Goal: Communication & Community: Answer question/provide support

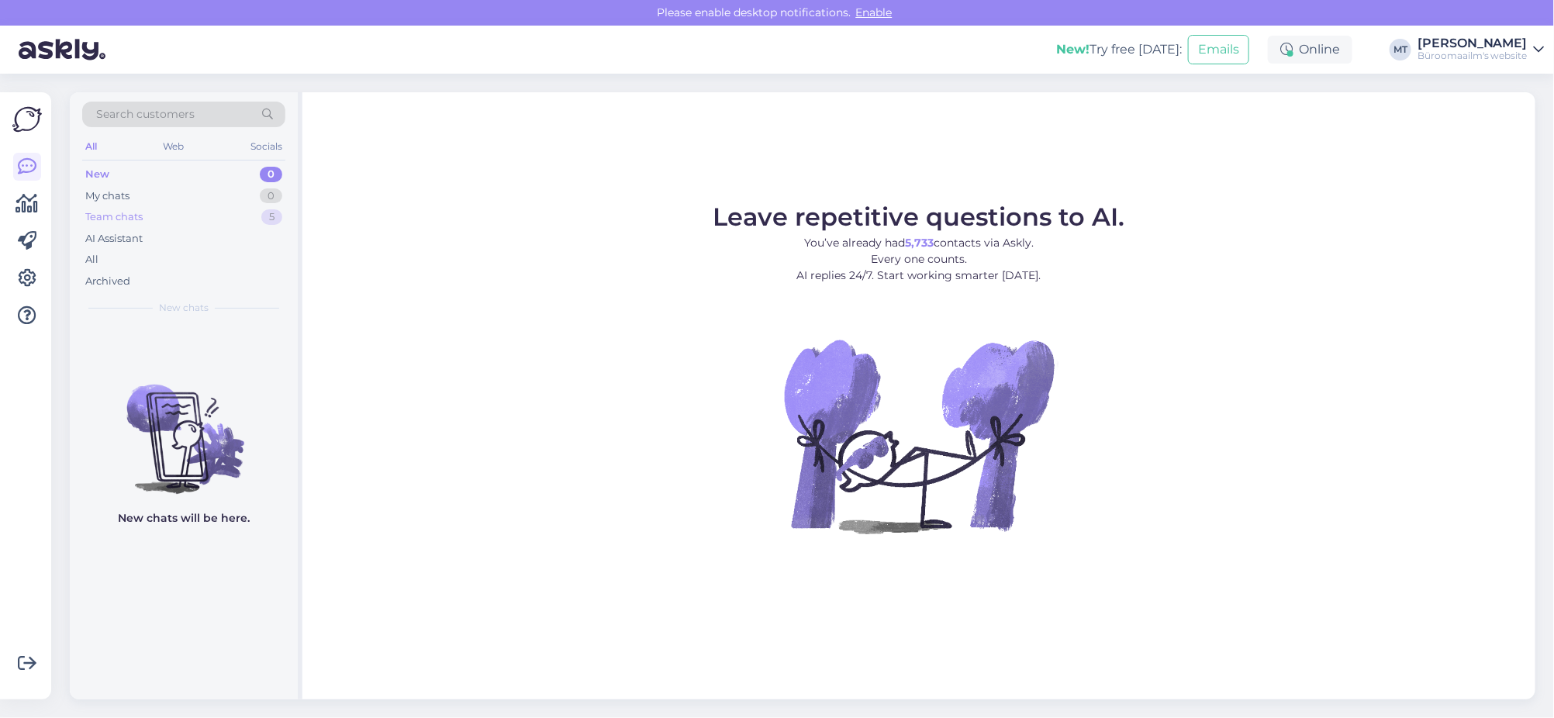
click at [98, 214] on div "Team chats" at bounding box center [113, 217] width 57 height 16
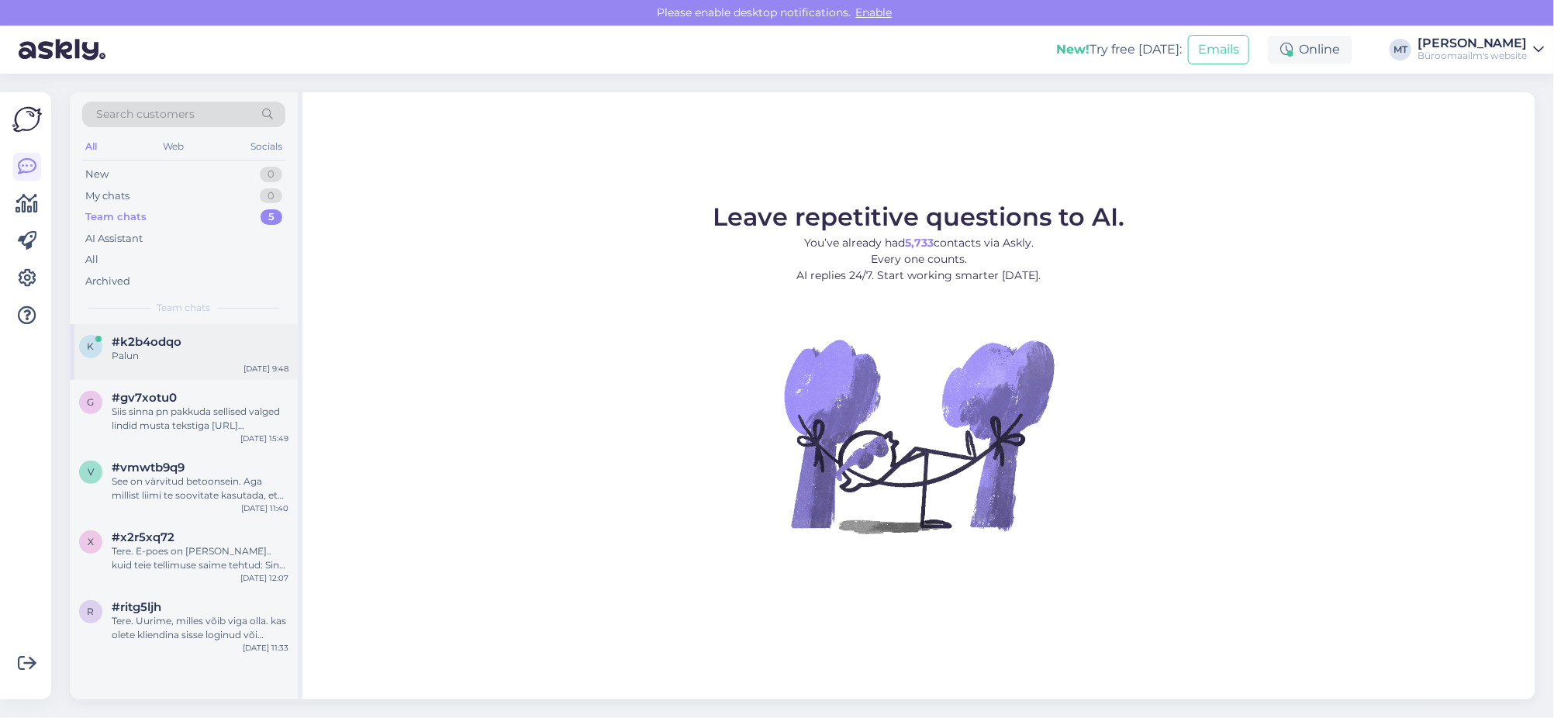
click at [119, 343] on span "#k2b4odqo" at bounding box center [147, 342] width 70 height 14
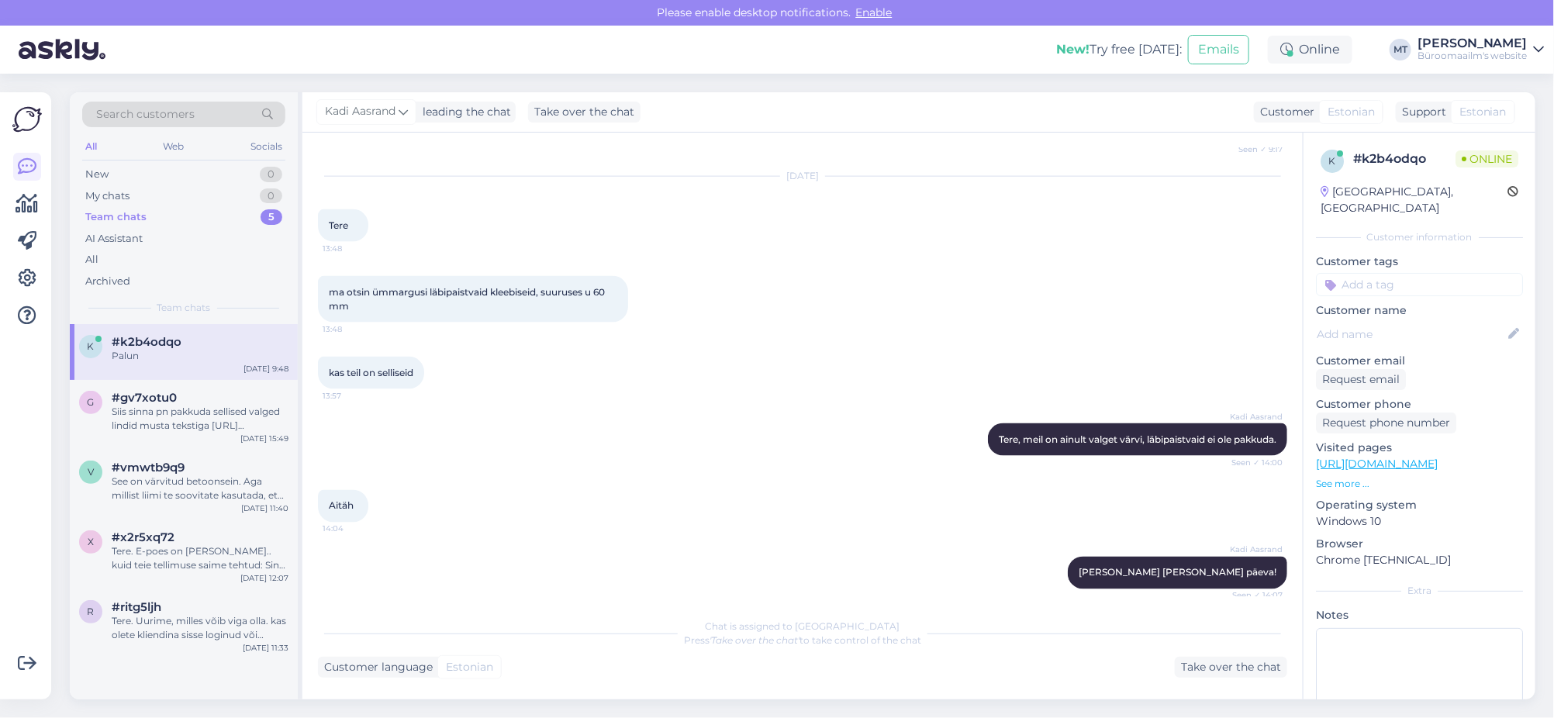
scroll to position [1814, 0]
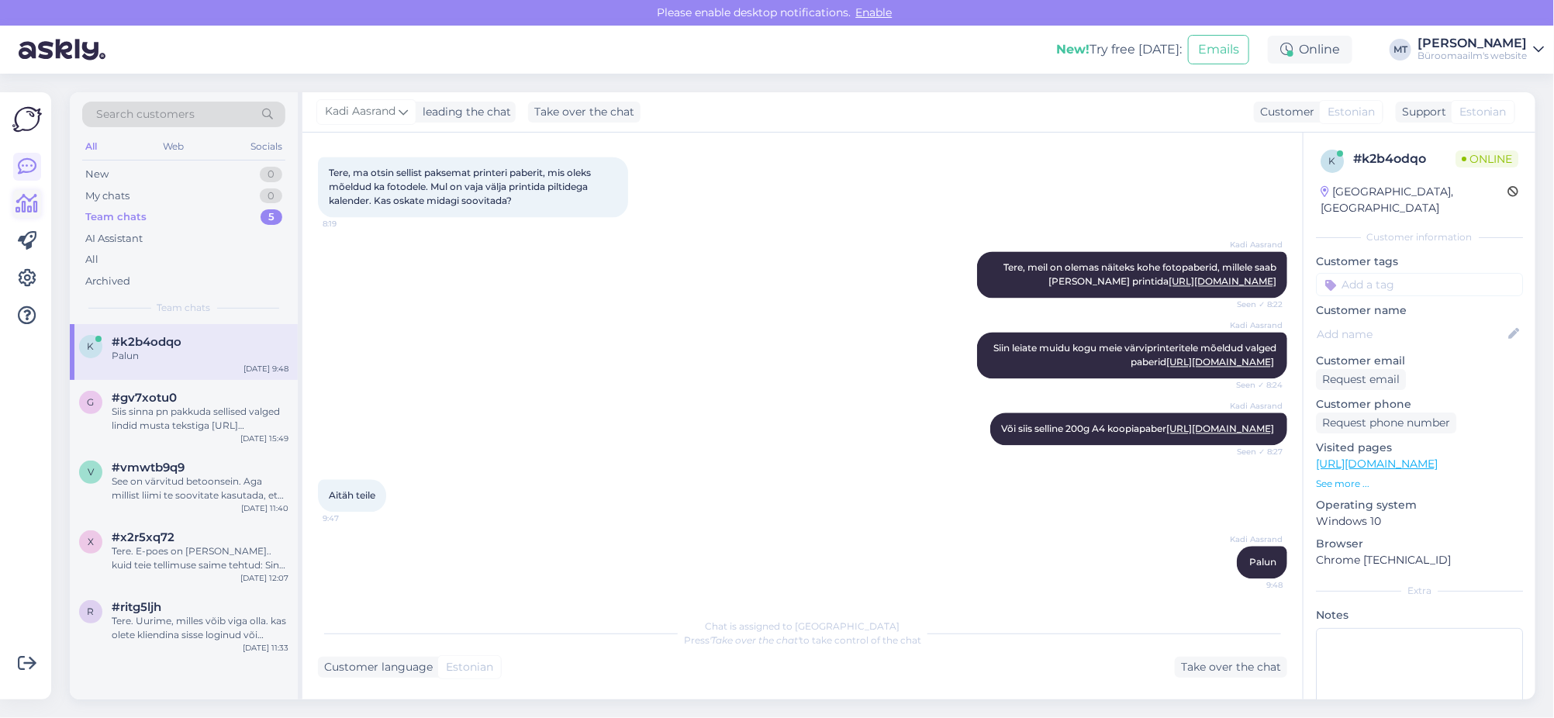
click at [27, 202] on icon at bounding box center [27, 204] width 22 height 19
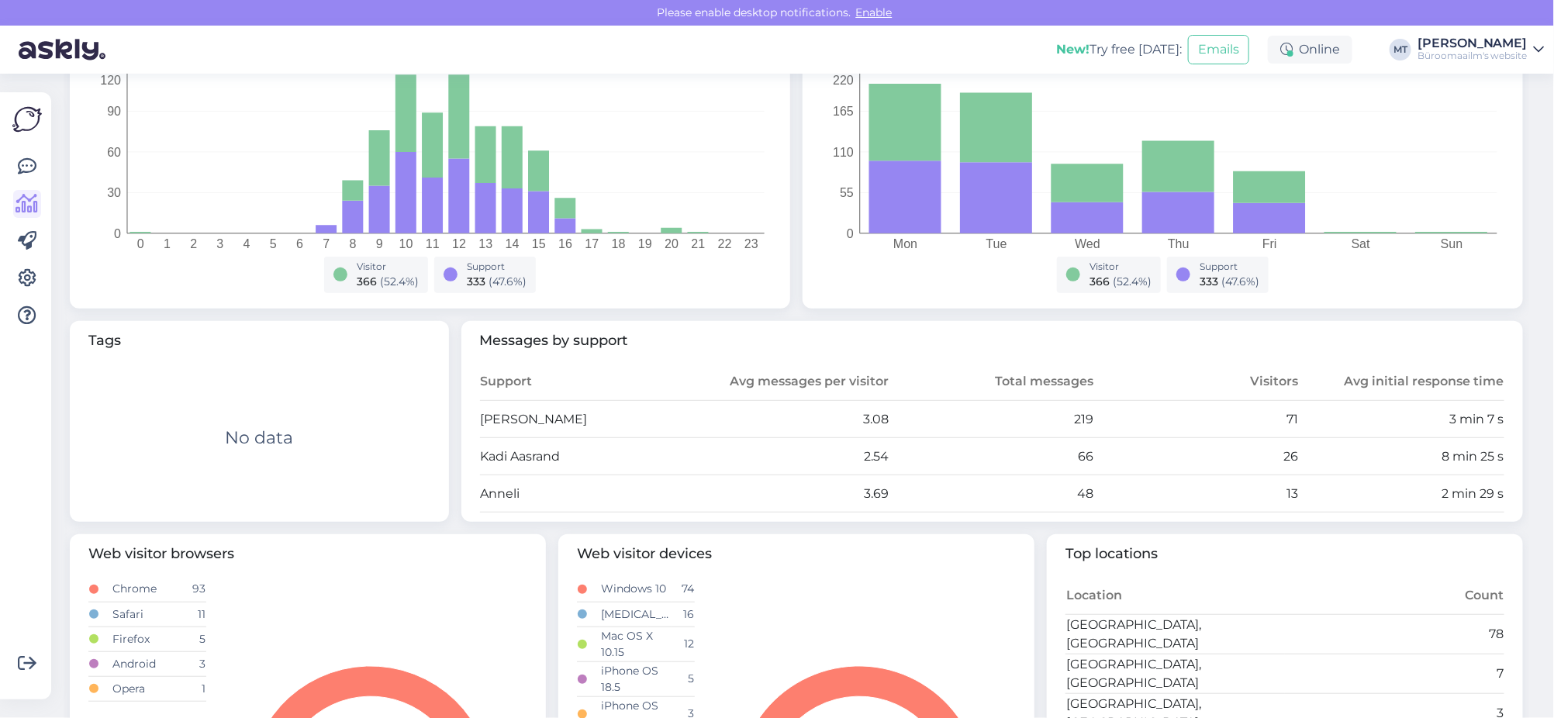
scroll to position [387, 0]
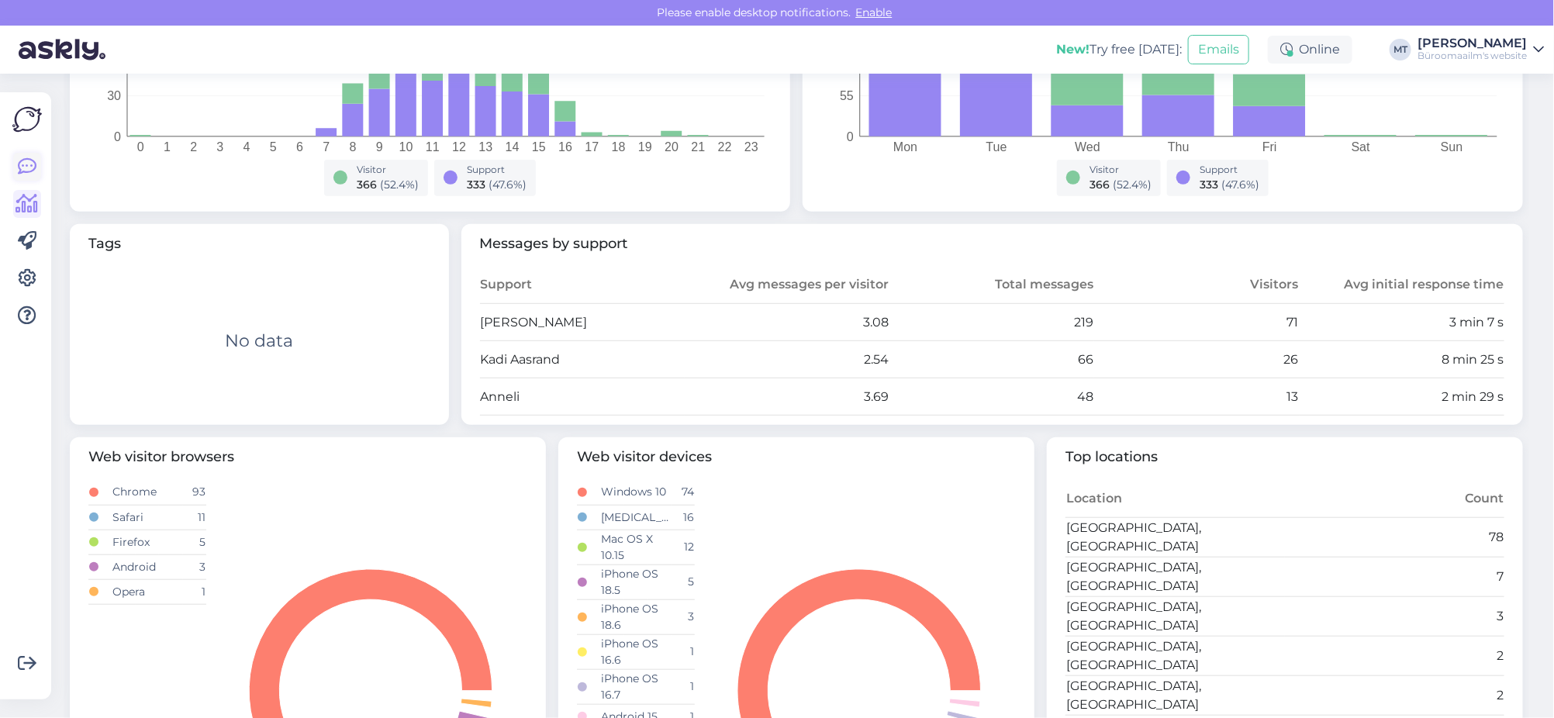
click at [34, 169] on icon at bounding box center [27, 166] width 19 height 19
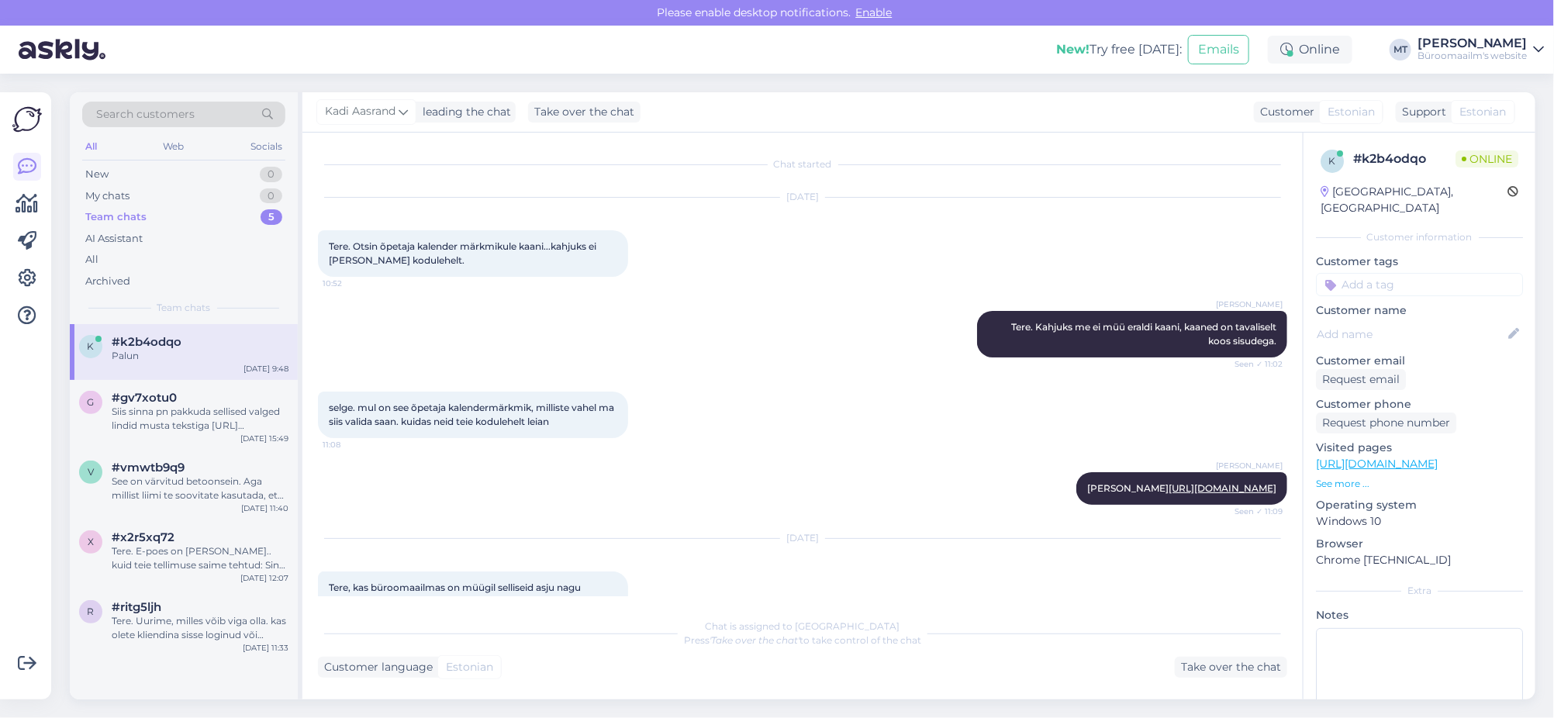
scroll to position [1814, 0]
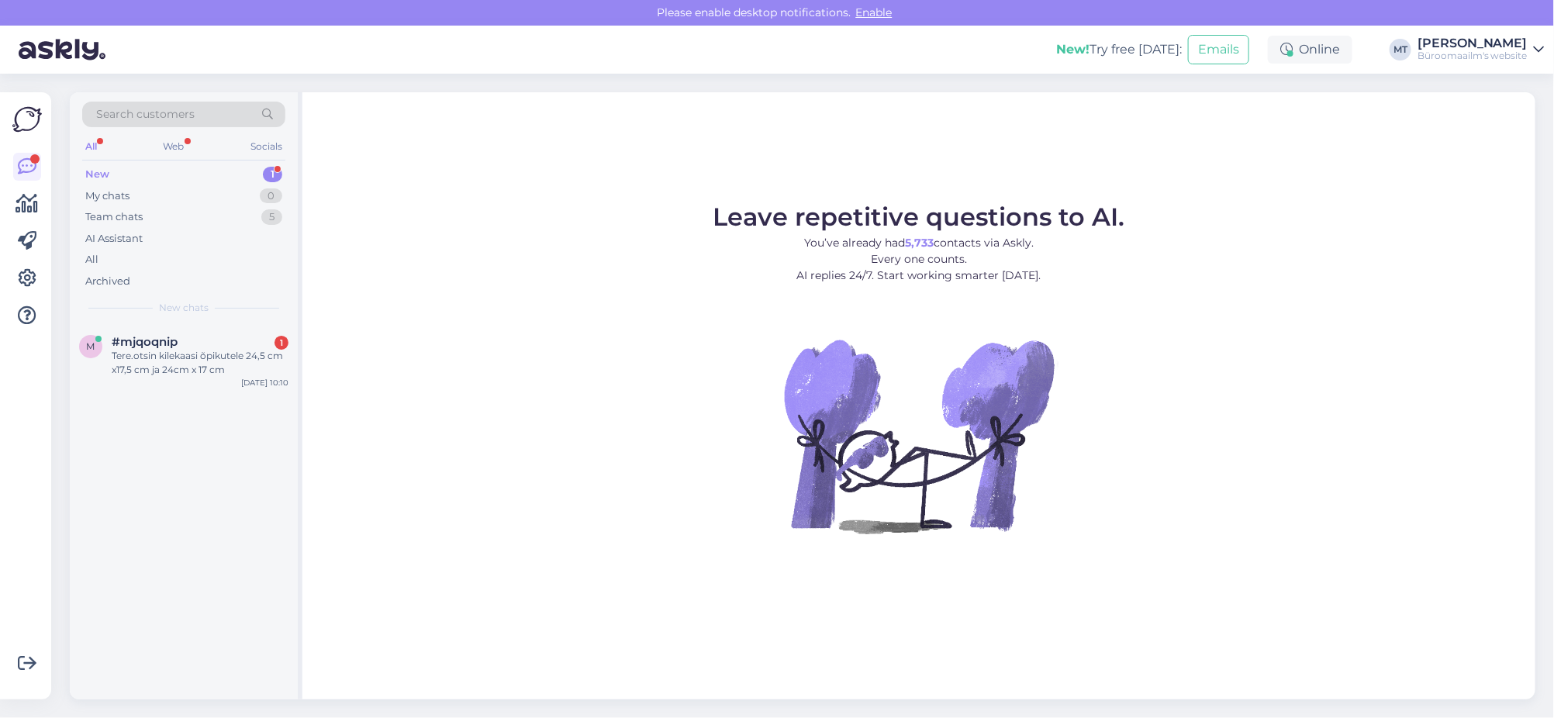
click at [98, 172] on div "New" at bounding box center [97, 175] width 24 height 16
click at [136, 350] on div "Tere.otsin kilekaasi õpikutele 24,5 cm x17,5 cm ja 24cm x 17 cm" at bounding box center [200, 363] width 177 height 28
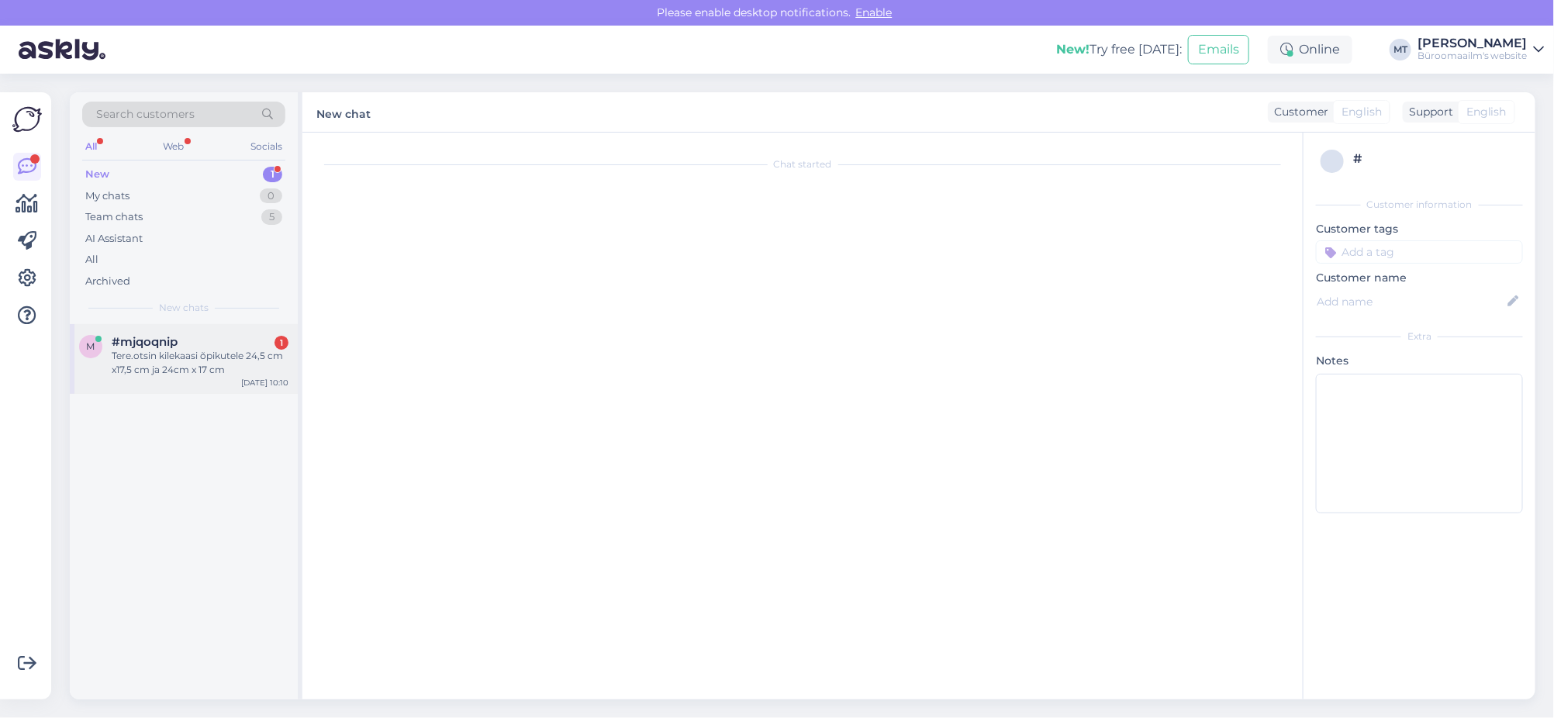
scroll to position [751, 0]
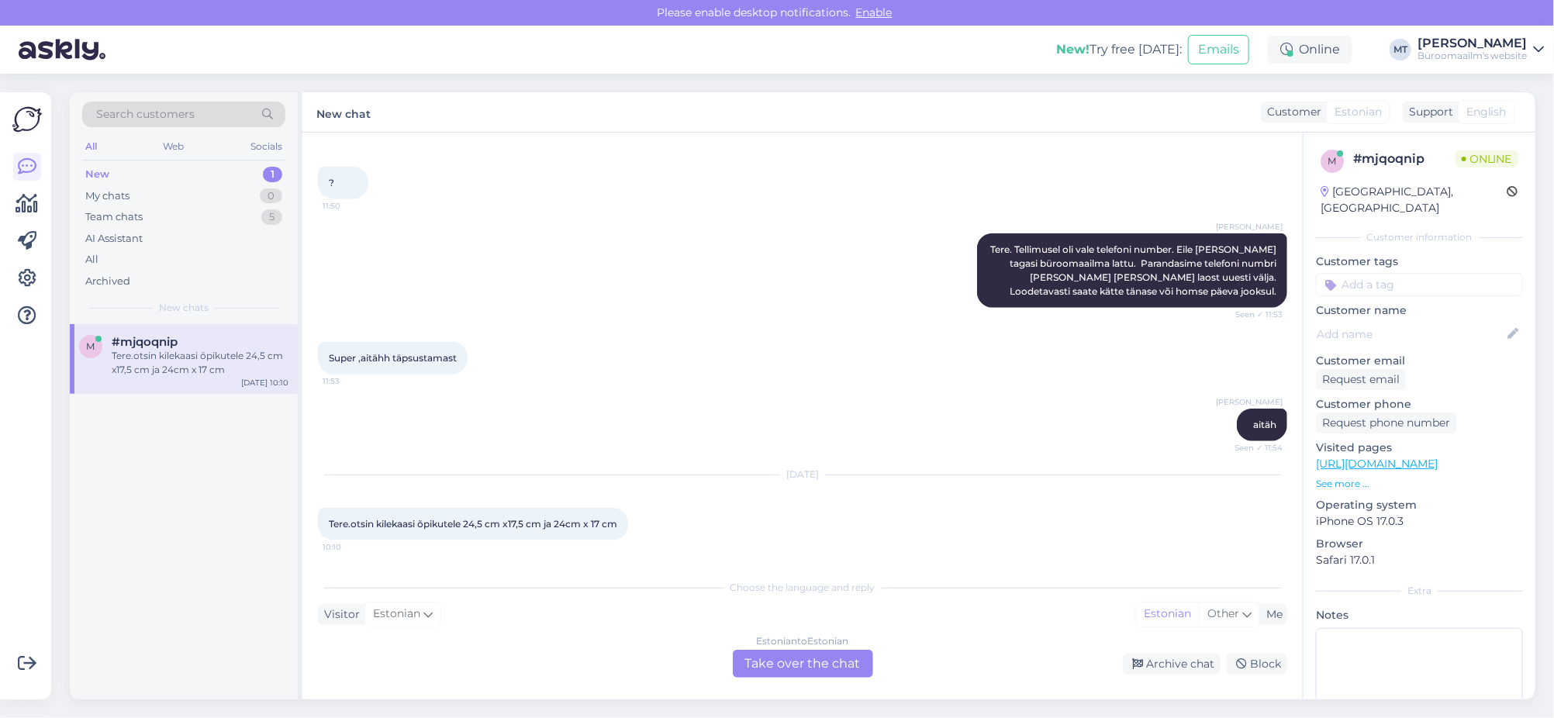
click at [813, 655] on div "Estonian to Estonian Take over the chat" at bounding box center [803, 664] width 140 height 28
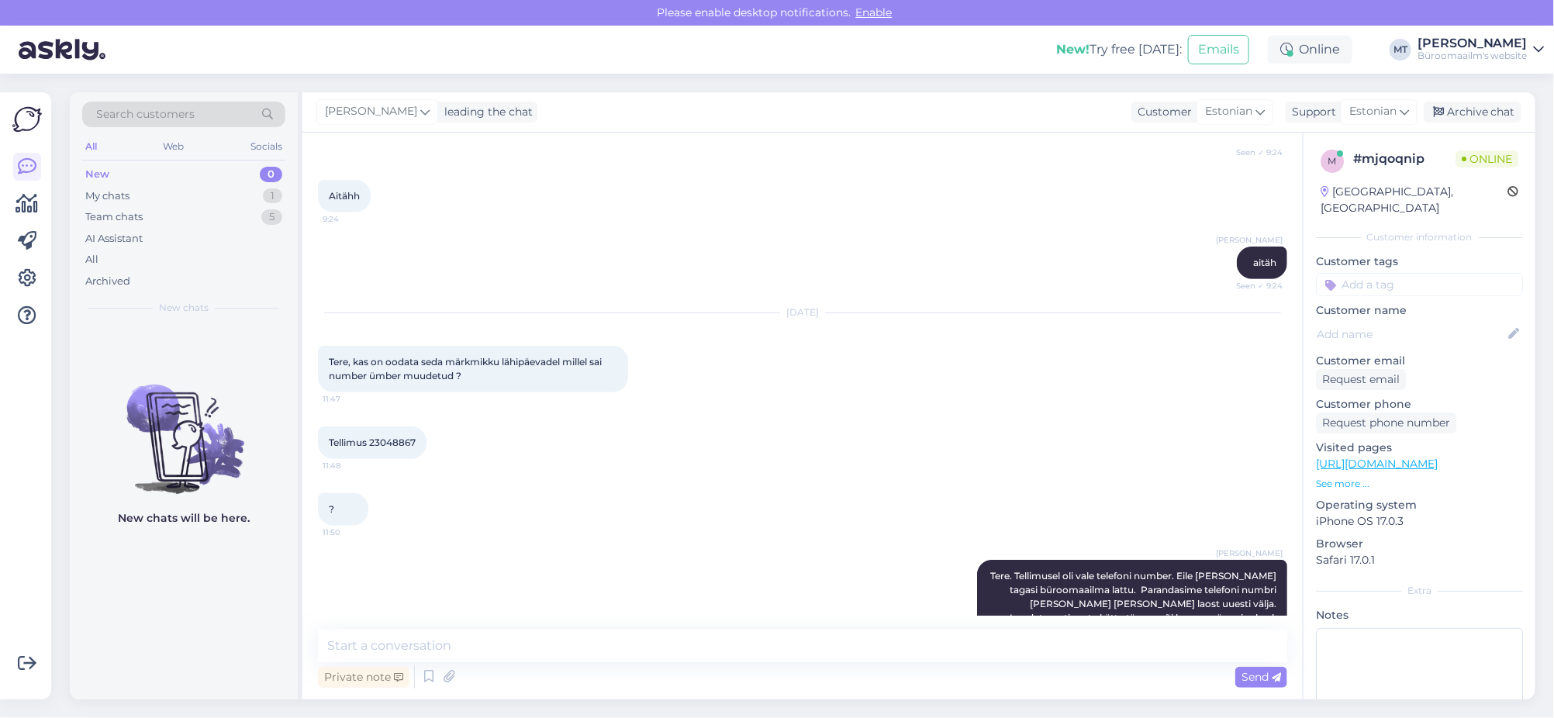
scroll to position [402, 0]
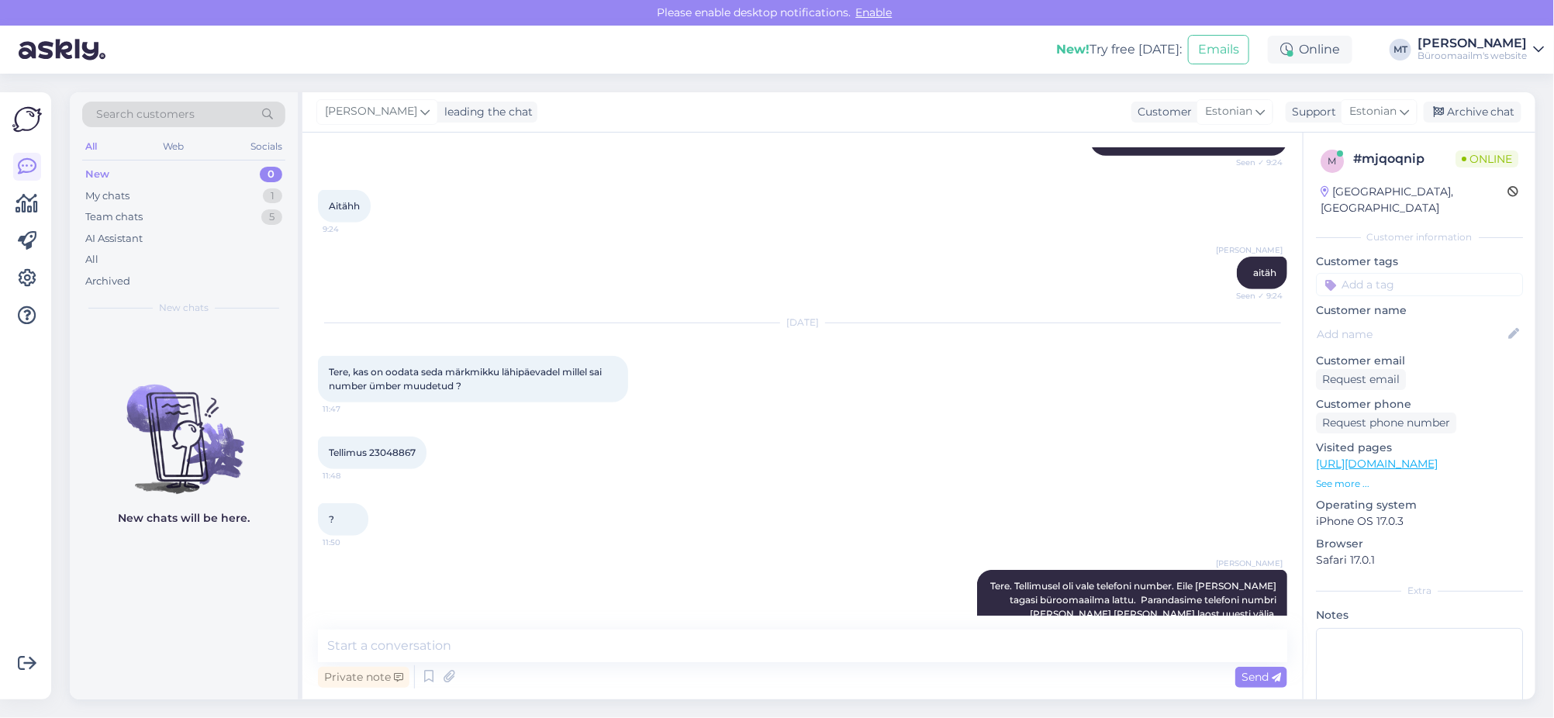
click at [410, 453] on span "Tellimus 23048867" at bounding box center [372, 453] width 87 height 12
copy div "23048867 11:48"
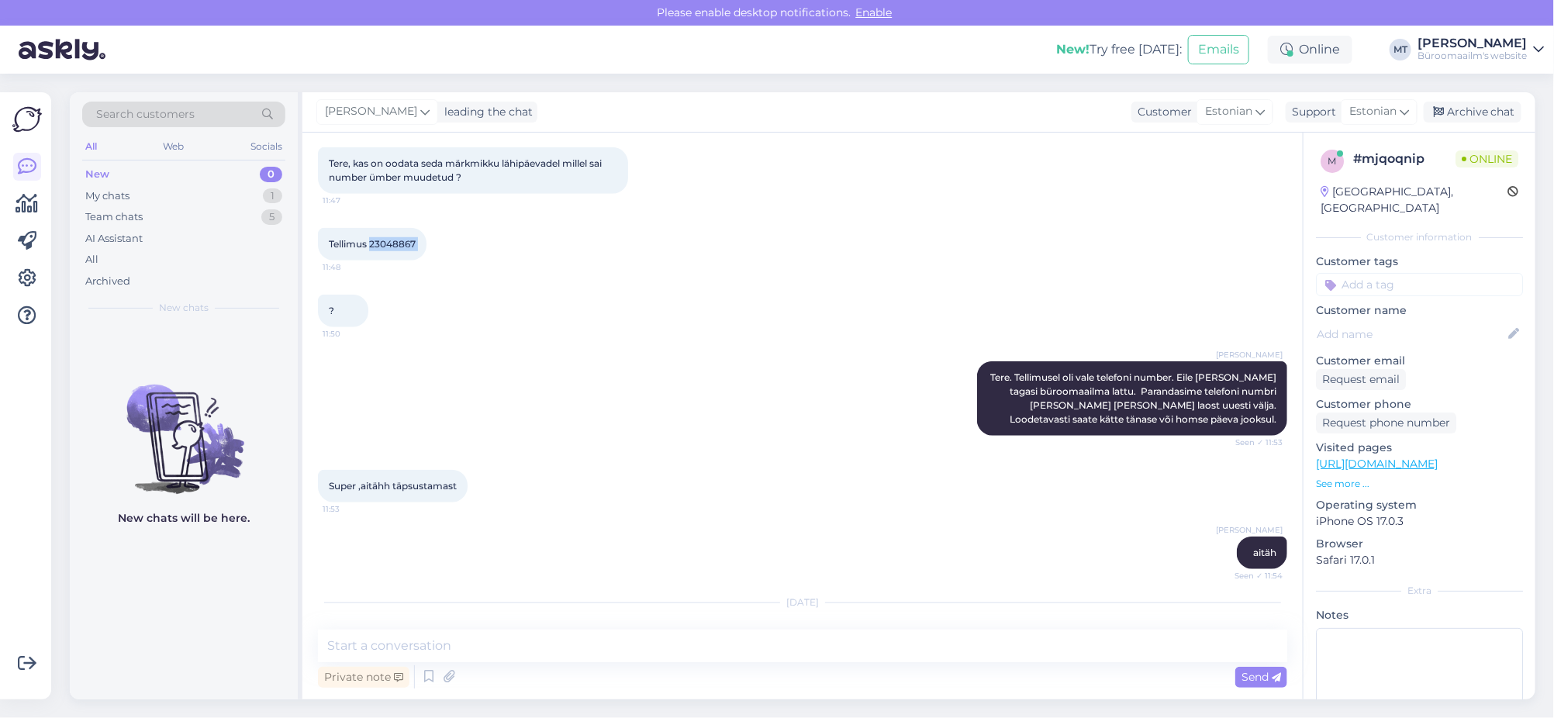
scroll to position [692, 0]
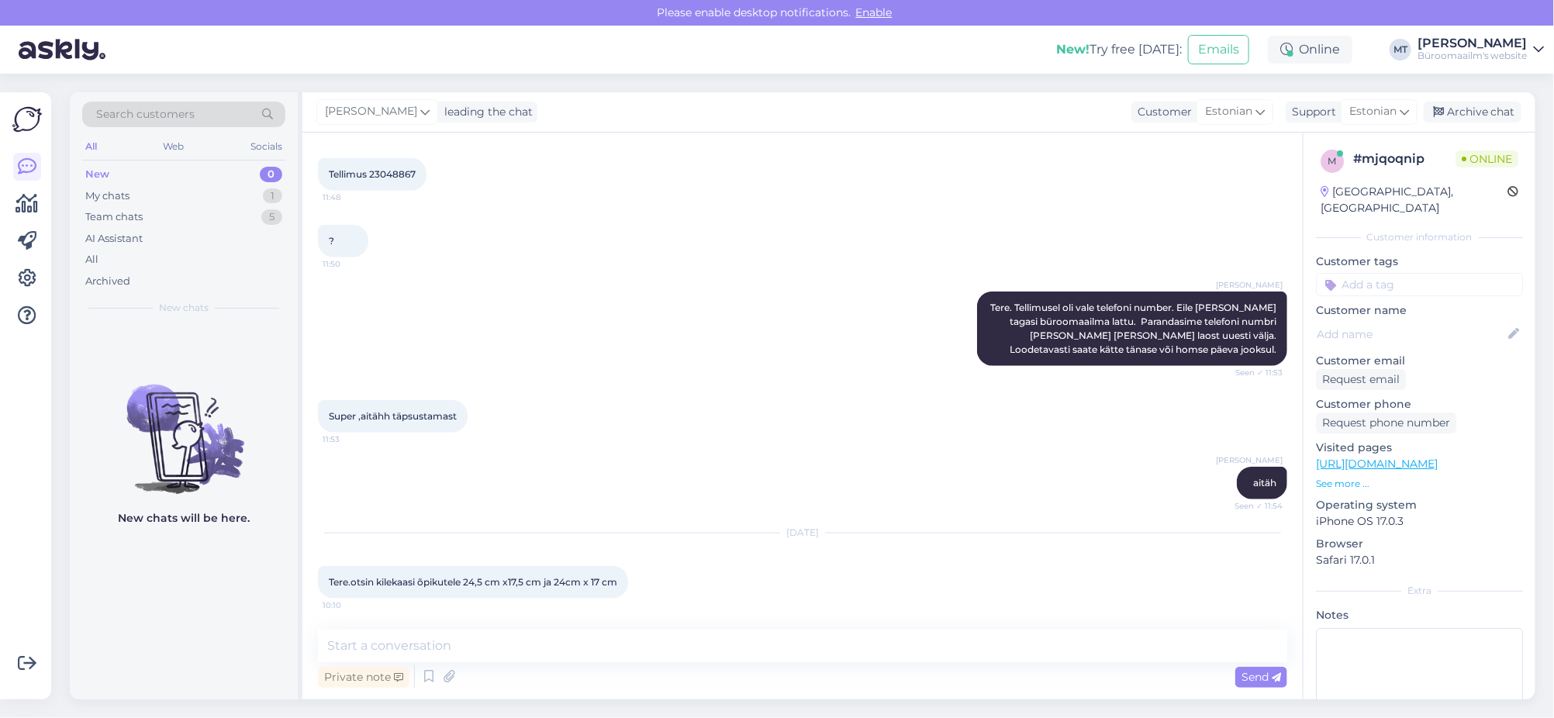
click at [485, 671] on div "Private note Send" at bounding box center [802, 676] width 969 height 29
click at [508, 689] on div "Private note Send" at bounding box center [802, 676] width 969 height 29
click at [387, 651] on textarea at bounding box center [802, 646] width 969 height 33
type textarea "Tere. Uurime ja anname teada, läheb aega natuke."
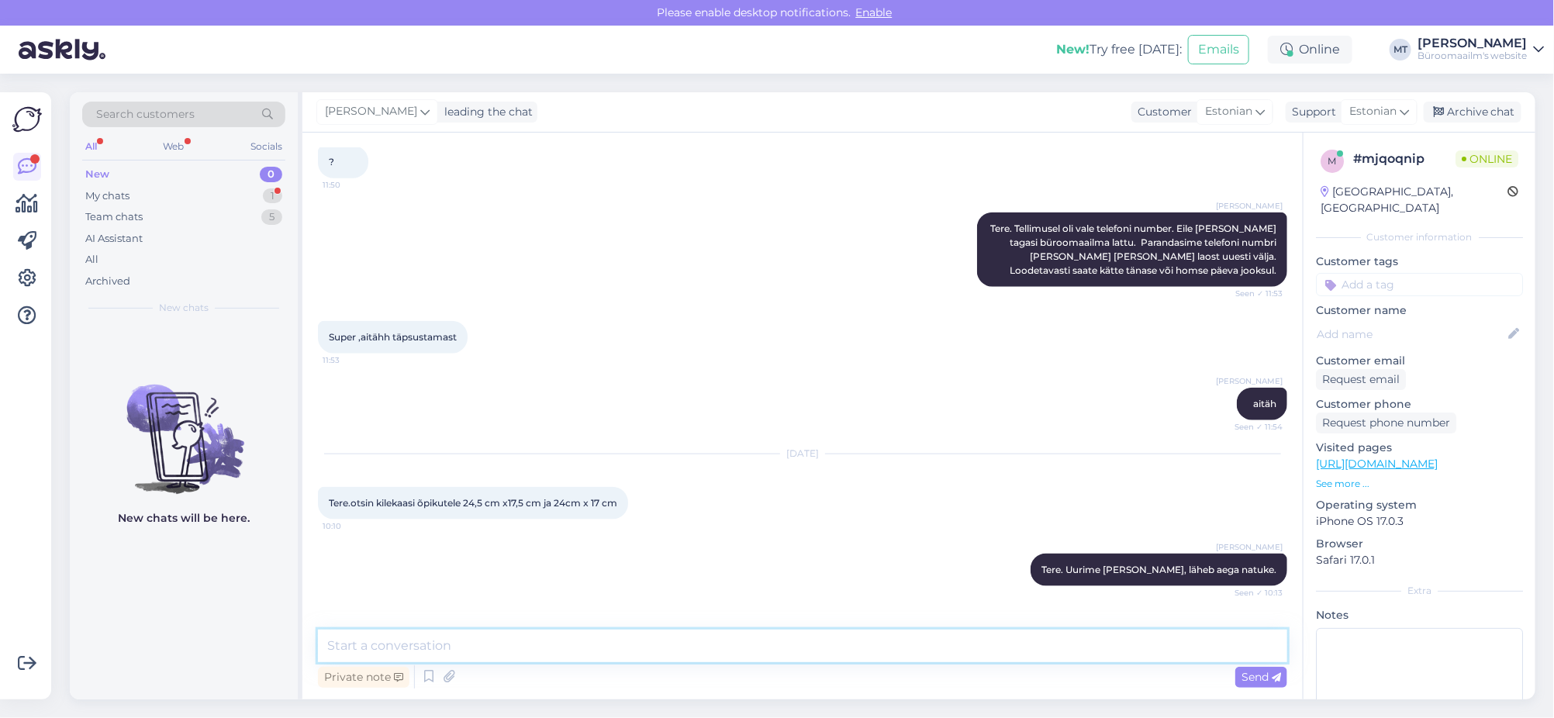
scroll to position [826, 0]
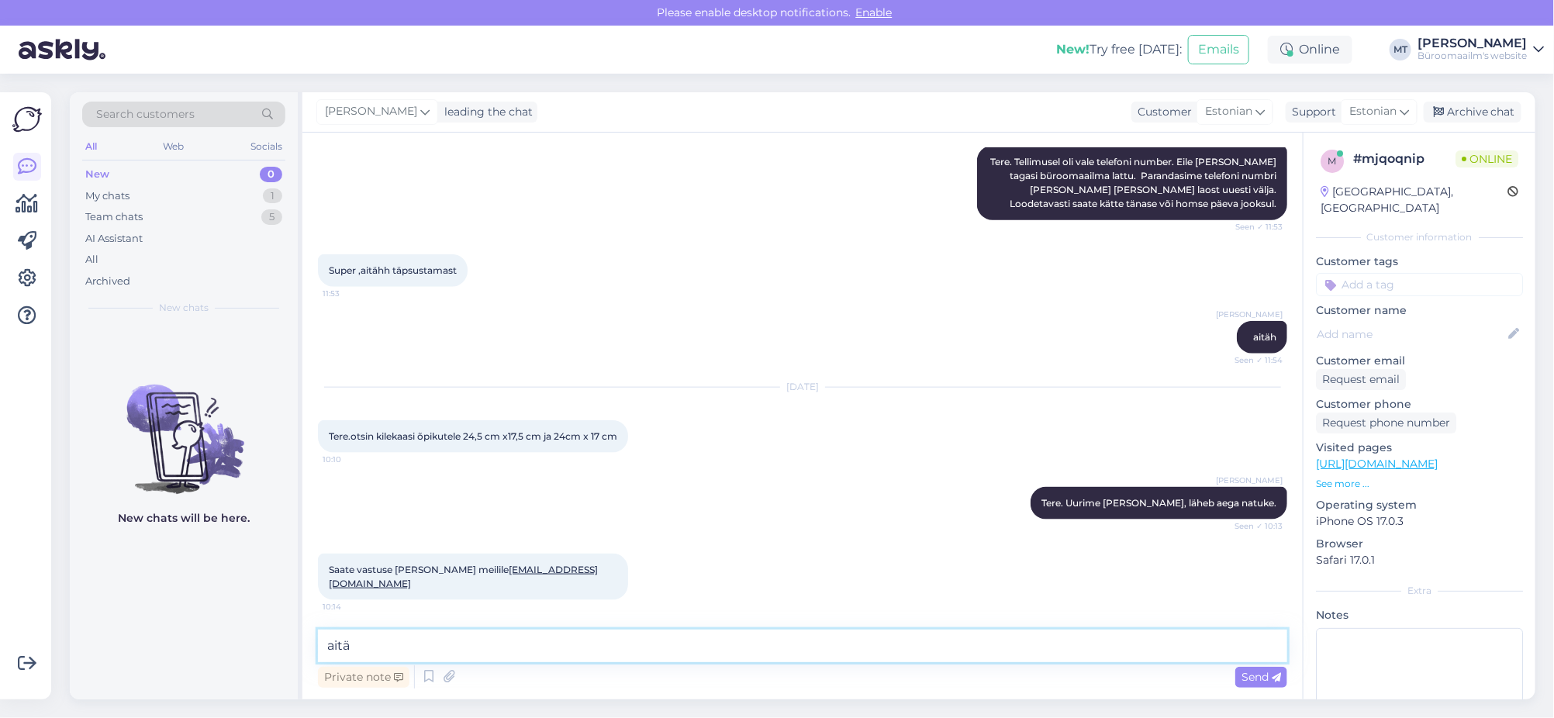
type textarea "aitäh"
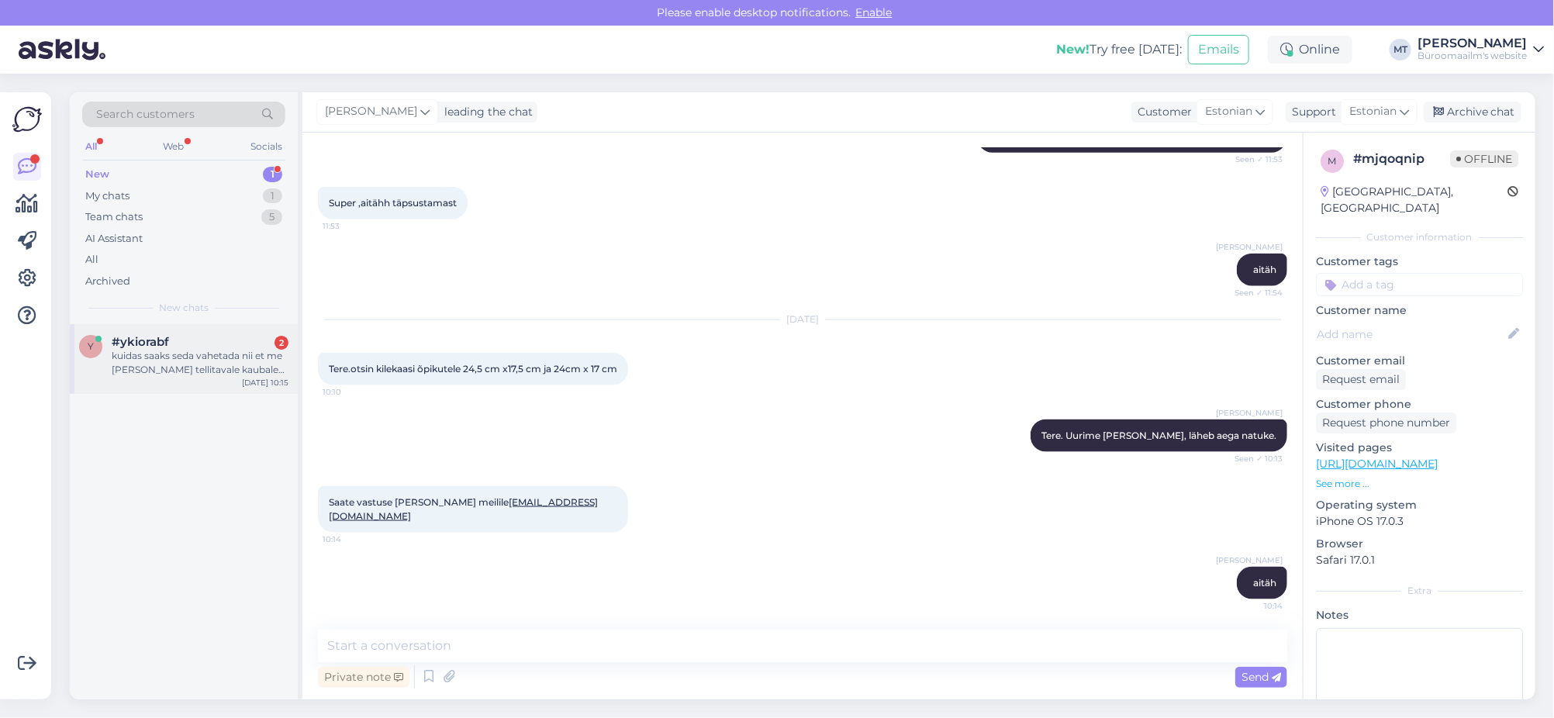
click at [179, 355] on div "kuidas saaks seda vahetada nii et me täna tellitavale kaubale saame arve juba õ…" at bounding box center [200, 363] width 177 height 28
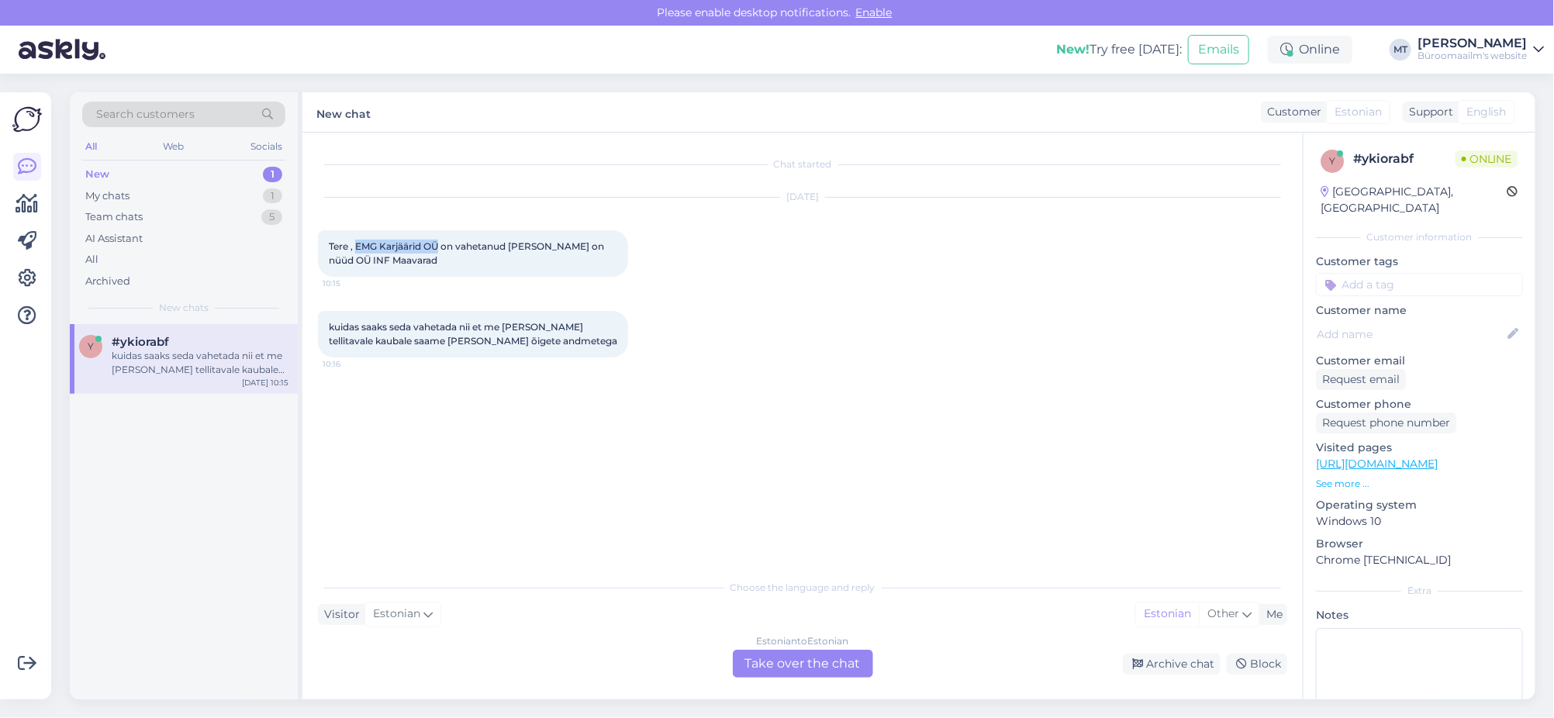
drag, startPoint x: 440, startPoint y: 238, endPoint x: 357, endPoint y: 245, distance: 83.3
click at [357, 245] on div "Tere , EMG Karjäärid OÜ on vahetanud nime ja on nüüd OÜ INF Maavarad 10:15" at bounding box center [473, 253] width 310 height 47
copy span "EMG Karjäärid OÜ"
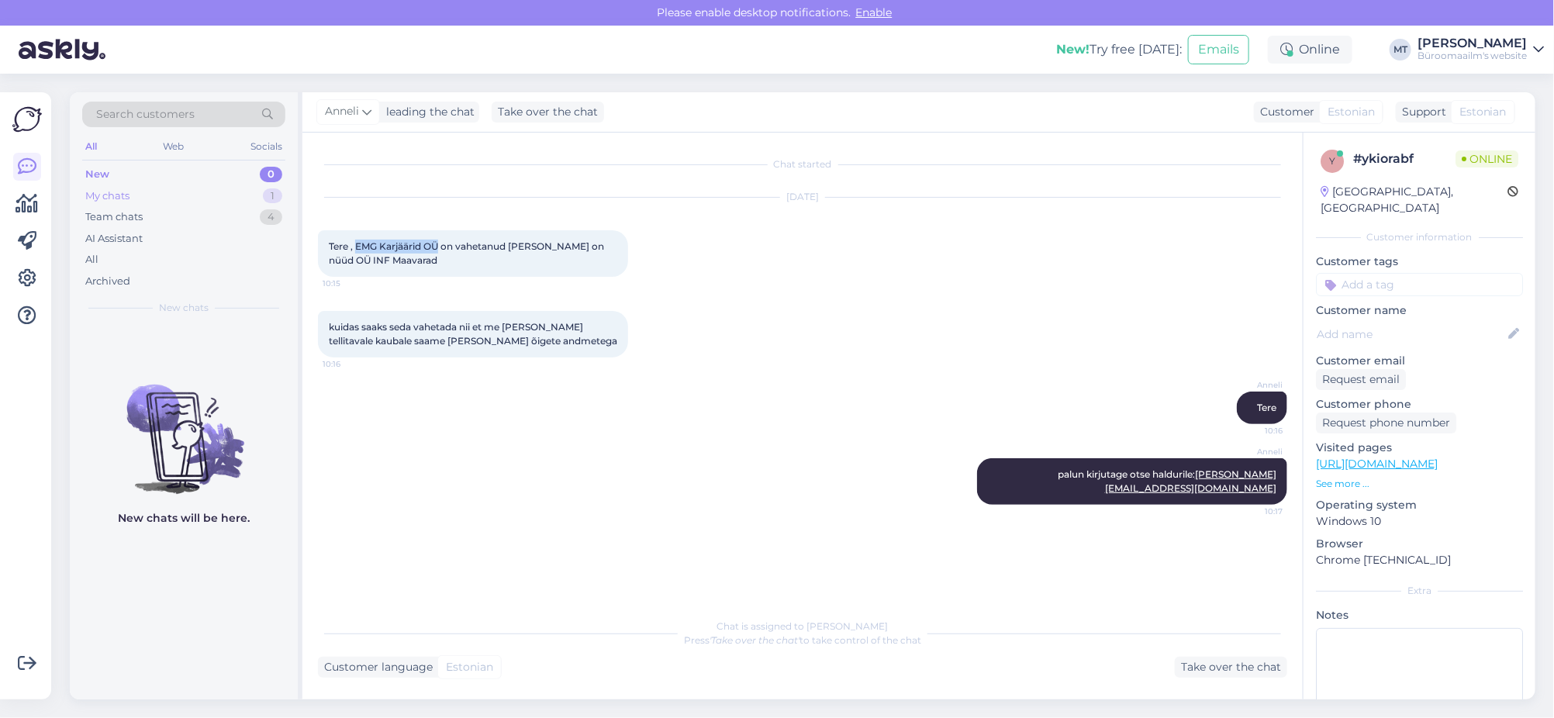
click at [96, 198] on div "My chats" at bounding box center [107, 196] width 44 height 16
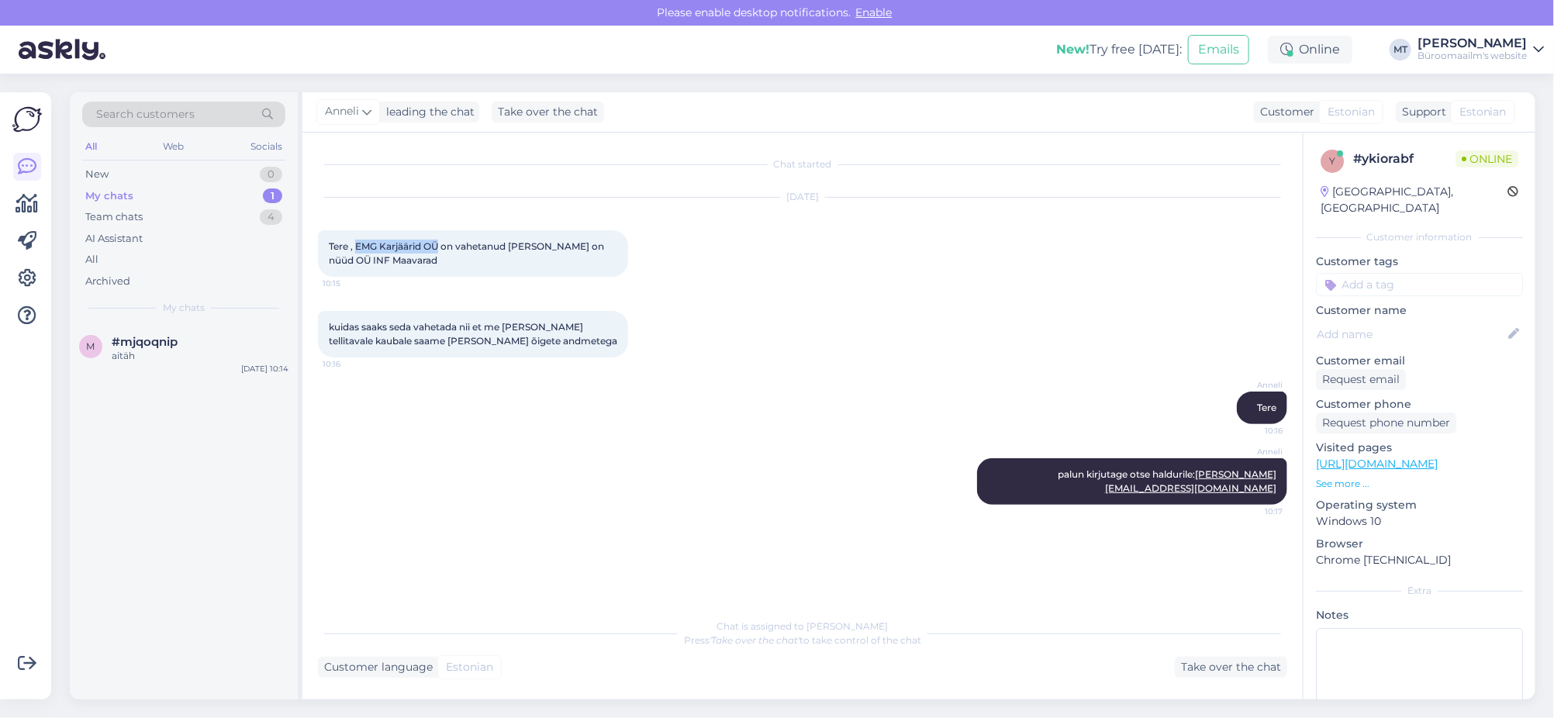
click at [107, 190] on div "My chats" at bounding box center [109, 196] width 48 height 16
click at [132, 355] on div "aitäh" at bounding box center [200, 356] width 177 height 14
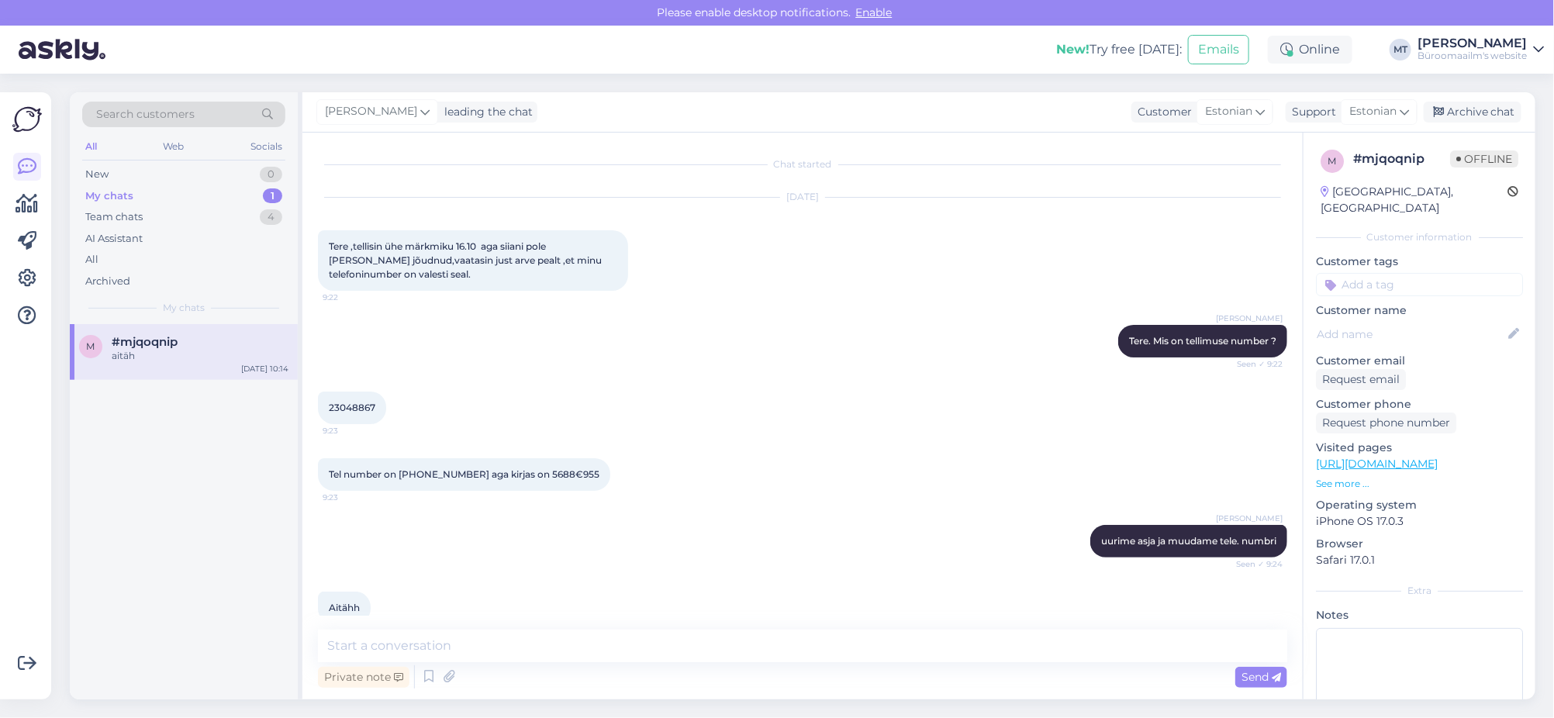
scroll to position [893, 0]
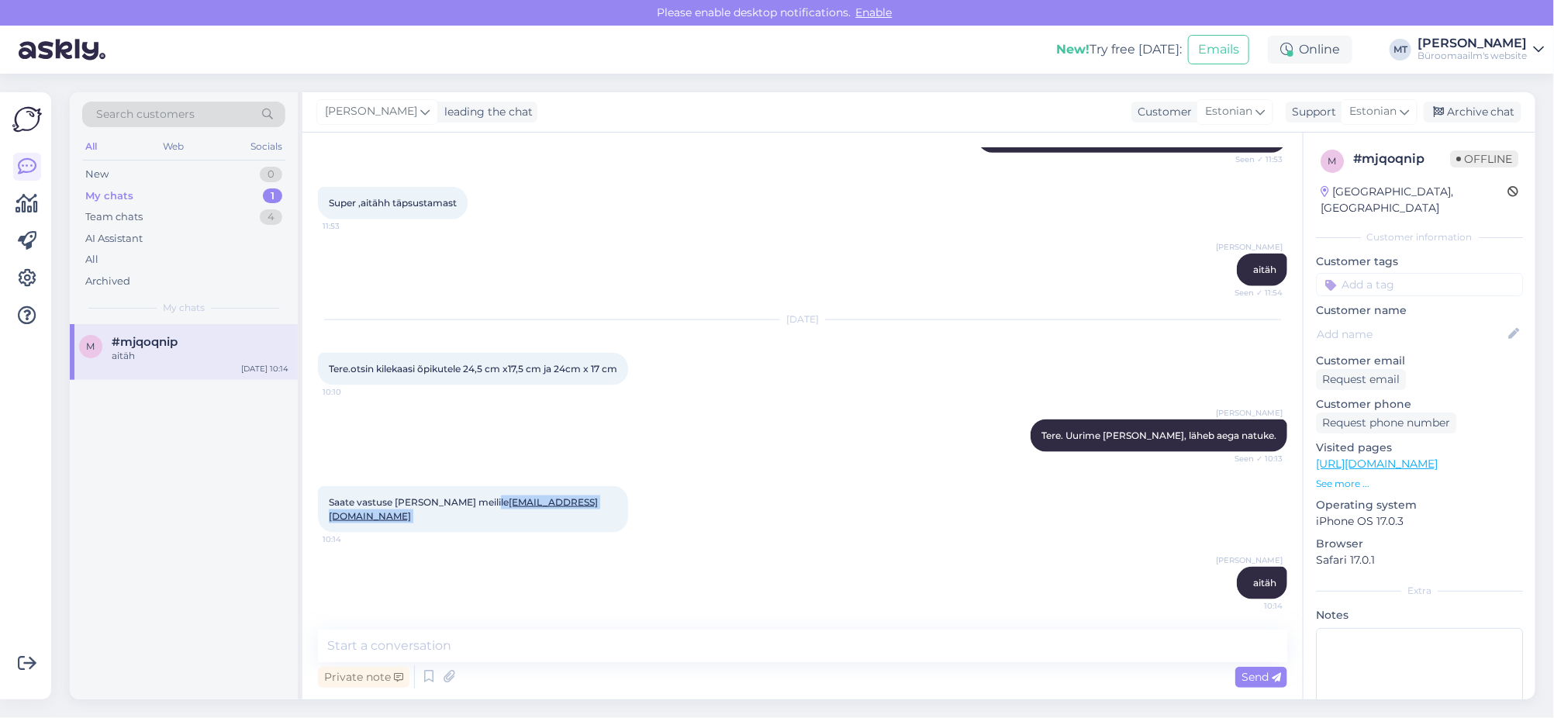
drag, startPoint x: 609, startPoint y: 523, endPoint x: 490, endPoint y: 524, distance: 119.4
click at [490, 524] on div "Saate vastuse panna mulle meilile signe.orav@gmail.com 10:14" at bounding box center [473, 509] width 310 height 47
copy div "signe.orav@gmail.com 10:14"
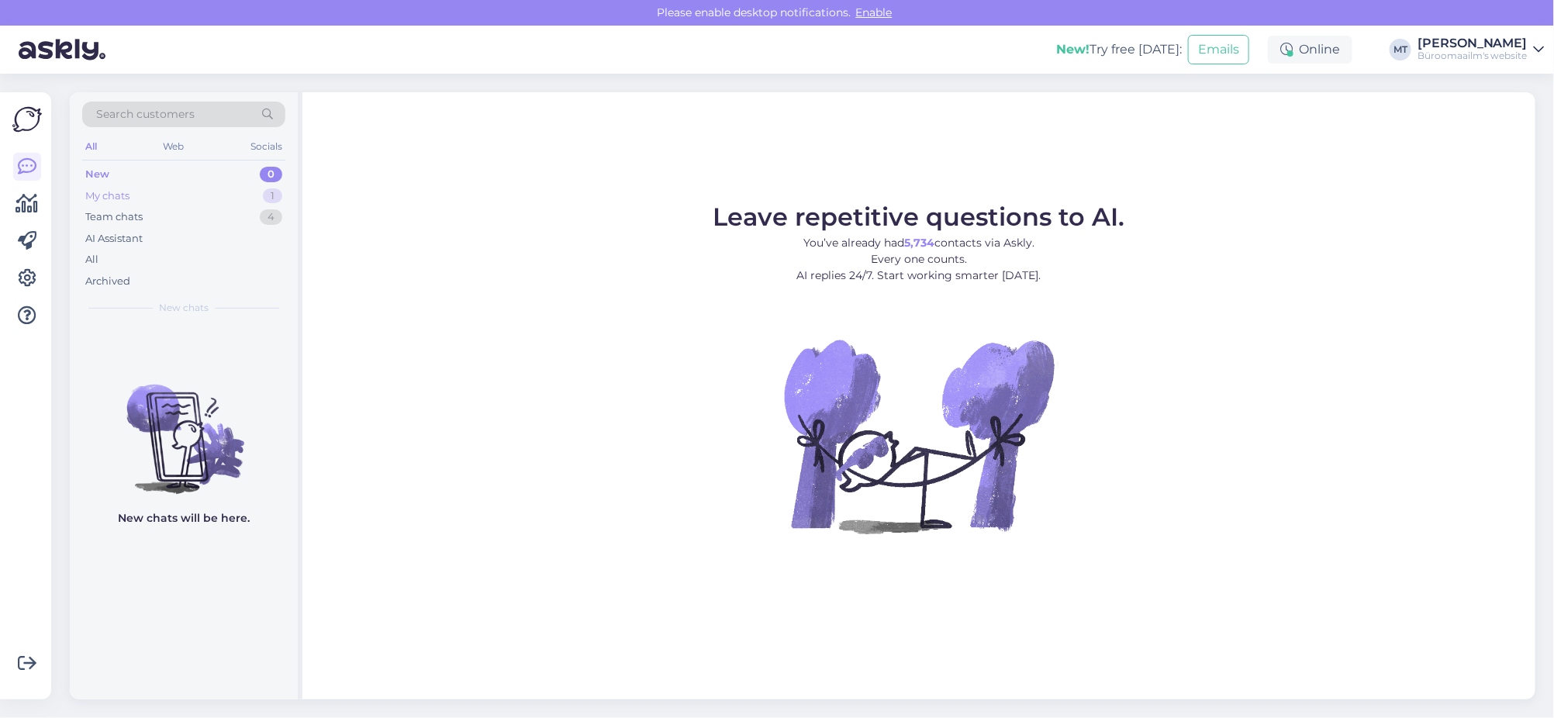
click at [116, 191] on div "My chats" at bounding box center [107, 196] width 44 height 16
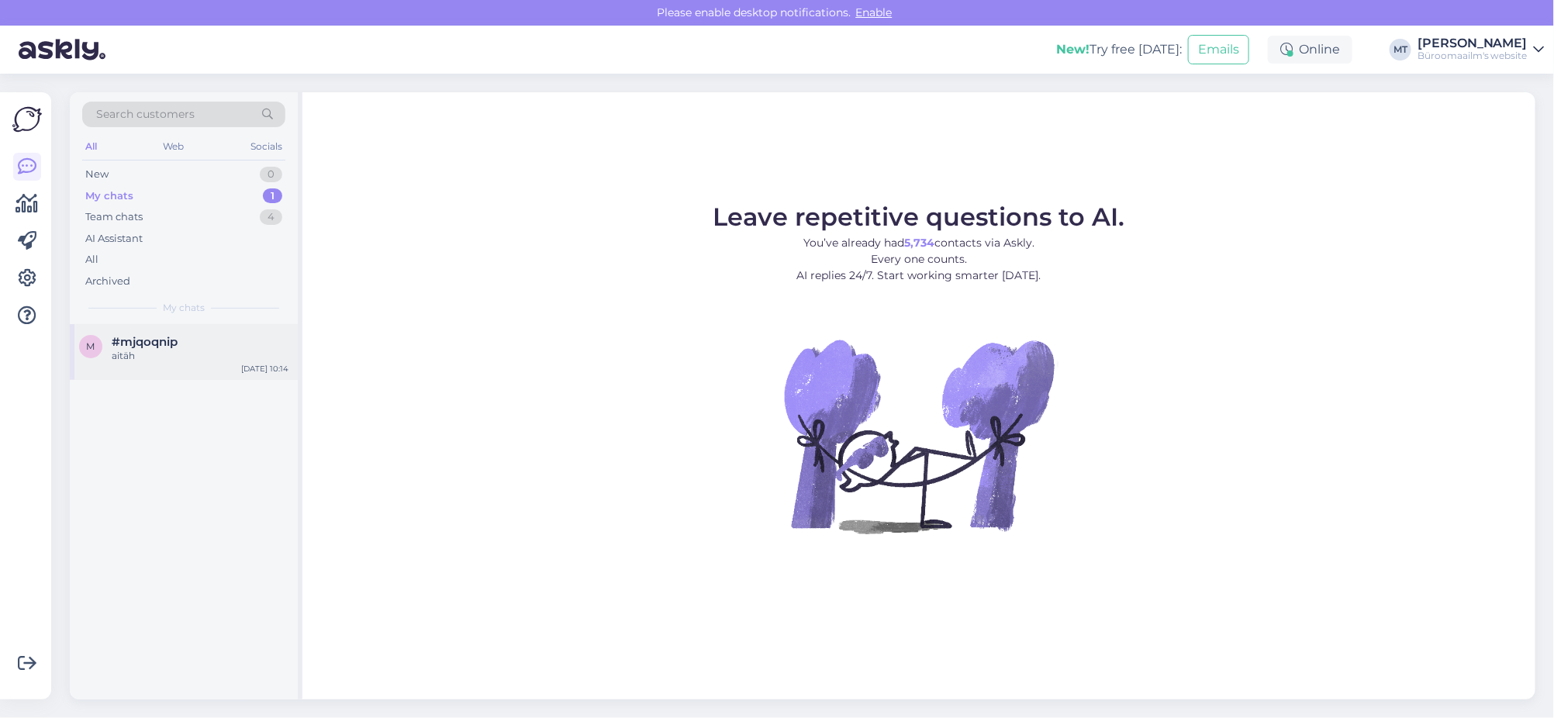
click at [136, 342] on span "#mjqoqnip" at bounding box center [145, 342] width 66 height 14
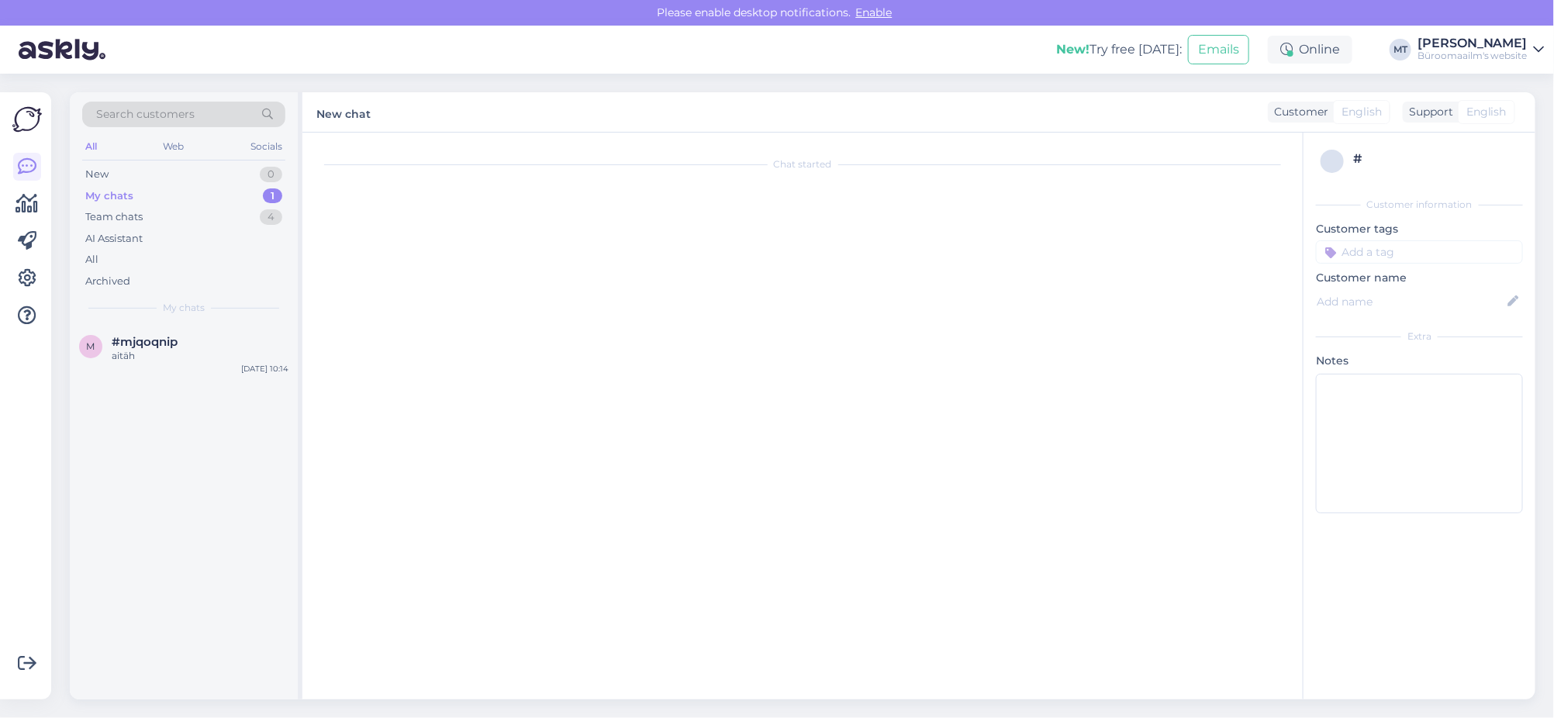
scroll to position [893, 0]
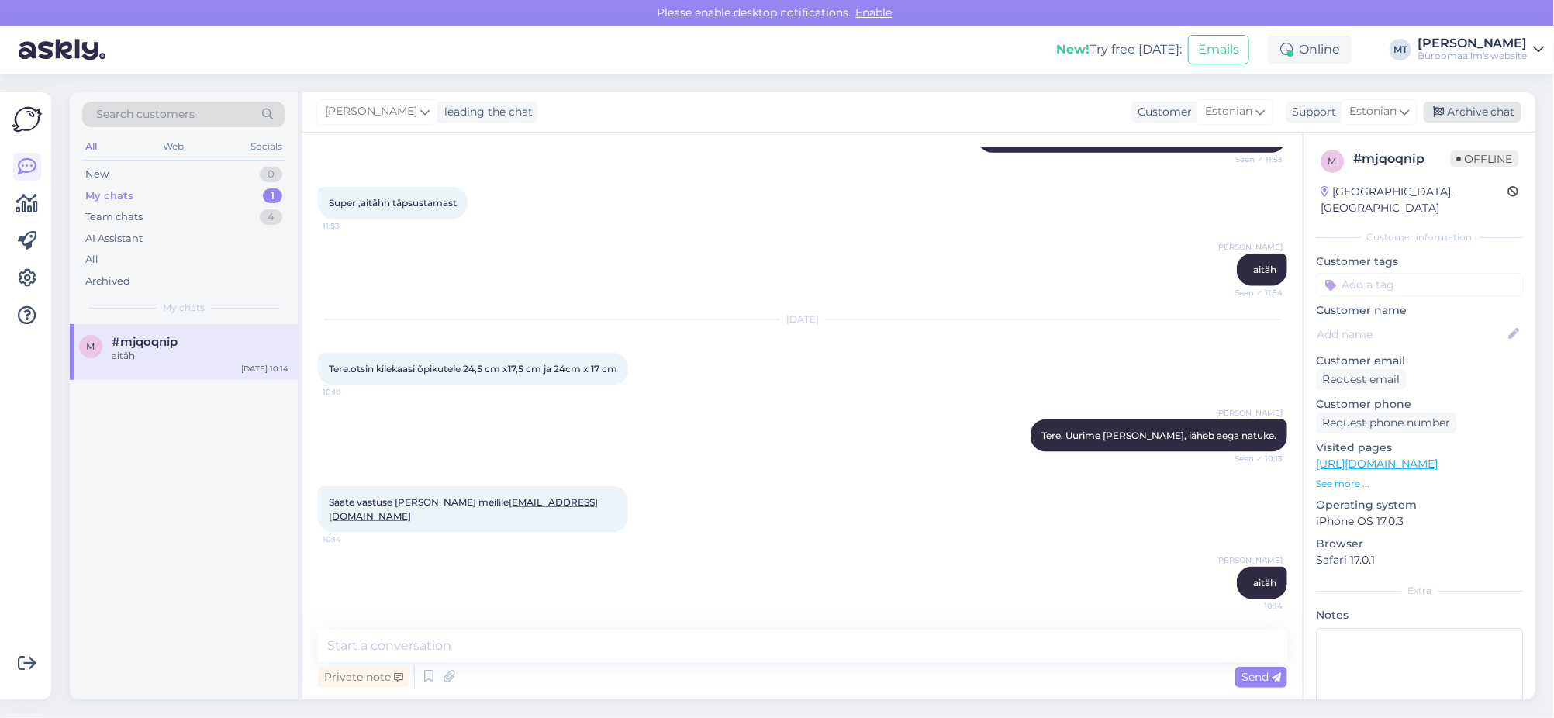
click at [1478, 111] on div "Archive chat" at bounding box center [1473, 112] width 98 height 21
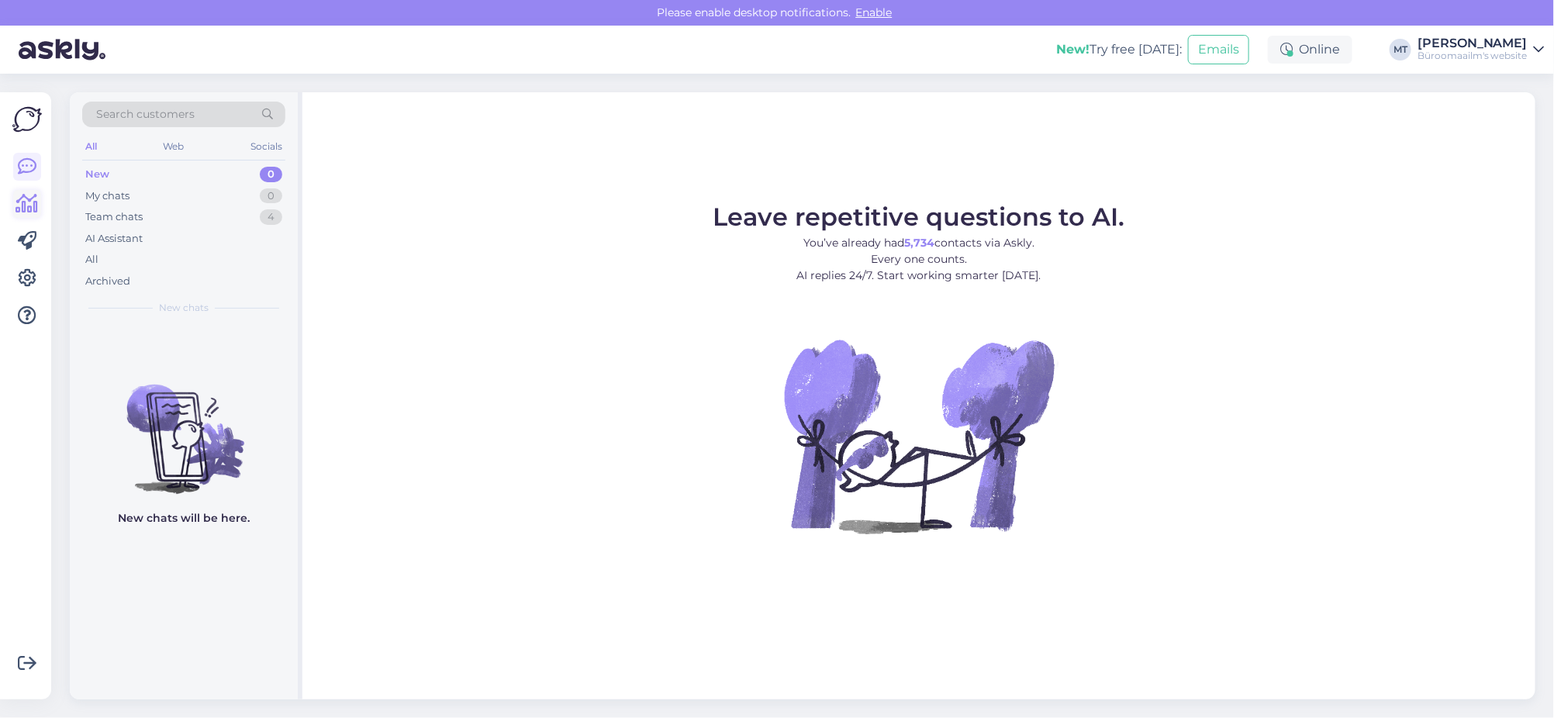
click at [29, 200] on icon at bounding box center [27, 204] width 22 height 19
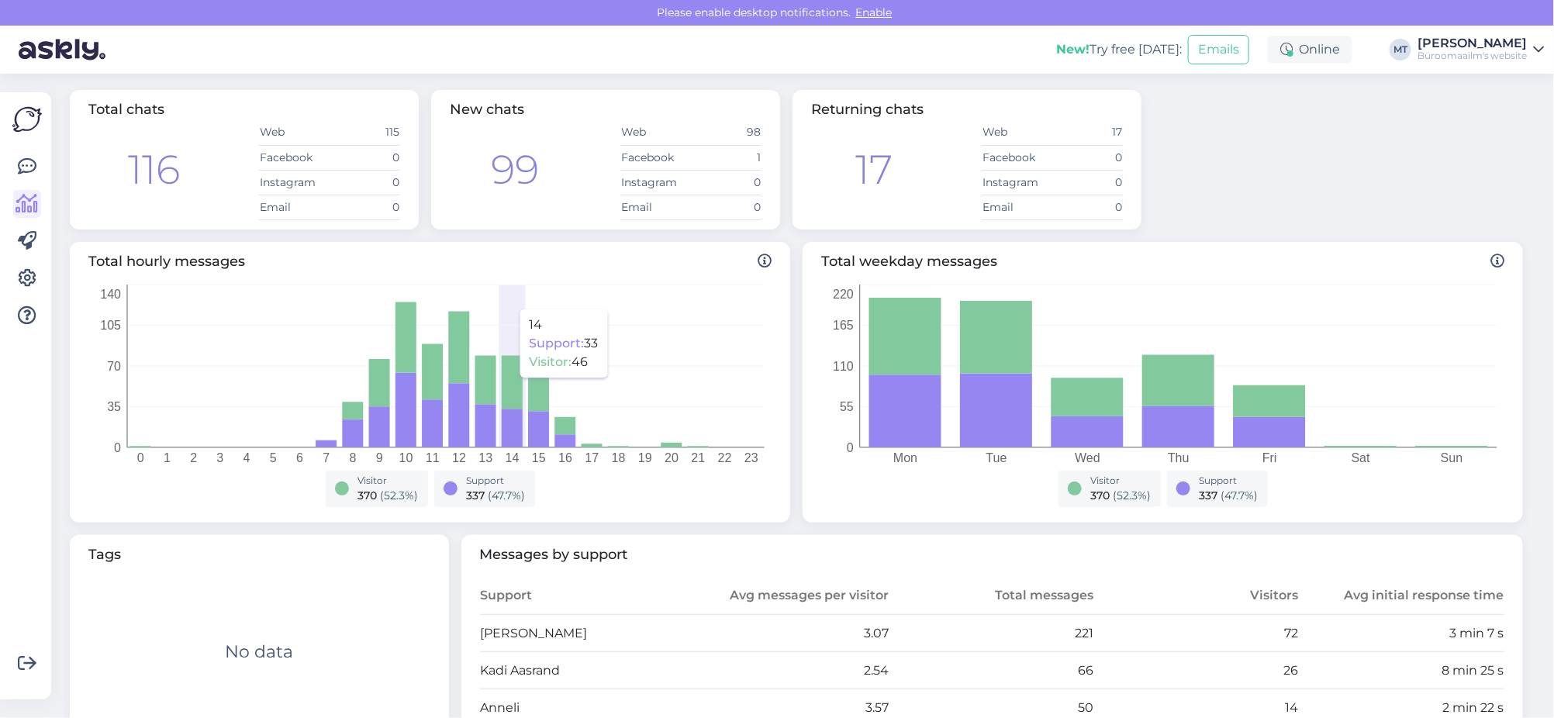
scroll to position [194, 0]
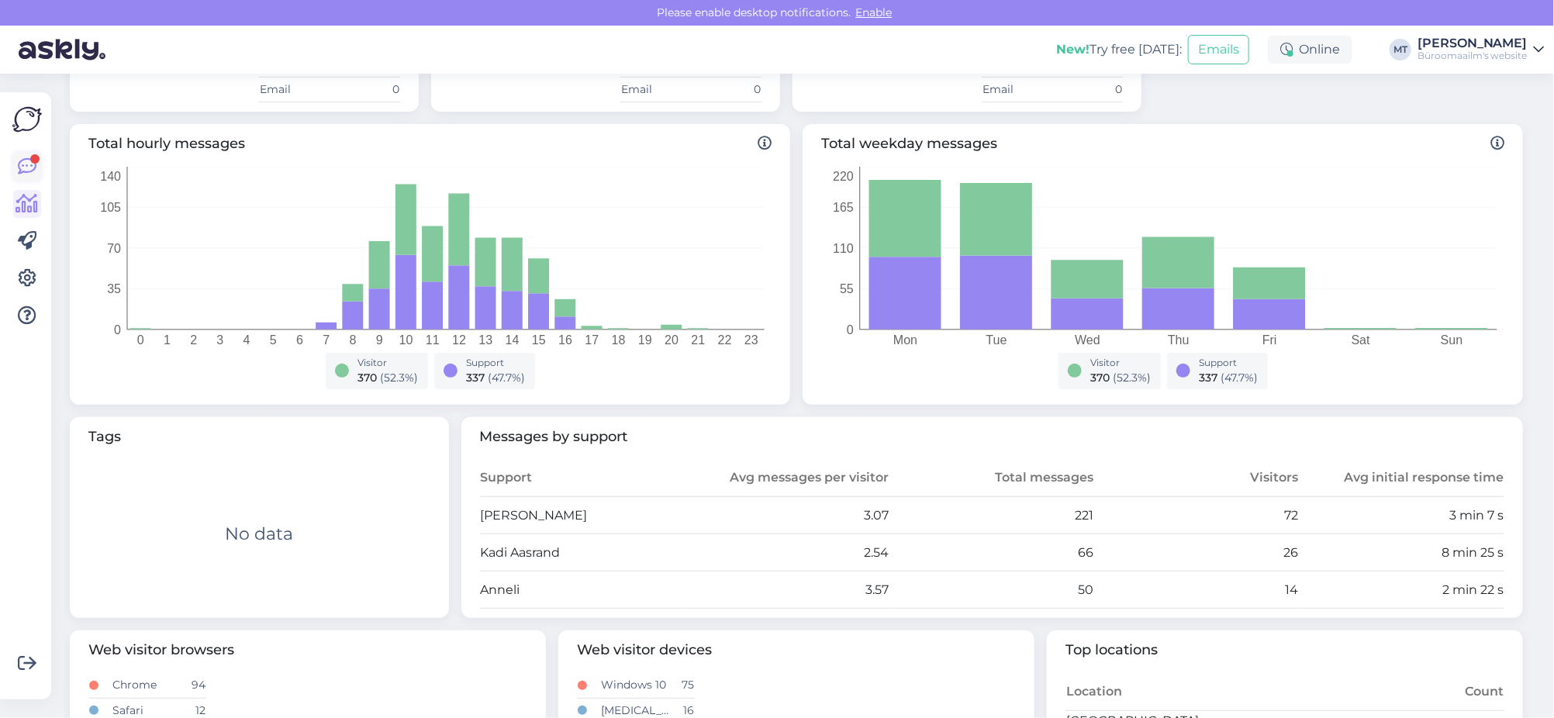
click at [25, 163] on icon at bounding box center [27, 166] width 19 height 19
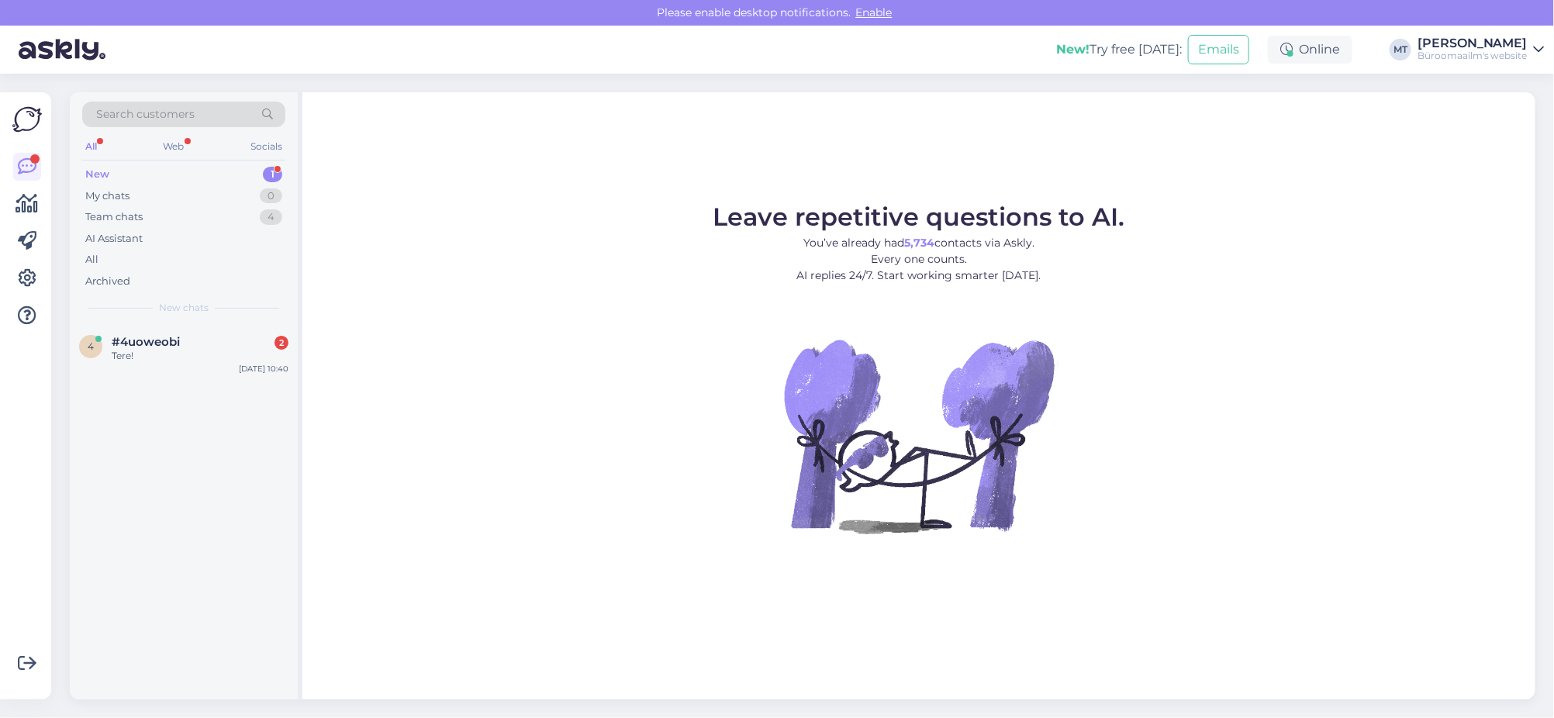
click at [91, 171] on div "New" at bounding box center [97, 175] width 24 height 16
click at [127, 340] on span "#4uoweobi" at bounding box center [146, 342] width 68 height 14
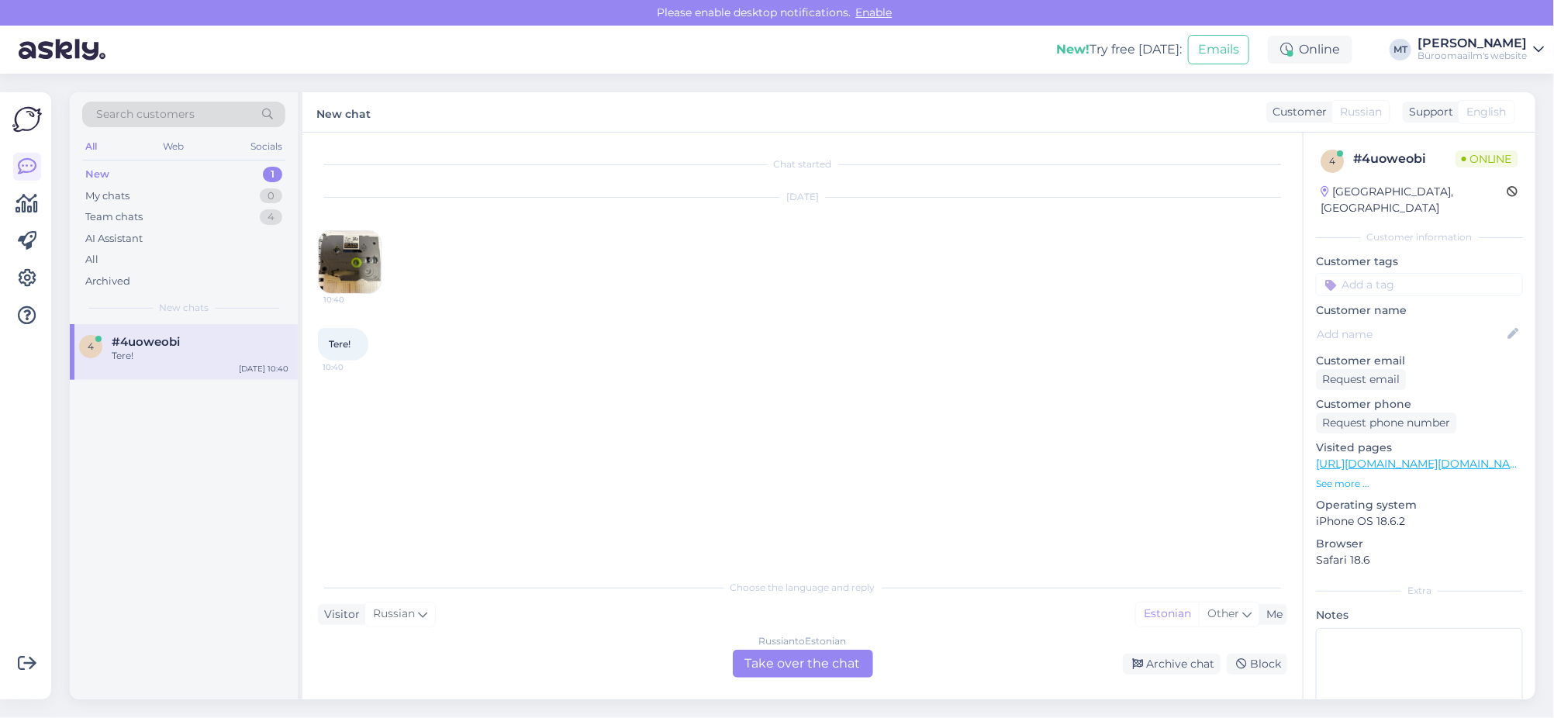
click at [821, 661] on div "Russian to Estonian Take over the chat" at bounding box center [803, 664] width 140 height 28
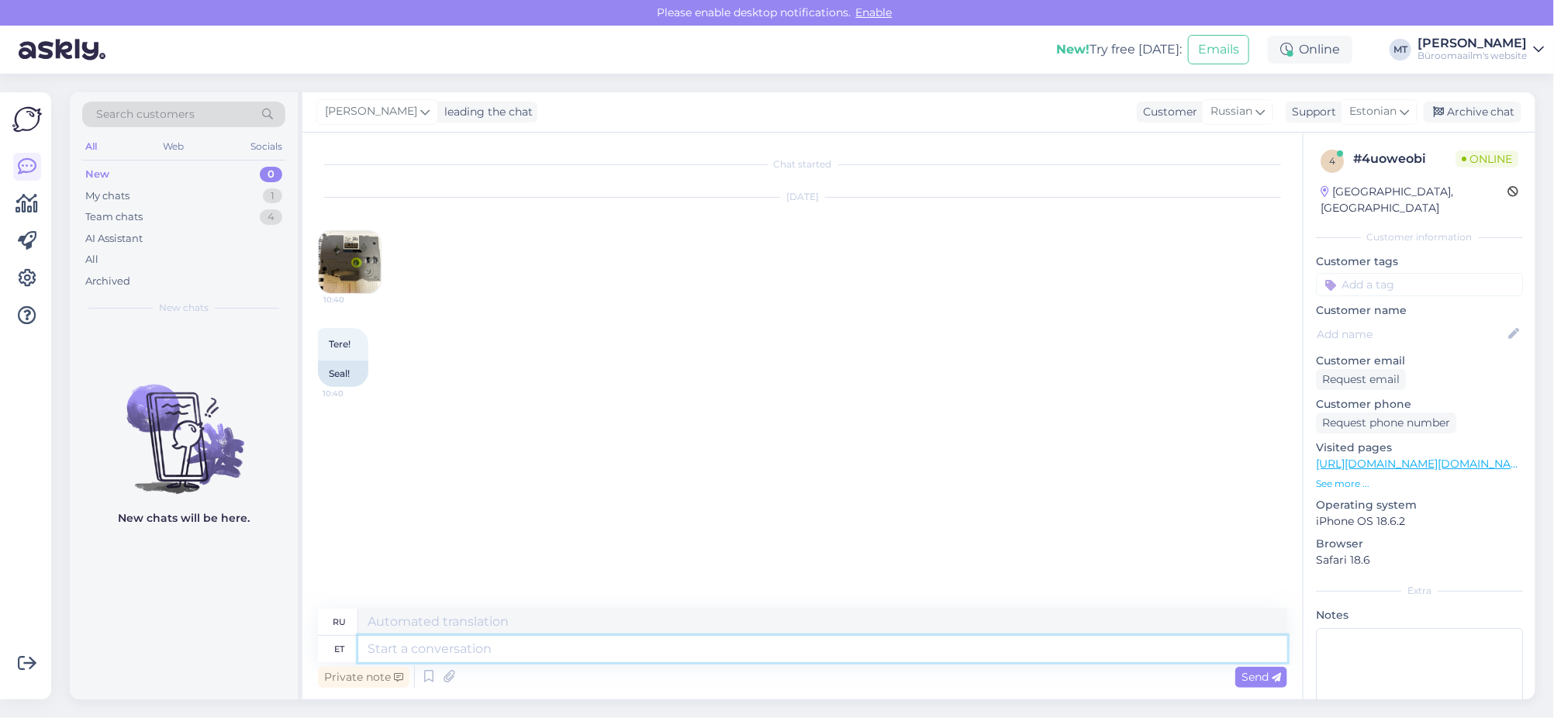
click at [432, 654] on textarea at bounding box center [822, 649] width 929 height 26
type textarea "Tere."
type textarea "Привет."
type textarea "Tere. Kuidas"
type textarea "Привет, как дела?"
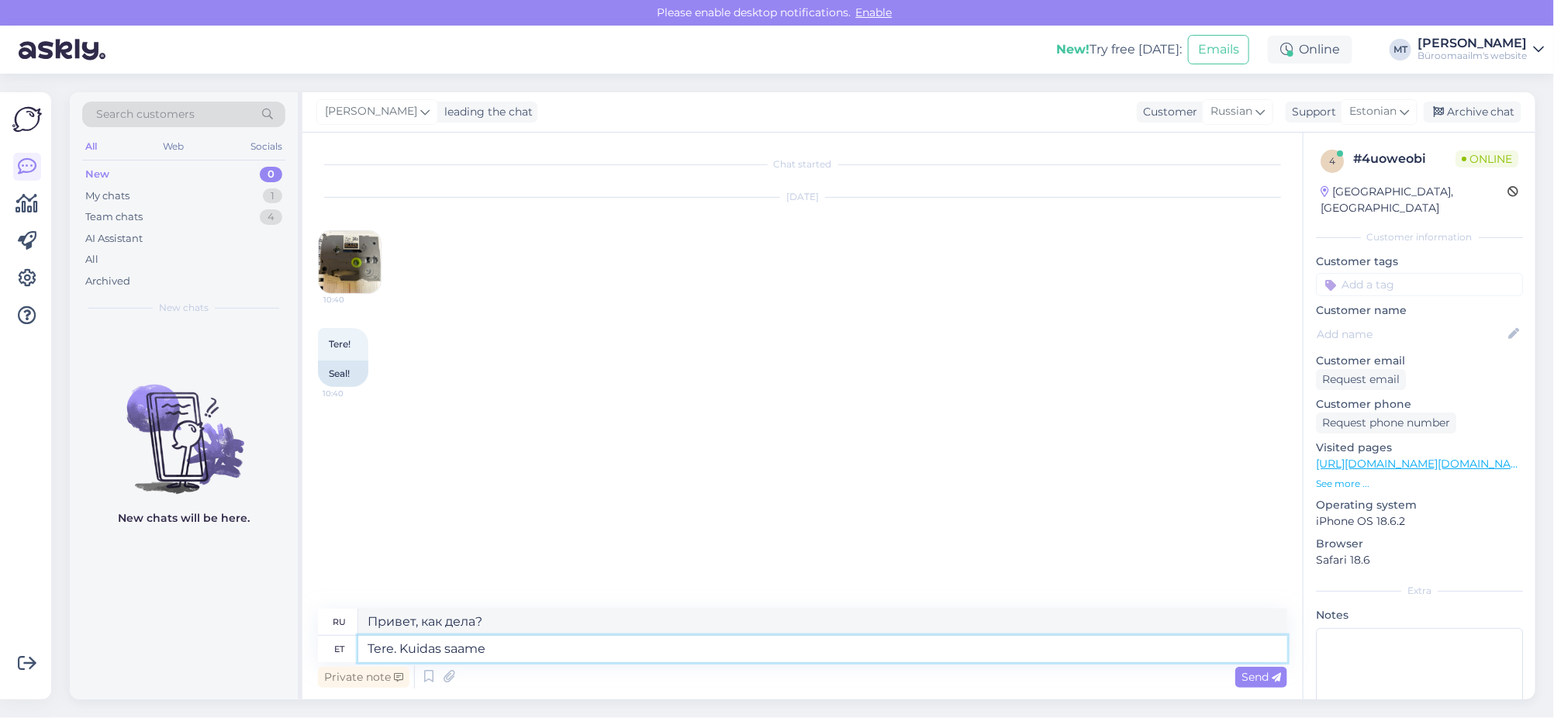
type textarea "Tere. Kuidas saame a"
type textarea "Здравствуйте. Как мы можем"
type textarea "Tere. Kuidas saame abiks"
type textarea "Здравствуйте. Чем мы можем помочь?"
type textarea "Tere. Kuidas saame abiks olla ?"
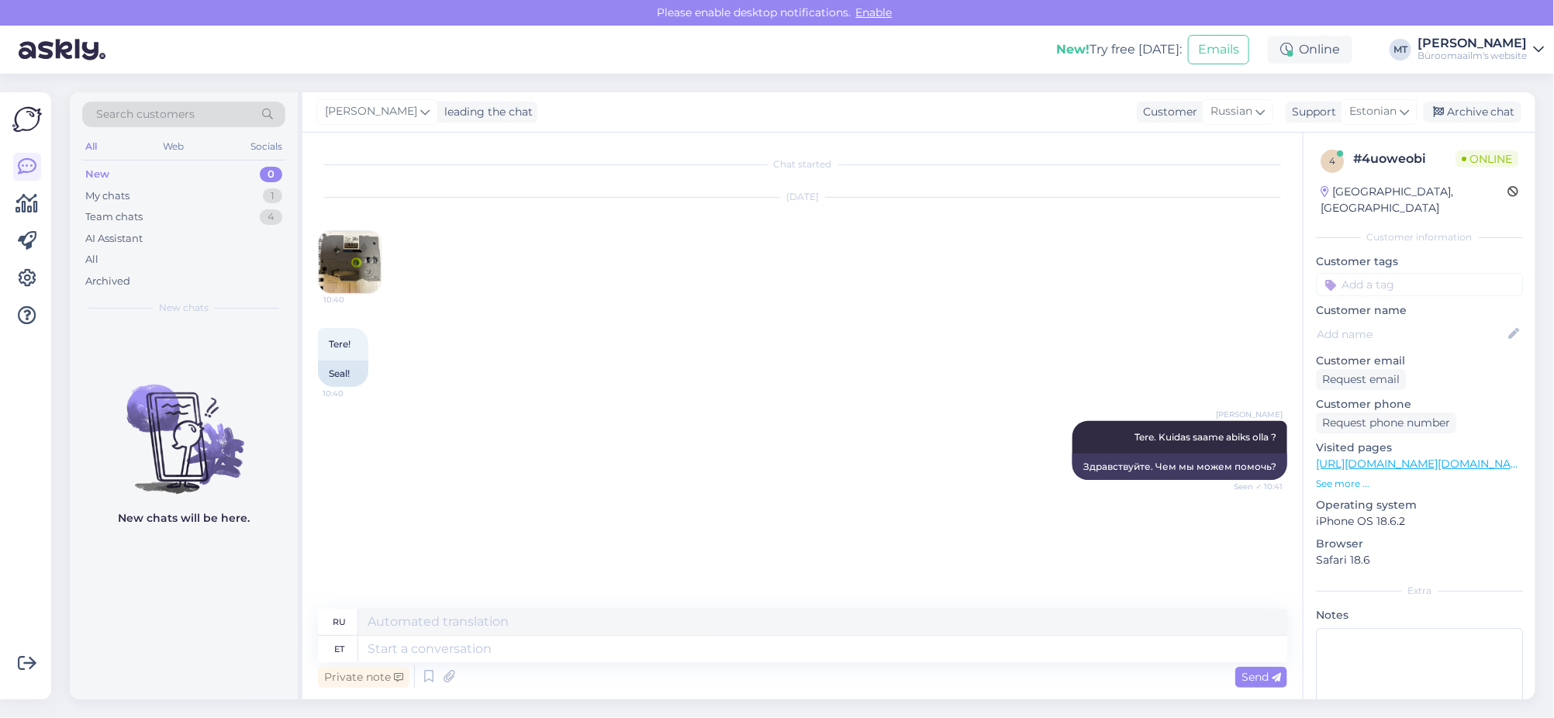
click at [359, 263] on img at bounding box center [350, 262] width 62 height 62
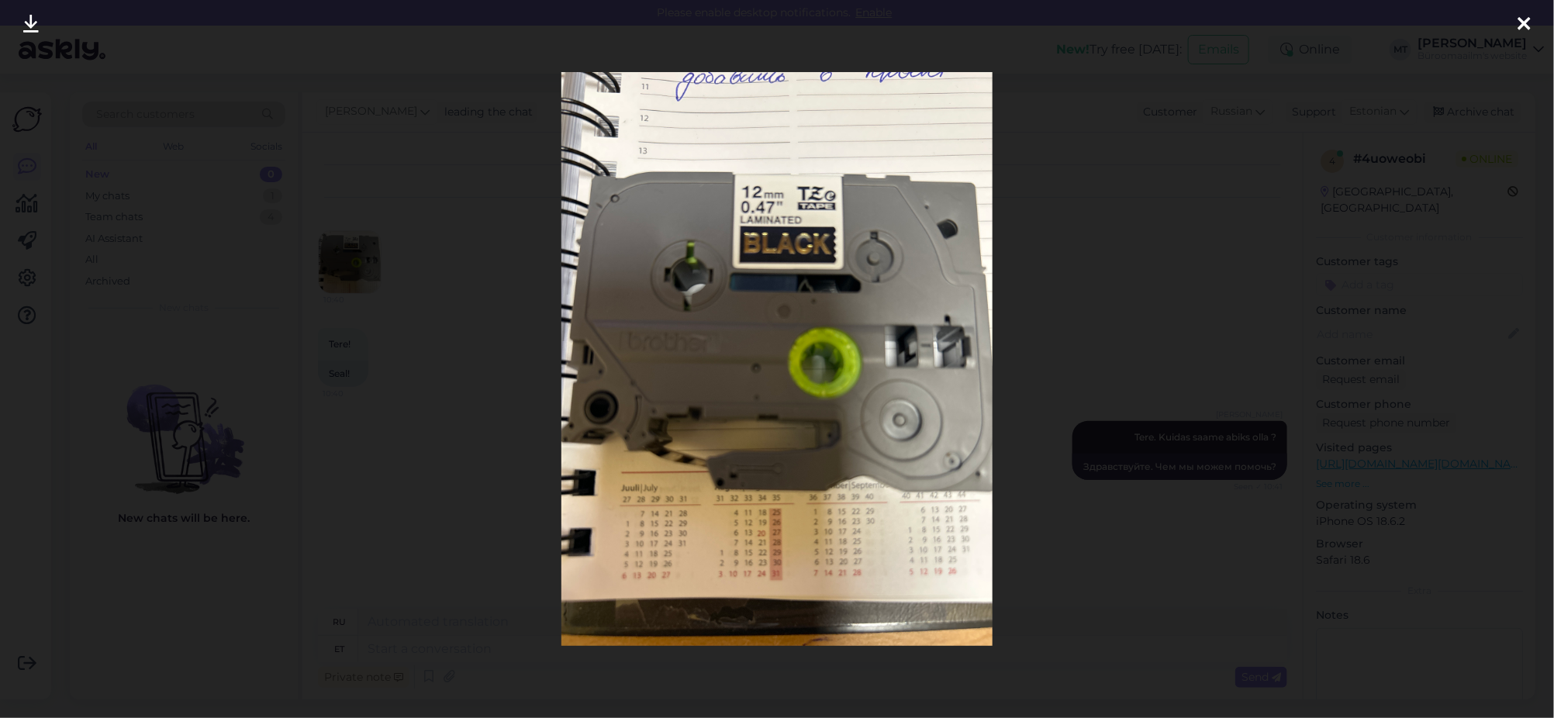
click at [1520, 27] on icon at bounding box center [1524, 25] width 12 height 20
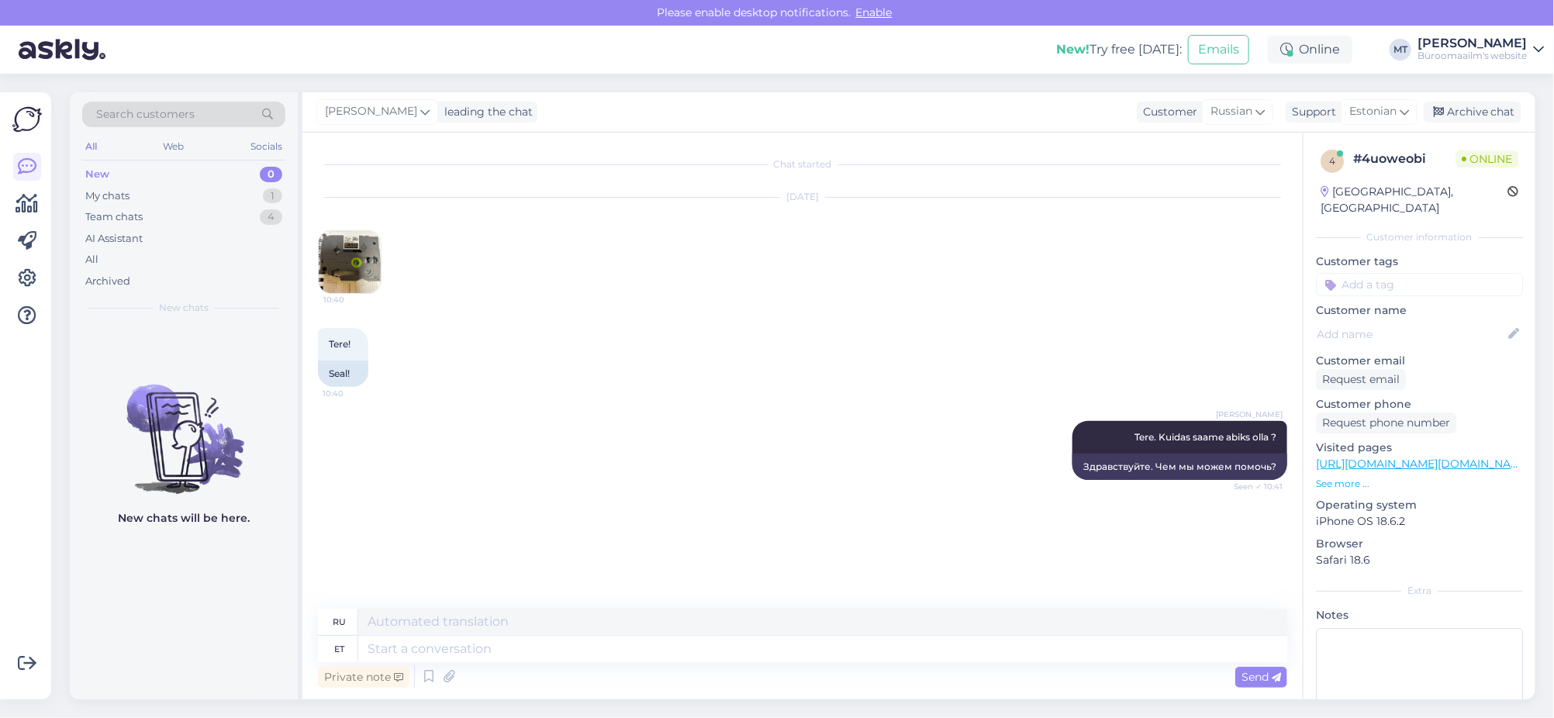
scroll to position [22, 0]
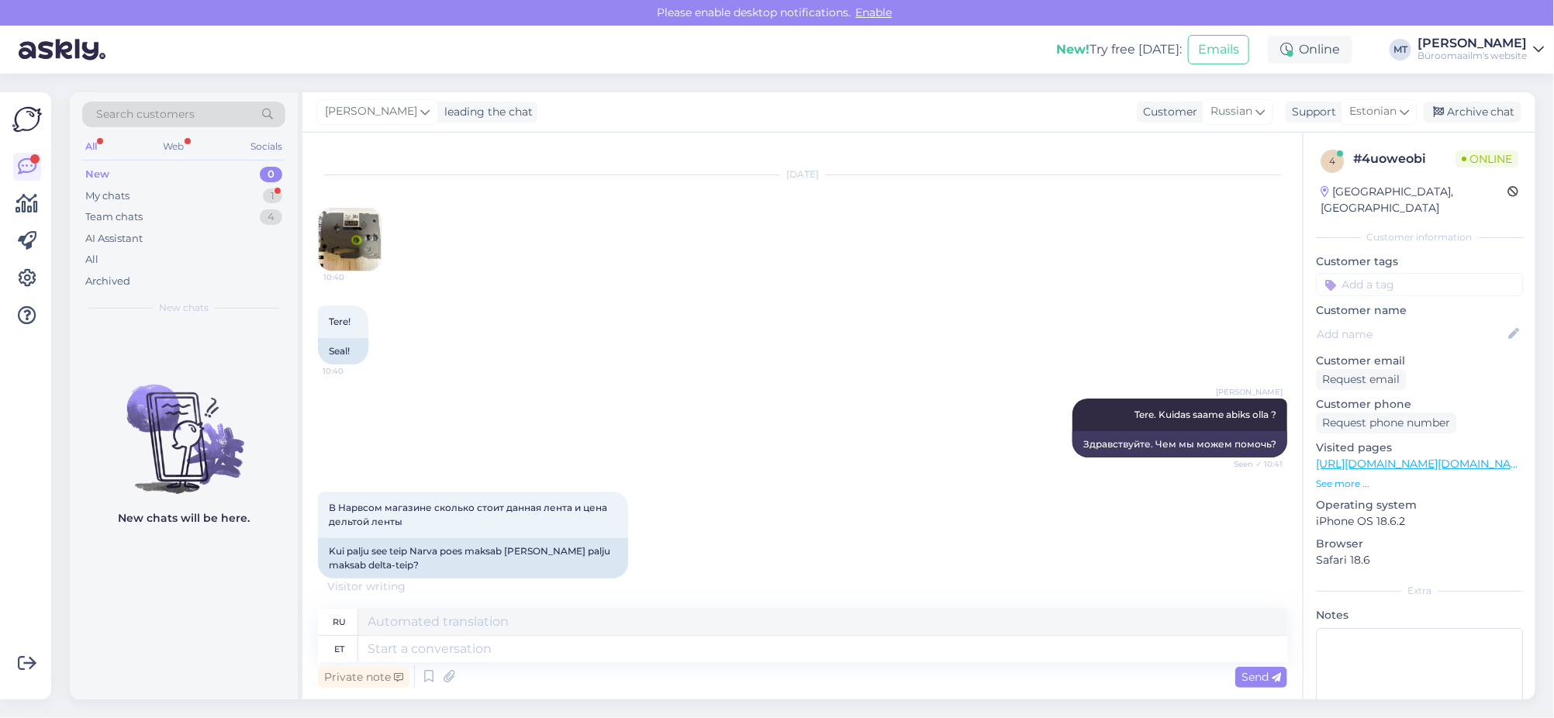
click at [360, 254] on img at bounding box center [350, 240] width 62 height 62
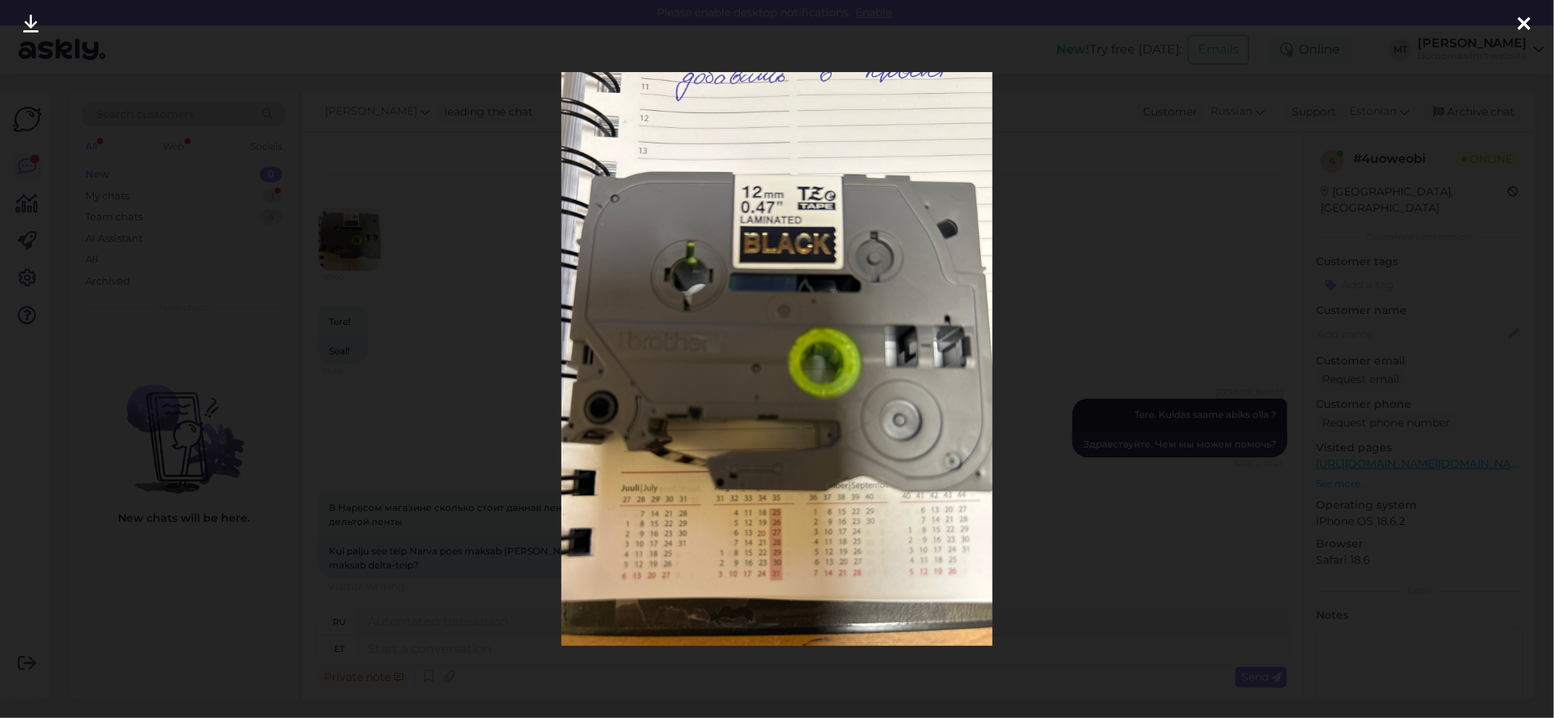
click at [360, 254] on div at bounding box center [777, 359] width 1554 height 718
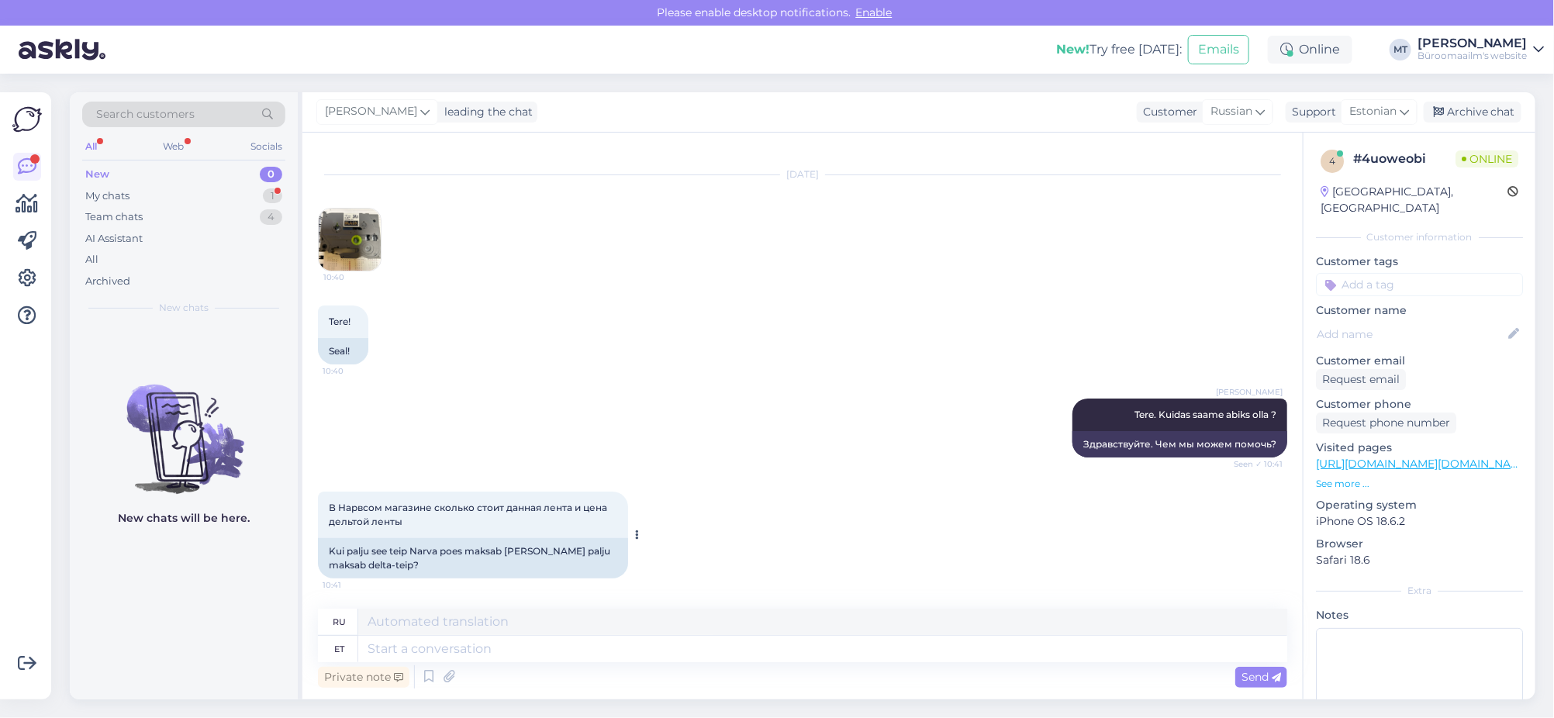
scroll to position [129, 0]
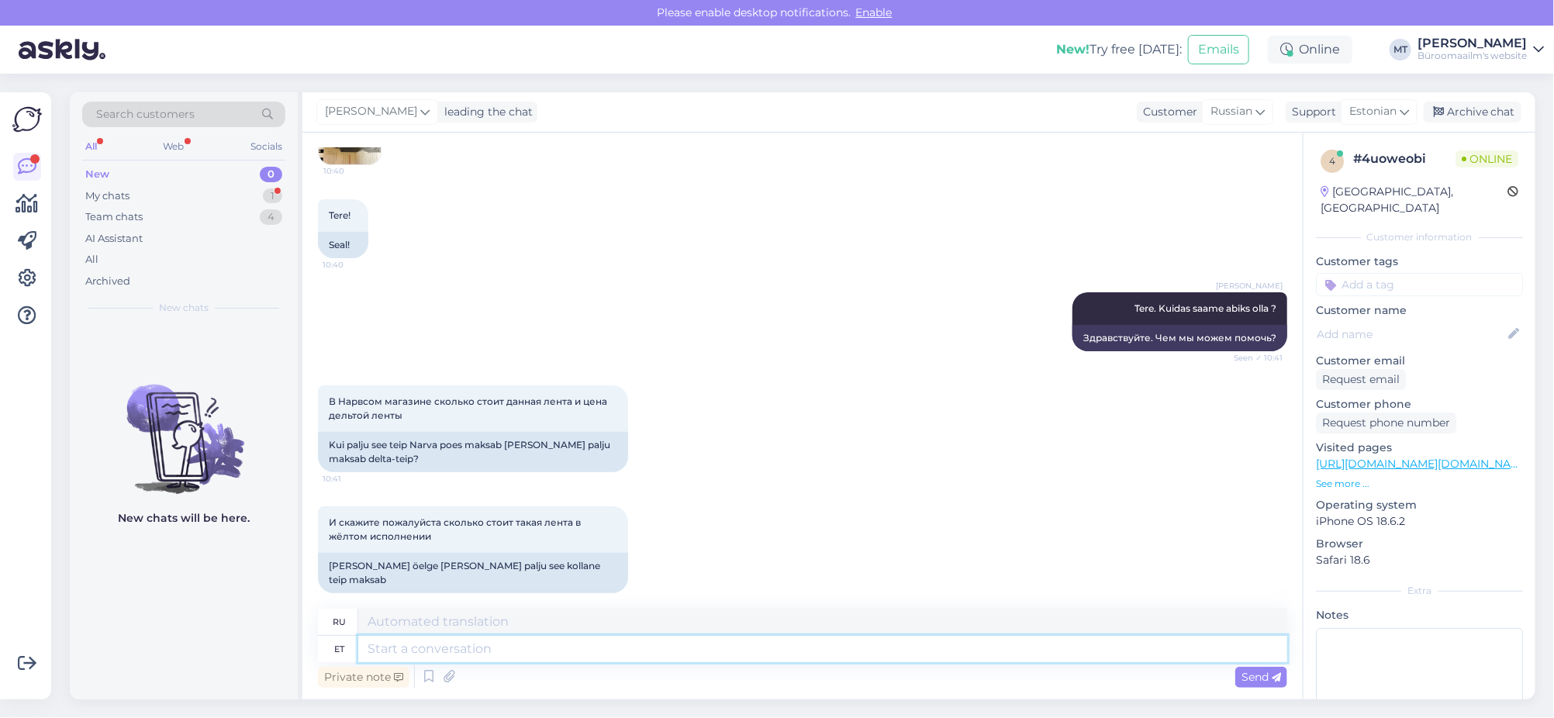
click at [499, 640] on textarea at bounding box center [822, 649] width 929 height 26
type textarea "Ka s"
type textarea "Также"
type textarea "Ka smõtlete"
type textarea "Вы также думаете"
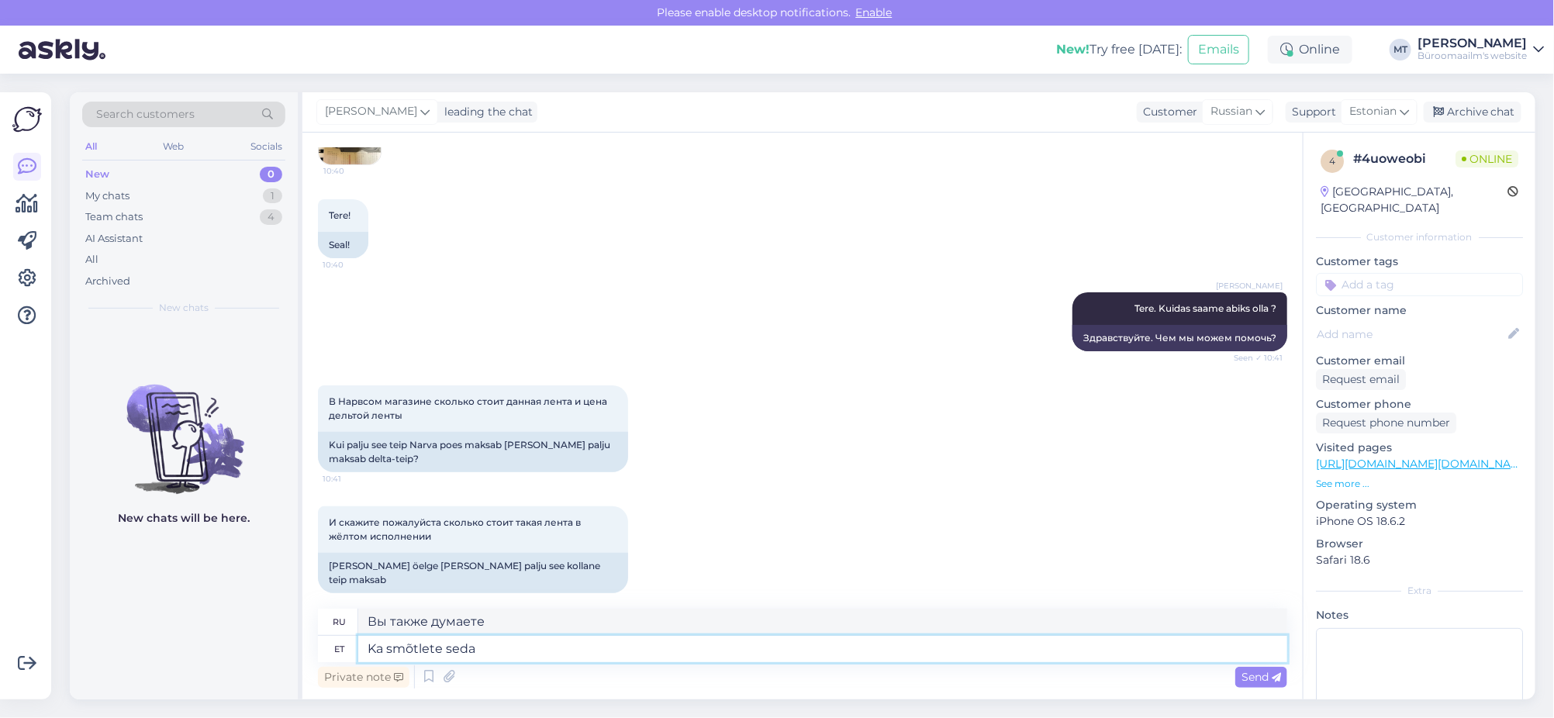
type textarea "Ka smõtlete seda"
type textarea "Ты тоже так думаешь."
type textarea "Ka smõtlete seda teipi"
type textarea "Вы тоже думаете об этой кассете."
click at [388, 653] on textarea "Ka smõtlete seda teipi" at bounding box center [822, 649] width 929 height 26
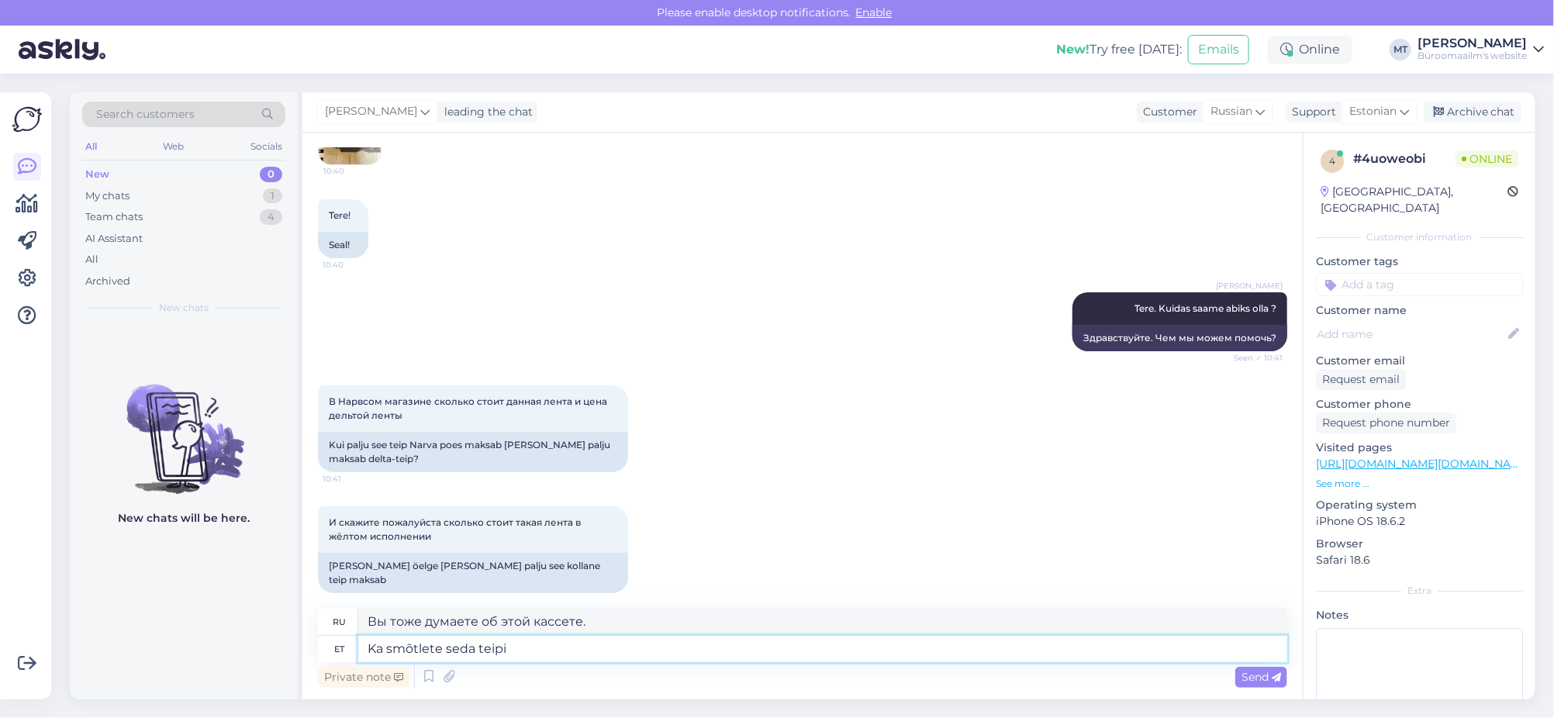
type textarea "Kasmõtlete seda teipi"
type textarea "Что вы думаете об этой записи?"
click at [392, 649] on textarea "Kasmõtlete seda teipi" at bounding box center [822, 649] width 929 height 26
type textarea "Kas mõtlete seda teipi"
type textarea "Вы имеете в виду эту кассету?"
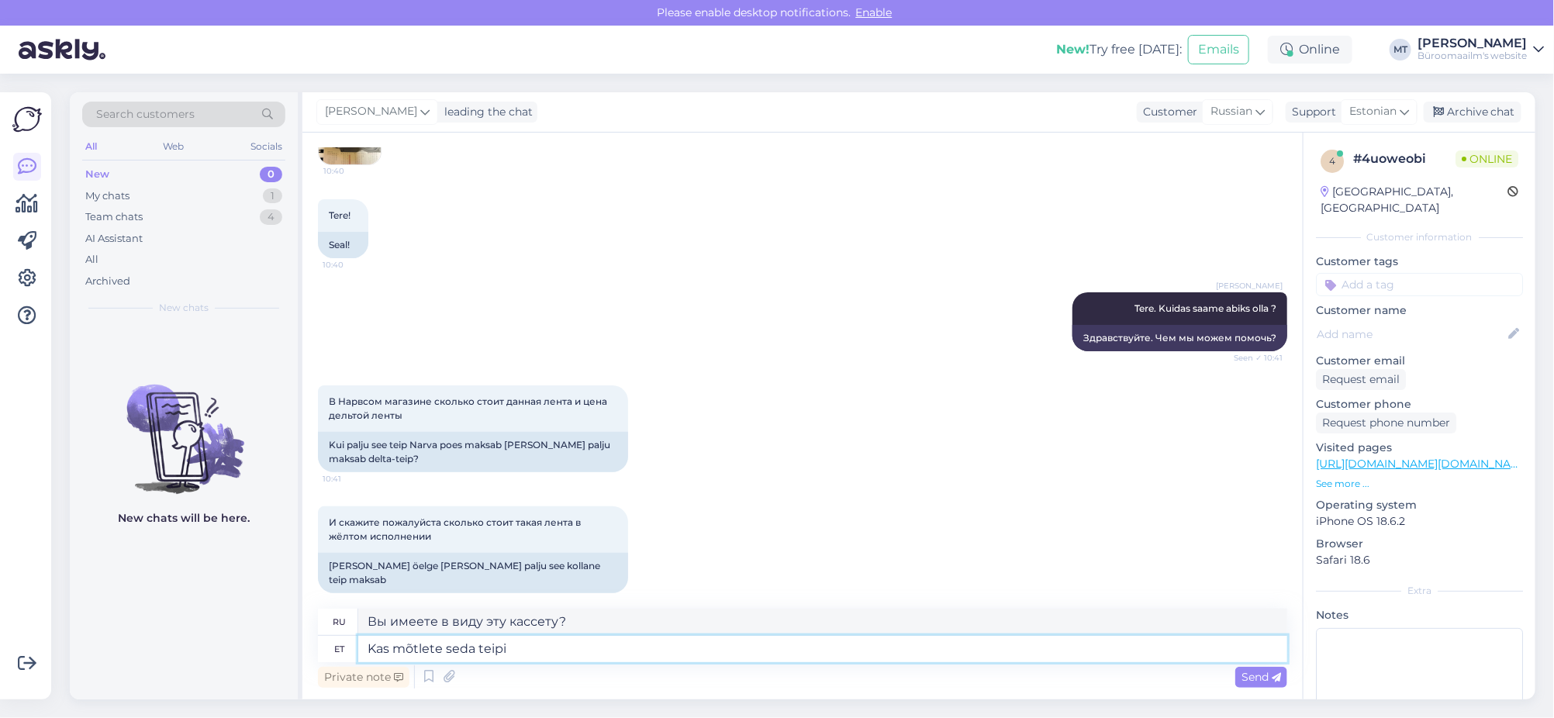
click at [564, 653] on textarea "Kas mõtlete seda teipi" at bounding box center [822, 649] width 929 height 26
paste textarea "[URL][DOMAIN_NAME]"
type textarea "Kas mõtlete seda teipi https://www.byroomaailm.ee/kleepkirjalint-brother-tze-23…"
type textarea "Вы думаете об этой ленте https://www.byroomaailm.ee/kleepkirjalint-brother-tze-…"
type textarea "Kas mõtlete seda teipi https://www.byroomaailm.ee/kleepkirjalint-brother-tze-23…"
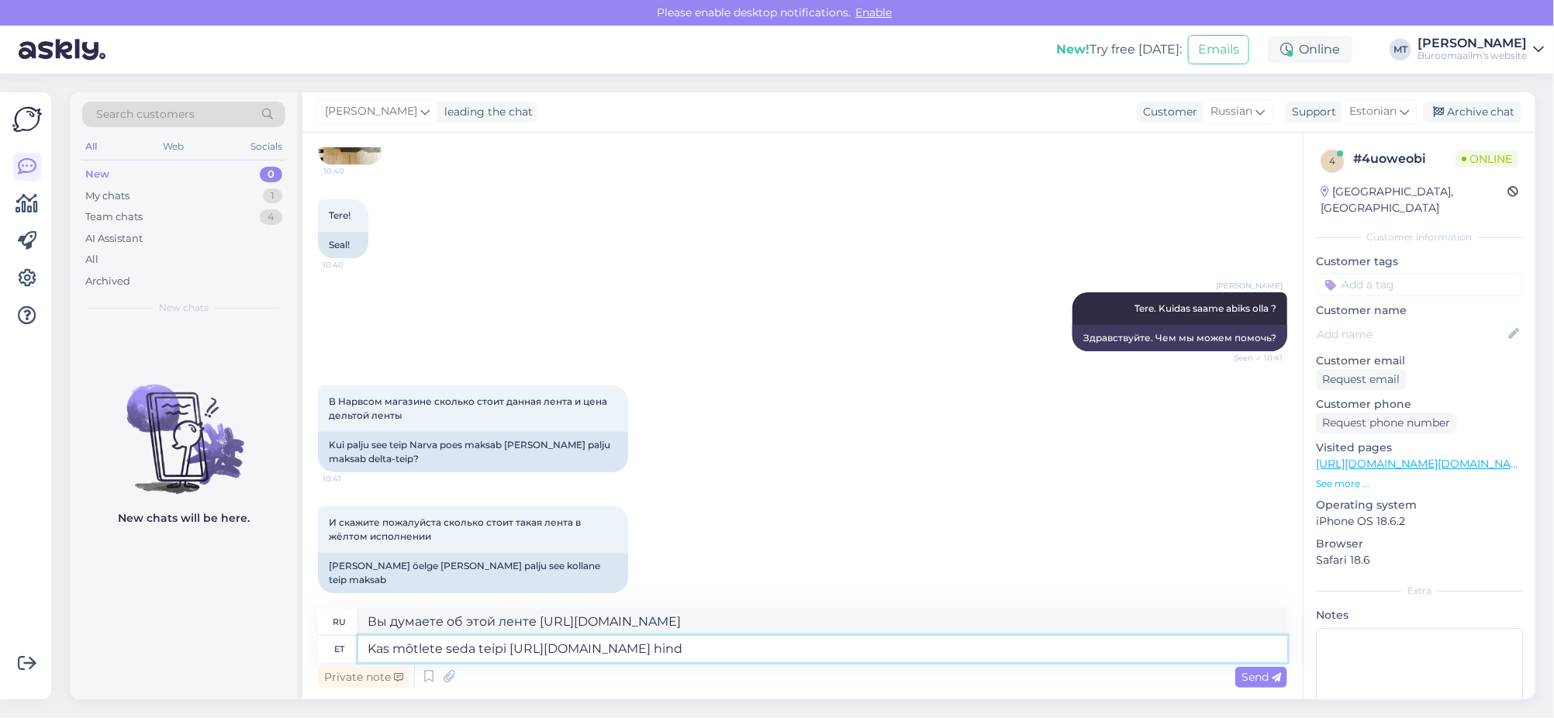
type textarea "Вы думаете о цене этой ленты https://www.byroomaailm.ee/kleepkirjalint-brother-…"
type textarea "Kas mõtlete seda teipi https://www.byroomaailm.ee/kleepkirjalint-brother-tze-23…"
type textarea "Вы думаете об этой ленте https://www.byroomaailm.ee/kleepkirjalint-brother-tze-…"
type textarea "Kas mõtlete seda teipi https://www.byroomaailm.ee/kleepkirjalint-brother-tze-23…"
type textarea "Вы думаете об этой ленте https://www.byroomaailm.ee/kleepkirjalint-brother-tze-…"
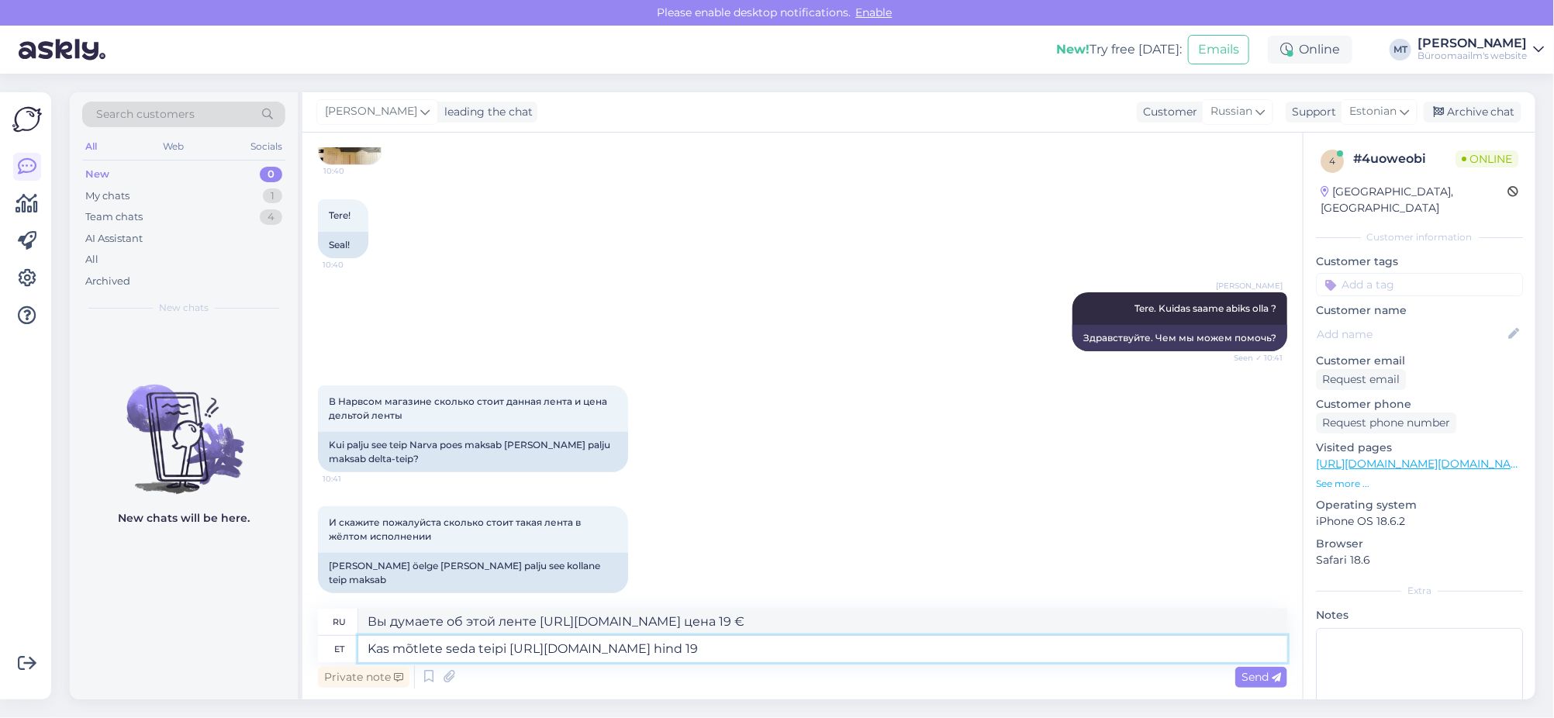
type textarea "Kas mõtlete seda teipi https://www.byroomaailm.ee/kleepkirjalint-brother-tze-23…"
type textarea "Вы думаете об этой ленте https://www.byroomaailm.ee/kleepkirjalint-brother-tze-…"
type textarea "Kas mõtlete seda teipi https://www.byroomaailm.ee/kleepkirjalint-brother-tze-23…"
type textarea "Вы думаете о цене этой ленты https://www.byroomaailm.ee/kleepkirjalint-brother-…"
type textarea "Kas mõtlete seda teipi https://www.byroomaailm.ee/kleepkirjalint-brother-tze-23…"
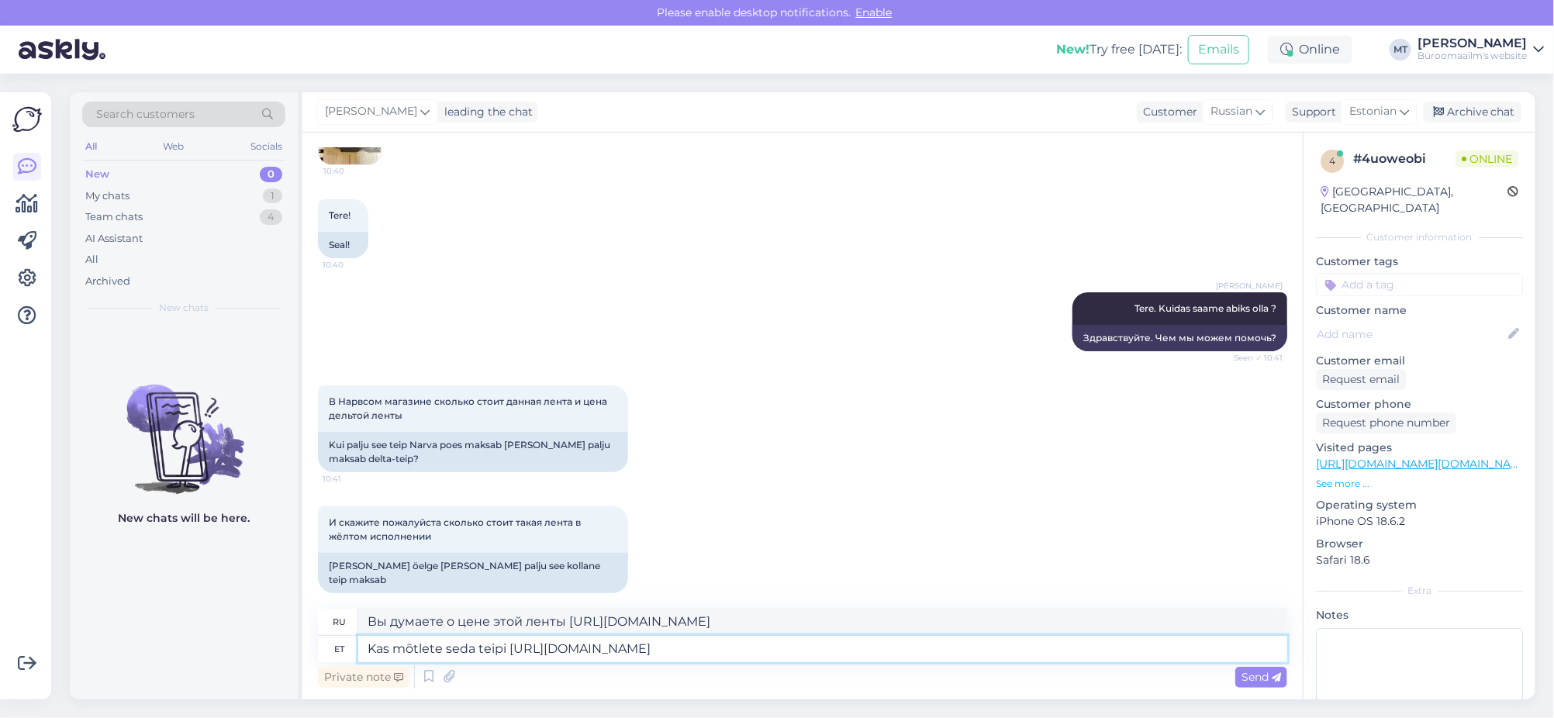
type textarea "Вы думаете об этой ленте https://www.byroomaailm.ee/kleepkirjalint-brother-tze-…"
type textarea "Kas mõtlete seda teipi https://www.byroomaailm.ee/kleepkirjalint-brother-tze-23…"
type textarea "Вы думаете об этой ленте https://www.byroomaailm.ee/kleepkirjalint-brother-tze-…"
type textarea "Kas mõtlete seda teipi https://www.byroomaailm.ee/kleepkirjalint-brother-tze-23…"
type textarea "Вы думаете об этой ленте https://www.byroomaailm.ee/kleepkirjalint-brother-tze-…"
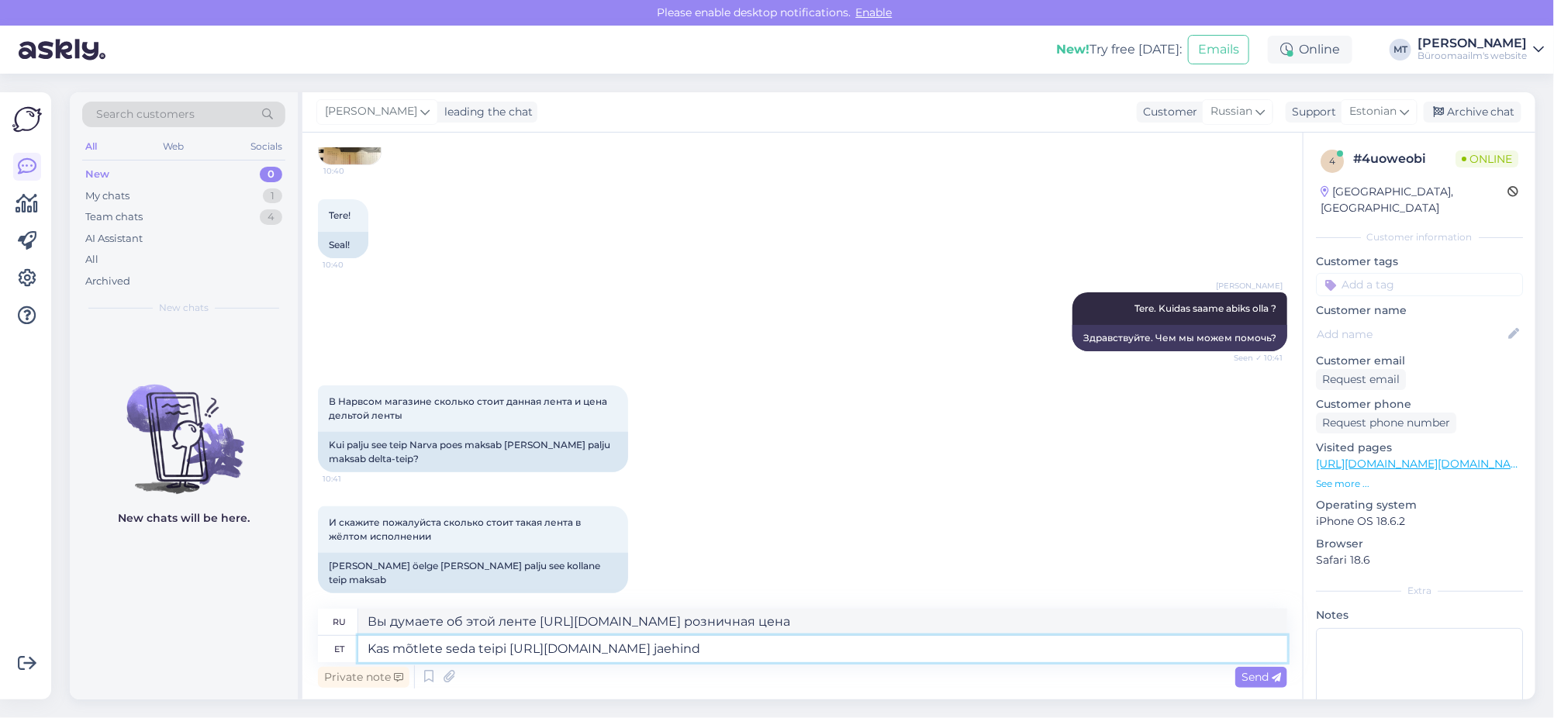
scroll to position [143, 0]
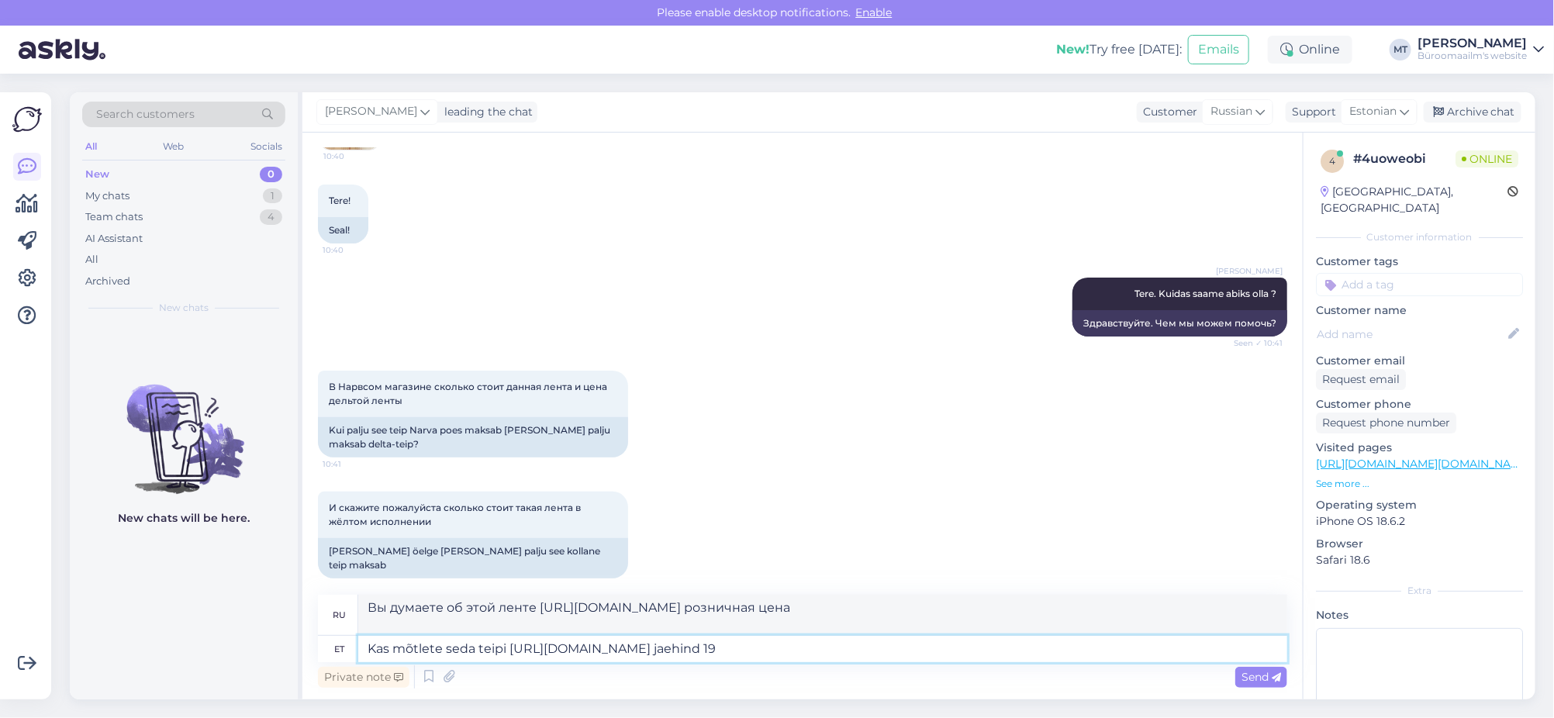
type textarea "Kas mõtlete seda teipi https://www.byroomaailm.ee/kleepkirjalint-brother-tze-23…"
type textarea "Вы думаете об этой ленте https://www.byroomaailm.ee/kleepkirjalint-brother-tze-…"
type textarea "Kas mõtlete seda teipi https://www.byroomaailm.ee/kleepkirjalint-brother-tze-23…"
type textarea "Вы думаете об этой ленте https://www.byroomaailm.ee/kleepkirjalint-brother-tze-…"
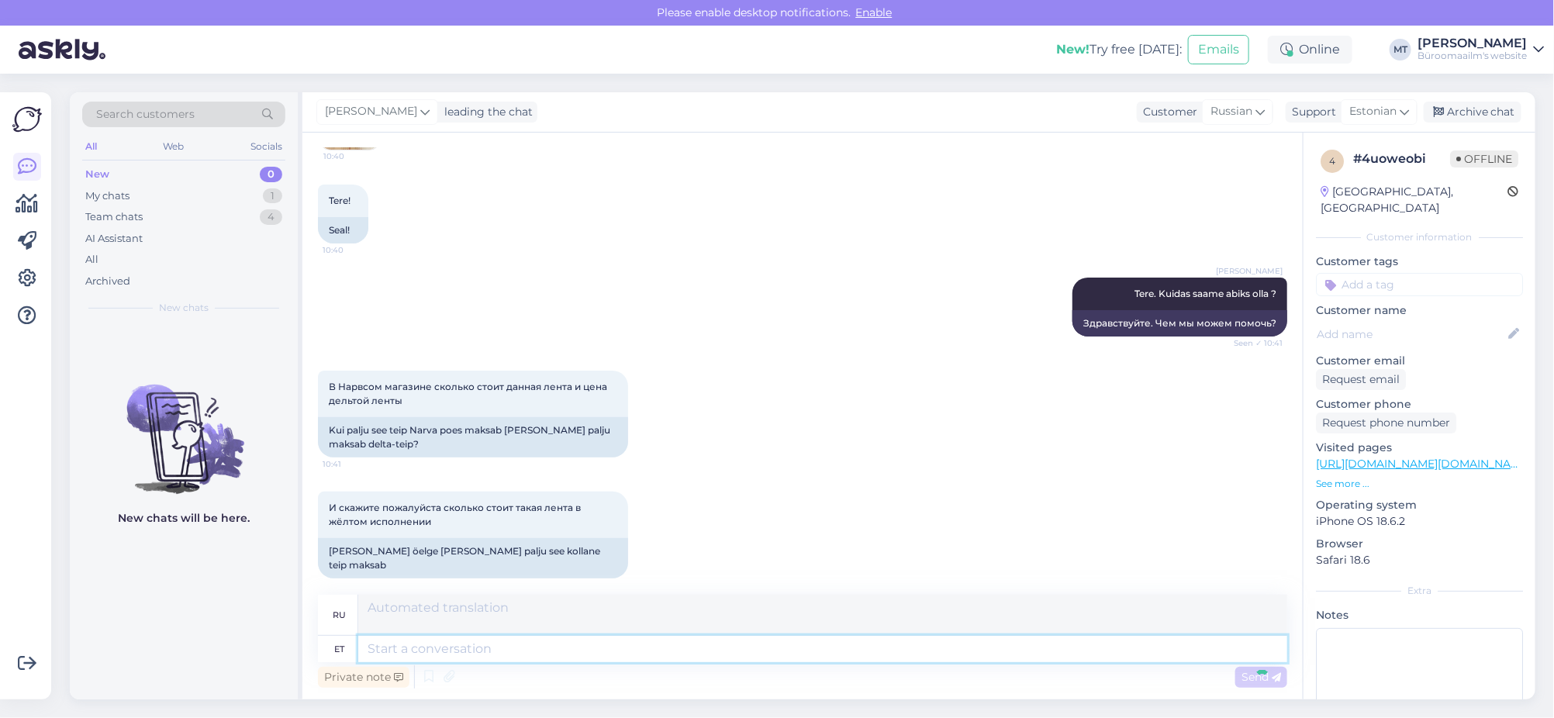
scroll to position [292, 0]
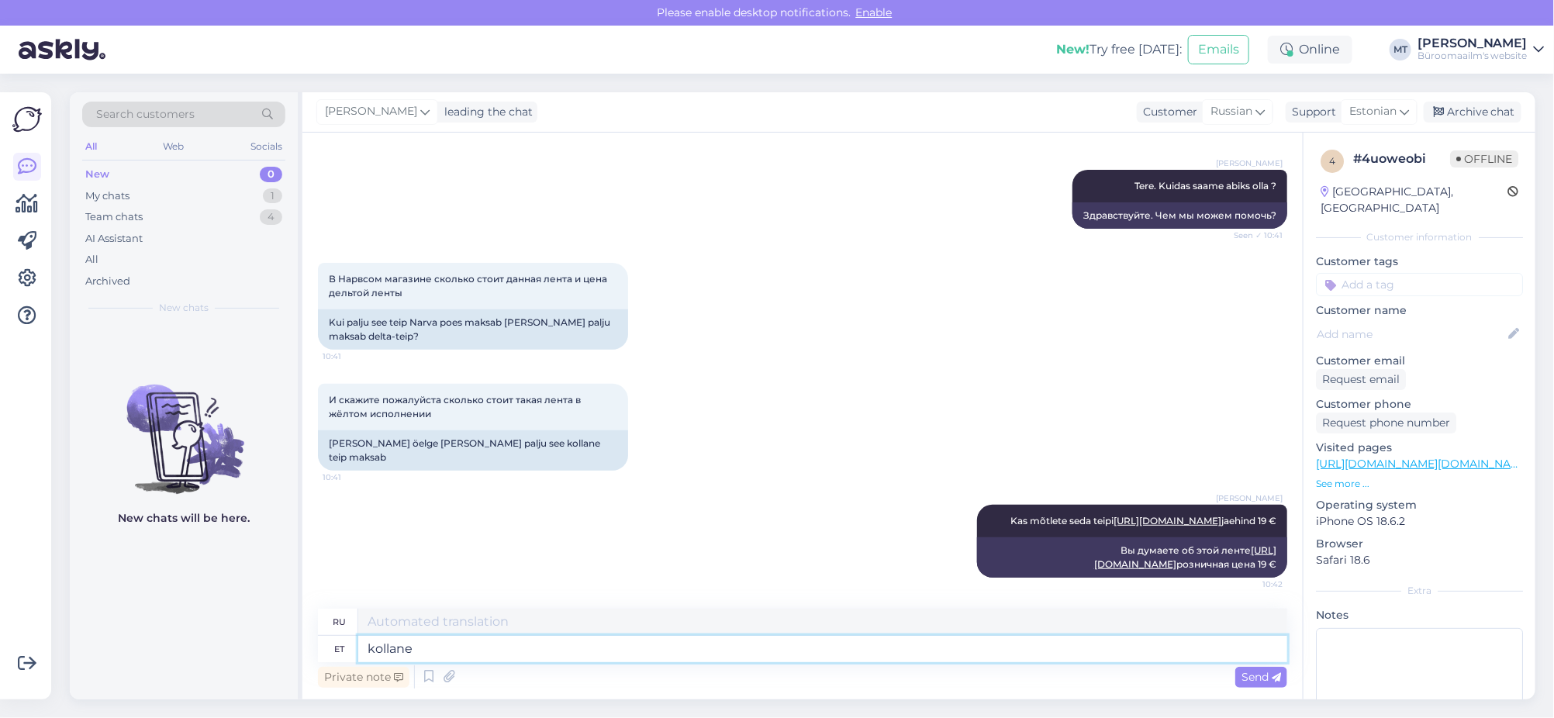
type textarea "kollane"
type textarea "желтый"
type textarea "kollane lint"
type textarea "желтая лента"
paste textarea "https://www.byroomaailm.ee/kontoritehnika/kleepkirjamasinad/brother-tze-lindid/…"
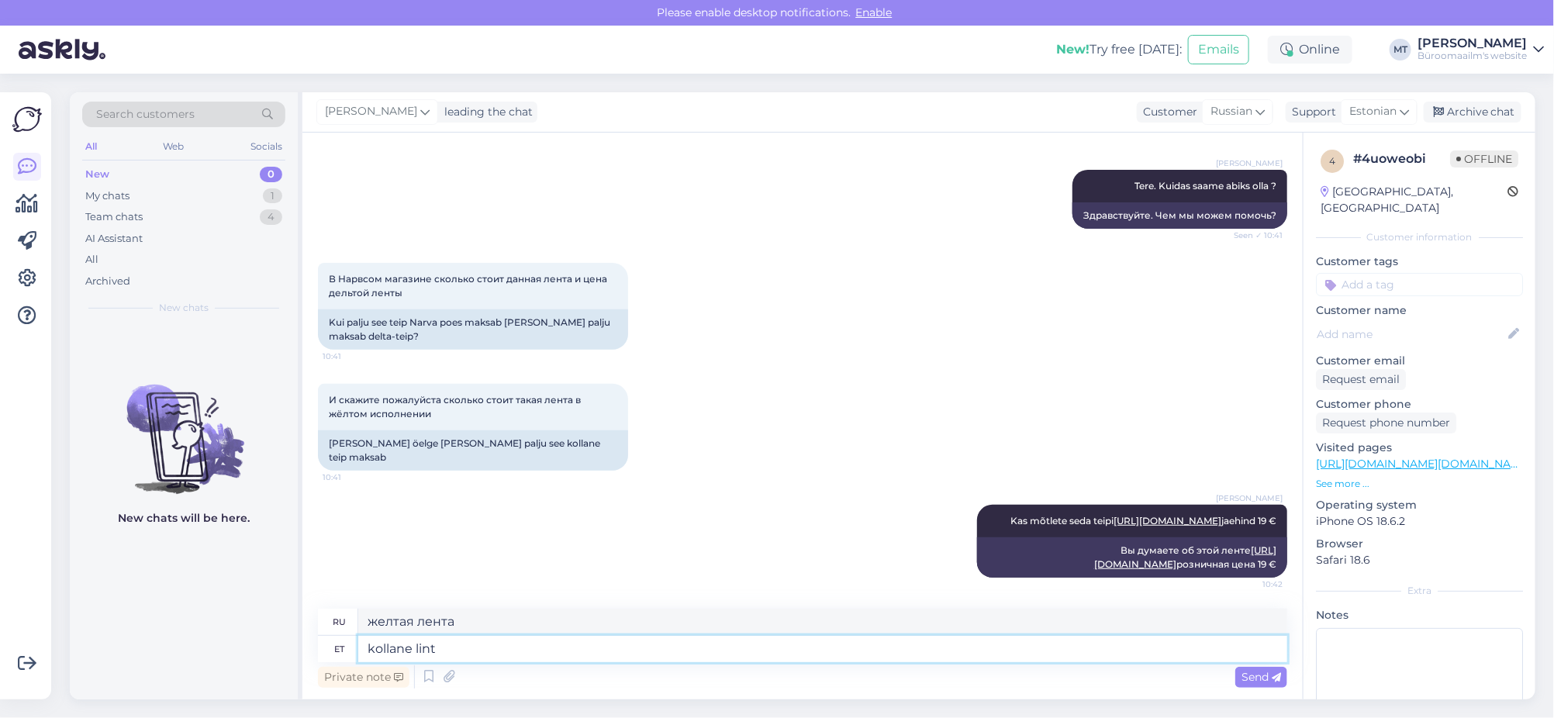
type textarea "kollane lint https://www.byroomaailm.ee/kontoritehnika/kleepkirjamasinad/brothe…"
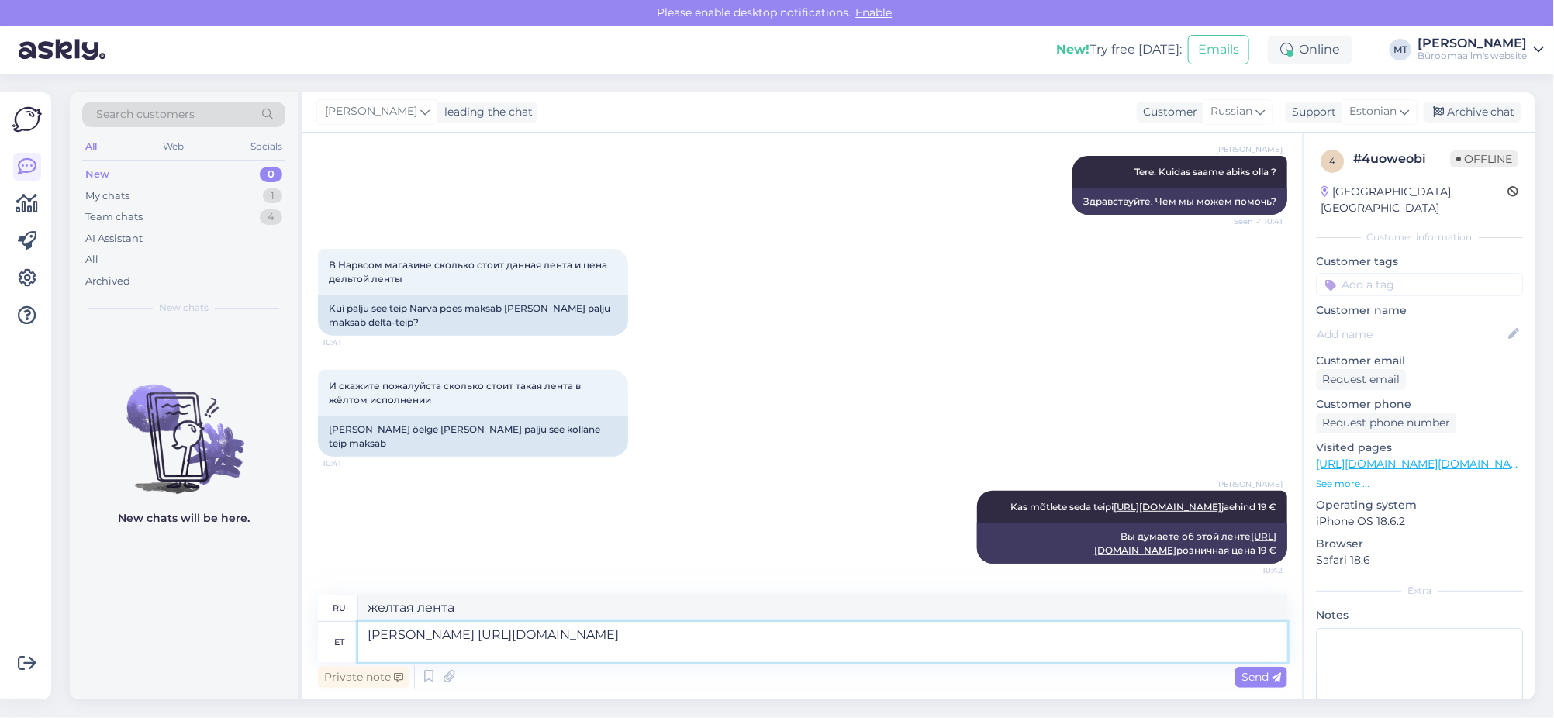
type textarea "желтая лента https://www.byroomaailm.ee/kontoritehnika/kleepkirjamasinad/brothe…"
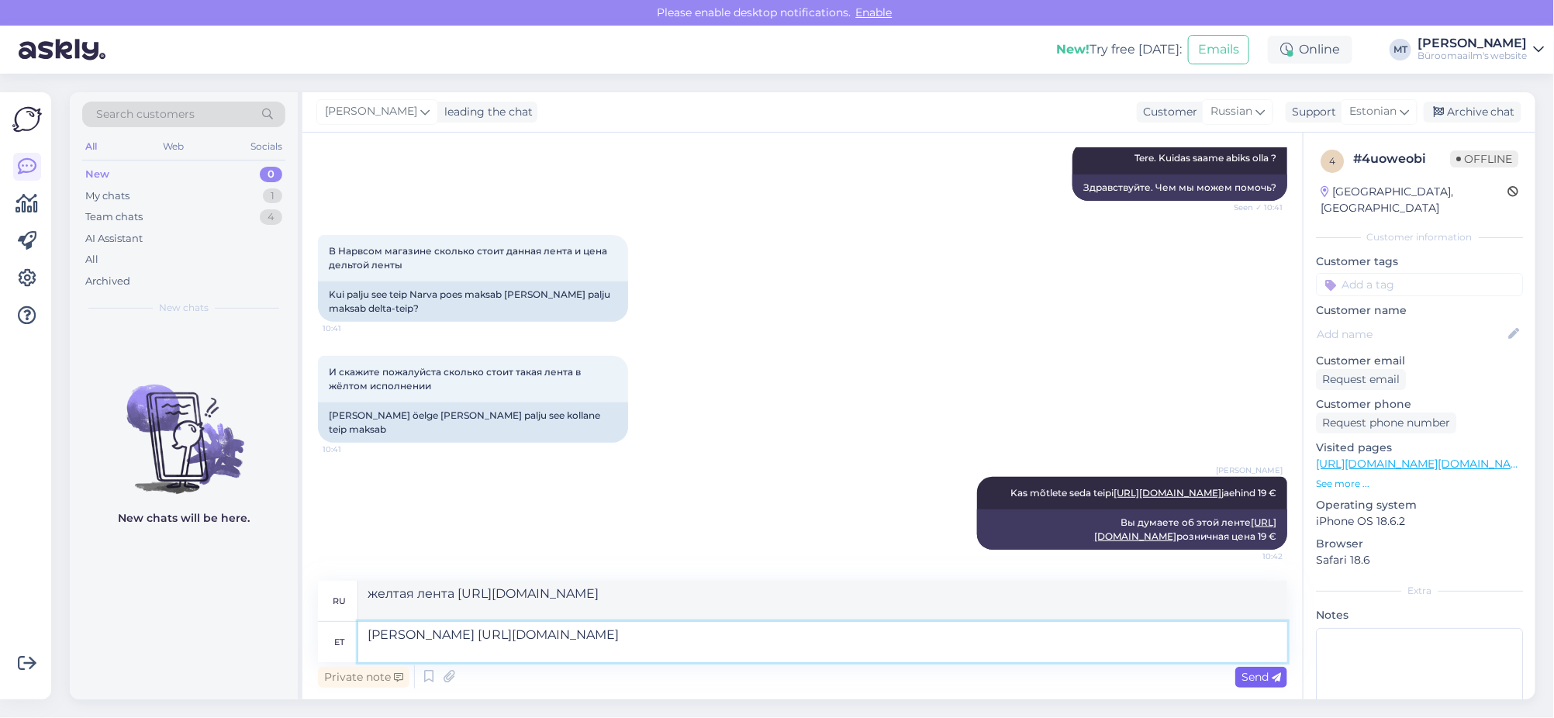
type textarea "kollane lint https://www.byroomaailm.ee/kontoritehnika/kleepkirjamasinad/brothe…"
click at [1244, 671] on span "Send" at bounding box center [1261, 677] width 40 height 14
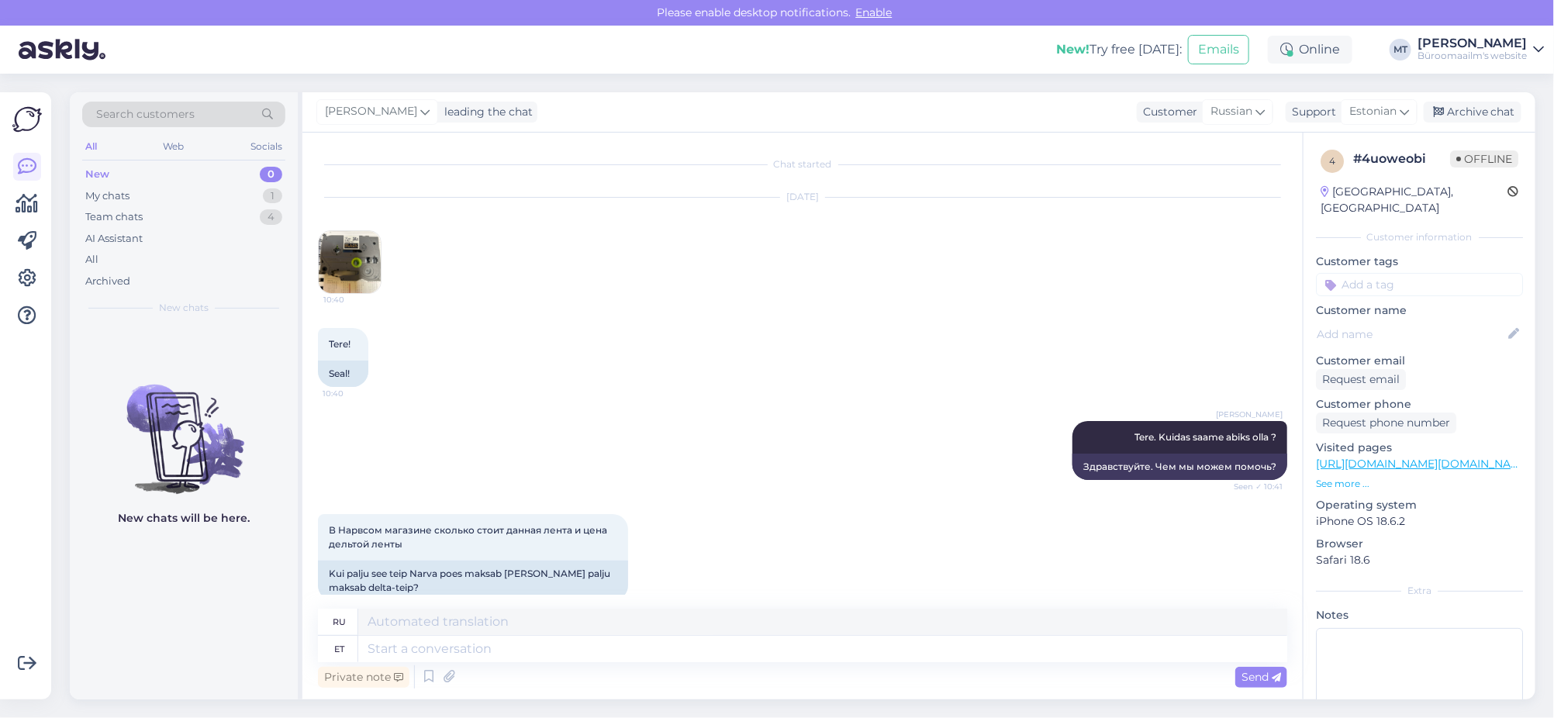
scroll to position [469, 0]
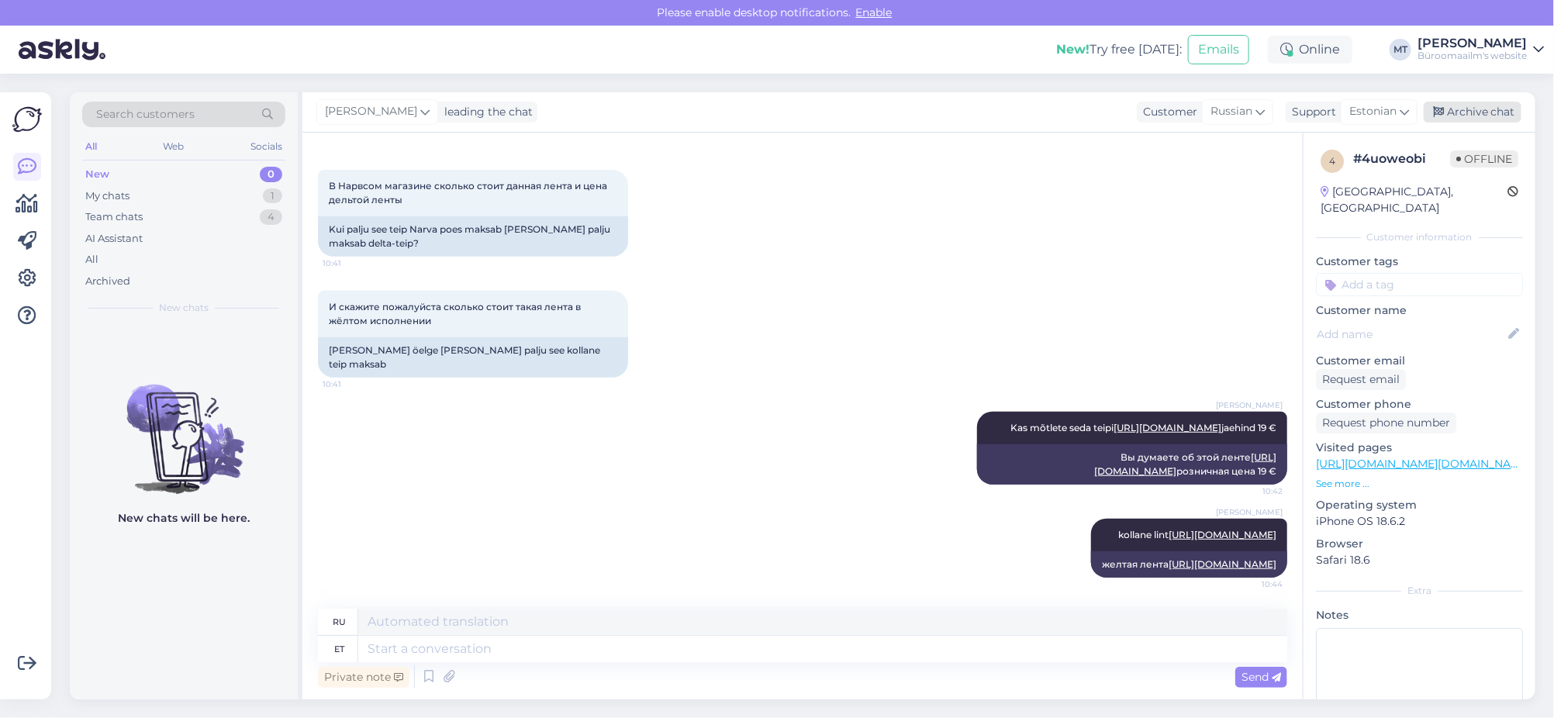
click at [1472, 109] on div "Archive chat" at bounding box center [1473, 112] width 98 height 21
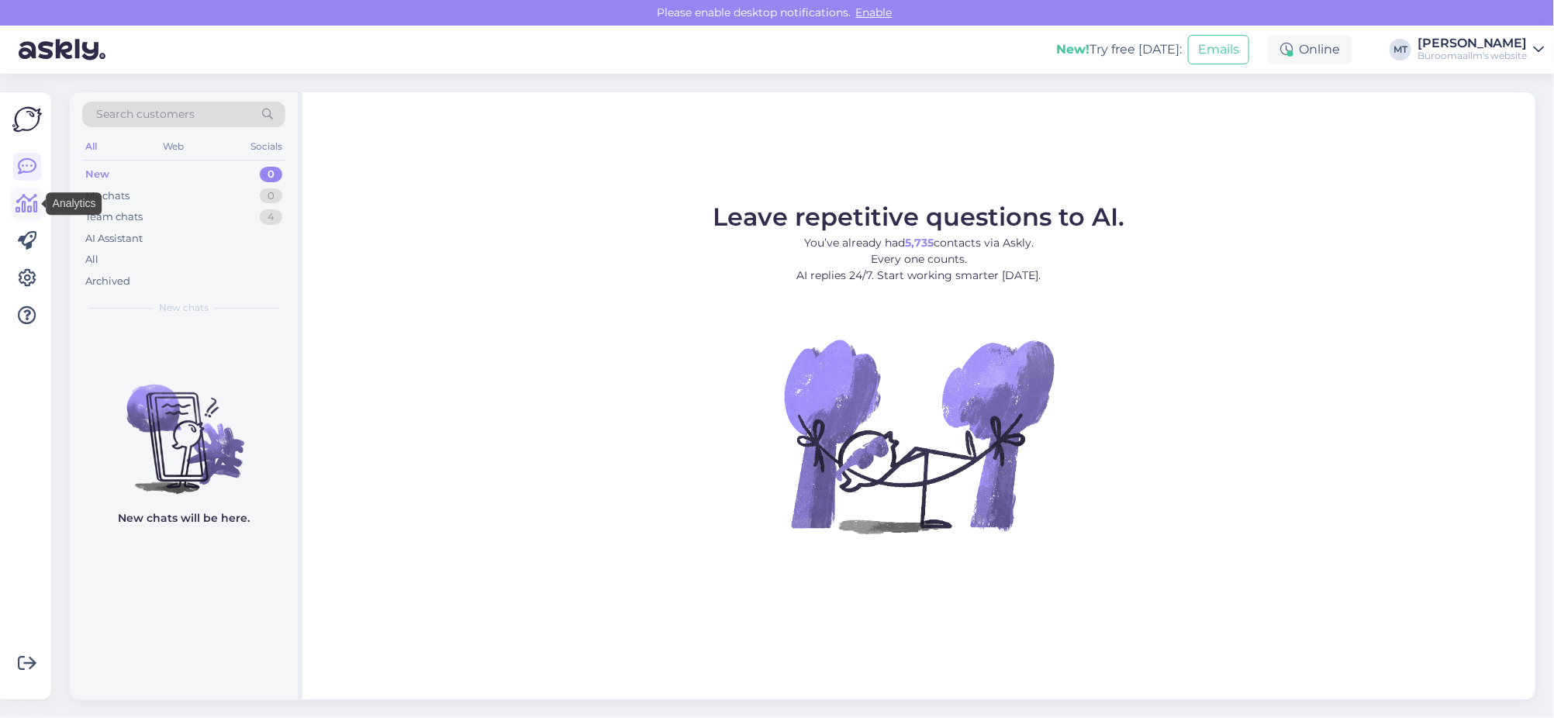
click at [29, 206] on icon at bounding box center [27, 204] width 22 height 19
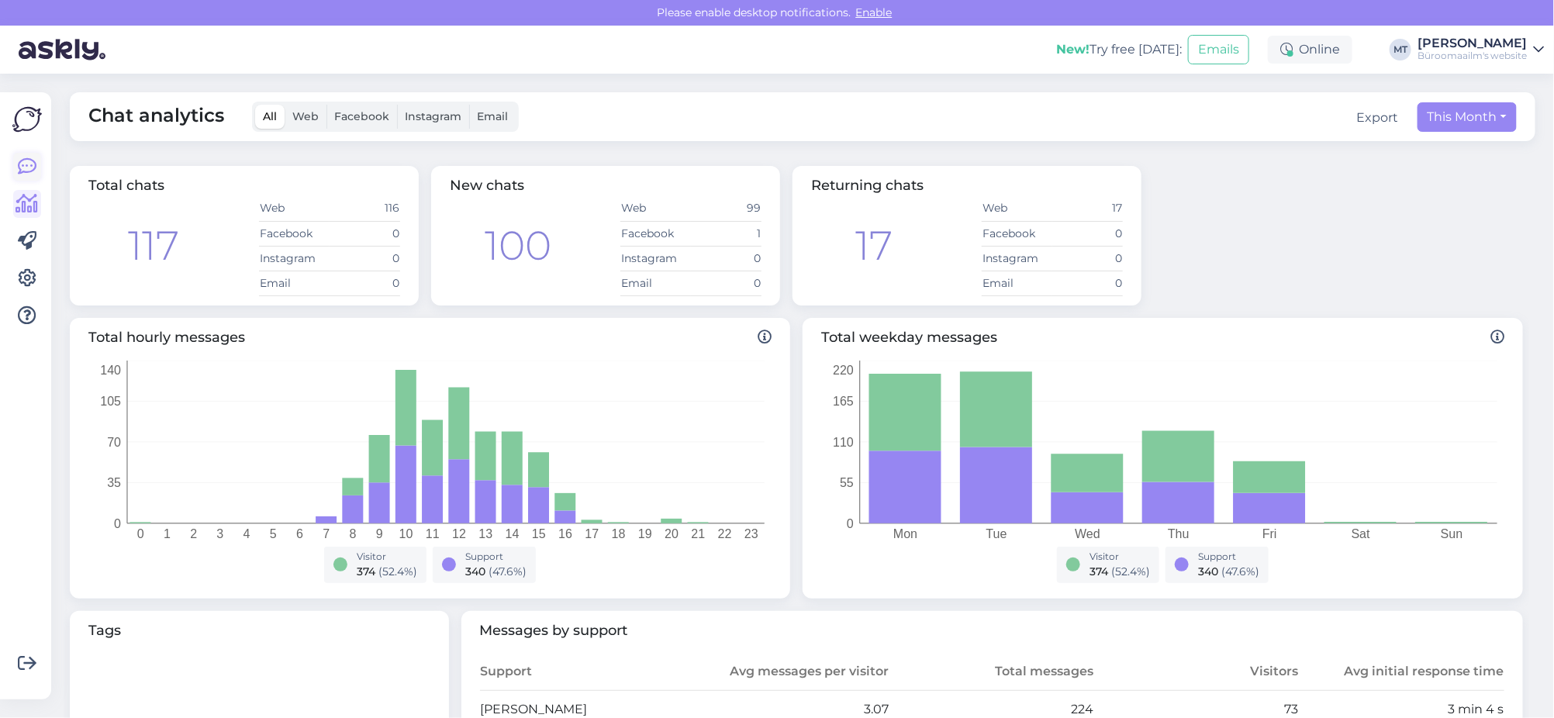
click at [29, 159] on icon at bounding box center [27, 166] width 19 height 19
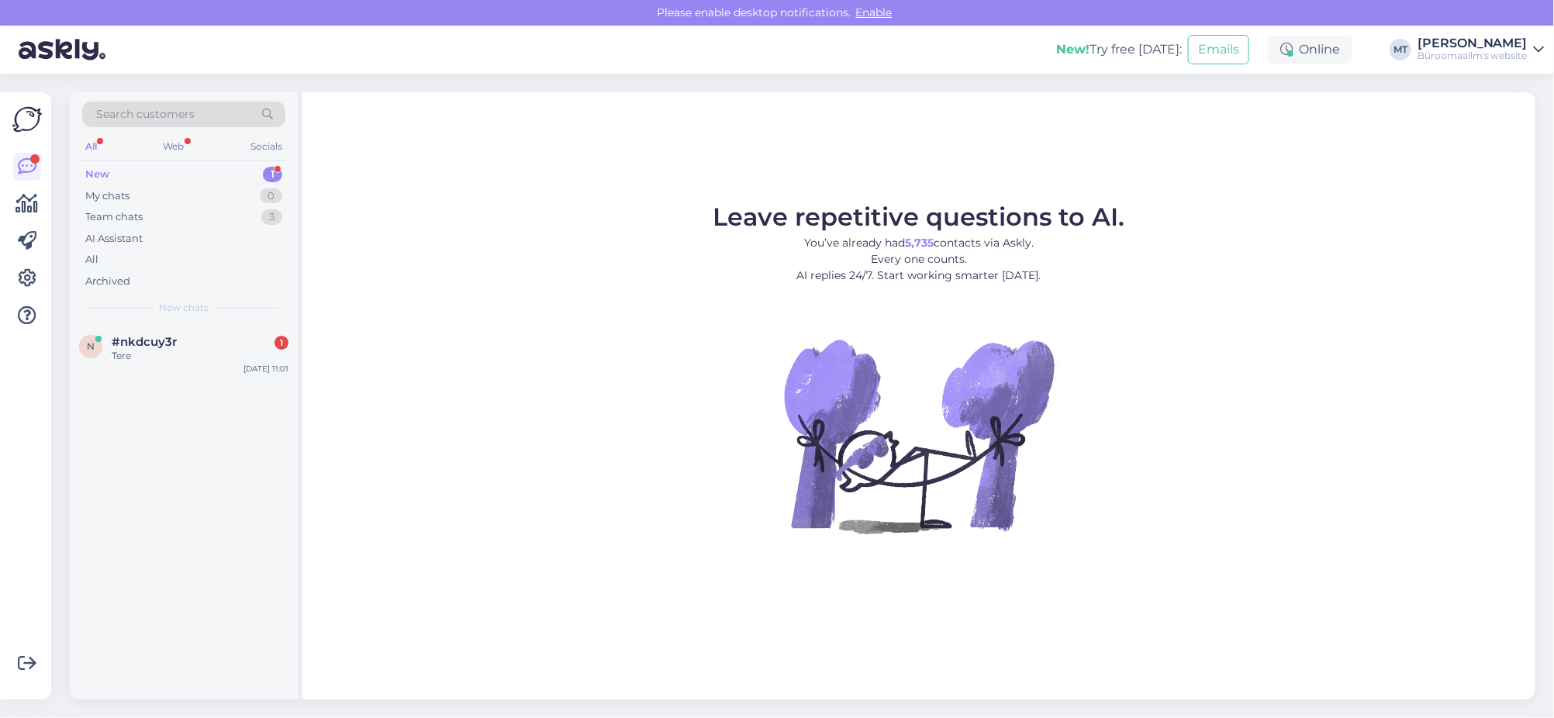
click at [94, 169] on div "New" at bounding box center [97, 175] width 24 height 16
click at [131, 340] on span "#nkdcuy3r" at bounding box center [144, 342] width 65 height 14
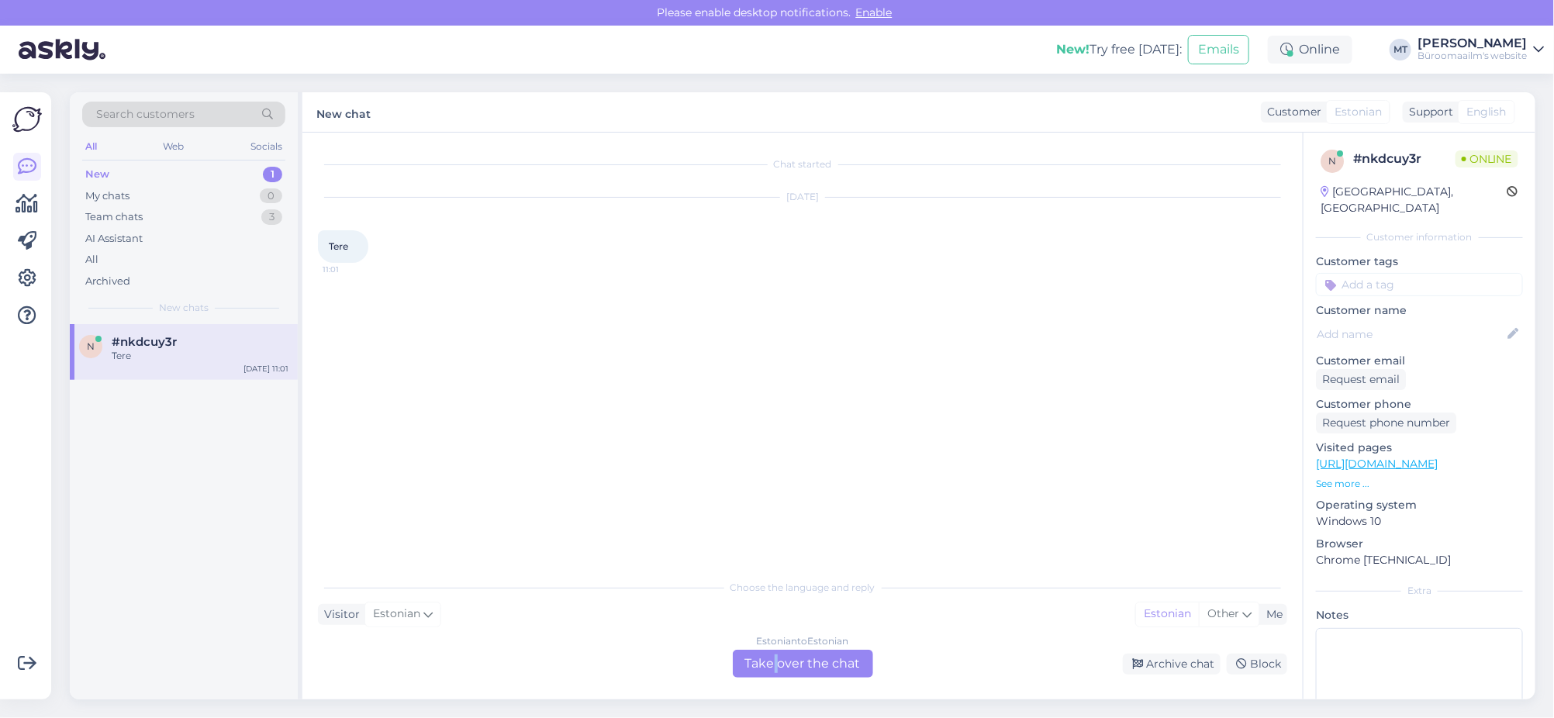
click at [771, 664] on div "Estonian to Estonian Take over the chat" at bounding box center [803, 664] width 140 height 28
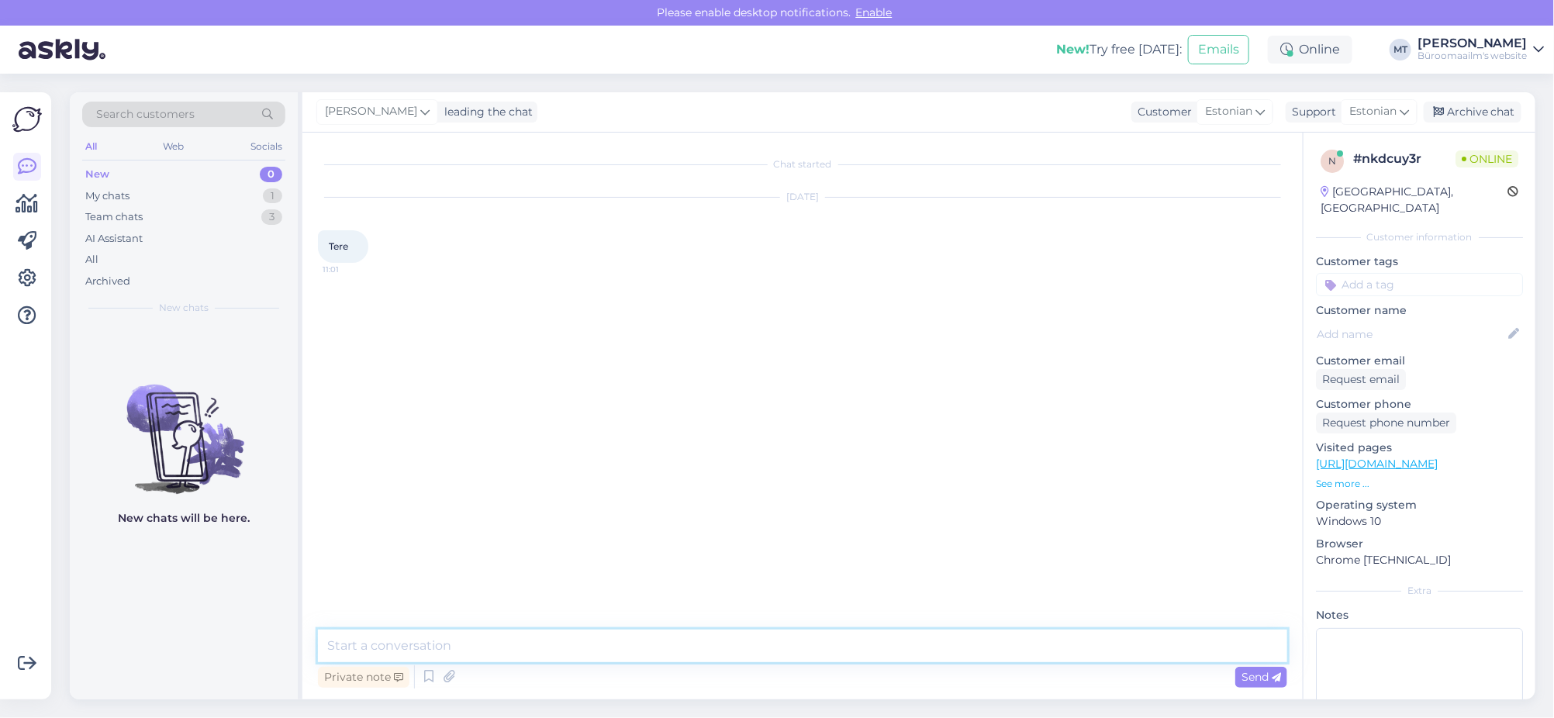
click at [442, 644] on textarea at bounding box center [802, 646] width 969 height 33
type textarea "t"
type textarea "Tere."
type textarea "Kuidas saame abiks olla ?"
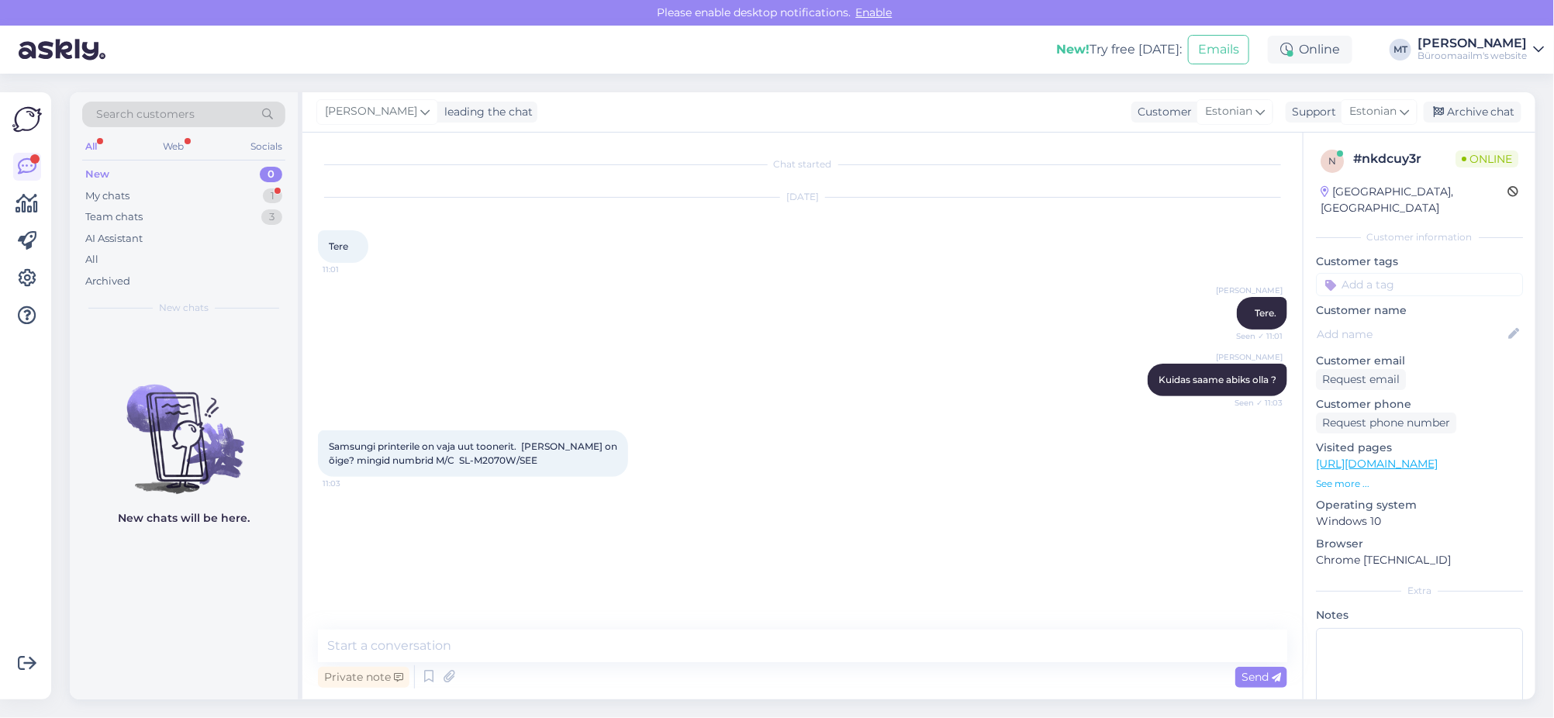
drag, startPoint x: 471, startPoint y: 480, endPoint x: 477, endPoint y: 472, distance: 9.9
click at [471, 478] on div "Samsungi printerile on vaja uut toonerit. Milline on õige? mingid numbrid M/C S…" at bounding box center [802, 453] width 969 height 81
drag, startPoint x: 478, startPoint y: 461, endPoint x: 434, endPoint y: 462, distance: 43.4
click at [434, 462] on span "Samsungi printerile on vaja uut toonerit. Milline on õige? mingid numbrid M/C S…" at bounding box center [474, 453] width 291 height 26
copy span "SL-M2070"
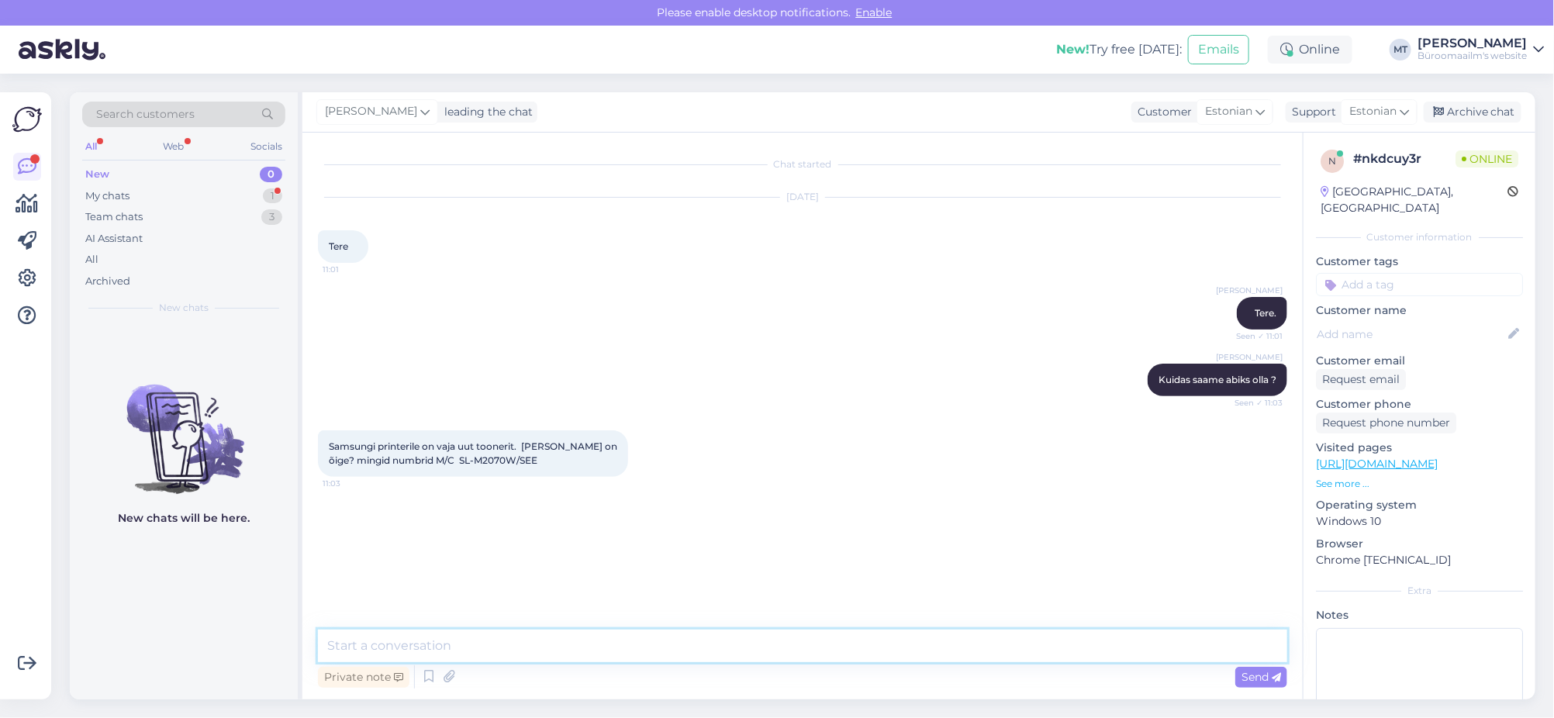
click at [456, 648] on textarea at bounding box center [802, 646] width 969 height 33
paste textarea "https://www.byroomaailm.ee/tooner-samsung-mlt-d111s-su810a-1000lk-m2020-w-m2022…"
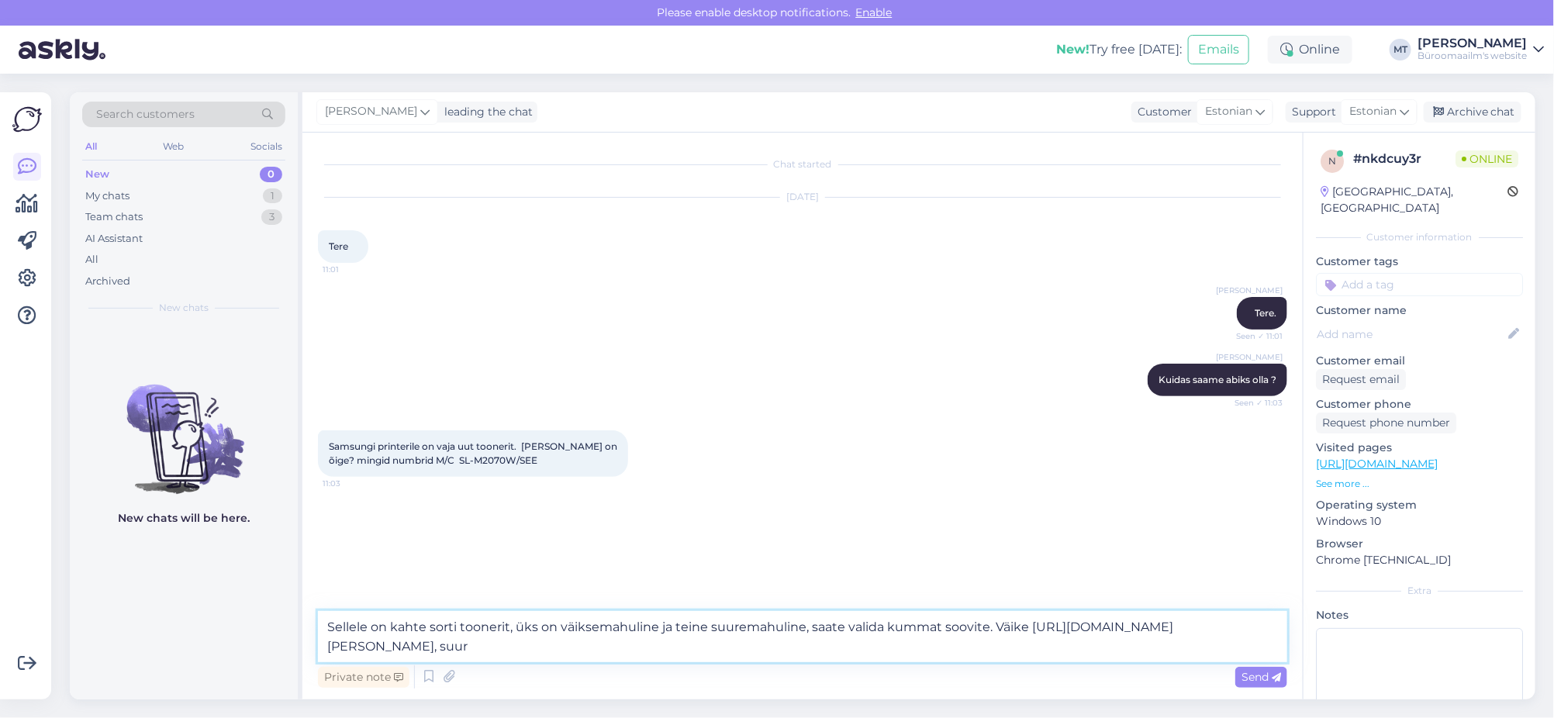
paste textarea "https://www.byroomaailm.ee/tooner-samsung-mlt-d111l-1800lk-m2010-m2020-m2021-m2…"
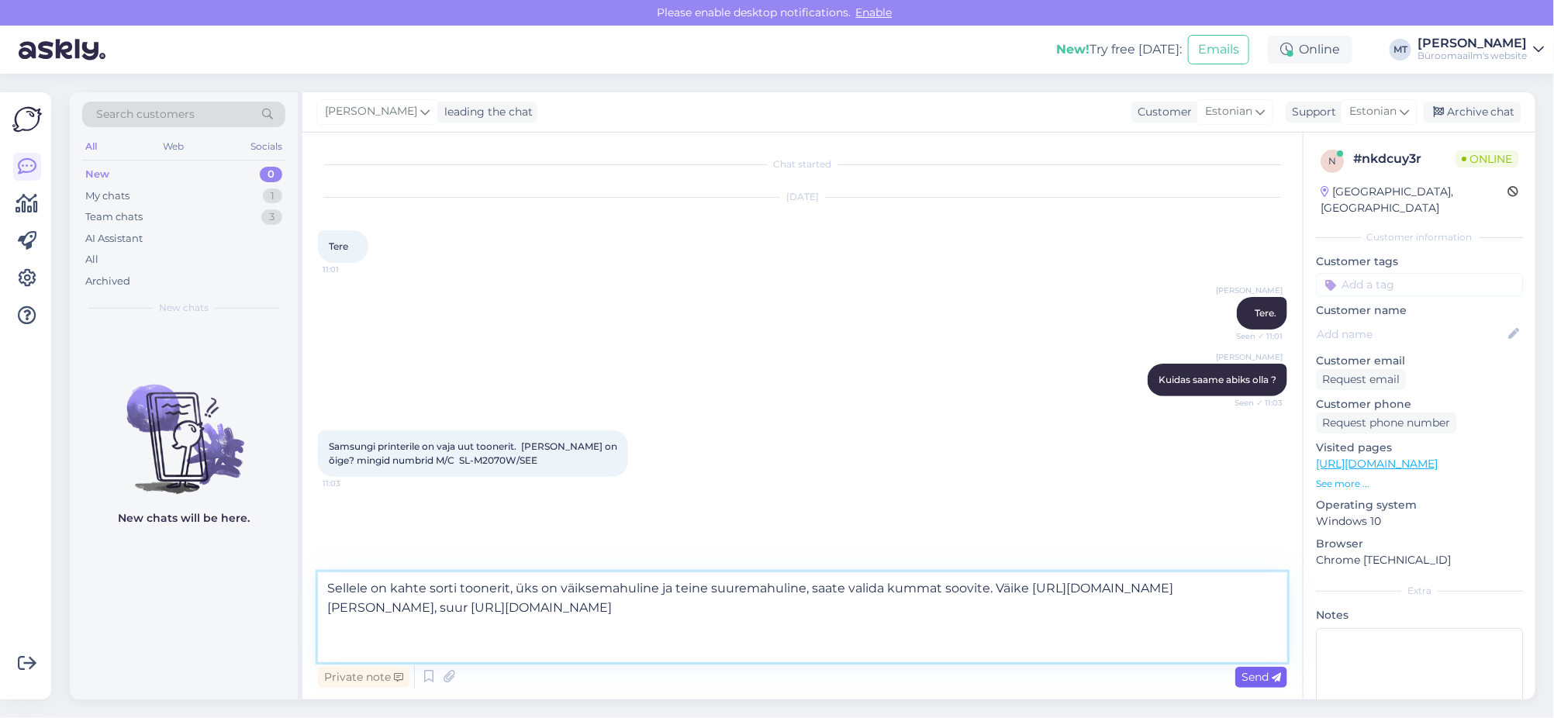
type textarea "Sellele on kahte sorti toonerit, üks on väiksemahuline ja teine suuremahuline, …"
click at [1274, 681] on icon at bounding box center [1276, 677] width 9 height 9
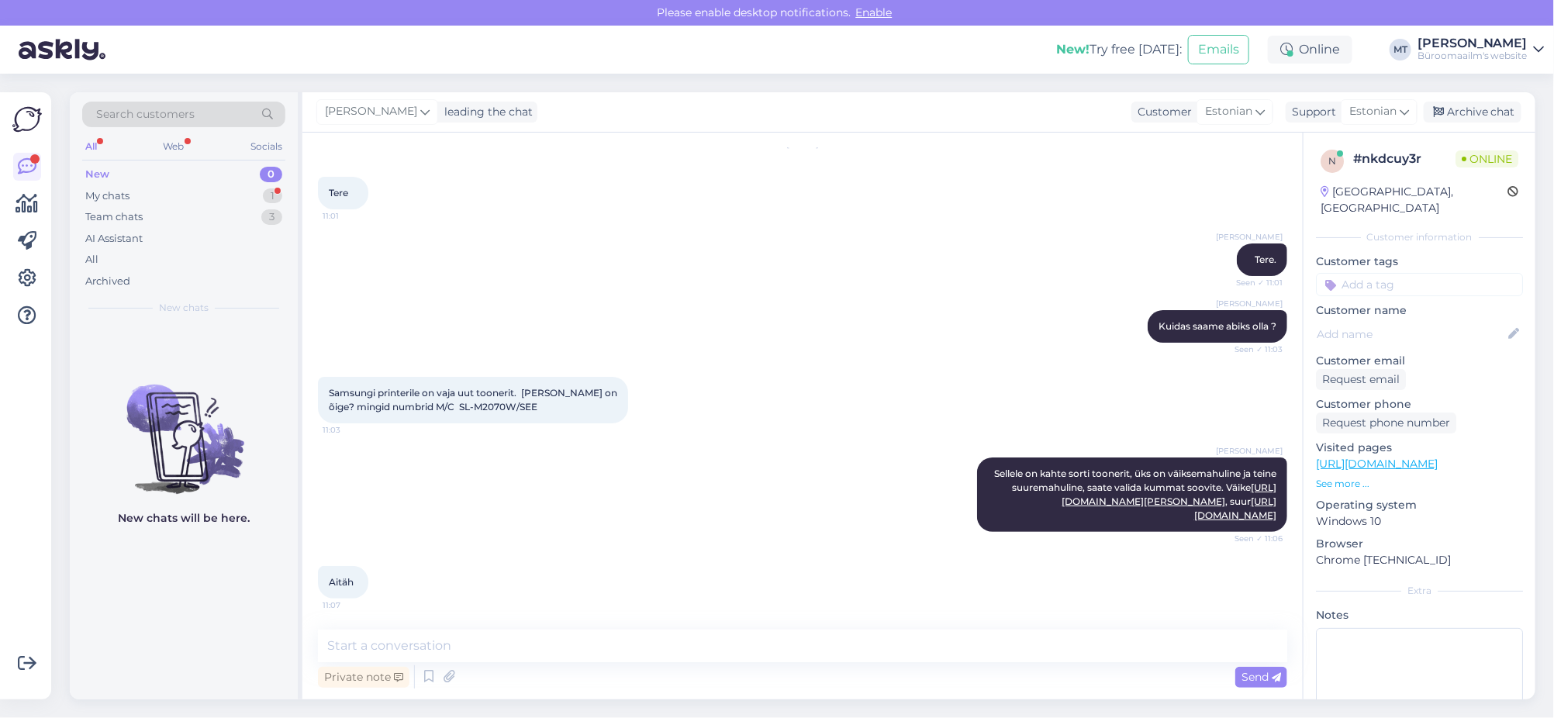
scroll to position [122, 0]
click at [420, 637] on textarea at bounding box center [802, 646] width 969 height 33
type textarea "Aitäh."
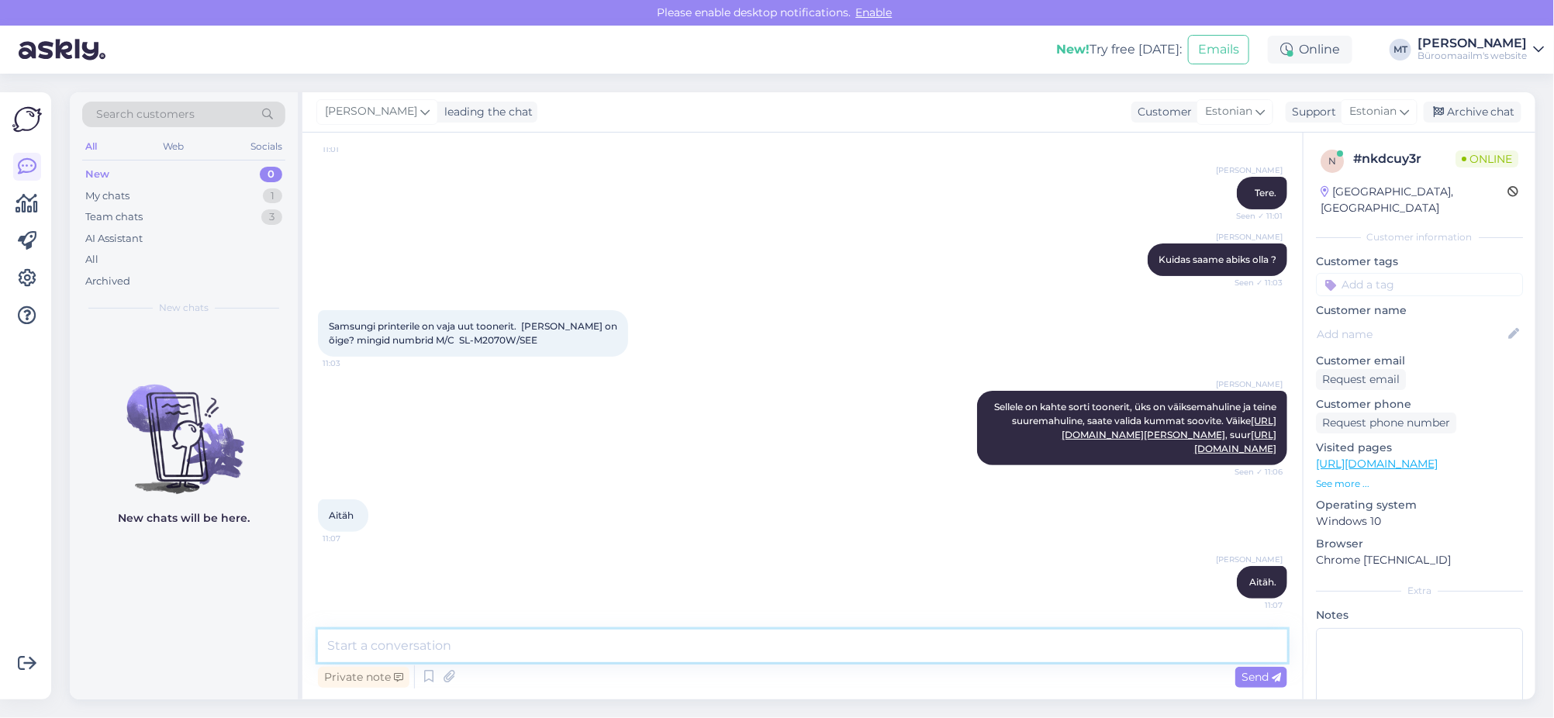
scroll to position [189, 0]
click at [1458, 108] on div "Archive chat" at bounding box center [1473, 112] width 98 height 21
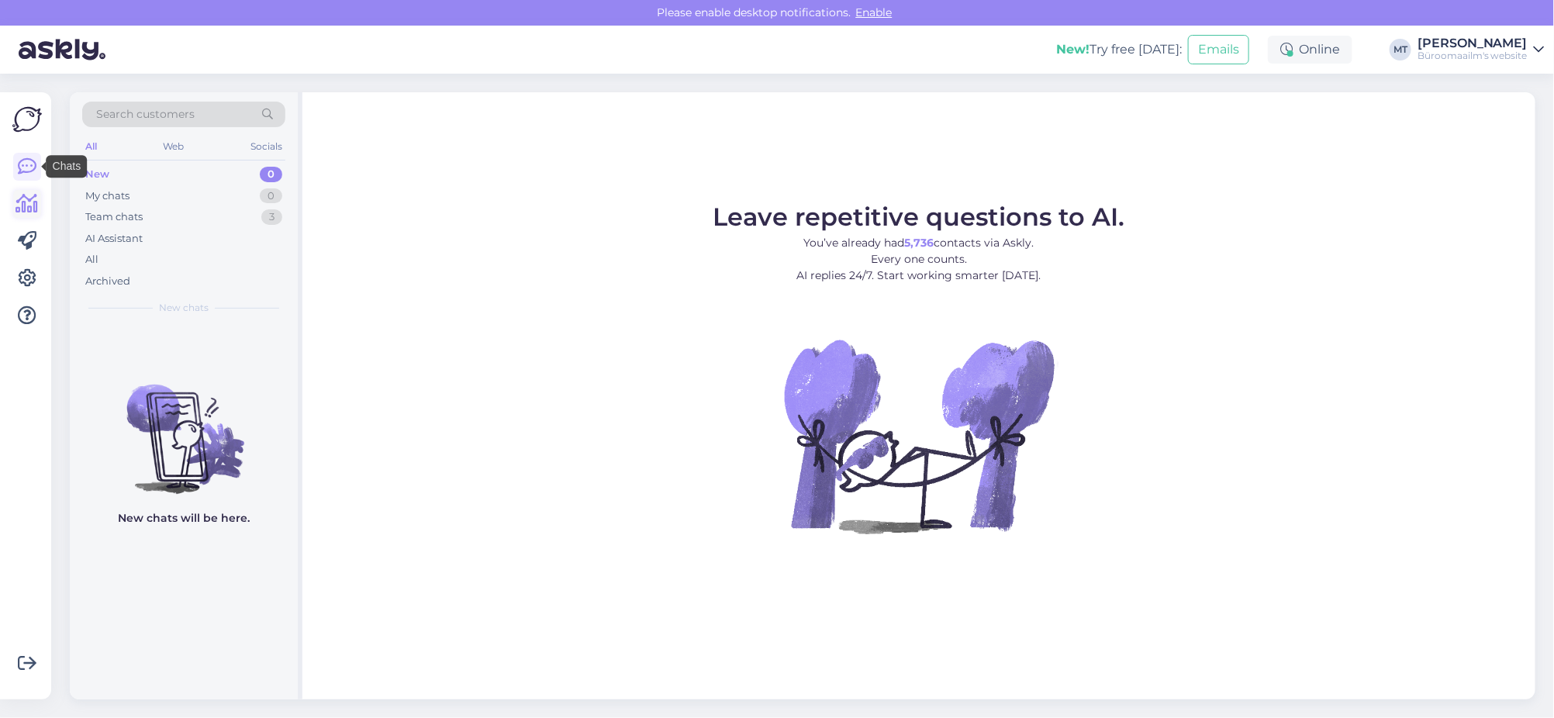
click at [20, 204] on icon at bounding box center [27, 204] width 22 height 19
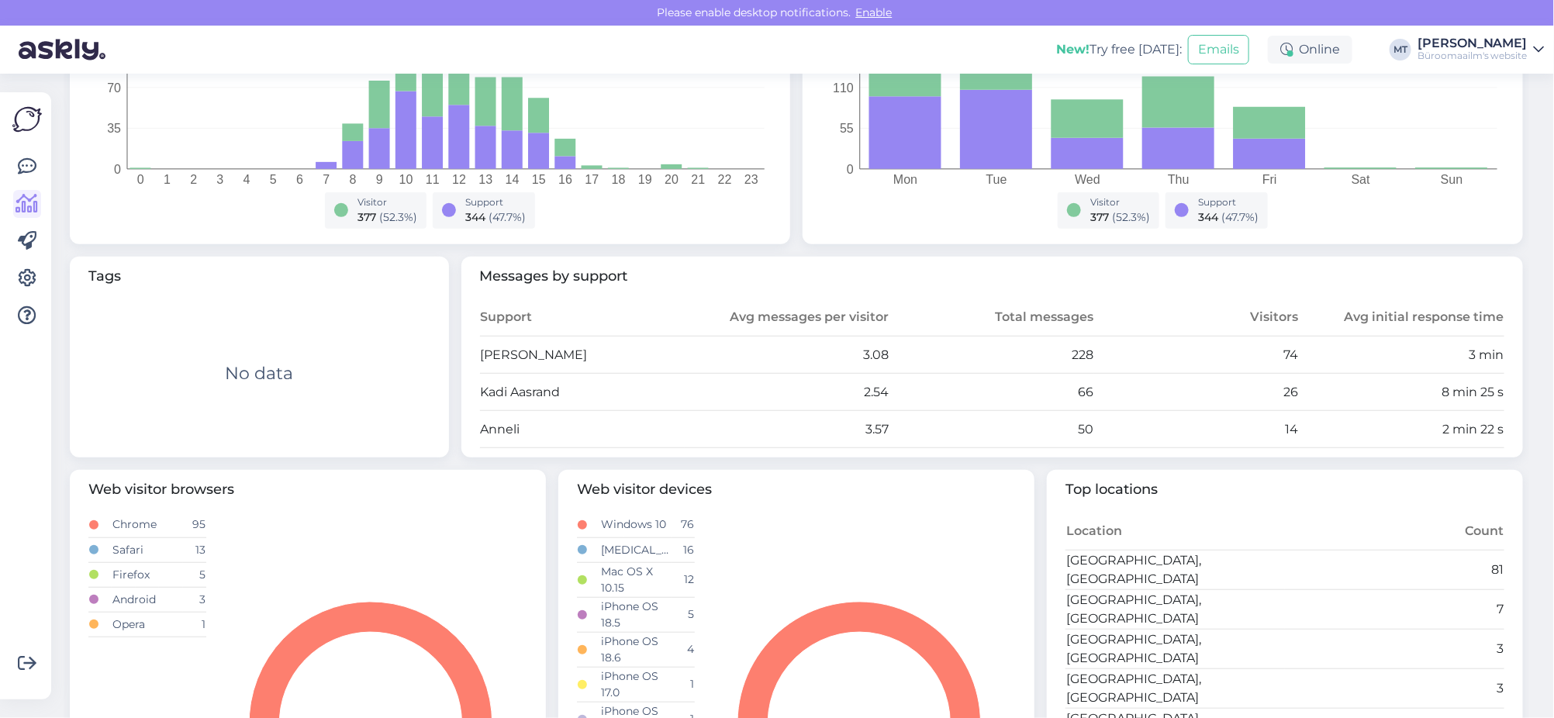
scroll to position [387, 0]
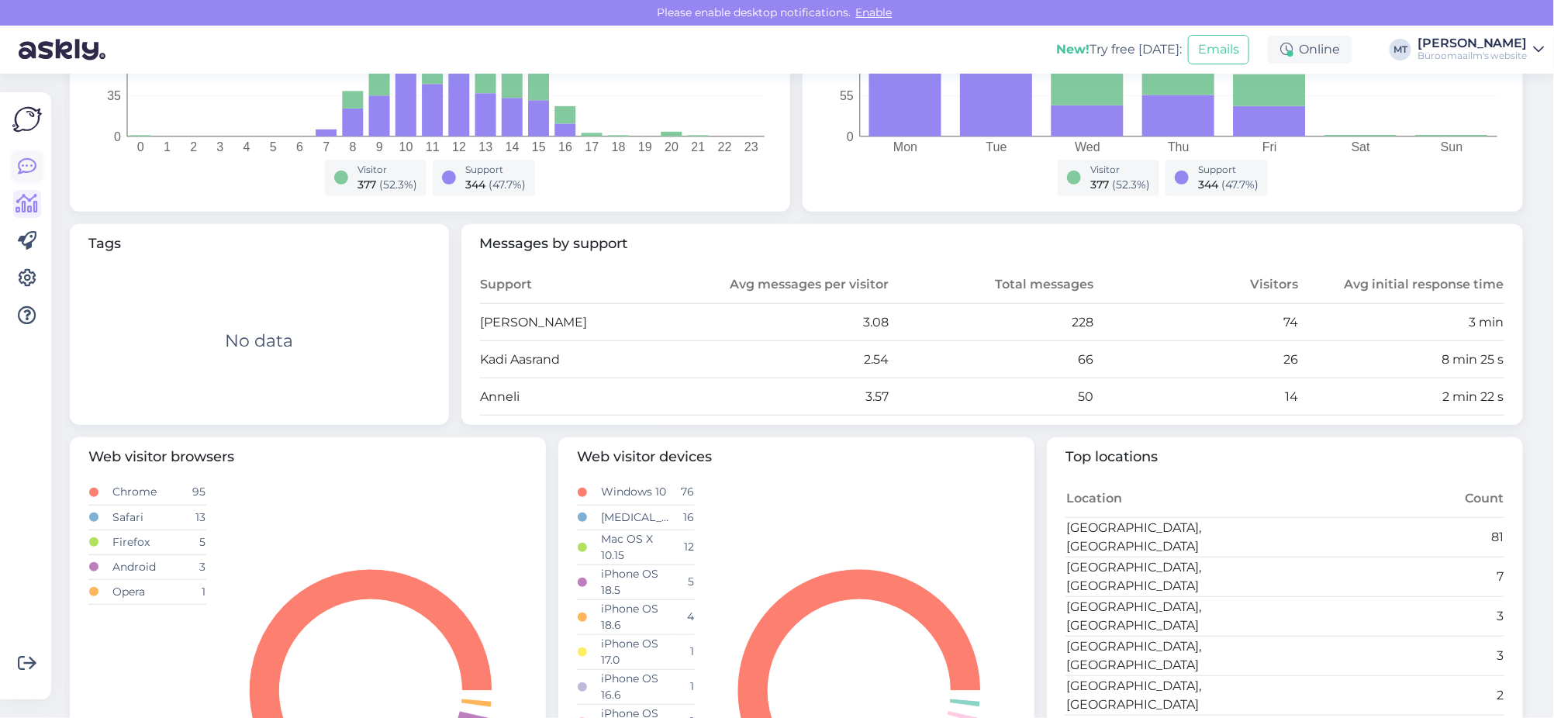
click at [29, 162] on icon at bounding box center [27, 166] width 19 height 19
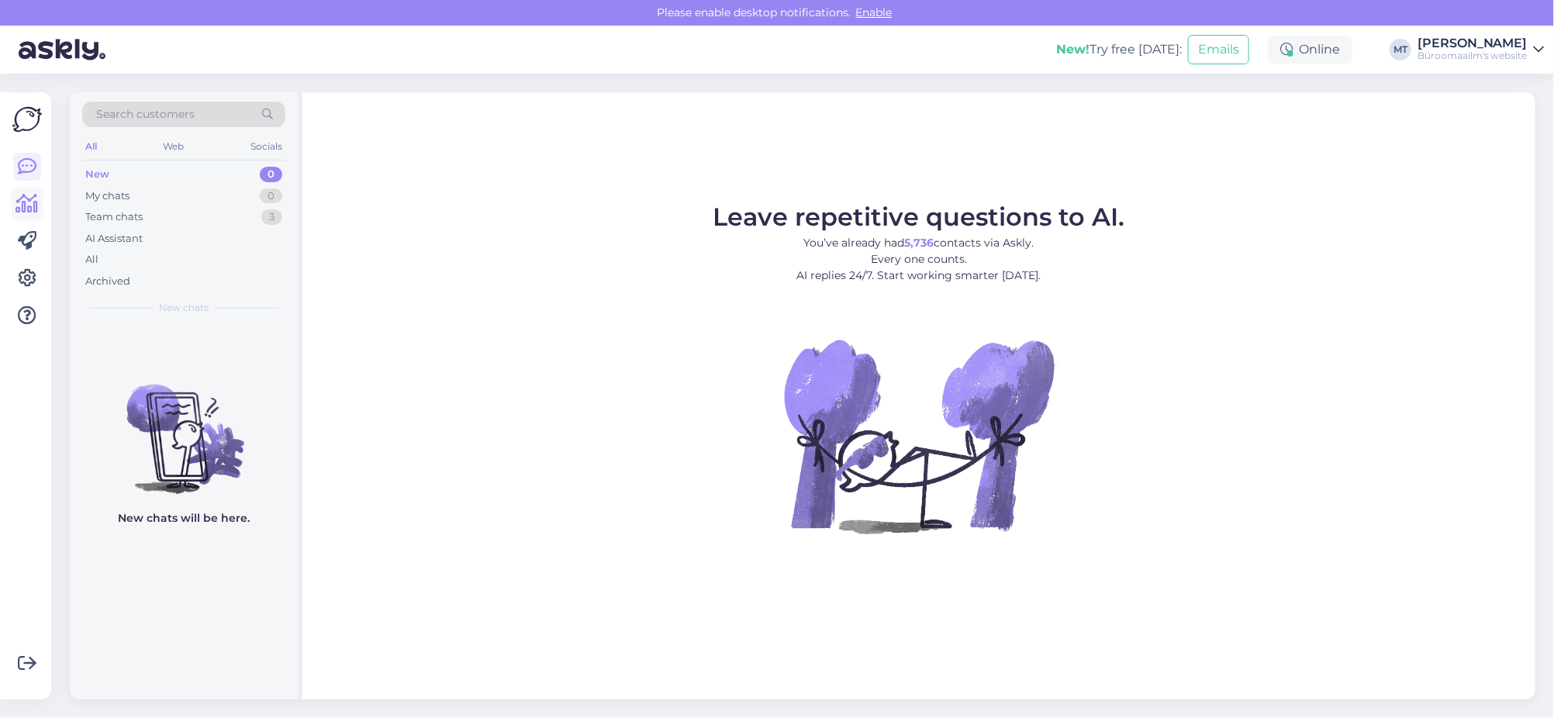
click at [32, 204] on icon at bounding box center [27, 204] width 22 height 19
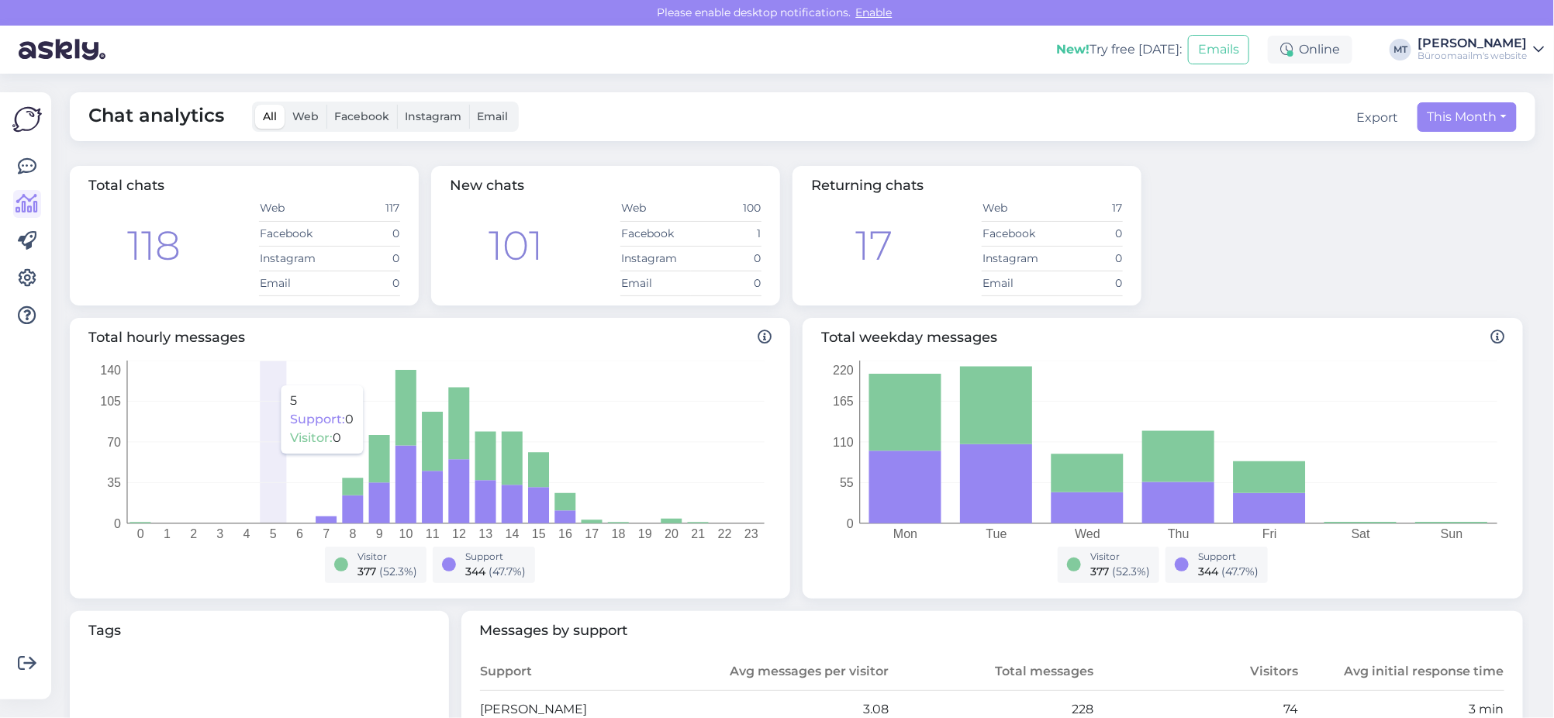
scroll to position [194, 0]
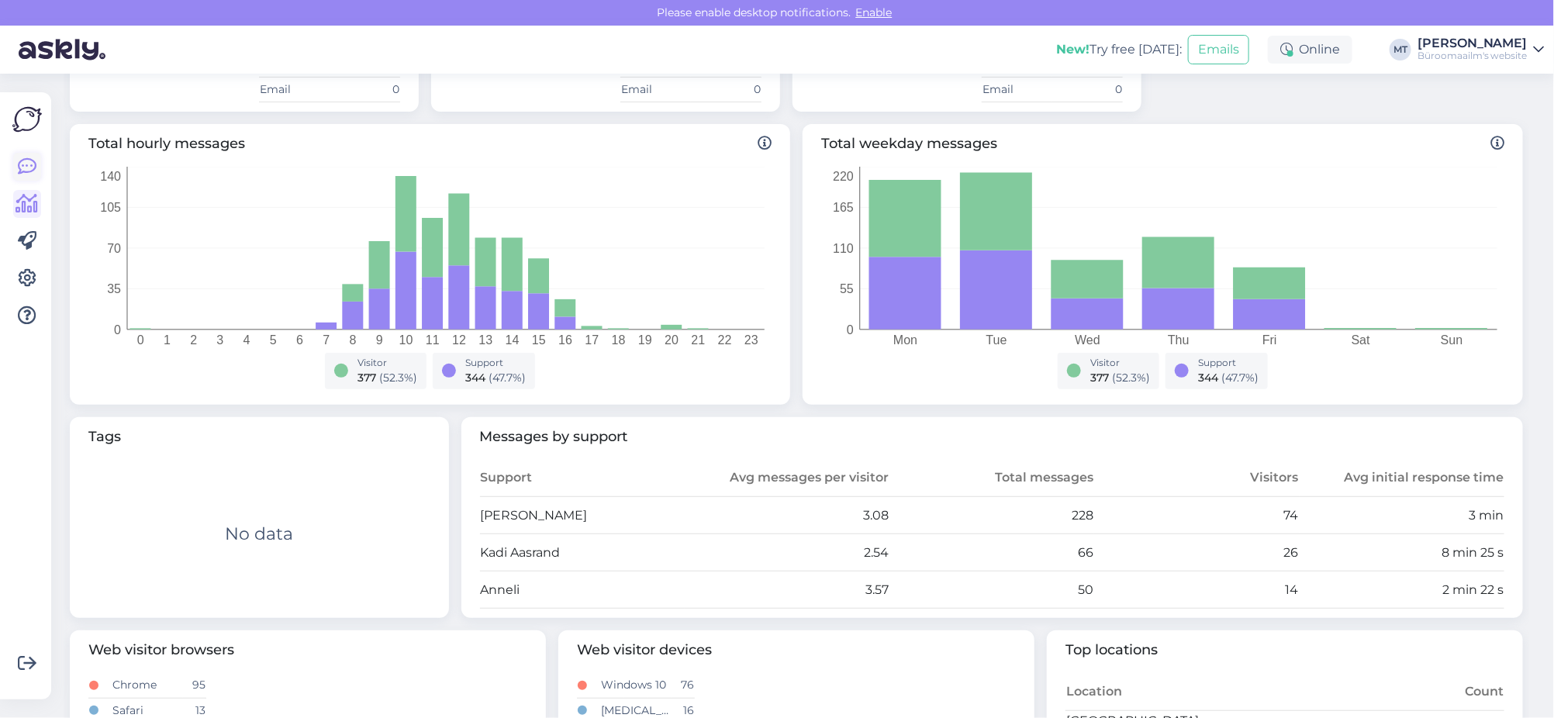
click at [15, 161] on link at bounding box center [27, 167] width 28 height 28
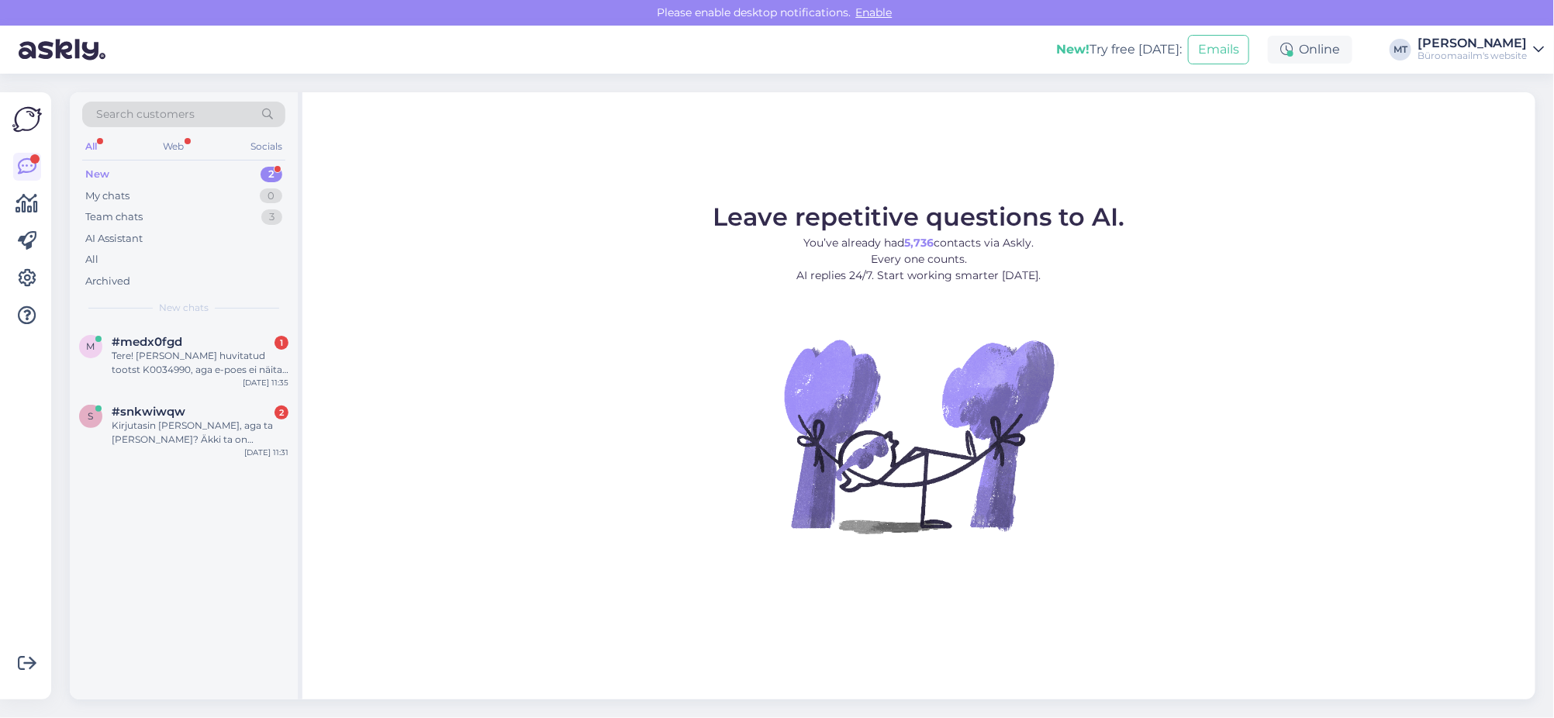
click at [94, 167] on div "New" at bounding box center [97, 175] width 24 height 16
click at [140, 422] on div "Kirjutasin [PERSON_NAME], aga ta [PERSON_NAME]? Äkki ta on puhkusel ja keegi te…" at bounding box center [200, 433] width 177 height 28
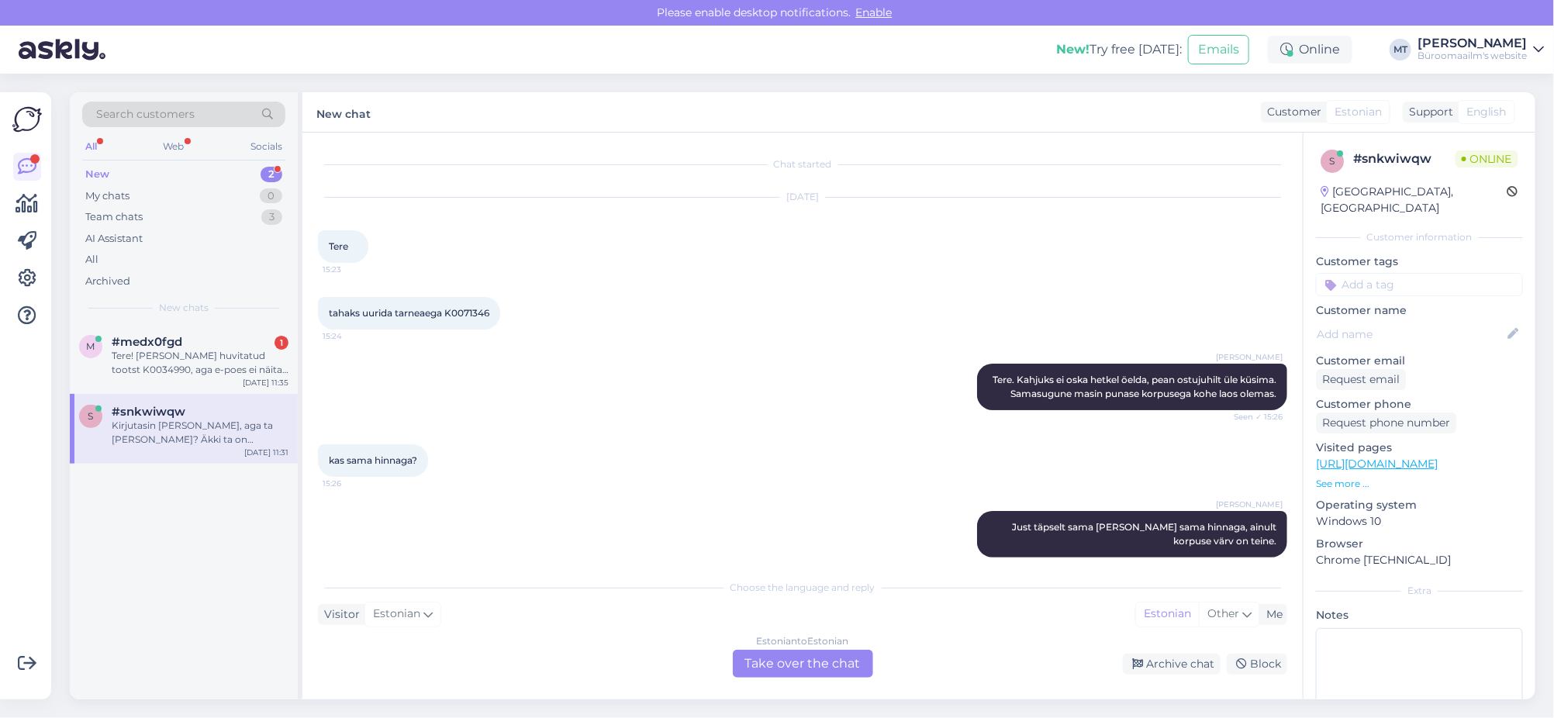
scroll to position [3930, 0]
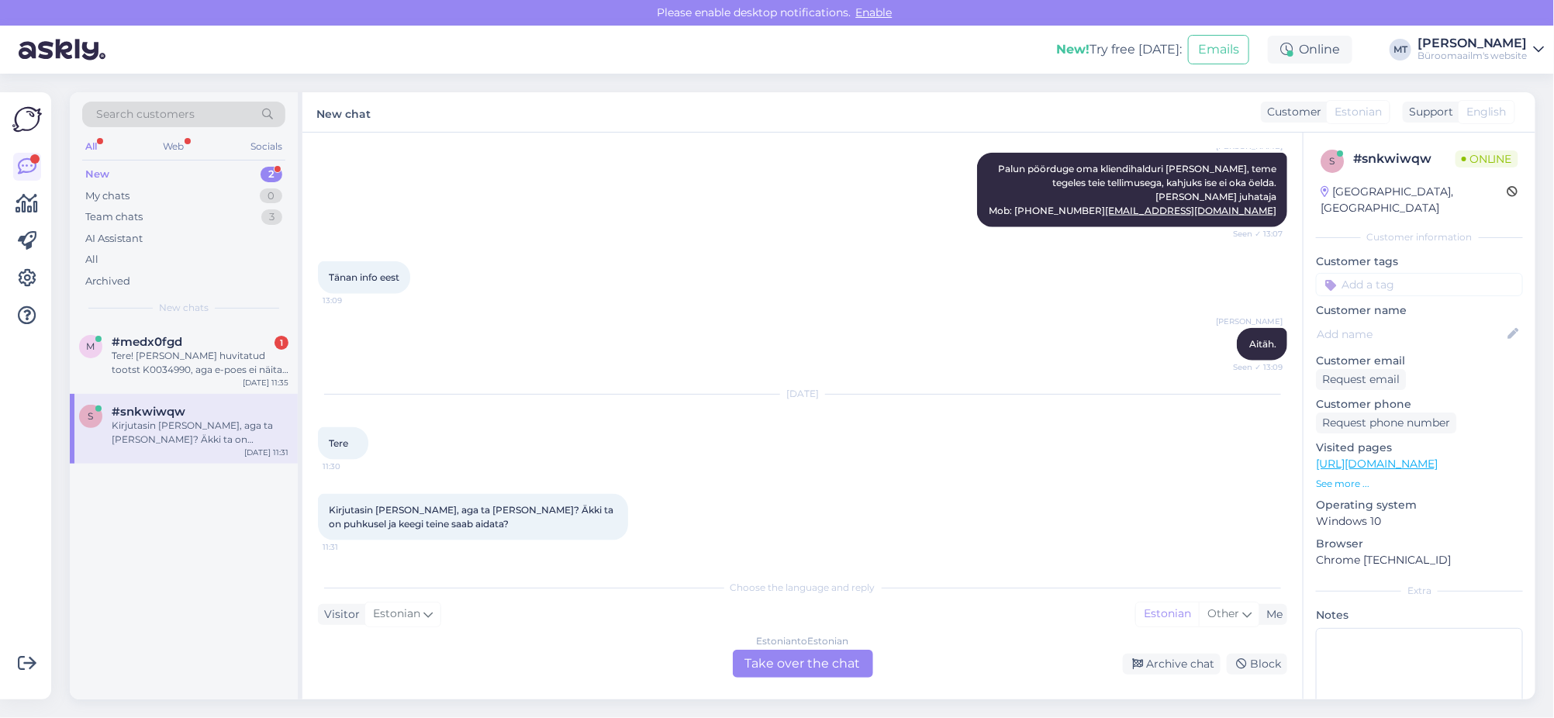
click at [805, 657] on div "Estonian to Estonian Take over the chat" at bounding box center [803, 664] width 140 height 28
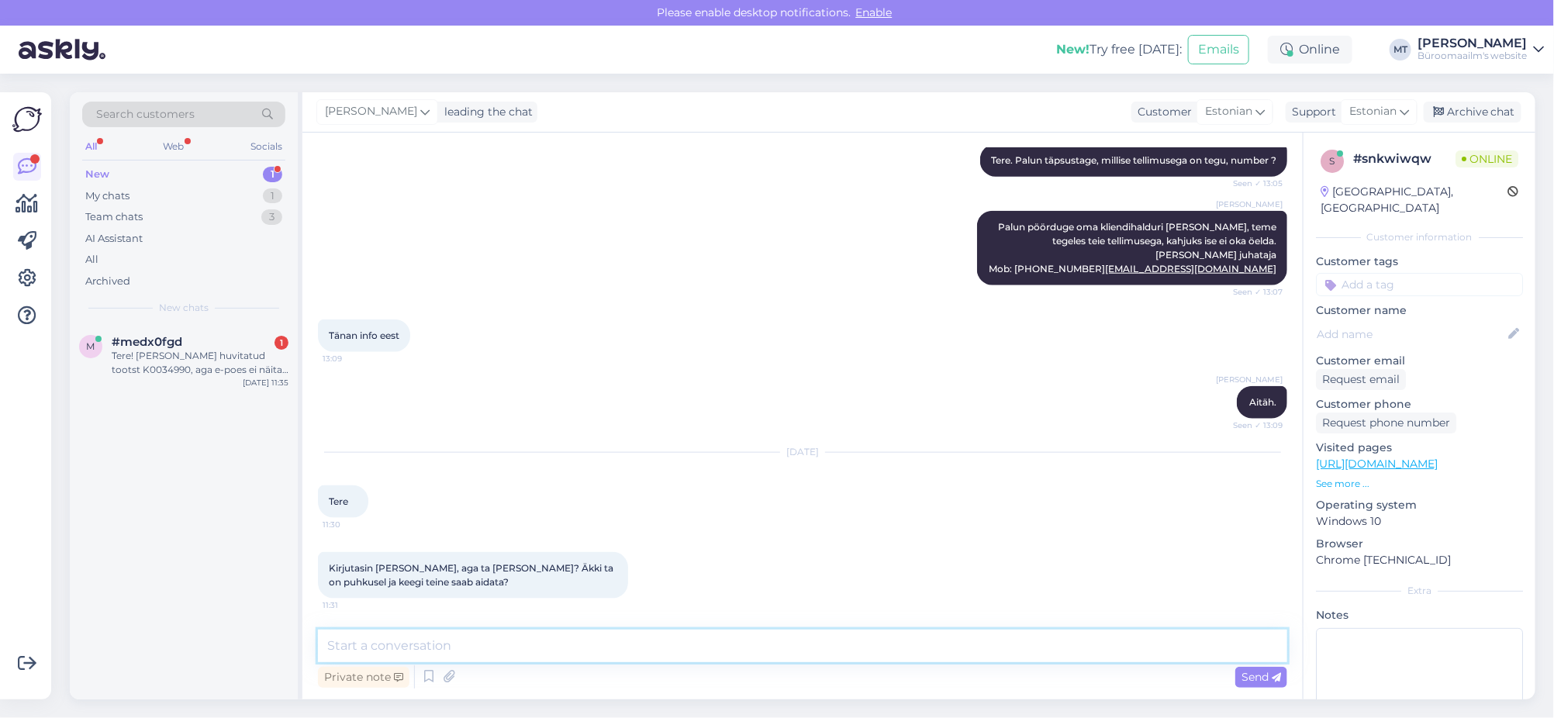
click at [462, 659] on textarea at bounding box center [802, 646] width 969 height 33
type textarea "Tere. Viive on muidu tööl, aga mis teid huvitab ?`"
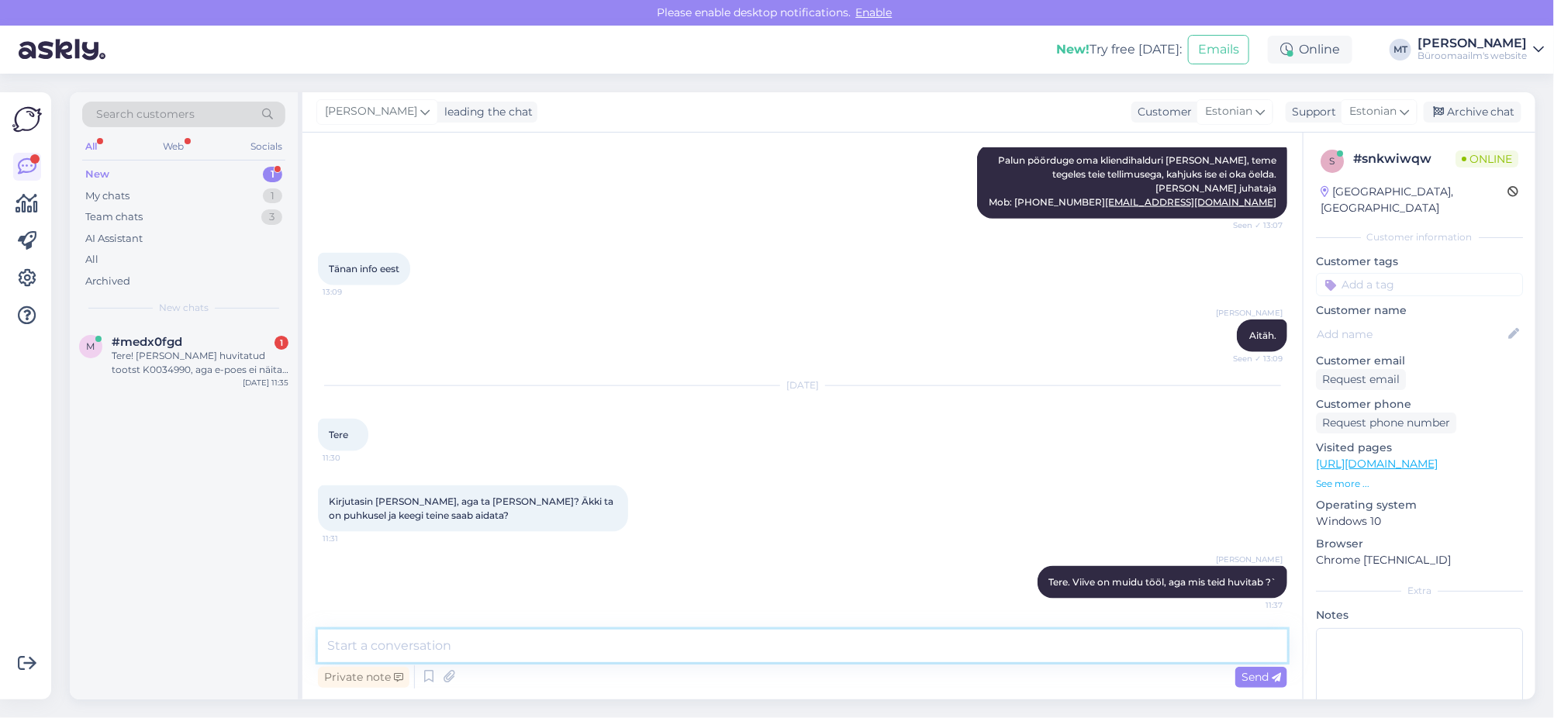
scroll to position [3938, 0]
click at [27, 202] on icon at bounding box center [27, 204] width 22 height 19
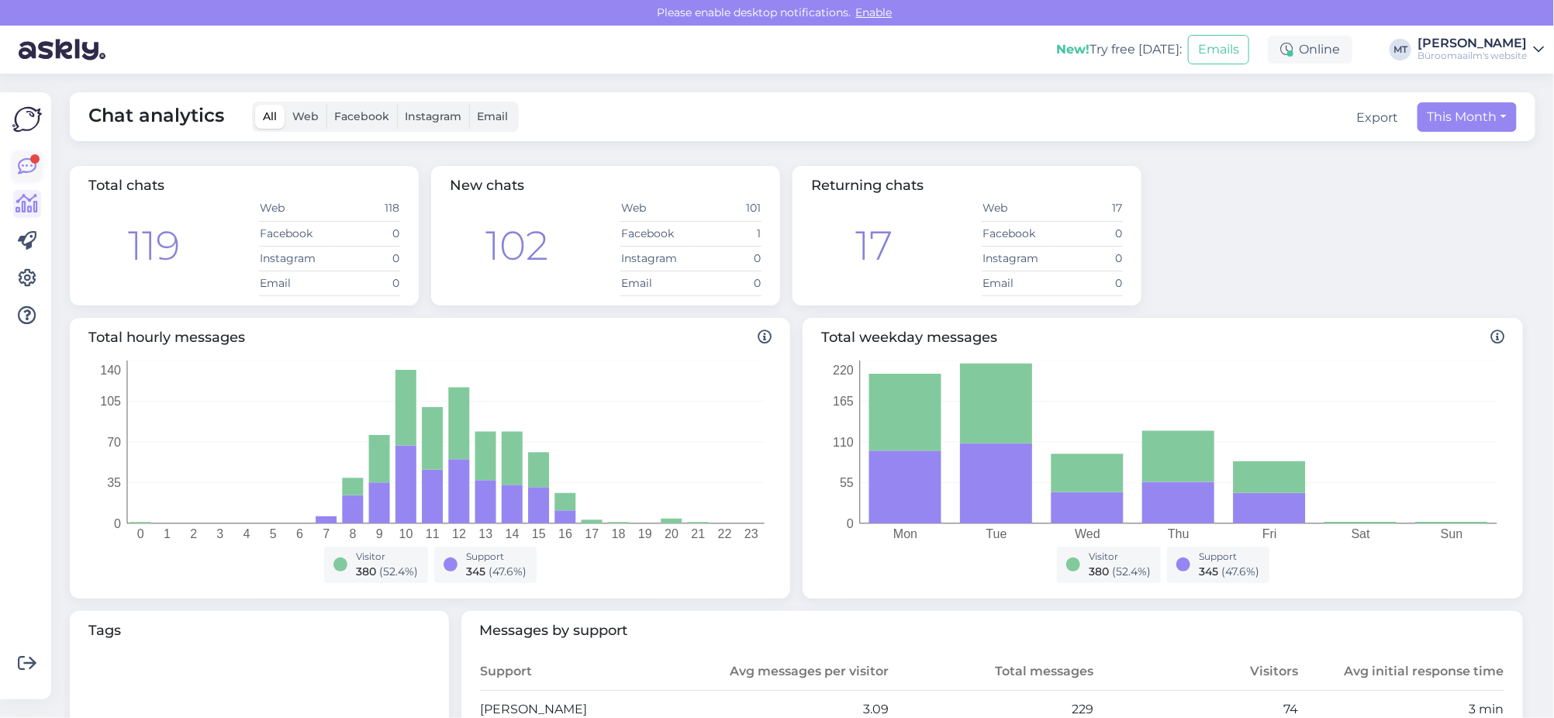
click at [25, 162] on icon at bounding box center [27, 166] width 19 height 19
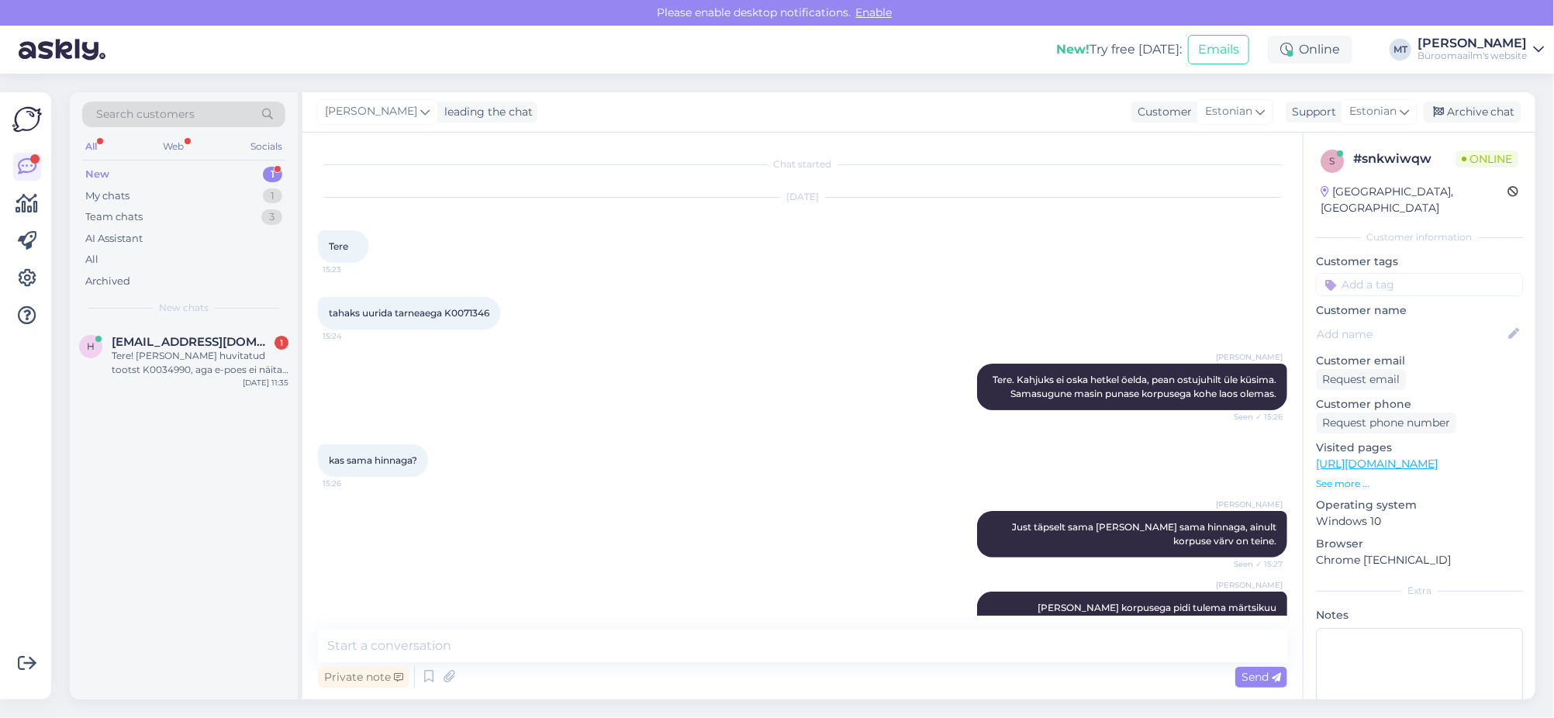
scroll to position [3938, 0]
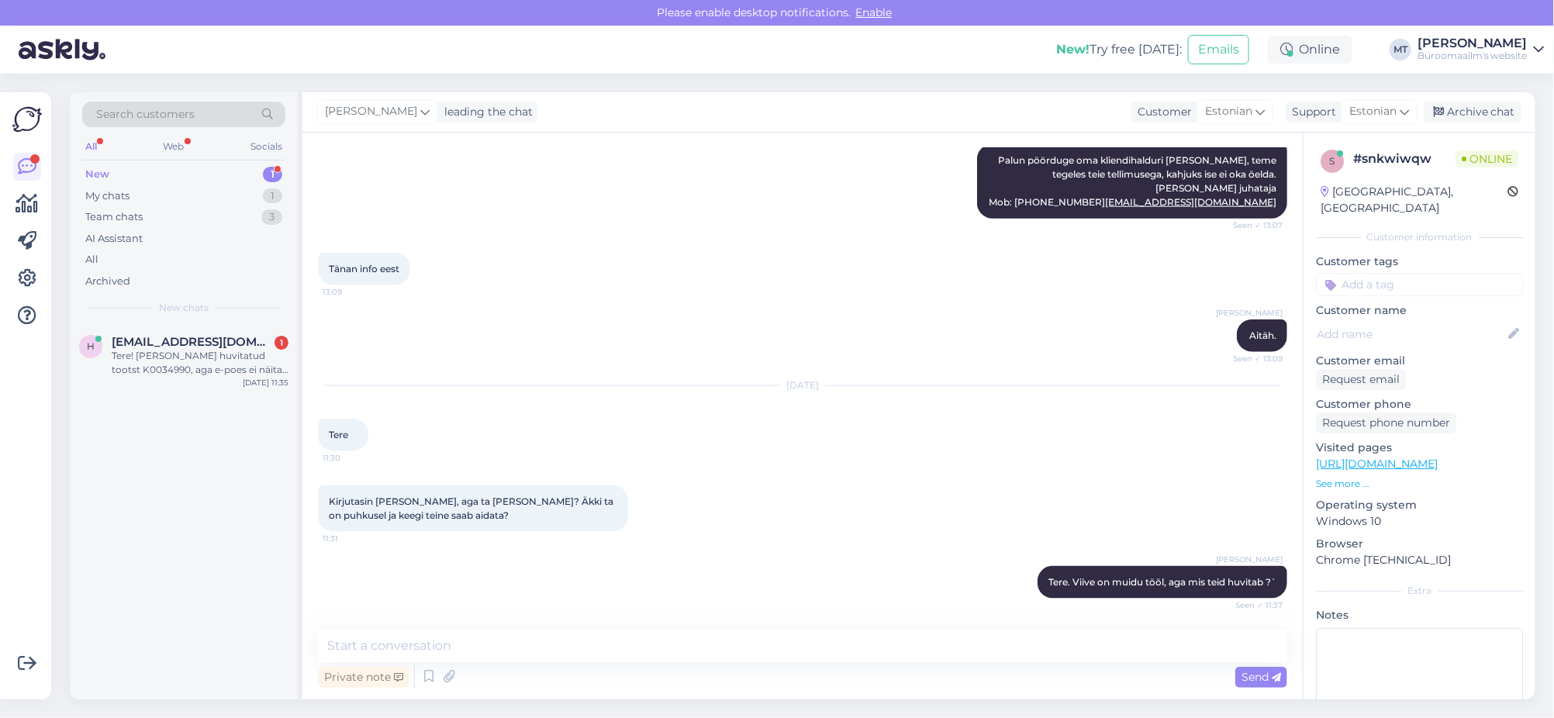
click at [88, 171] on div "New" at bounding box center [97, 175] width 24 height 16
click at [144, 361] on div "Tere! Olen huvitatud tootst K0034990, aga e-poes ei näita. Kas on võimalik tell…" at bounding box center [200, 363] width 177 height 28
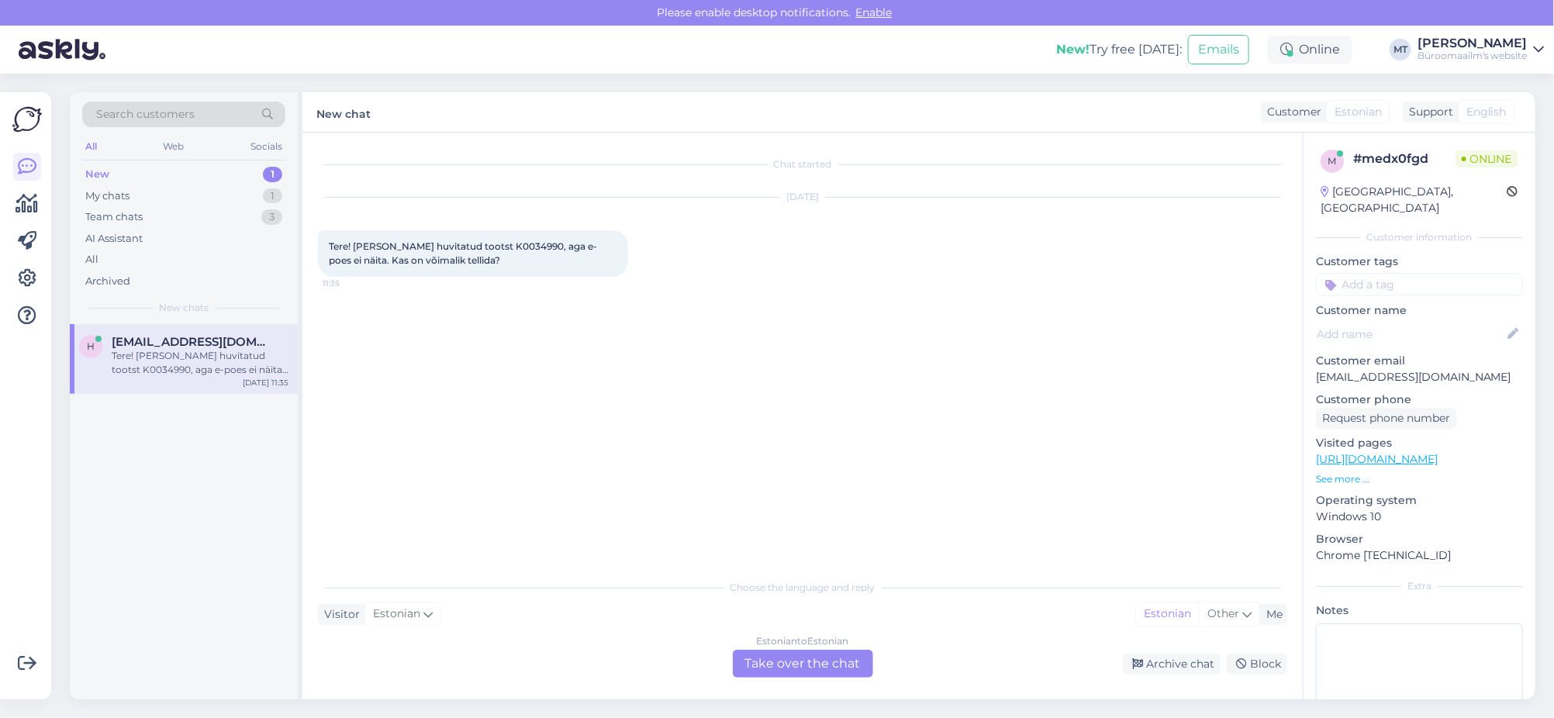
click at [480, 241] on span "Tere! Olen huvitatud tootst K0034990, aga e-poes ei näita. Kas on võimalik tell…" at bounding box center [463, 253] width 268 height 26
copy span "K0034990"
click at [806, 668] on div "Estonian to Estonian Take over the chat" at bounding box center [803, 664] width 140 height 28
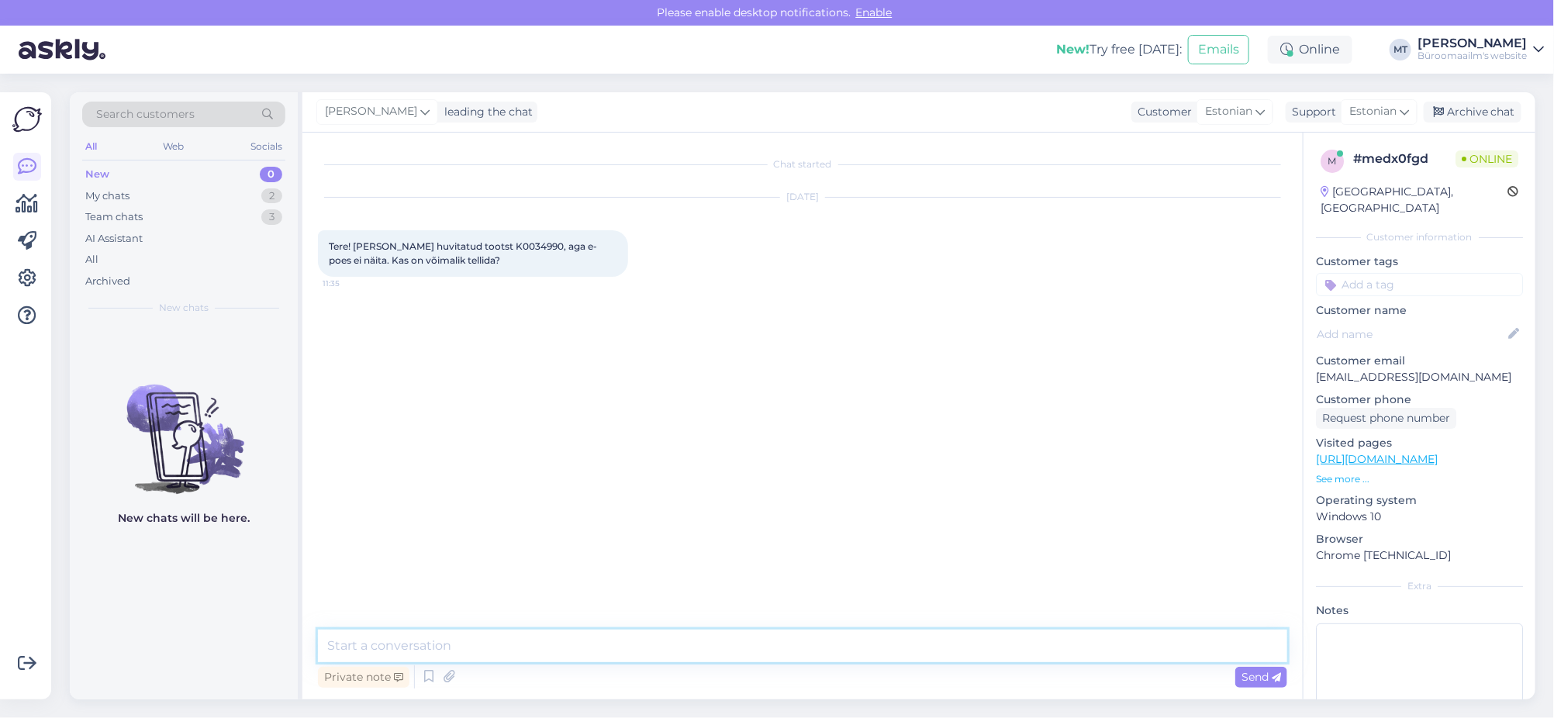
click at [464, 637] on textarea at bounding box center [802, 646] width 969 height 33
type textarea "Tere. E-poest praegu osta ei saa, pean uurima, millal jälle lattu tuleb. Tallin…"
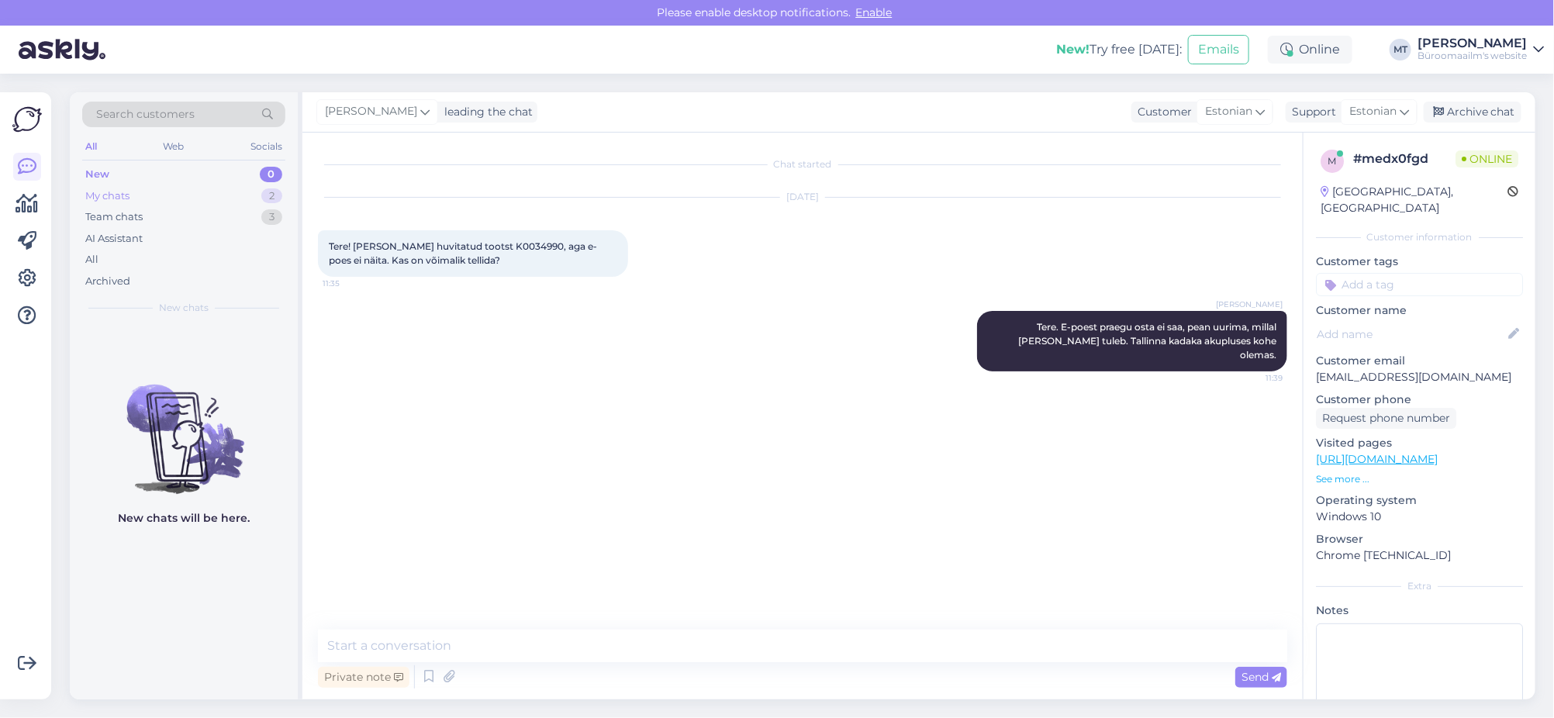
click at [103, 187] on div "My chats 2" at bounding box center [183, 196] width 203 height 22
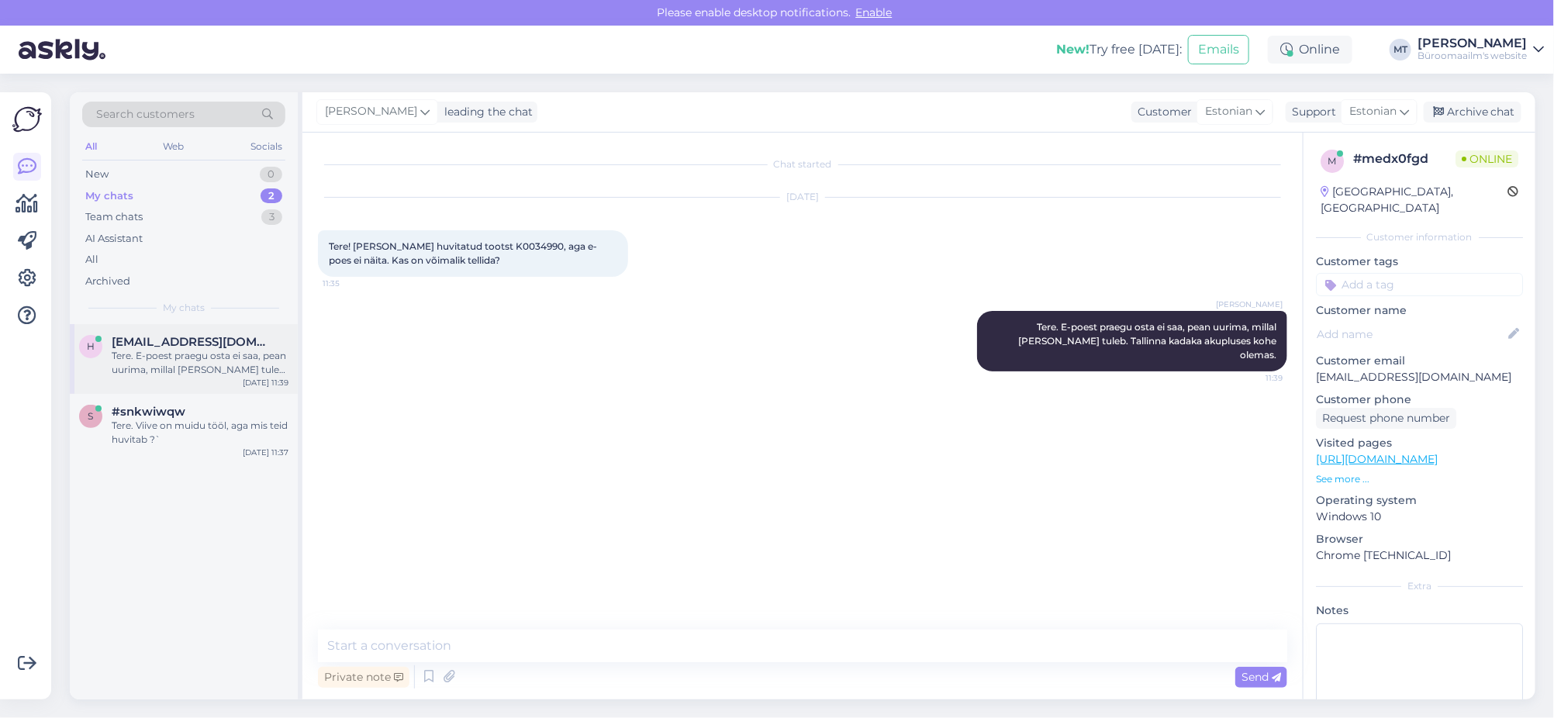
click at [139, 360] on div "Tere. E-poest praegu osta ei saa, pean uurima, millal jälle lattu tuleb. Tallin…" at bounding box center [200, 363] width 177 height 28
click at [146, 424] on div "Tere. Viive on muidu tööl, aga mis teid huvitab ?`" at bounding box center [200, 433] width 177 height 28
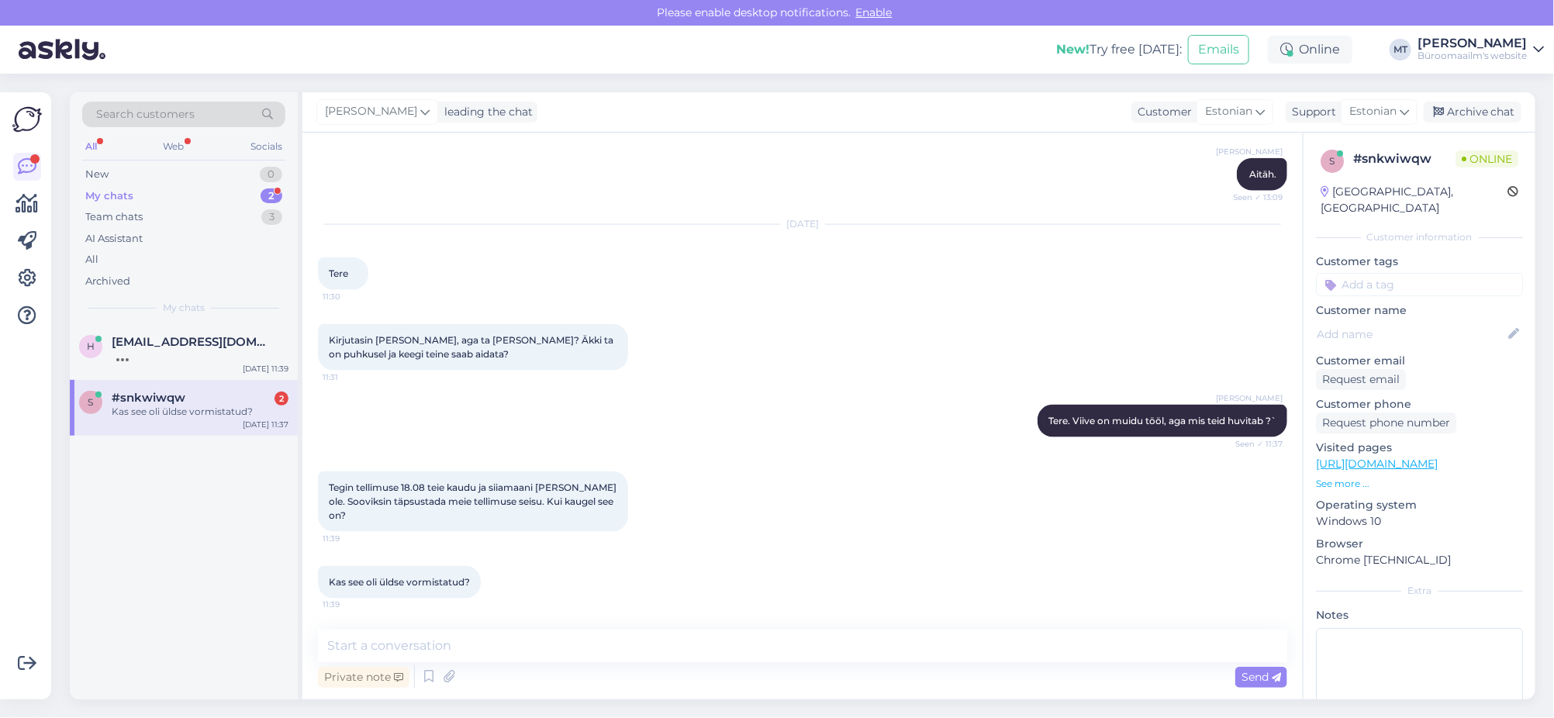
scroll to position [4099, 0]
click at [150, 401] on span "#snkwiwqw" at bounding box center [149, 398] width 74 height 14
click at [404, 638] on textarea at bounding box center [802, 646] width 969 height 33
paste textarea "Reklaam/infoalus HC A6"
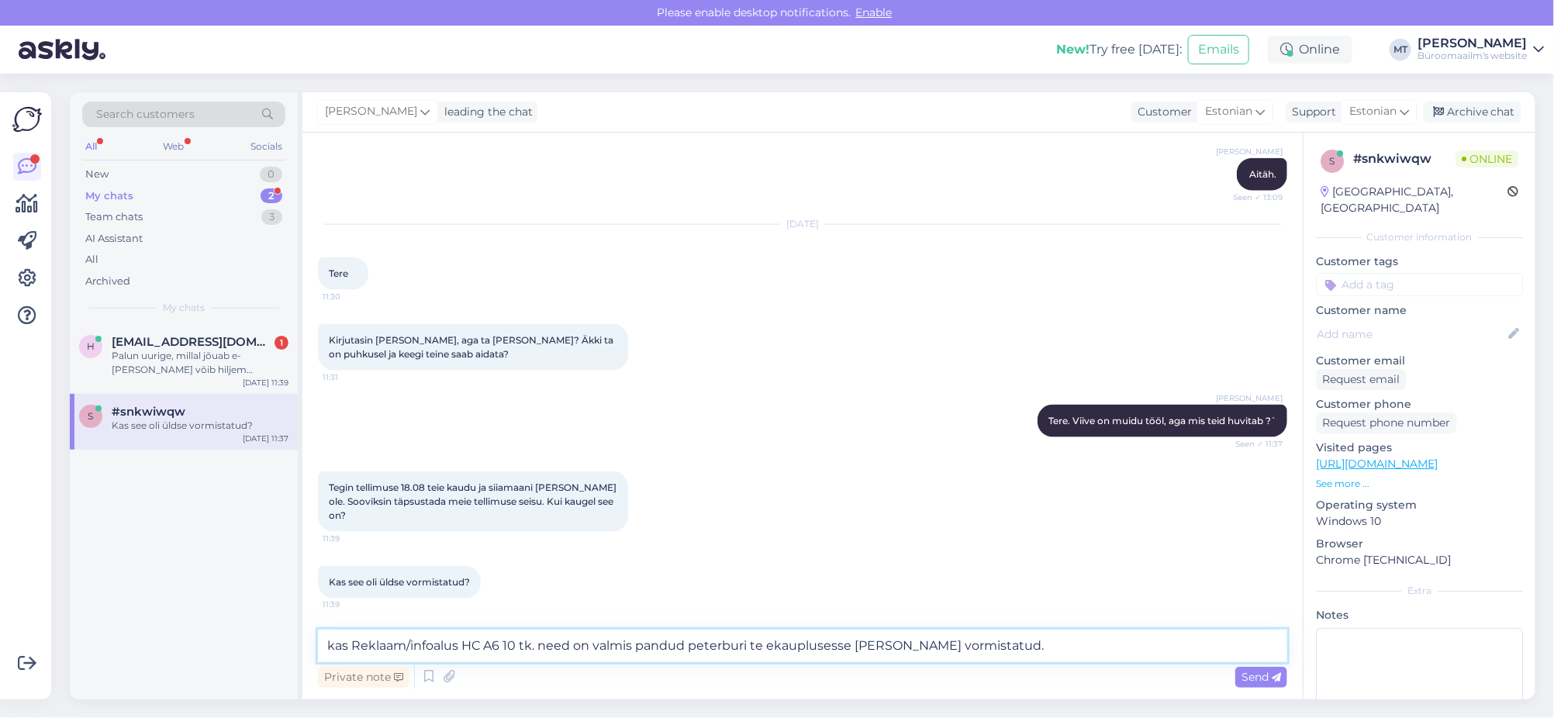
click at [758, 642] on textarea "kas Reklaam/infoalus HC A6 10 tk. need on valmis pandud peterburi te ekaupluses…" at bounding box center [802, 646] width 969 height 33
click at [765, 641] on textarea "kas Reklaam/infoalus HC A6 10 tk. need on valmis pandud peterburi teekauplusess…" at bounding box center [802, 646] width 969 height 33
click at [771, 644] on textarea "kas Reklaam/infoalus HC A6 10 tk. need on valmis pandud peterburi teekauplusess…" at bounding box center [802, 646] width 969 height 33
click at [323, 643] on textarea "kas Reklaam/infoalus HC A6 10 tk. need on valmis pandud peterburi tee kaupluses…" at bounding box center [802, 646] width 969 height 33
type textarea "Kas Reklaam/infoalus HC A6 10 tk. need on valmis pandud peterburi tee kaupluses…"
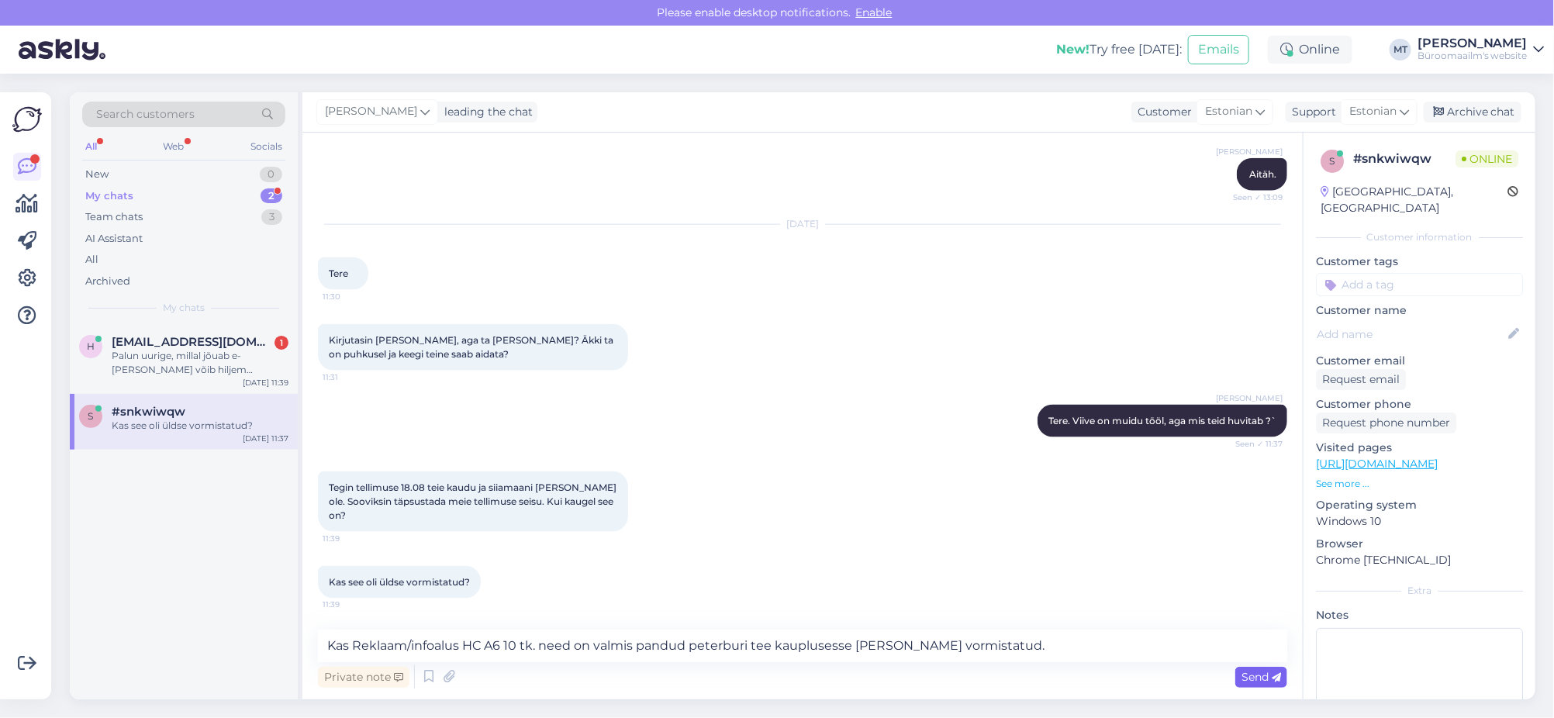
click at [1265, 675] on span "Send" at bounding box center [1261, 677] width 40 height 14
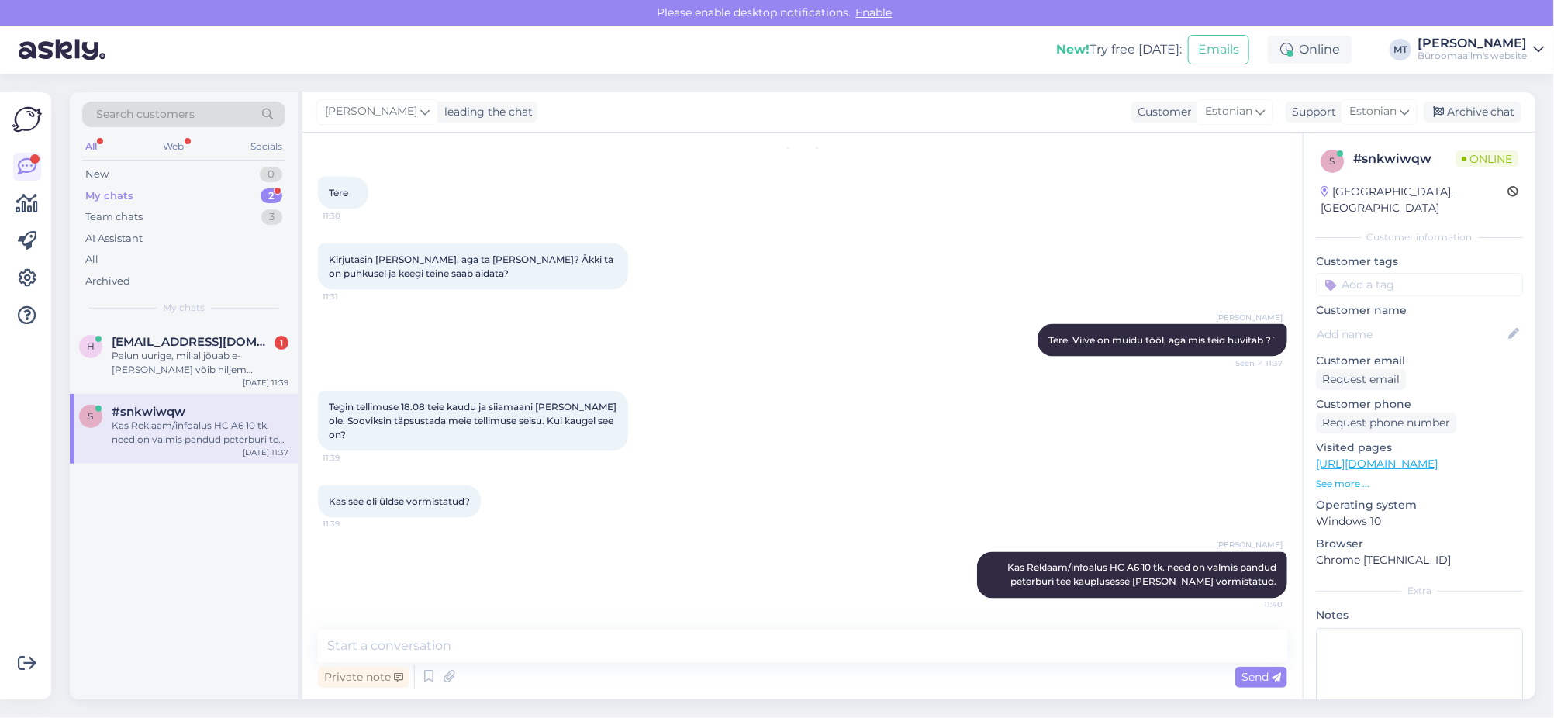
drag, startPoint x: 118, startPoint y: 183, endPoint x: 116, endPoint y: 202, distance: 18.8
click at [116, 183] on div "New 0" at bounding box center [183, 175] width 203 height 22
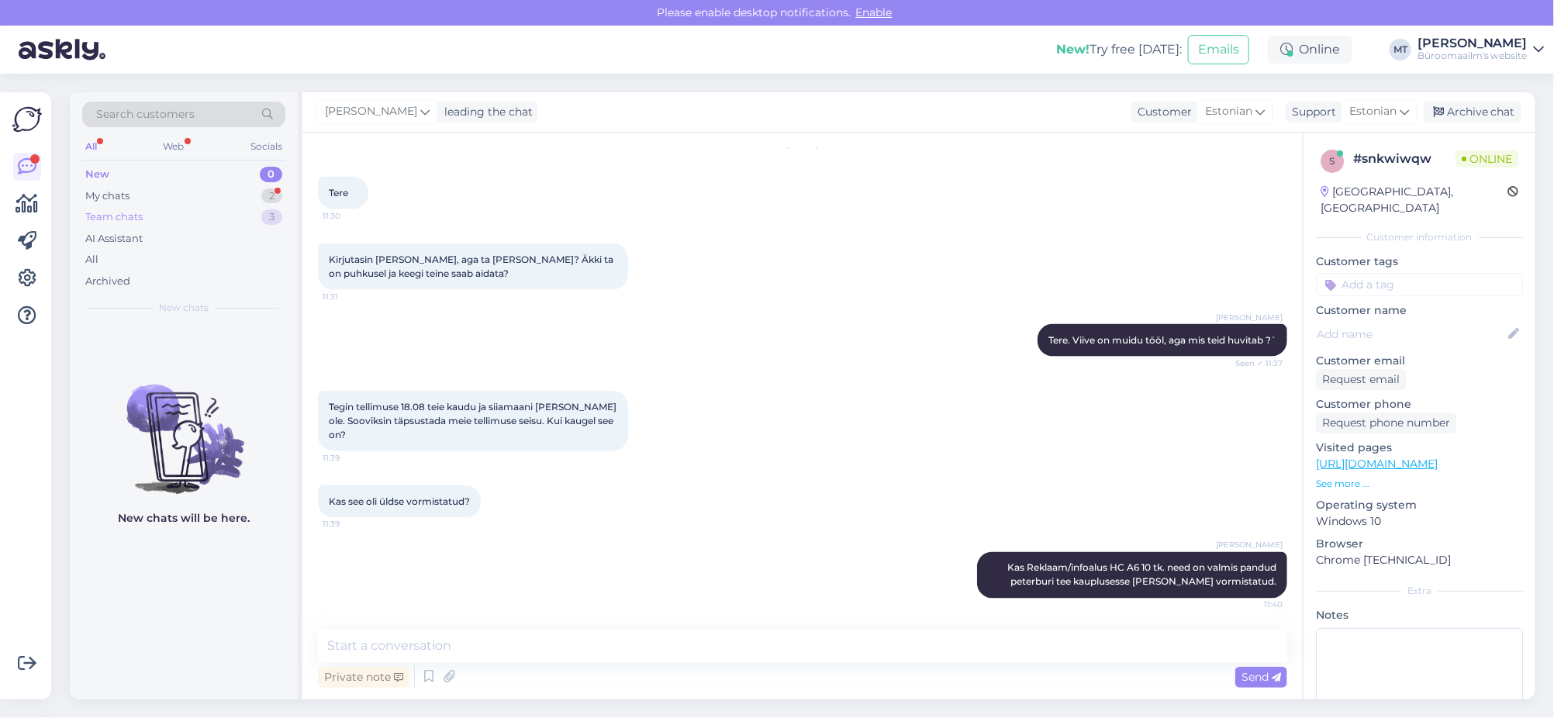
click at [90, 206] on div "Team chats 3" at bounding box center [183, 217] width 203 height 22
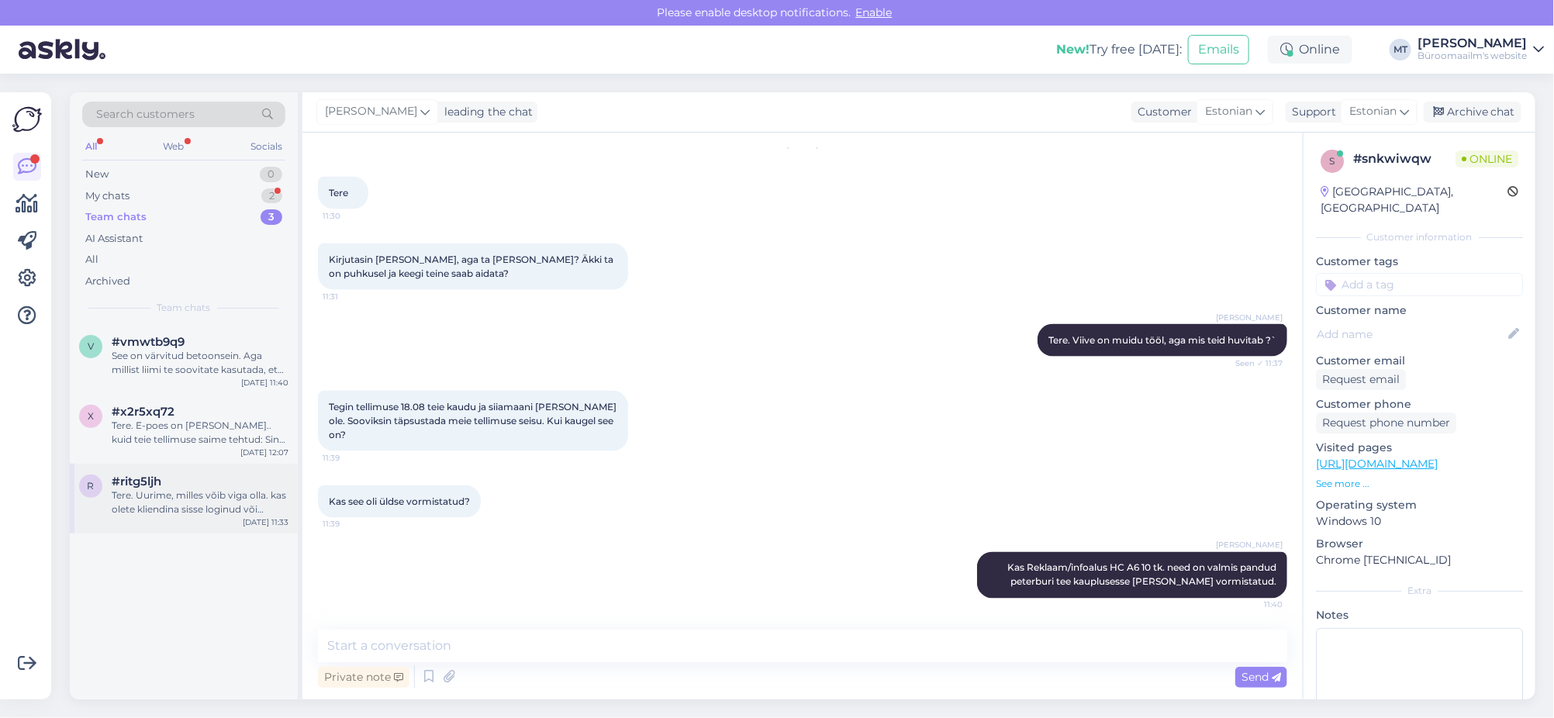
click at [145, 503] on div "Tere. Uurime, milles võib viga olla. kas olete kliendina sisse loginud või küla…" at bounding box center [200, 502] width 177 height 28
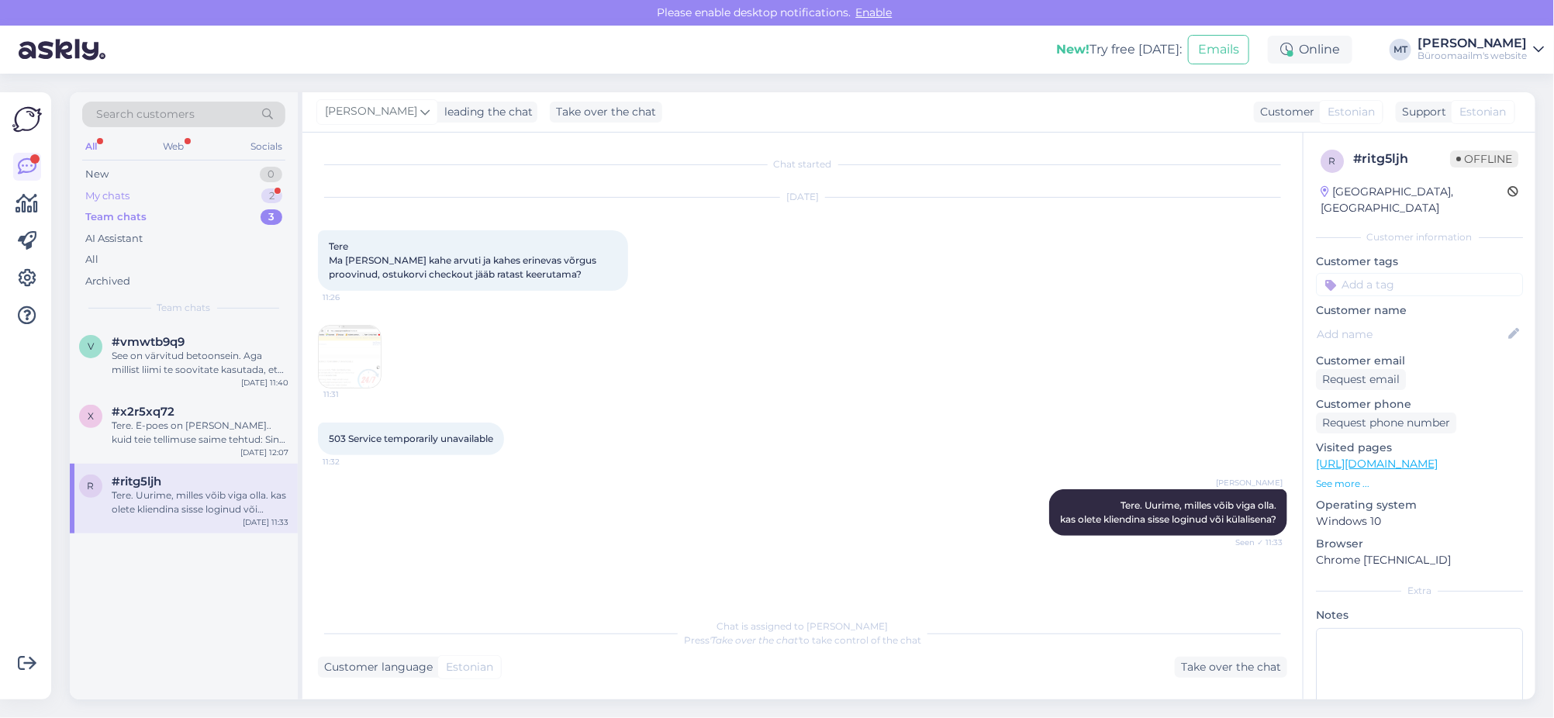
click at [116, 196] on div "My chats" at bounding box center [107, 196] width 44 height 16
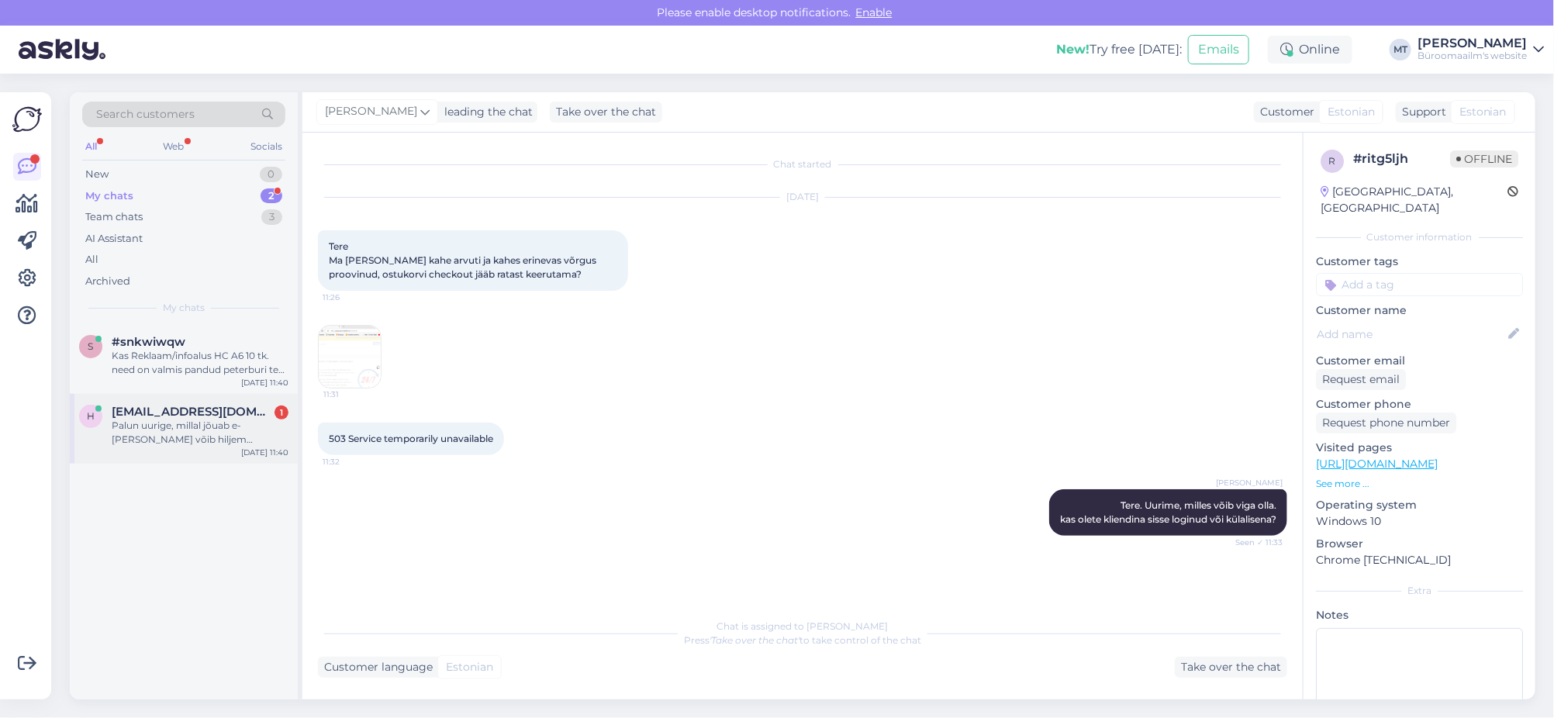
click at [176, 434] on div "Palun uurige, millal jõuab e-poodi ja võib hiljem kirjutada meilile heli@americ…" at bounding box center [200, 433] width 177 height 28
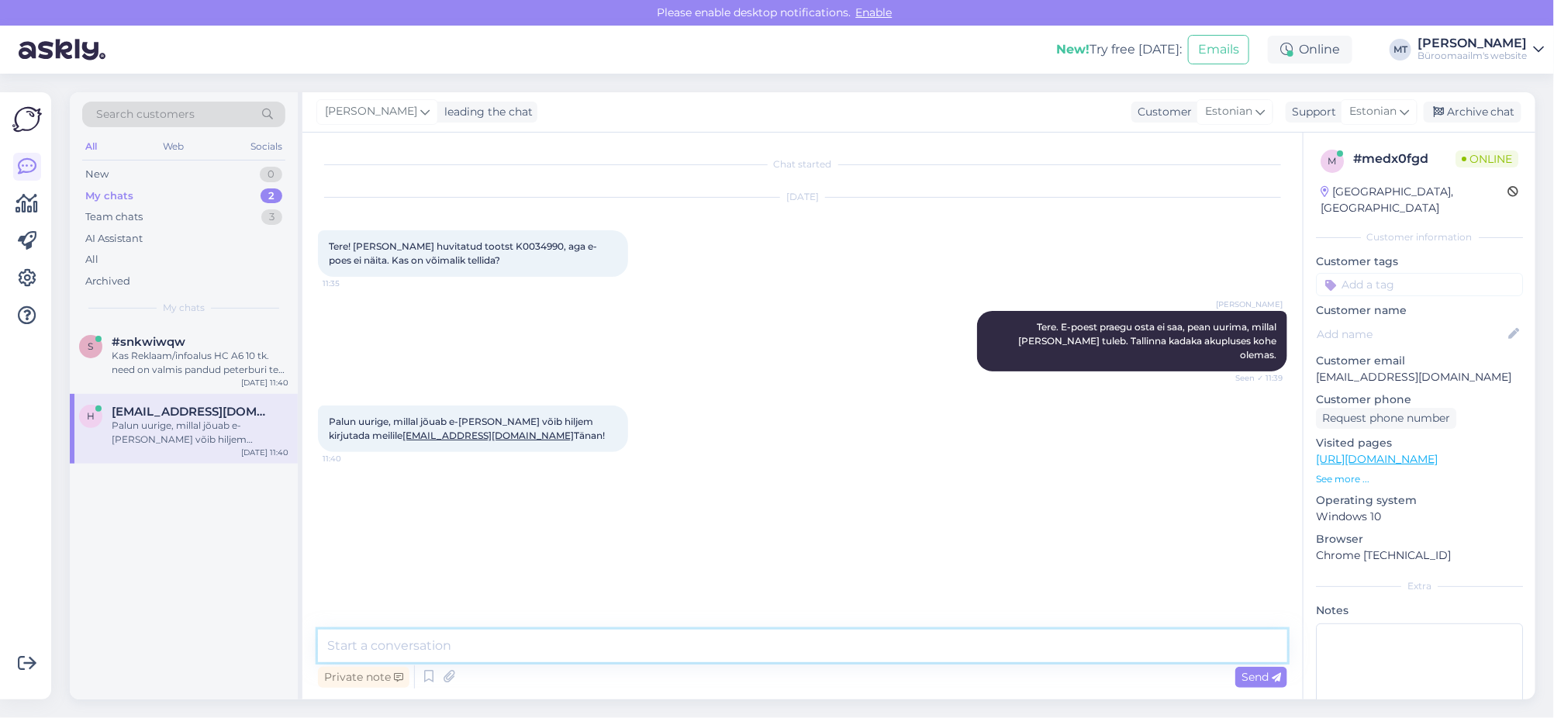
click at [399, 656] on textarea at bounding box center [802, 646] width 969 height 33
type textarea "Uurin ja kirjutan meilile."
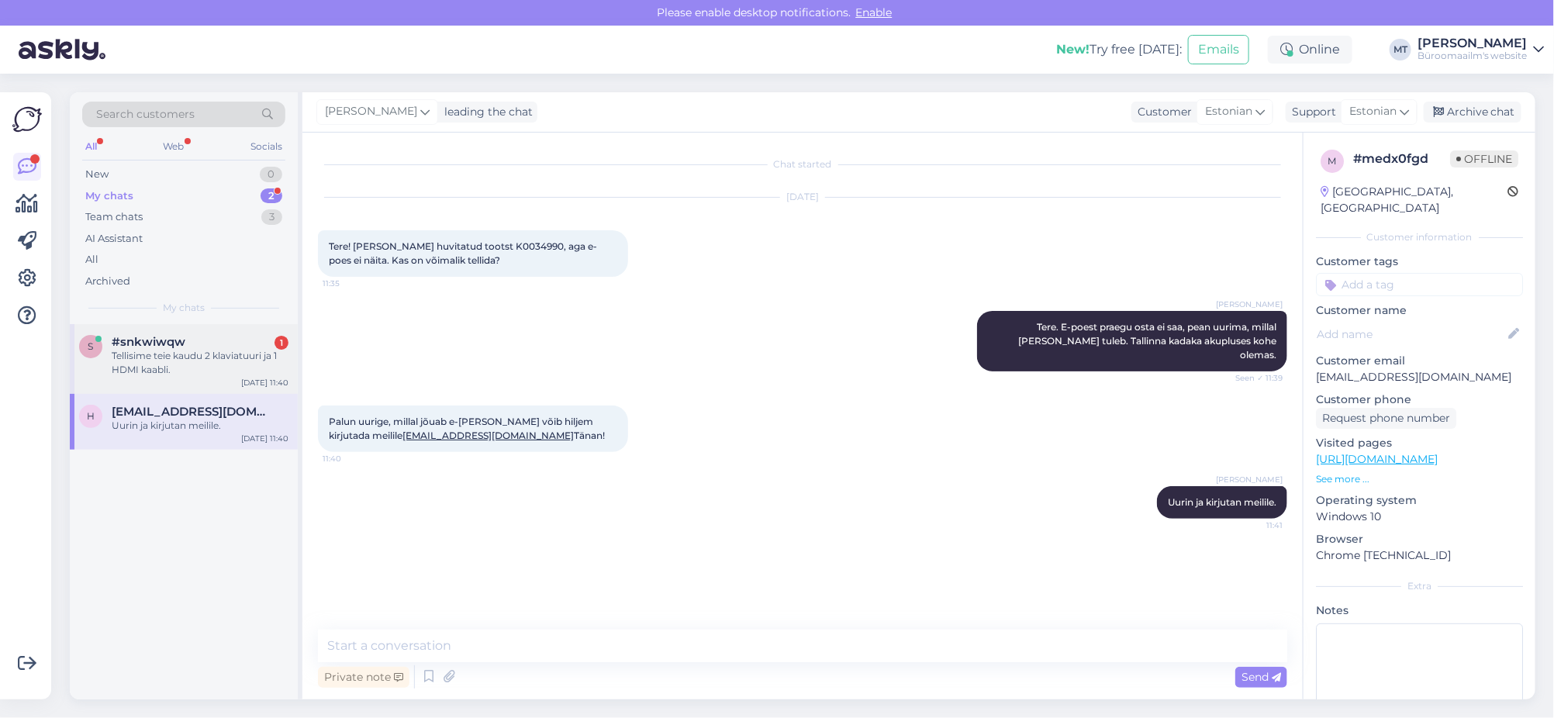
click at [149, 361] on div "Tellisime teie kaudu 2 klaviatuuri ja 1 HDMI kaabli." at bounding box center [200, 363] width 177 height 28
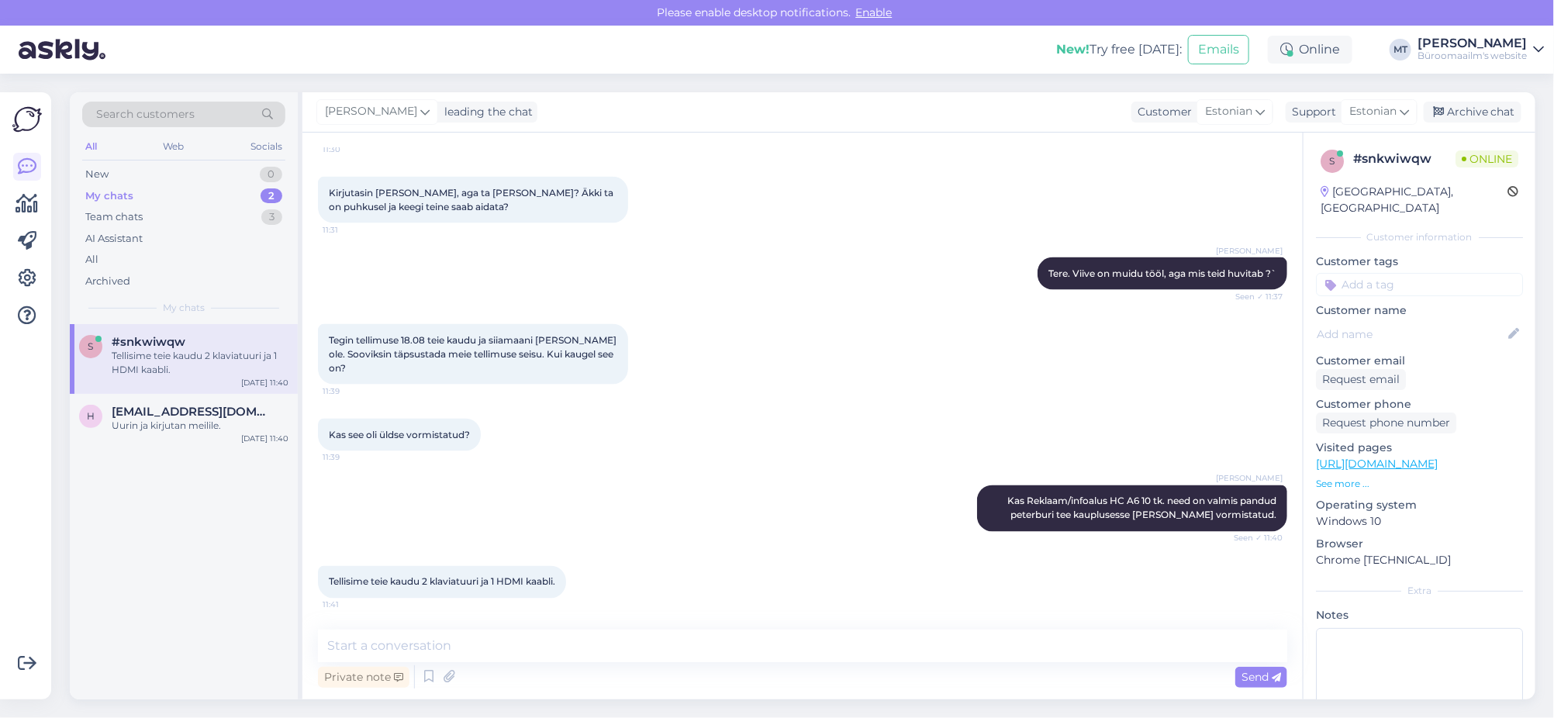
scroll to position [4247, 0]
click at [466, 649] on textarea at bounding box center [802, 646] width 969 height 33
type textarea "Seda tellimust ei näe, uurin kohe järele."
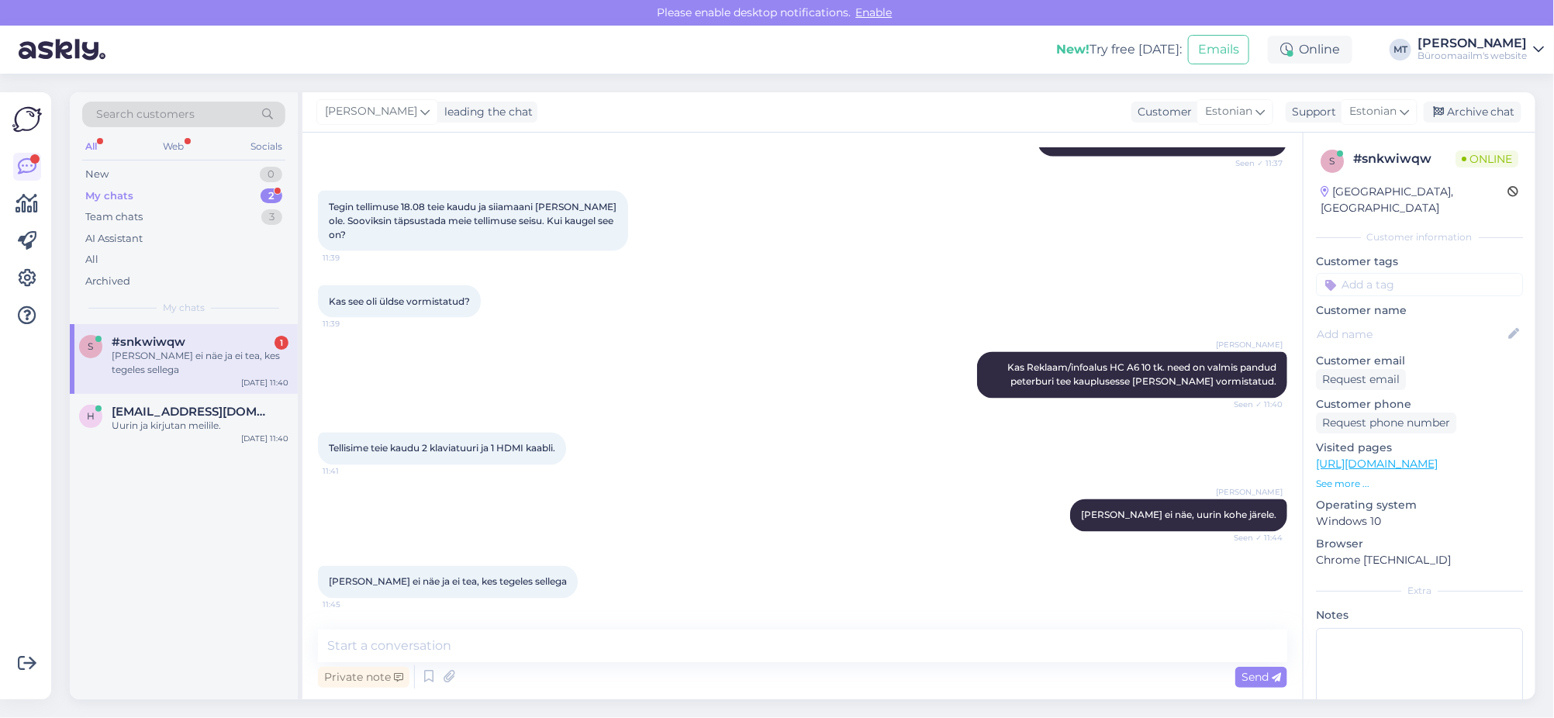
scroll to position [4380, 0]
click at [142, 346] on span "#snkwiwqw" at bounding box center [149, 342] width 74 height 14
click at [432, 637] on textarea at bounding box center [802, 646] width 969 height 33
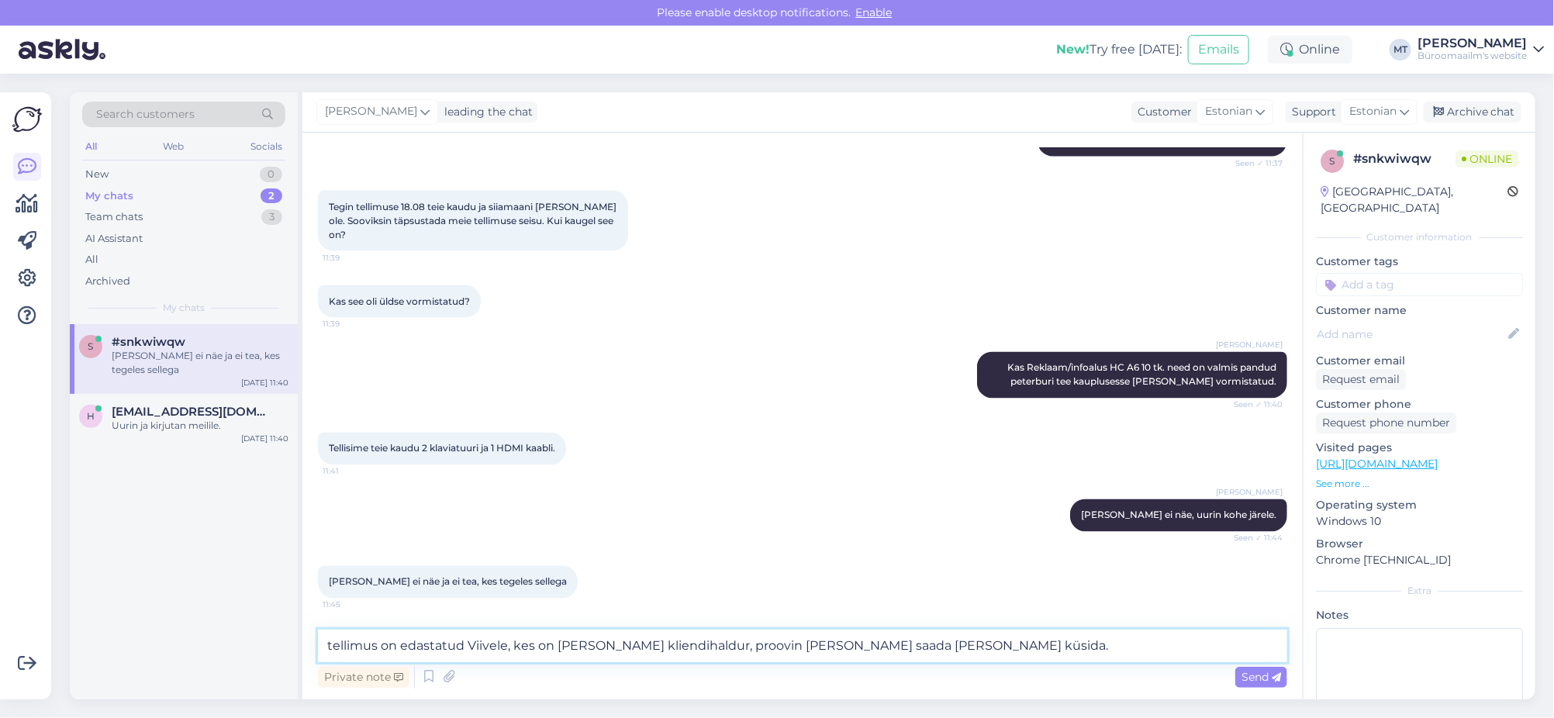
click at [336, 647] on textarea "tellimus on edastatud Viivele, kes on ka teie kliendihaldur, proovin ta kätte s…" at bounding box center [802, 646] width 969 height 33
click at [329, 649] on textarea "tellimus on edastatud Viivele, kes on ka teie kliendihaldur, proovin ta kätte s…" at bounding box center [802, 646] width 969 height 33
type textarea "Tellimus on edastatud Viivele, kes on ka teie kliendihaldur, proovin ta kätte s…"
click at [1005, 647] on textarea "Tellimus on edastatud Viivele, kes on ka teie kliendihaldur, proovin ta kätte s…" at bounding box center [802, 646] width 969 height 33
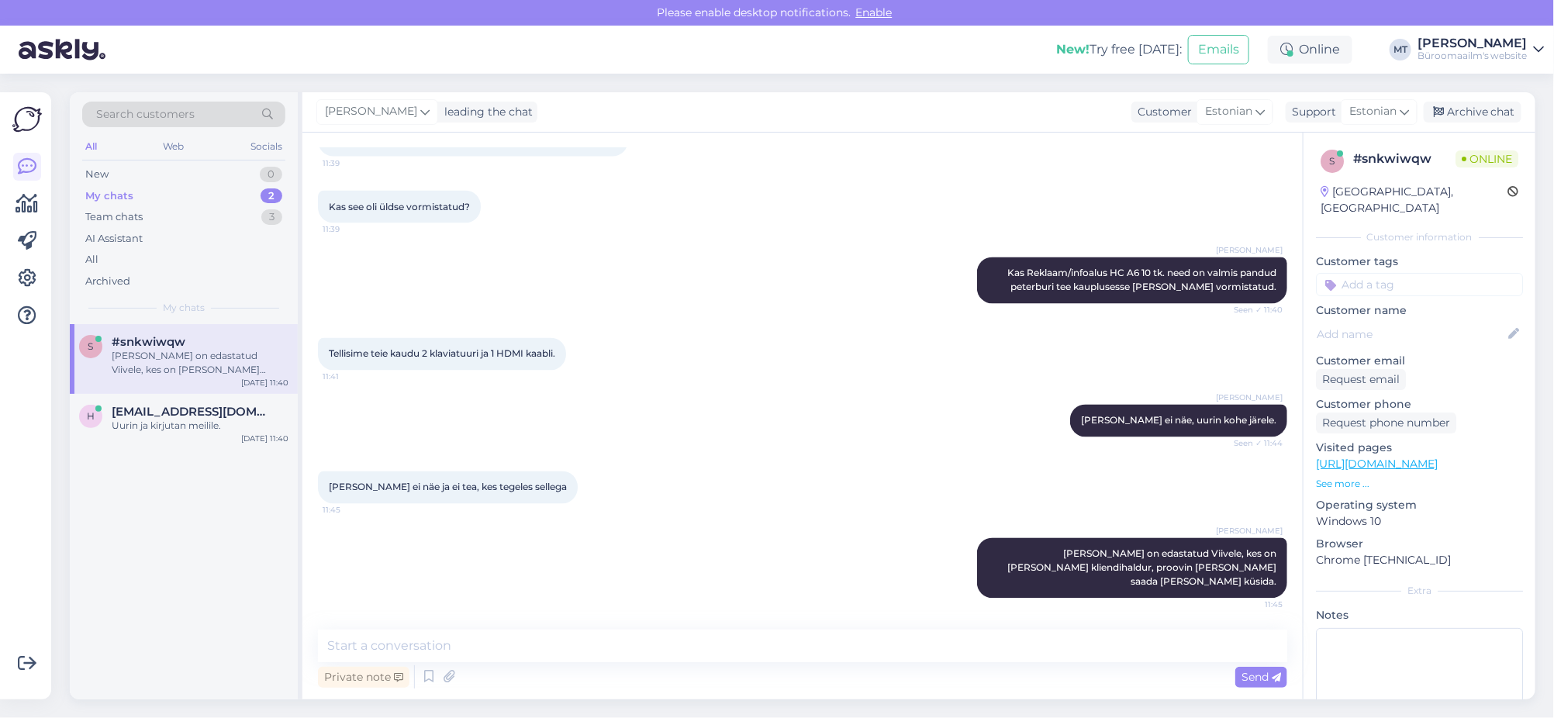
click at [144, 379] on div "s #snkwiwqw Tellimus on edastatud Viivele, kes on ka teie kliendihaldur, proovi…" at bounding box center [184, 359] width 228 height 70
click at [150, 412] on span "heli@american.ee" at bounding box center [192, 412] width 161 height 14
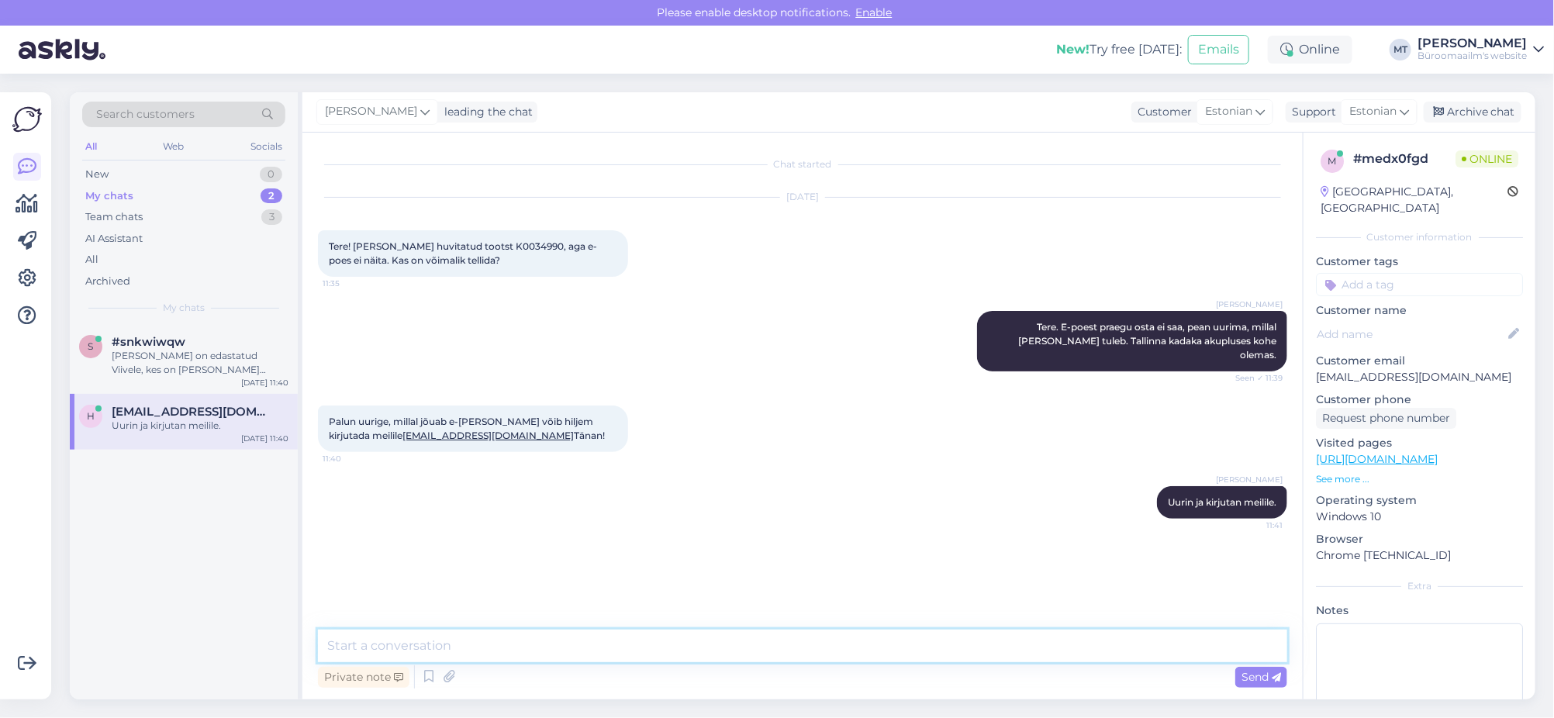
click at [461, 642] on textarea at bounding box center [802, 646] width 969 height 33
type textarea "S"
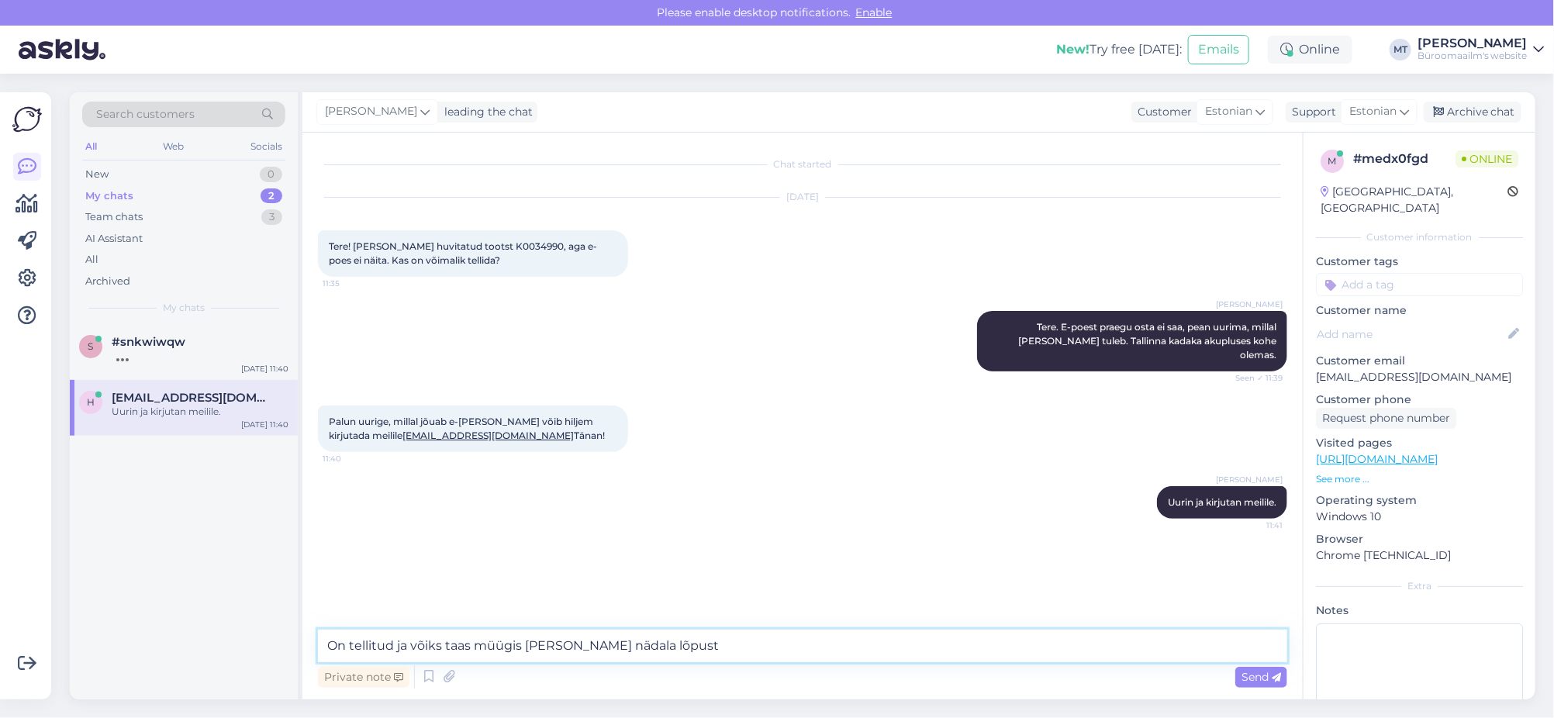
type textarea "On tellitud ja võiks taas müügis olla selle nädala lõpust."
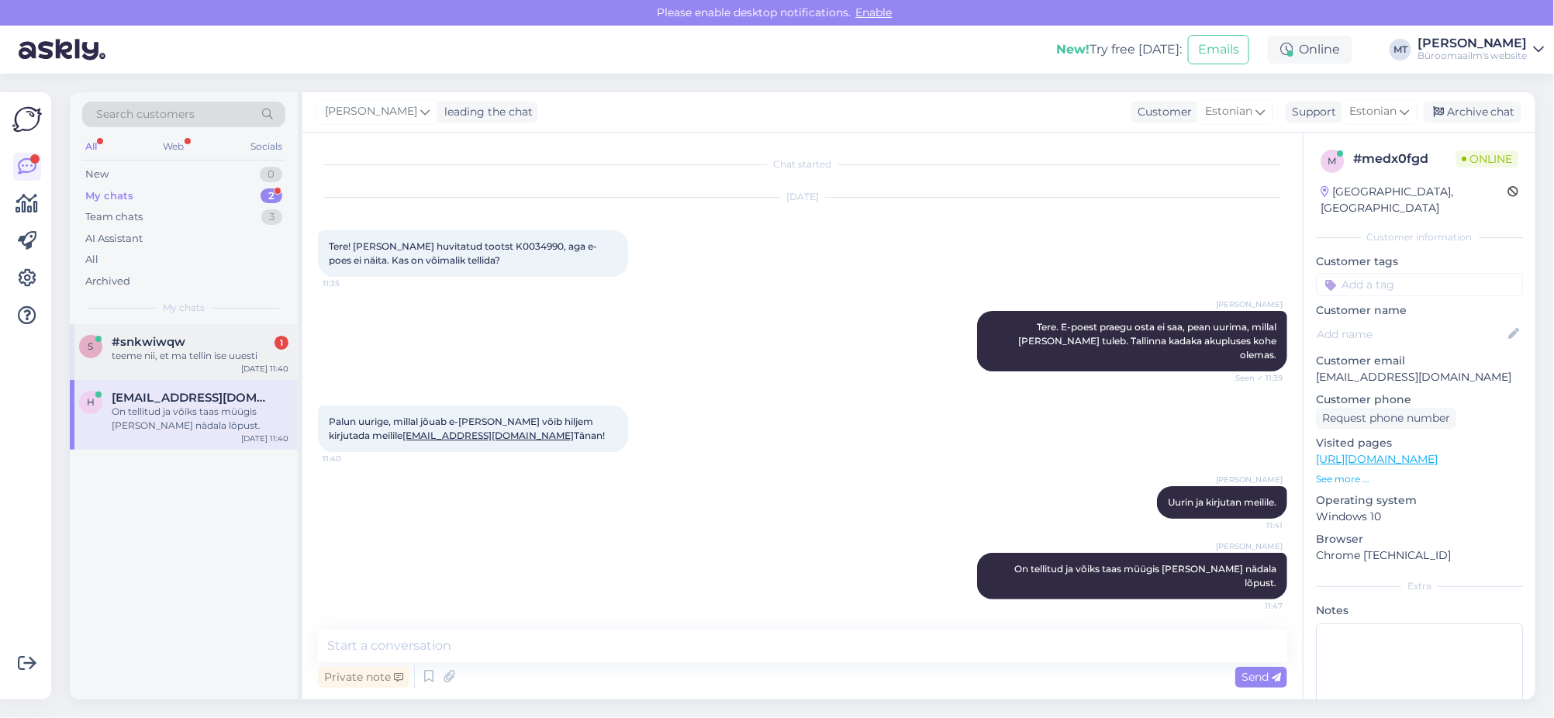
click at [185, 349] on div "teeme nii, et ma tellin ise uuesti" at bounding box center [200, 356] width 177 height 14
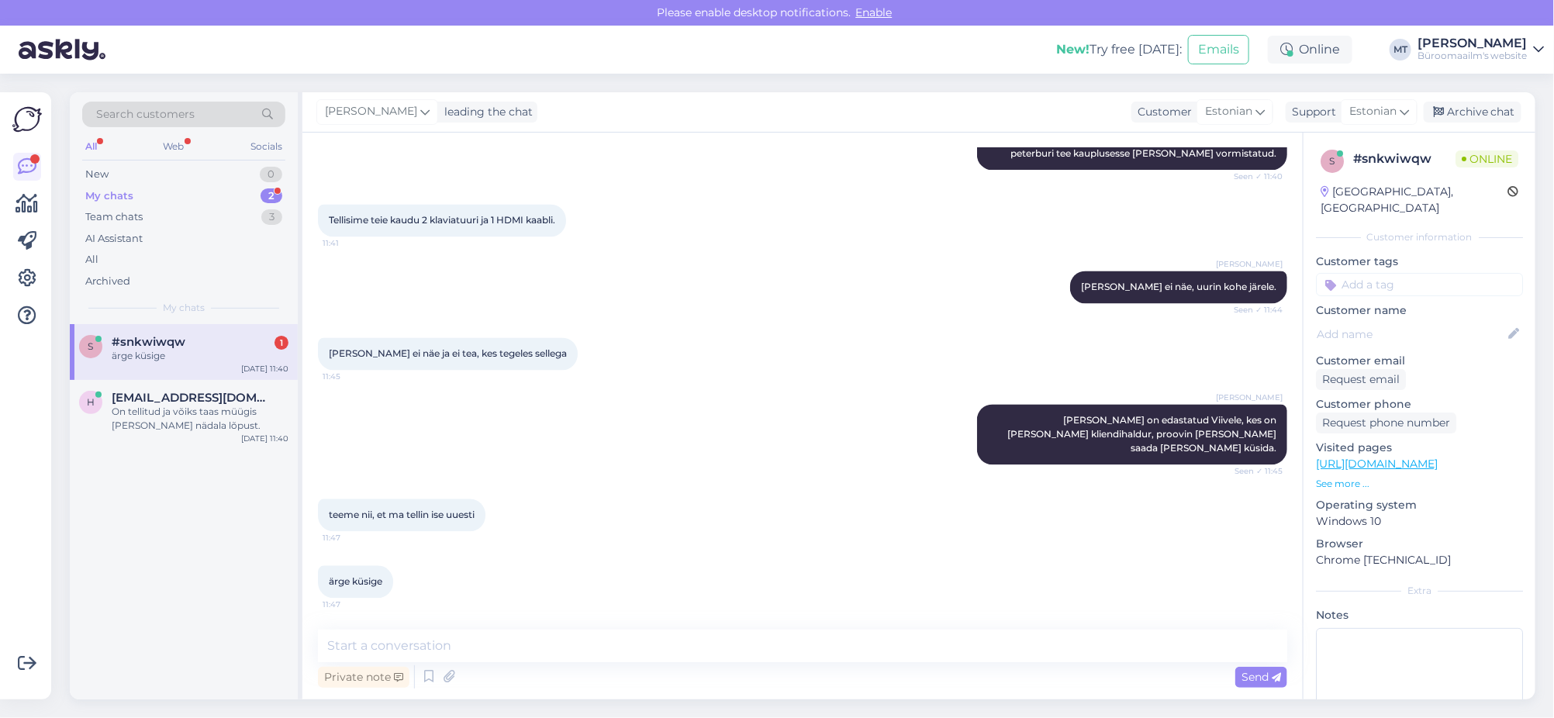
scroll to position [4593, 0]
click at [120, 357] on div "ärge küsige" at bounding box center [200, 356] width 177 height 14
click at [453, 645] on textarea at bounding box center [802, 646] width 969 height 33
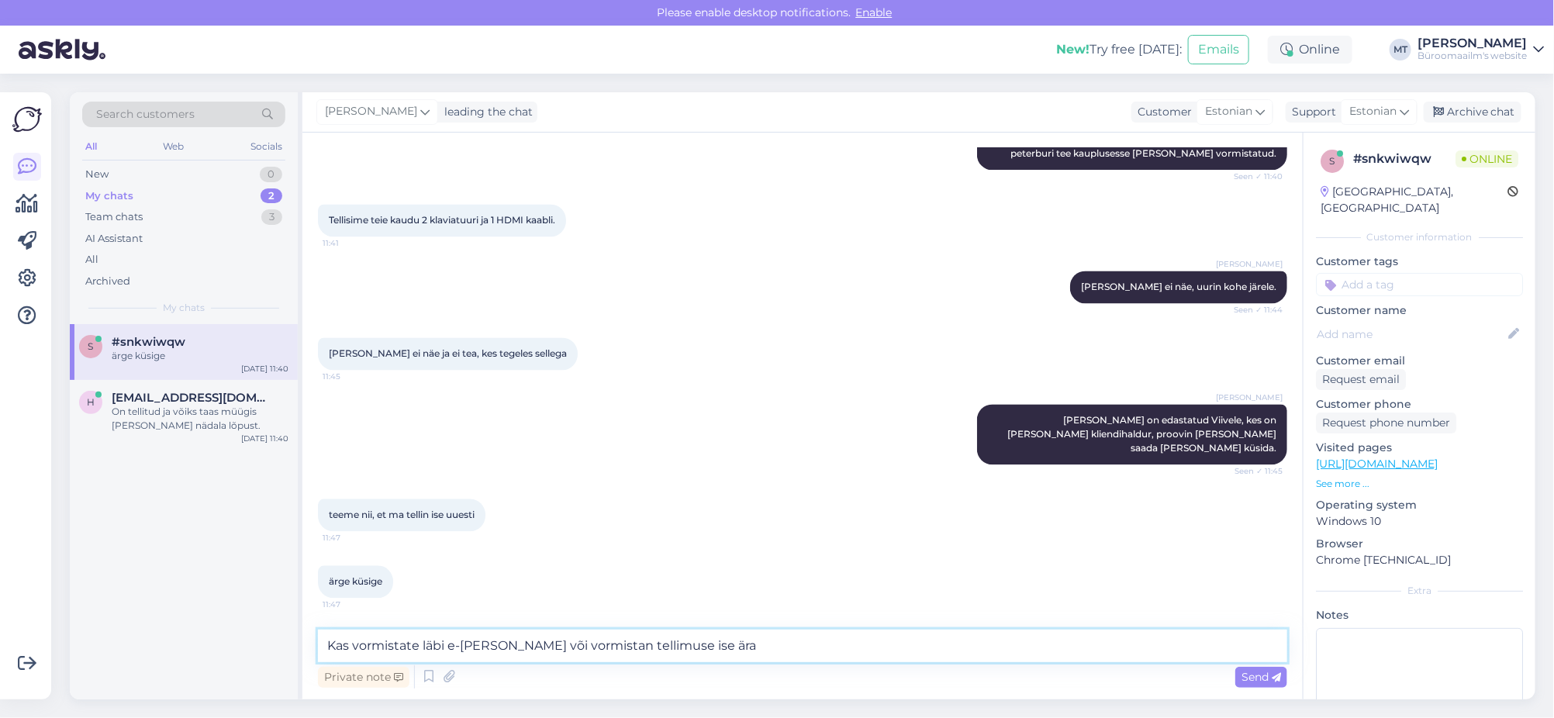
type textarea "Kas vormistate läbi e-poe või vormistan tellimuse ise ära ?"
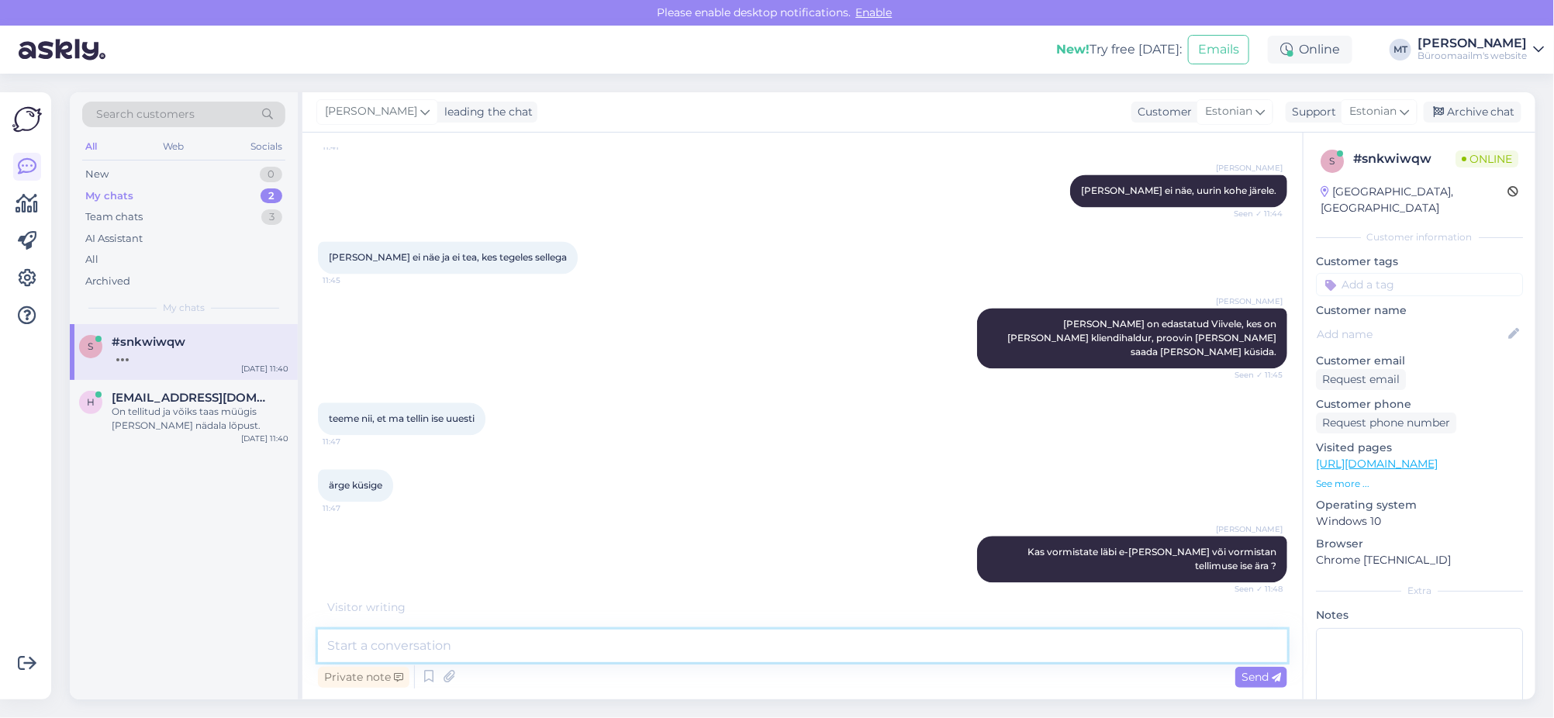
scroll to position [4727, 0]
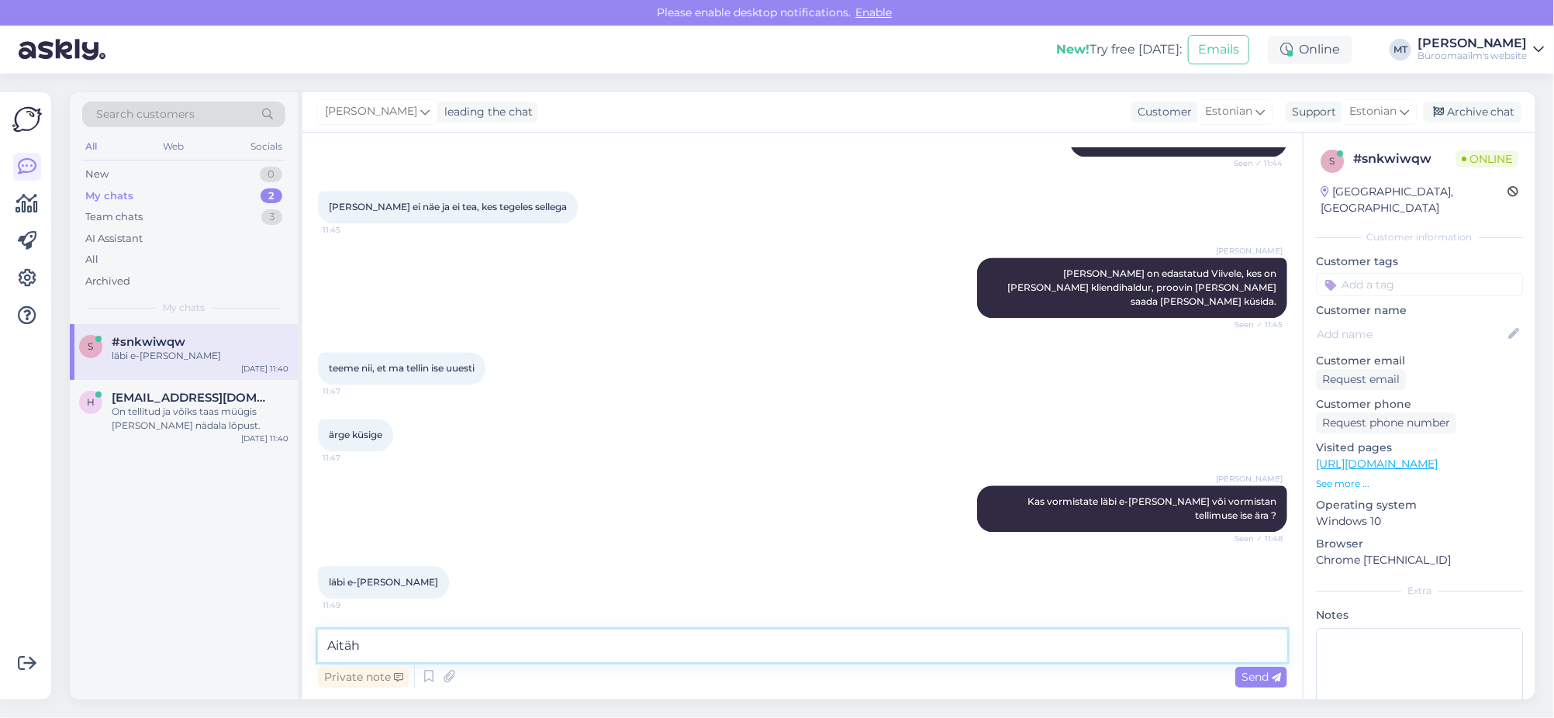
type textarea "Aitäh."
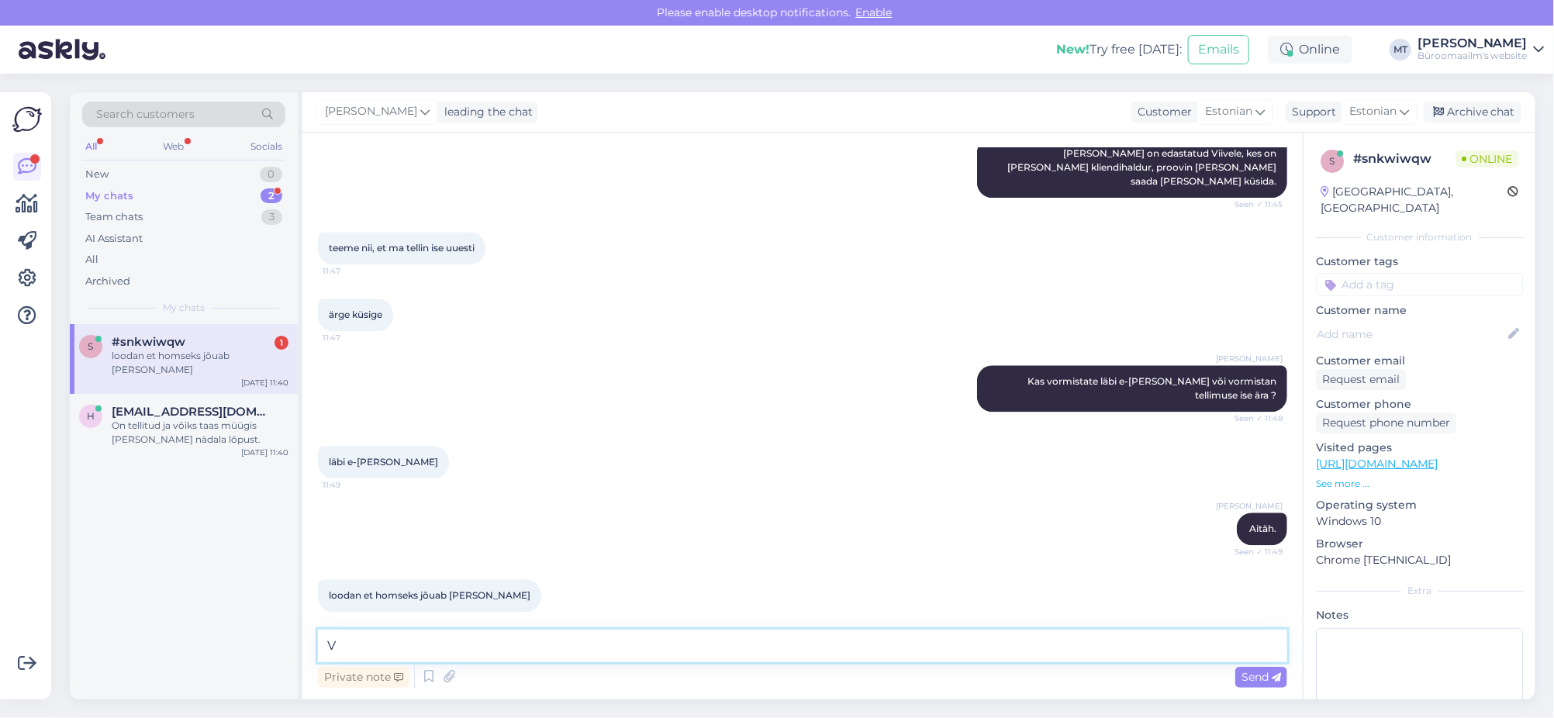
scroll to position [4861, 0]
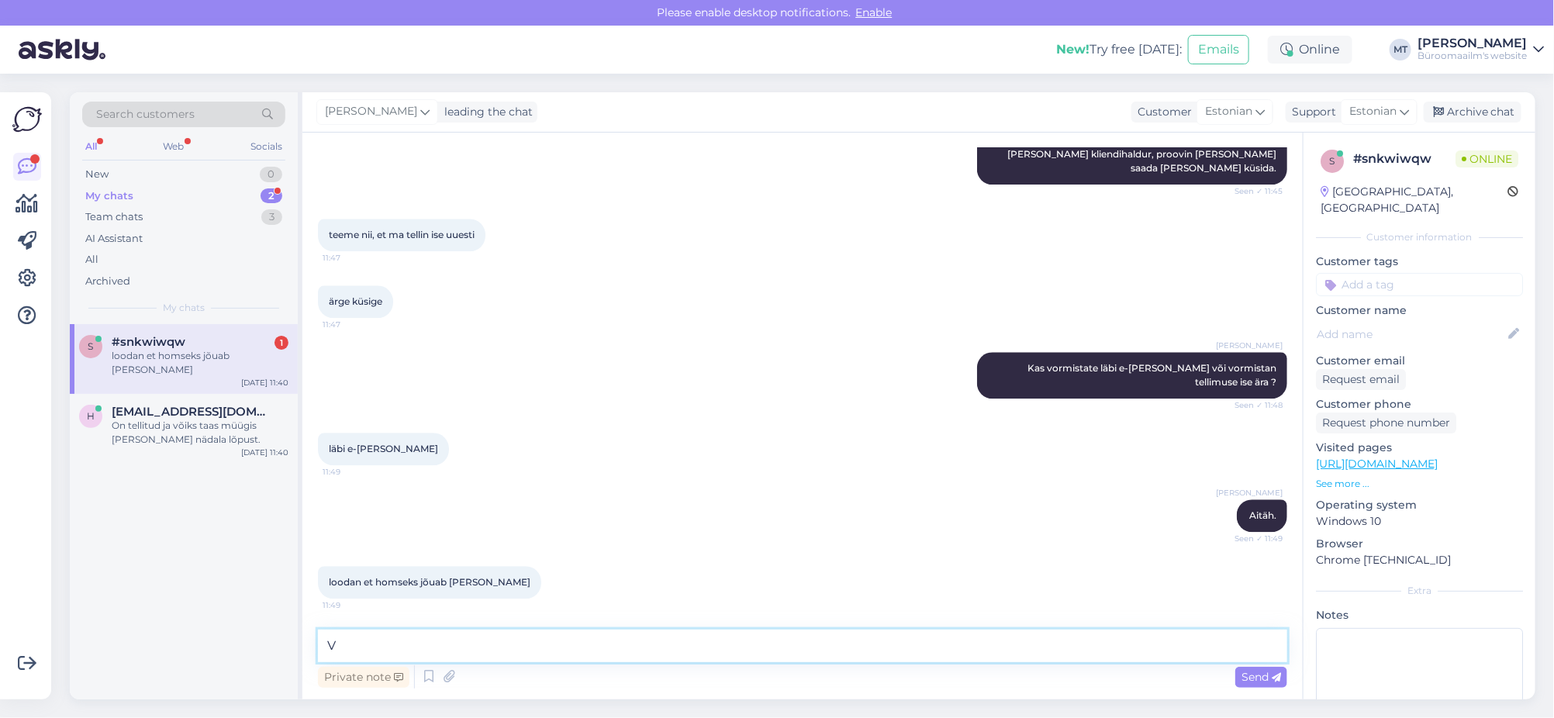
type textarea "V"
click at [362, 651] on textarea "V" at bounding box center [802, 646] width 969 height 33
paste textarea "V0039450"
type textarea "Vaatasin, et seda toodet V0039450, mis tellisite, enam e-poes näha ei ole."
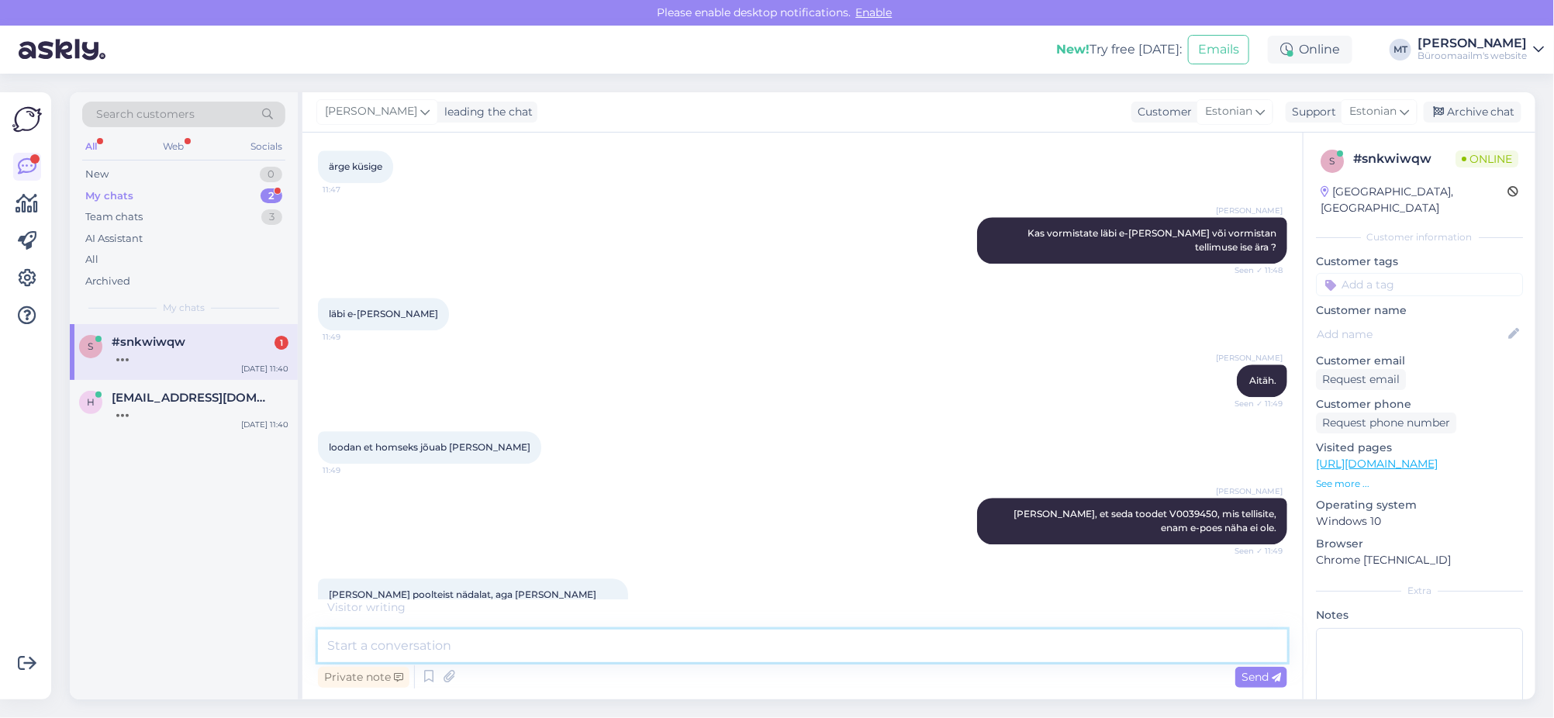
scroll to position [5038, 0]
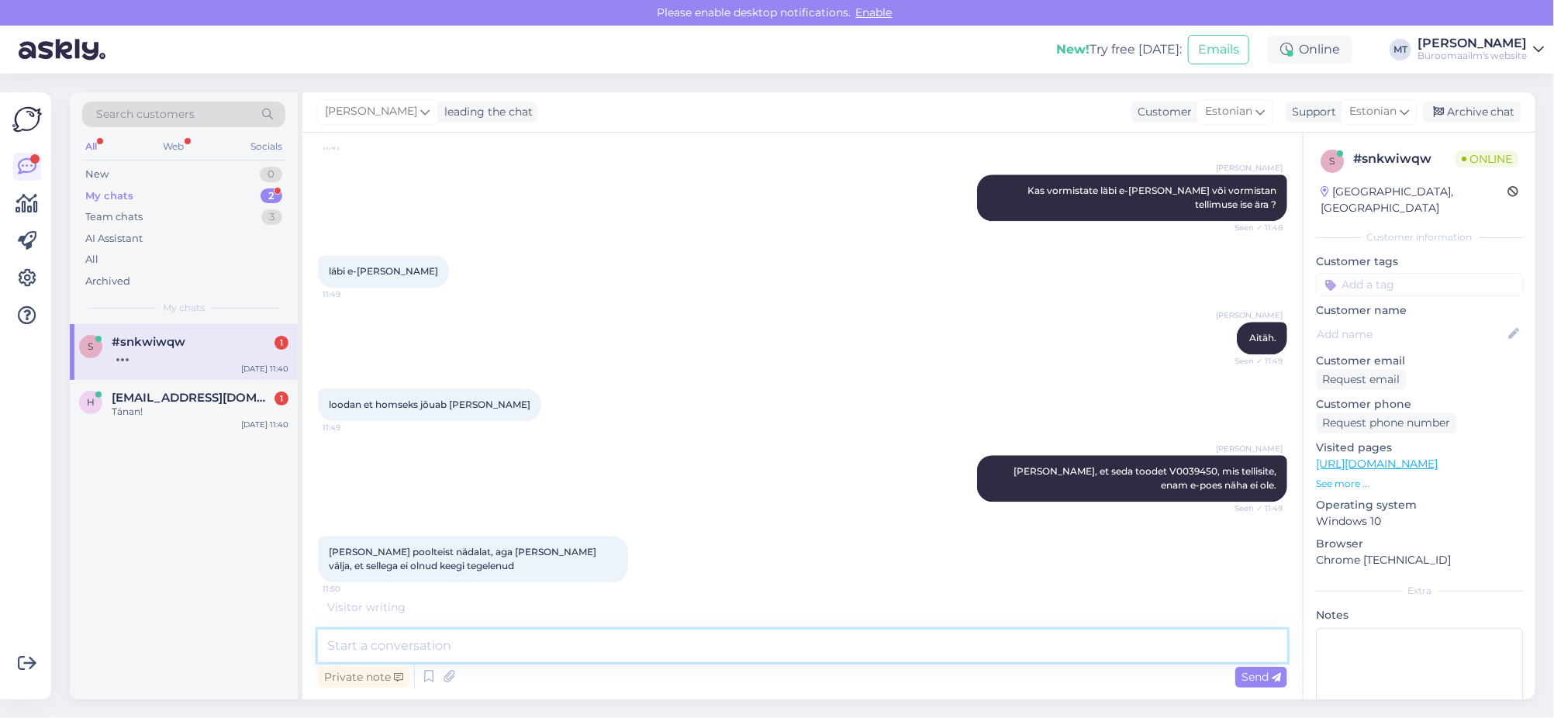
paste textarea "K0089137"
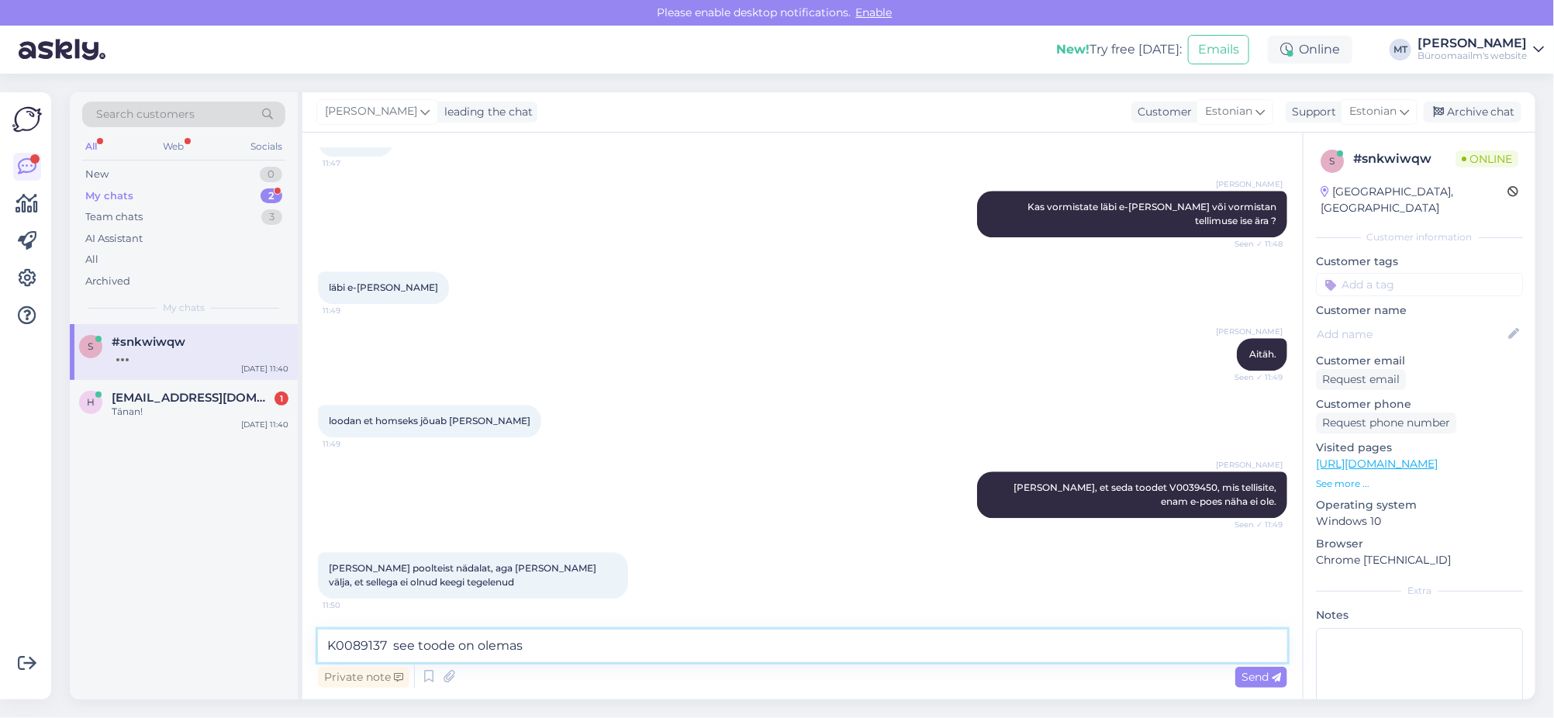
type textarea "K0089137 see toode on olemas."
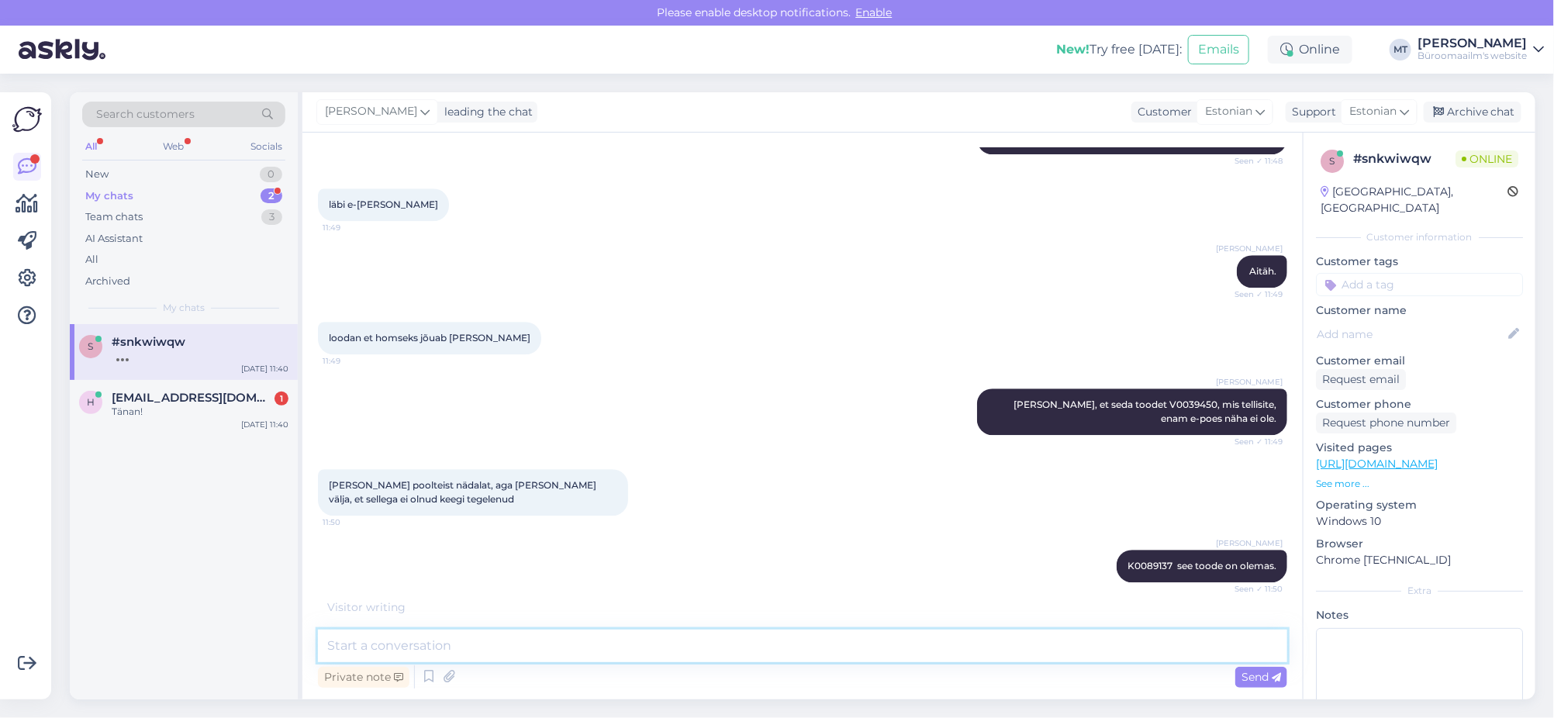
scroll to position [5106, 0]
click at [97, 191] on div "My chats" at bounding box center [109, 196] width 48 height 16
click at [132, 399] on span "heli@american.ee" at bounding box center [192, 398] width 161 height 14
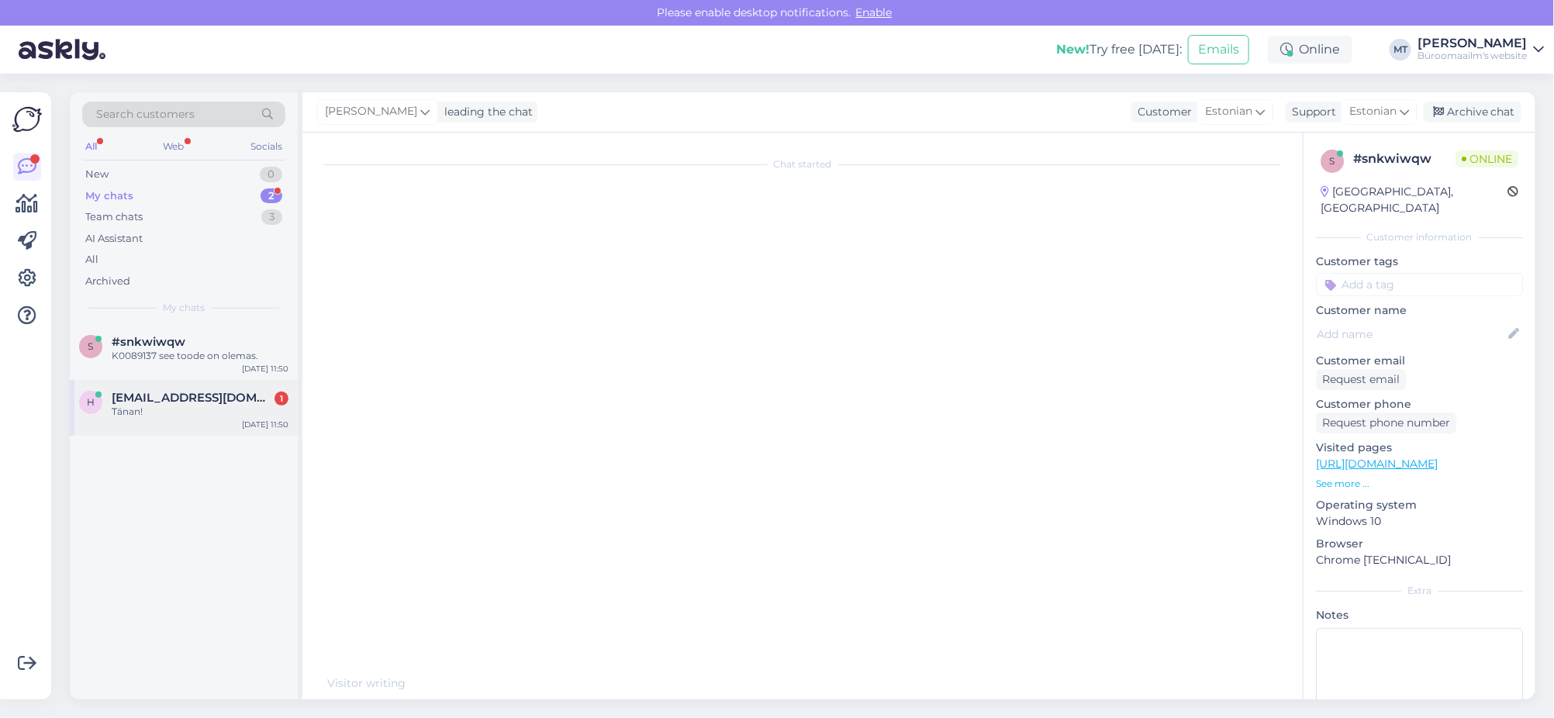
scroll to position [56, 0]
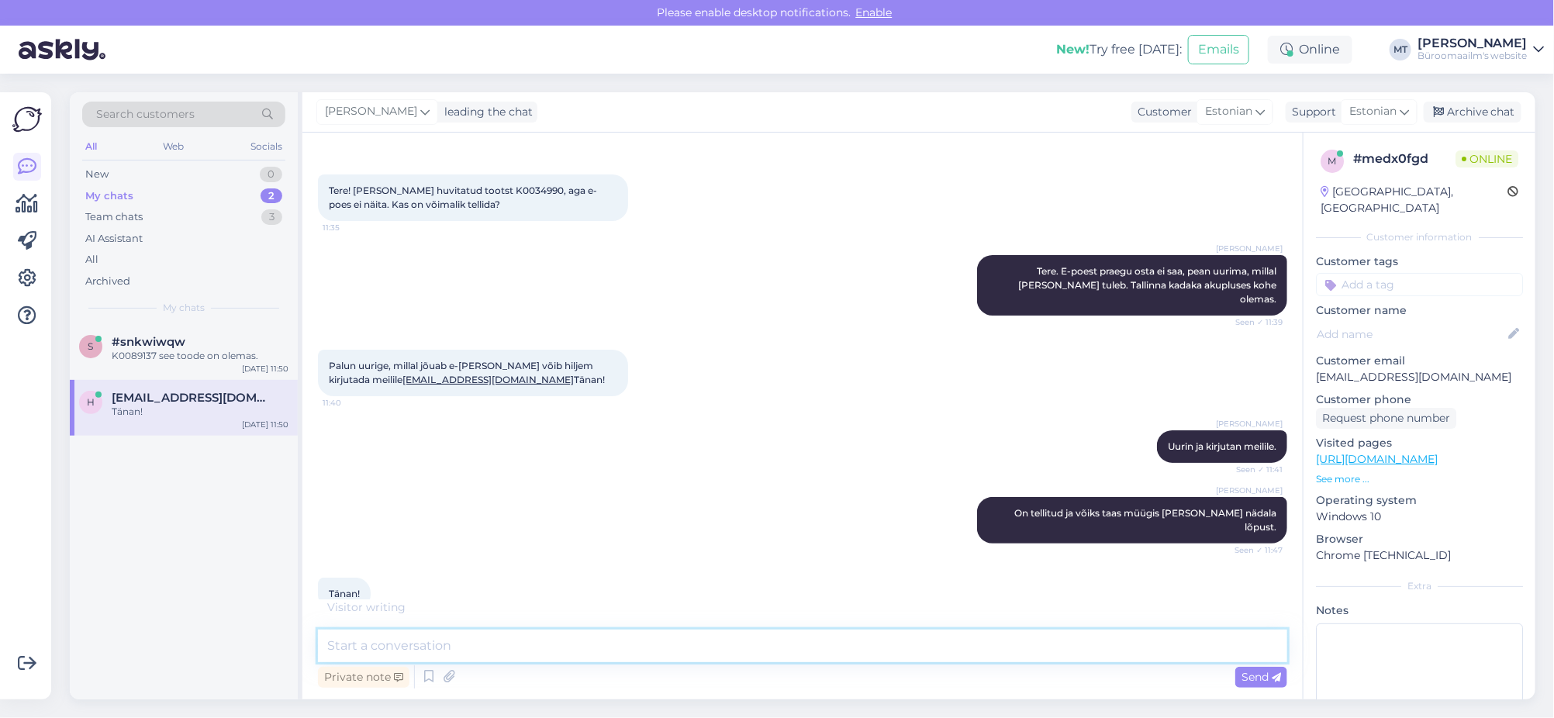
click at [426, 641] on textarea at bounding box center [802, 646] width 969 height 33
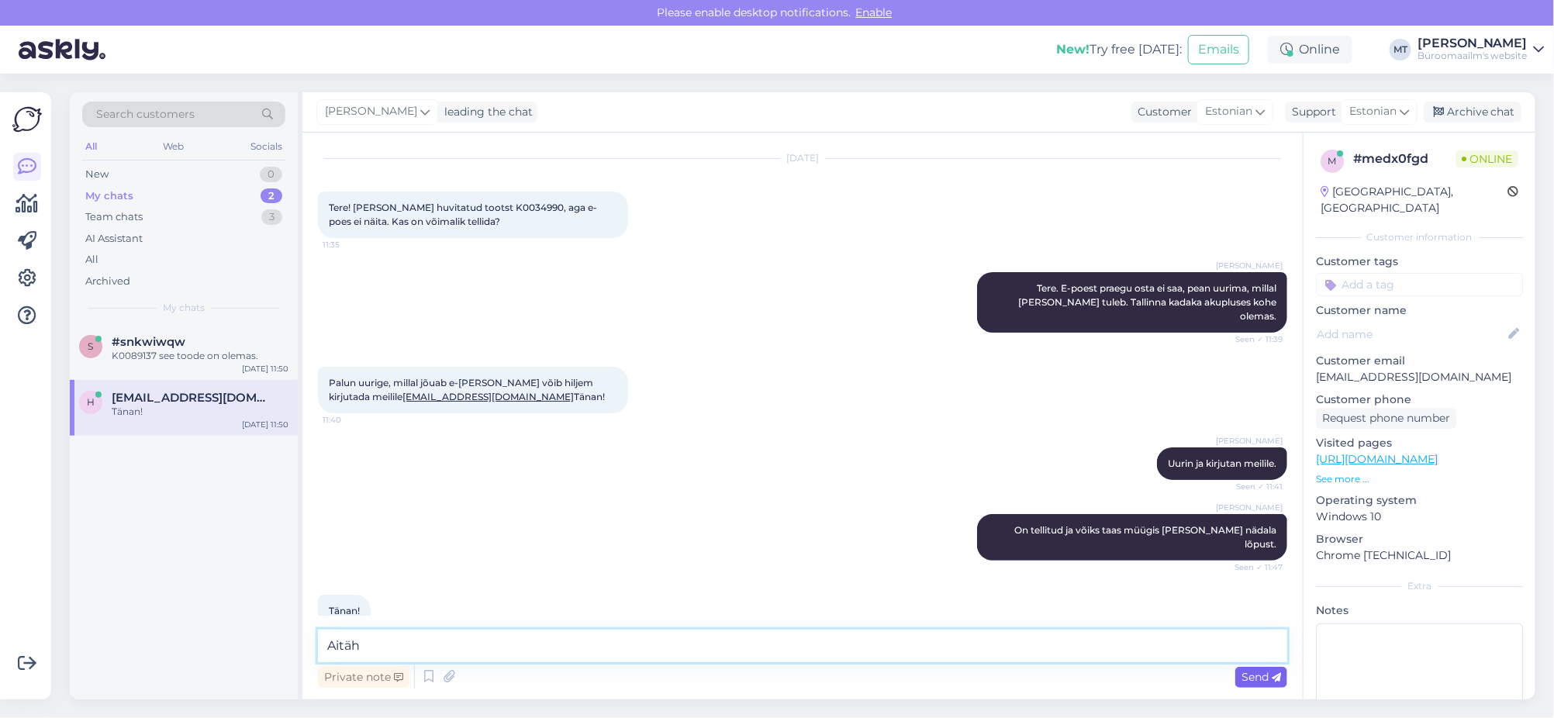
type textarea "Aitäh"
click at [1257, 675] on span "Send" at bounding box center [1261, 677] width 40 height 14
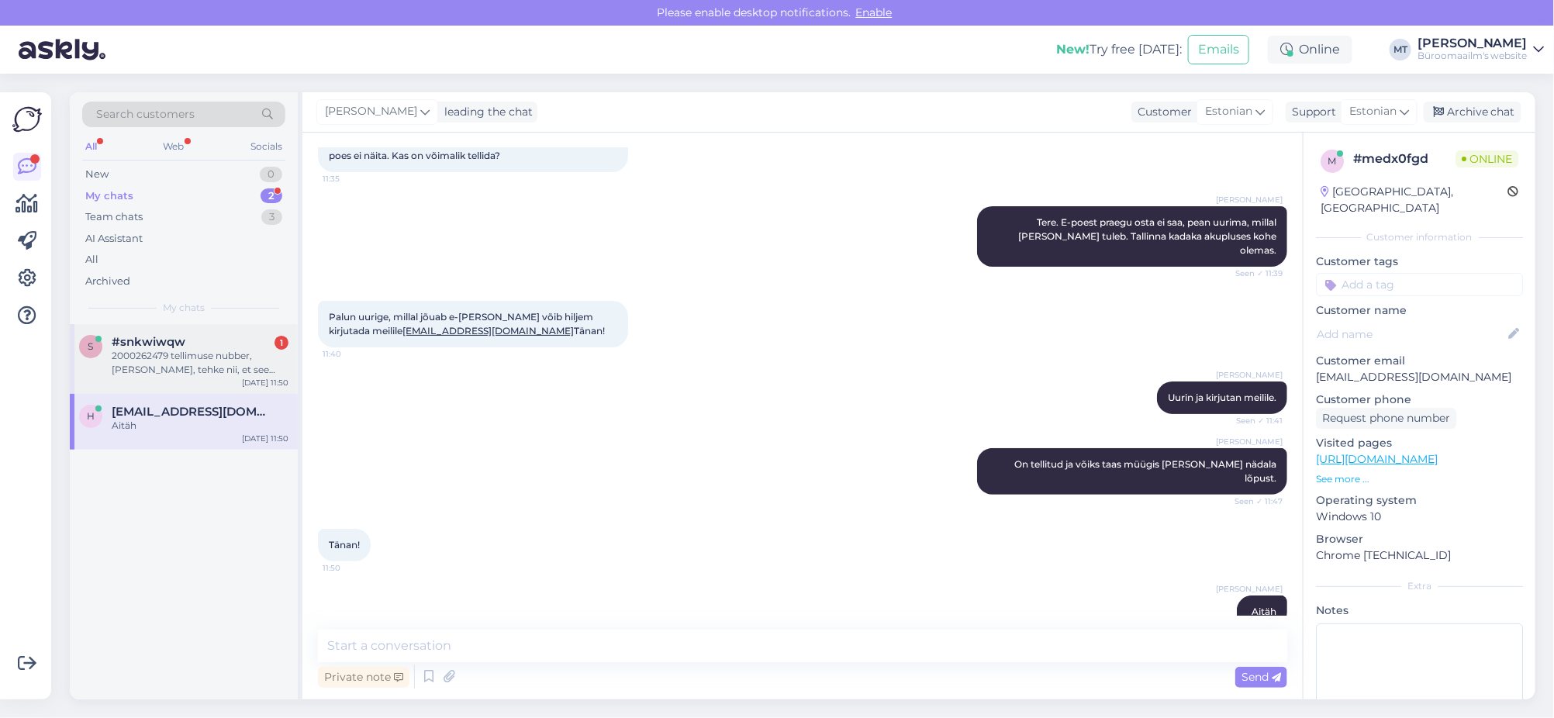
click at [172, 359] on div "2000262479 tellimuse nubber, olge kena, tehke nii, et see oleks homme kohal" at bounding box center [200, 363] width 177 height 28
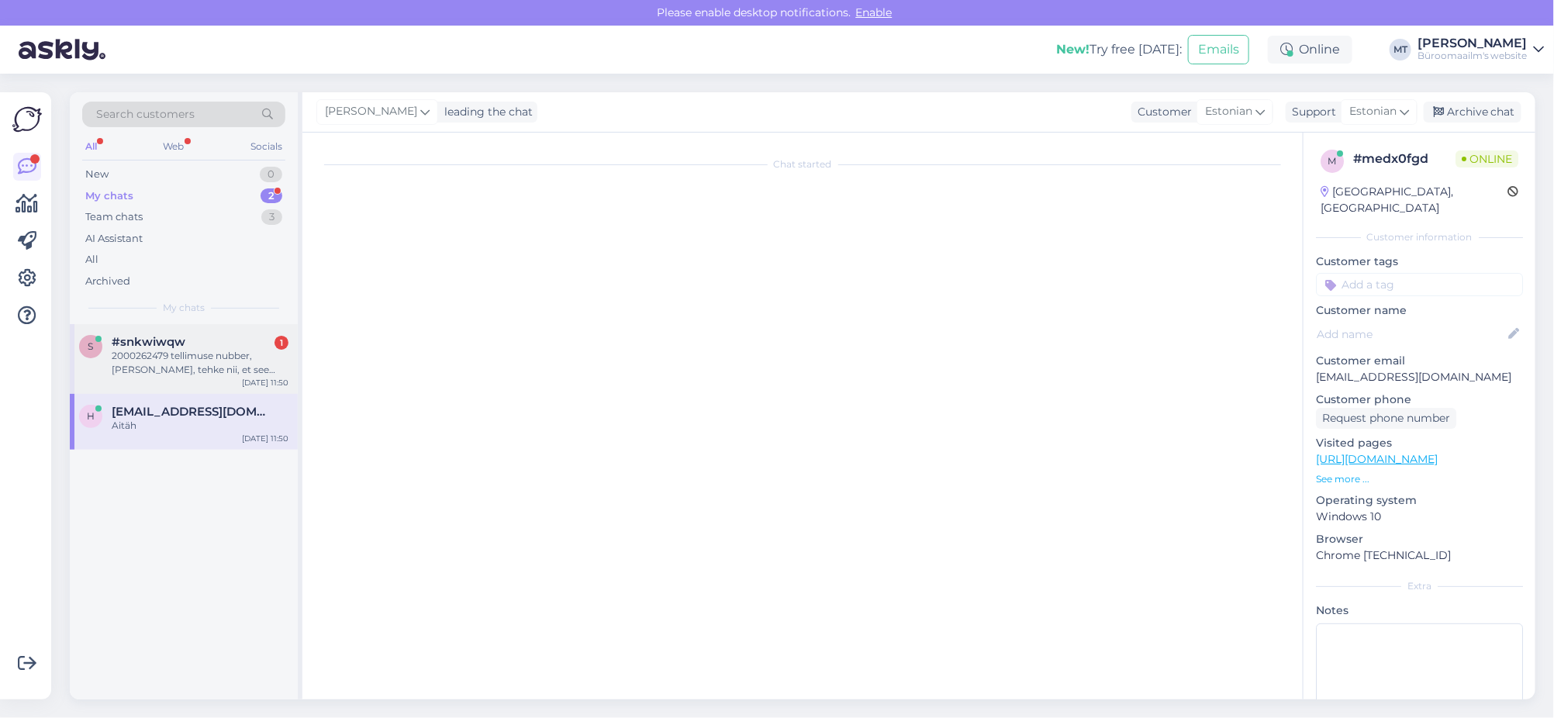
scroll to position [5169, 0]
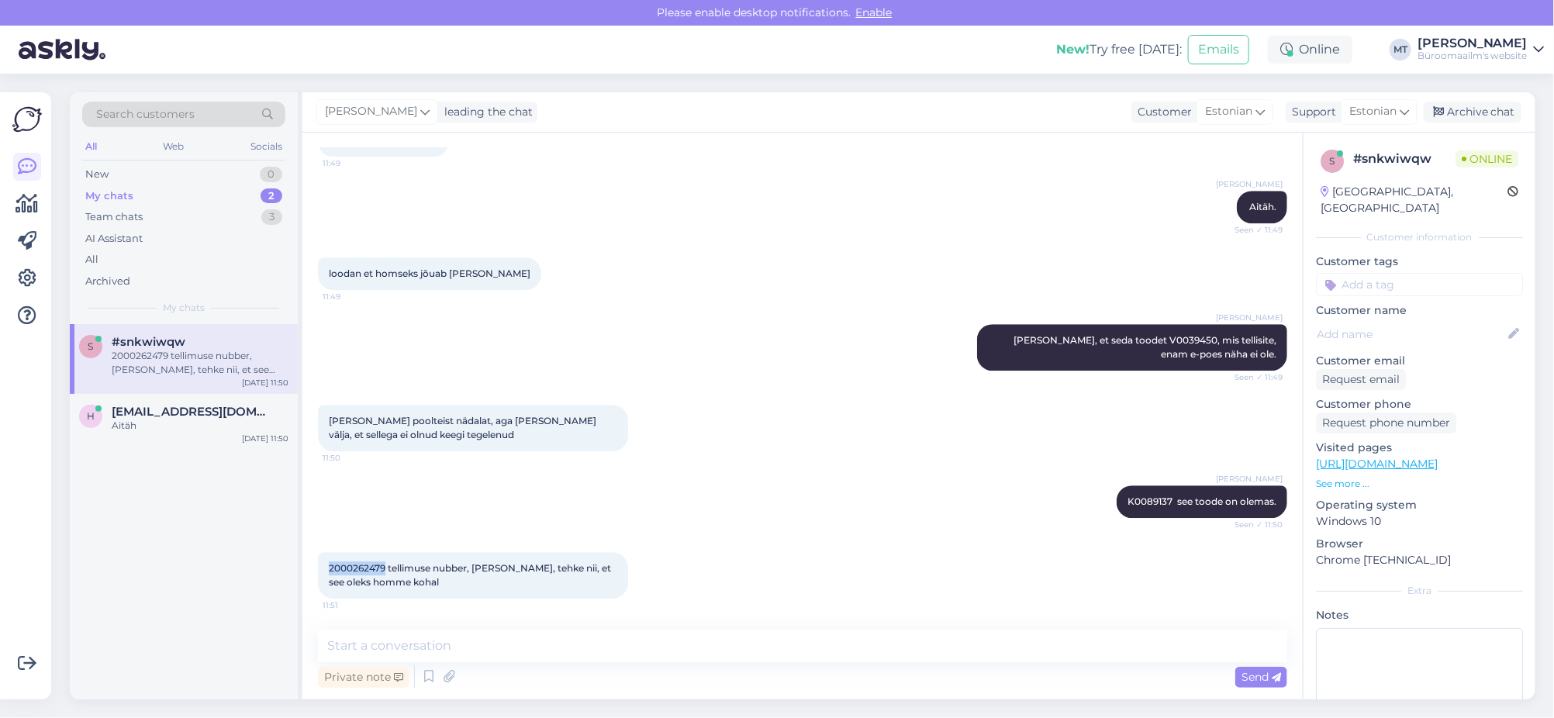
drag, startPoint x: 385, startPoint y: 563, endPoint x: 324, endPoint y: 569, distance: 60.8
click at [324, 569] on div "2000262479 tellimuse nubber, olge kena, tehke nii, et see oleks homme kohal 11:…" at bounding box center [473, 575] width 310 height 47
copy span "2000262479"
click at [368, 656] on textarea at bounding box center [802, 646] width 969 height 33
type textarea "Aitäh."
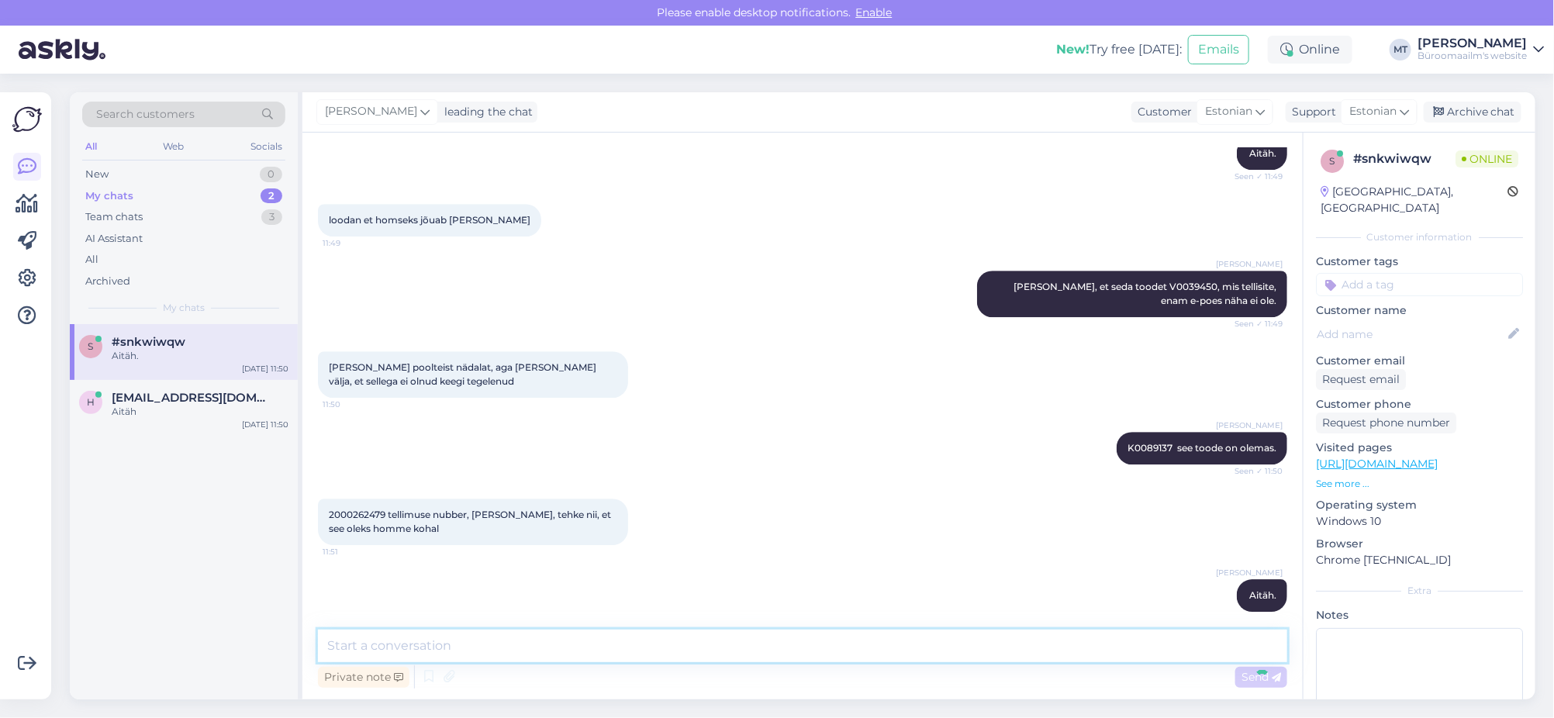
scroll to position [5236, 0]
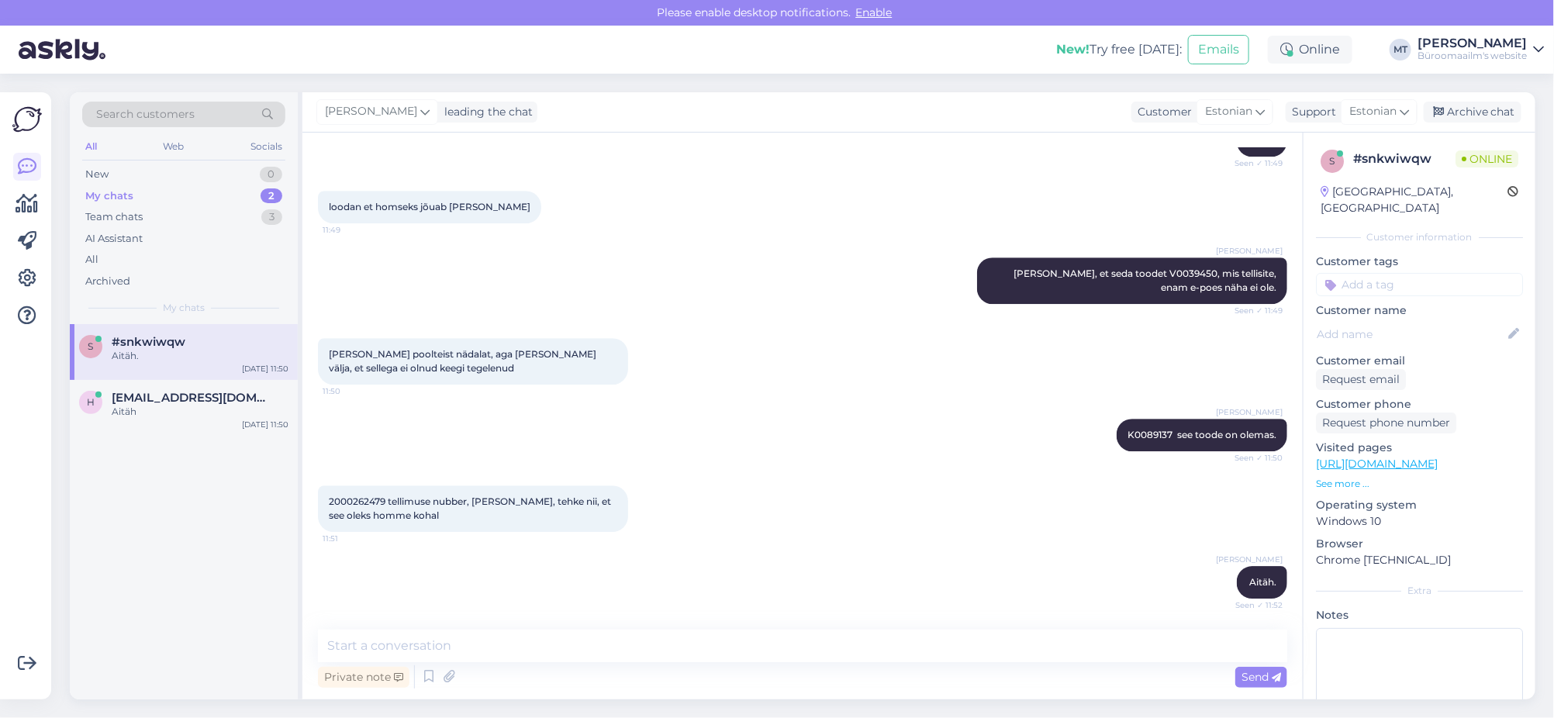
click at [116, 366] on div "s #snkwiwqw Aitäh. Aug 26 11:50" at bounding box center [184, 352] width 228 height 56
click at [571, 544] on div "2000262479 tellimuse nubber, olge kena, tehke nii, et see oleks homme kohal 11:…" at bounding box center [802, 508] width 969 height 81
click at [142, 409] on div "Aitäh" at bounding box center [200, 412] width 177 height 14
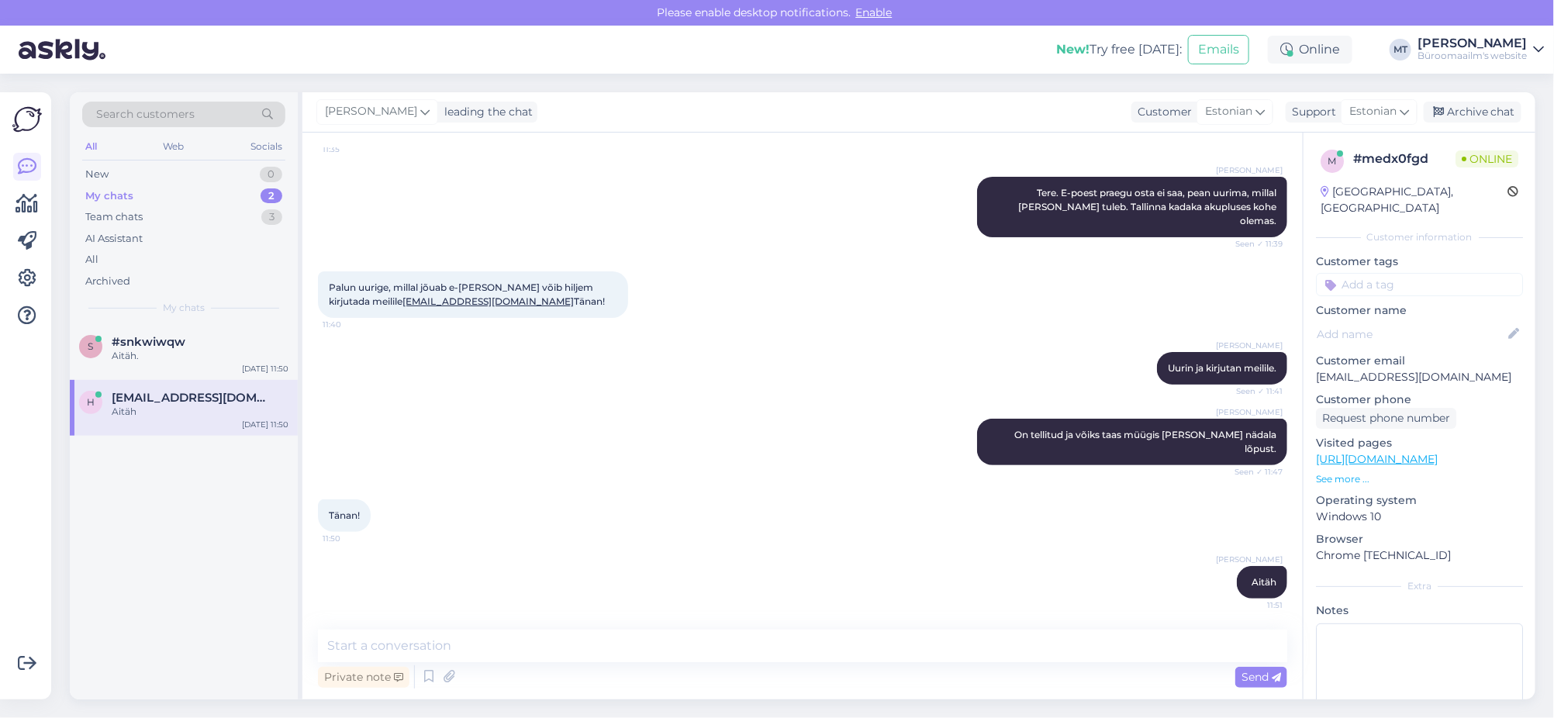
scroll to position [105, 0]
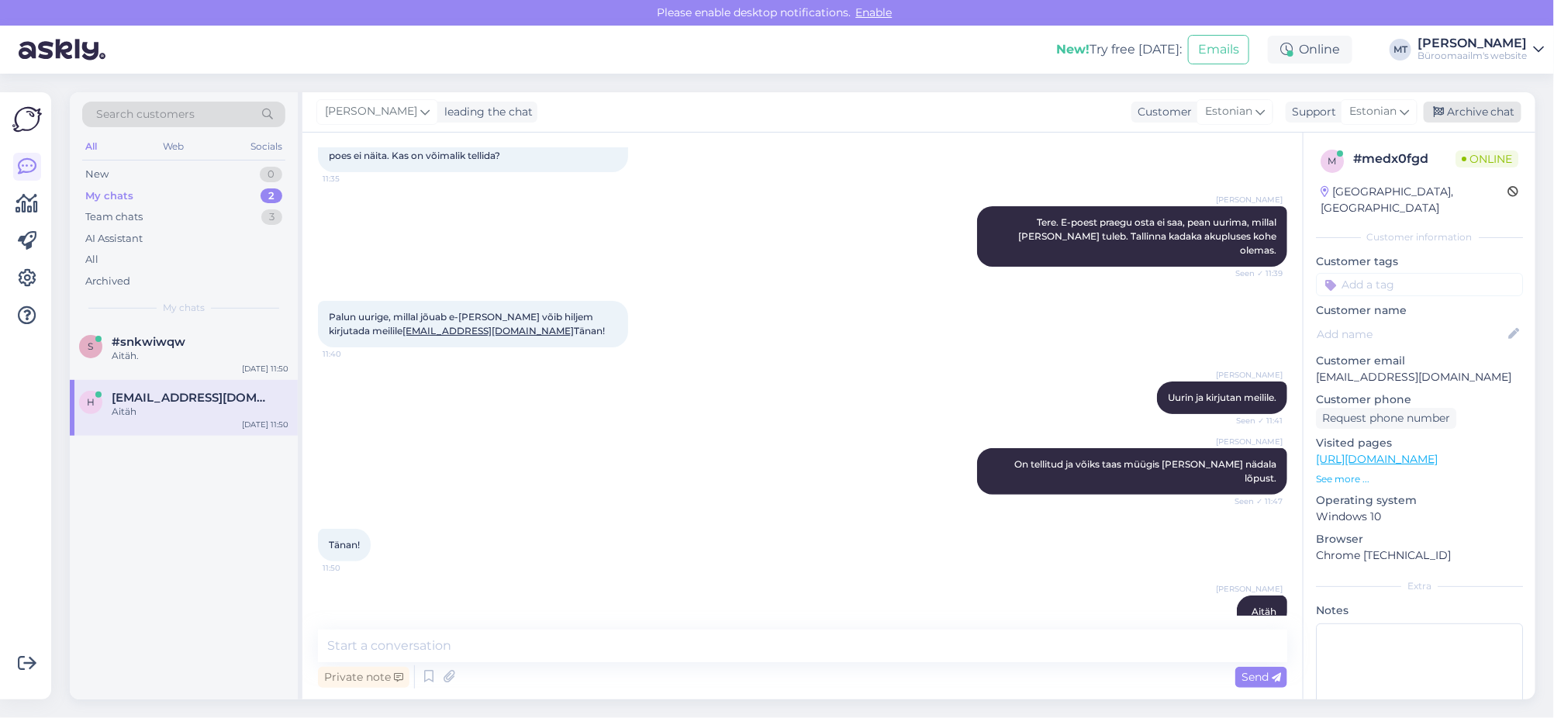
click at [1491, 114] on div "Archive chat" at bounding box center [1473, 112] width 98 height 21
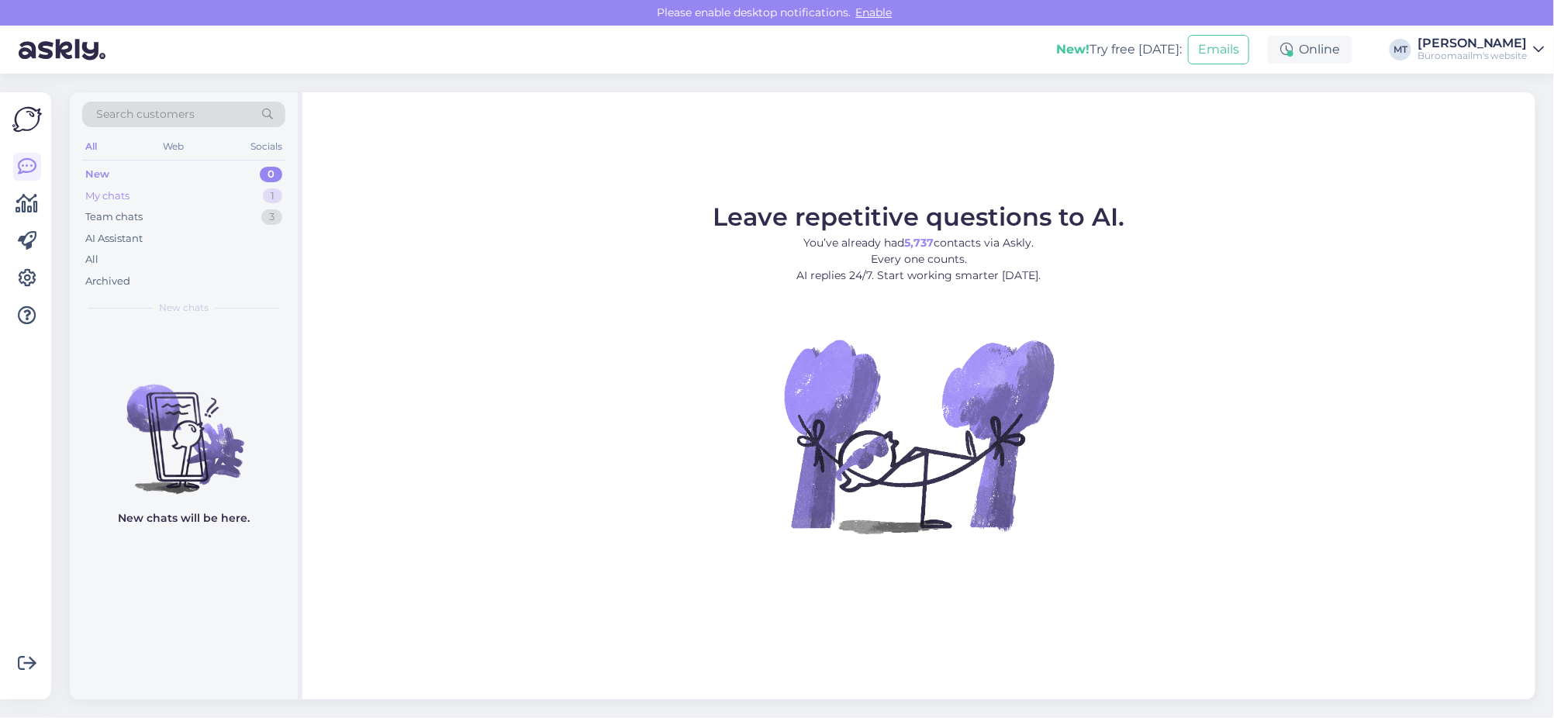
click at [107, 195] on div "My chats" at bounding box center [107, 196] width 44 height 16
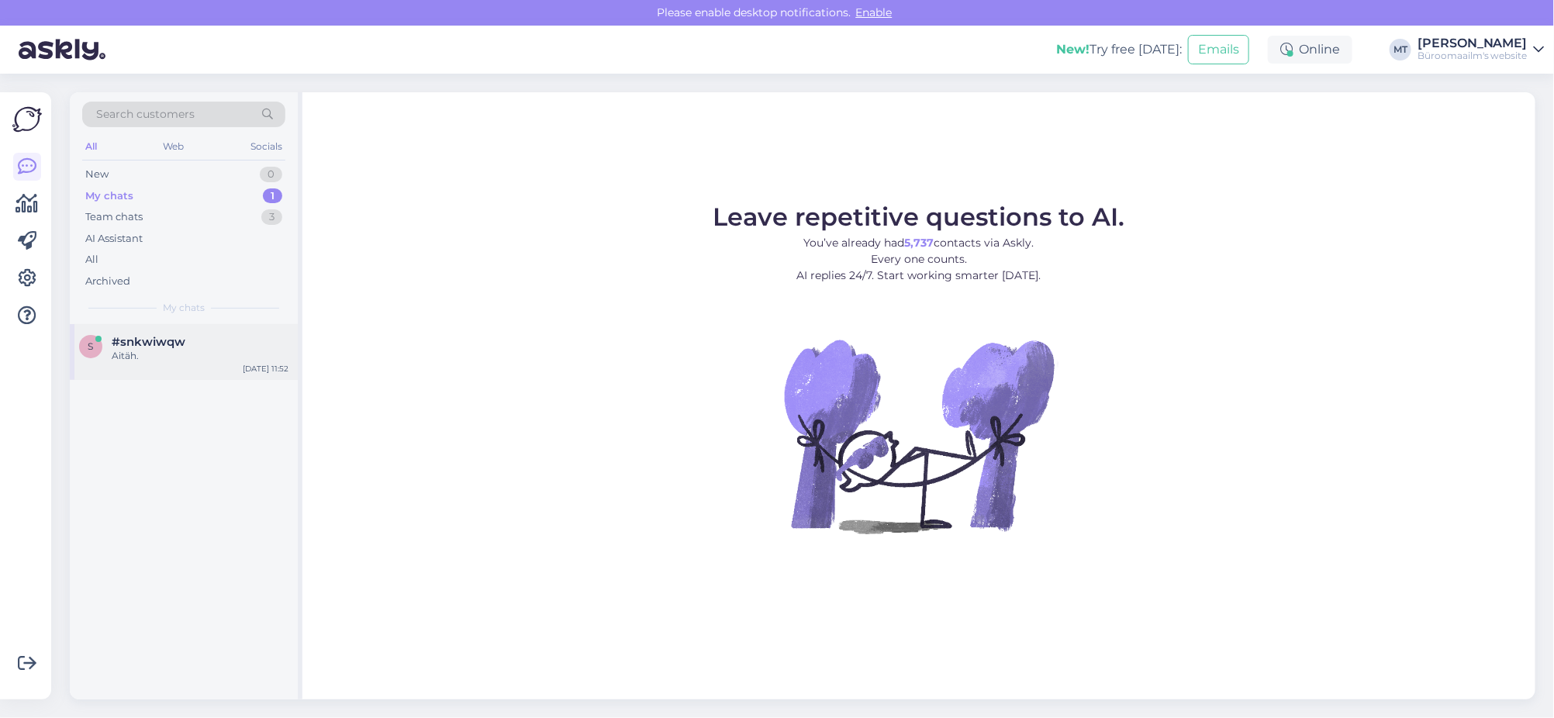
click at [136, 342] on span "#snkwiwqw" at bounding box center [149, 342] width 74 height 14
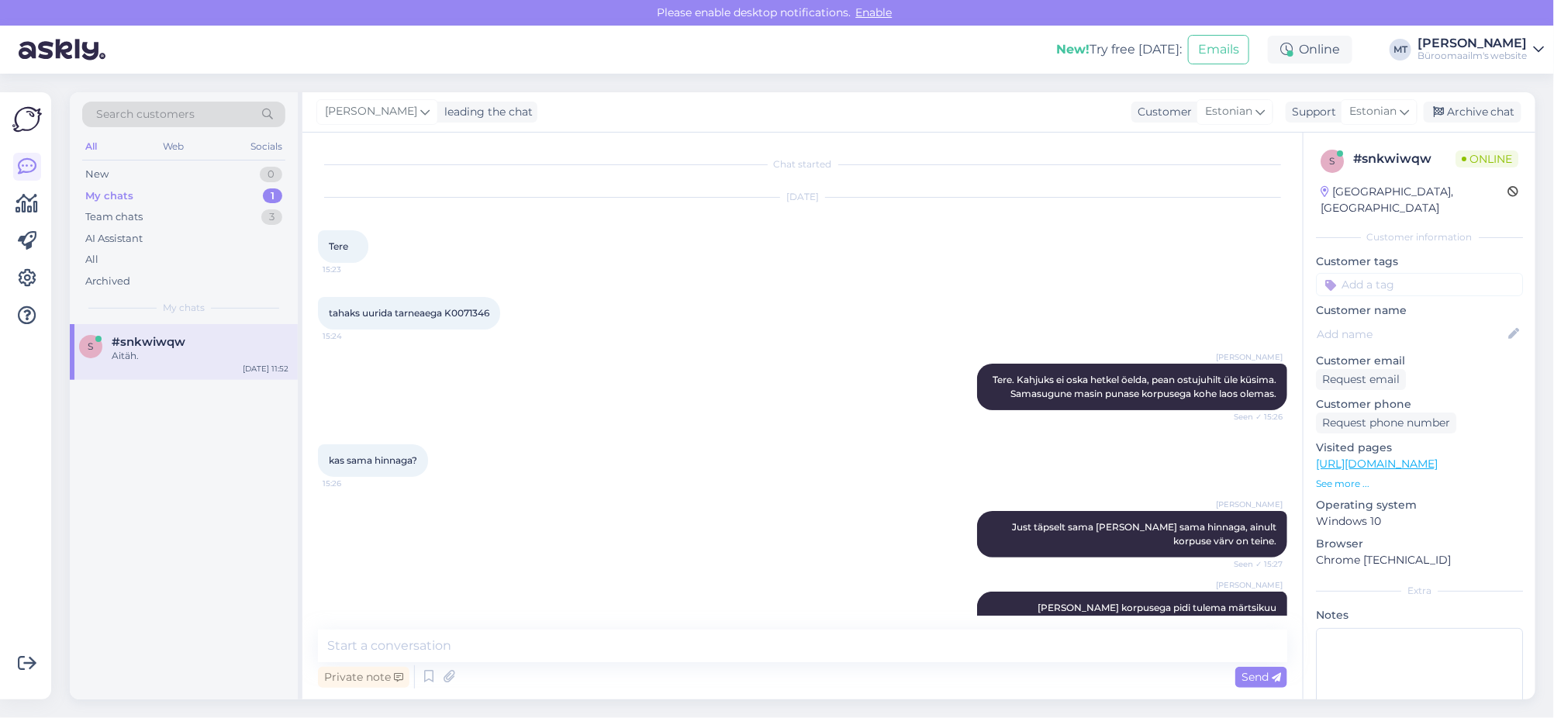
scroll to position [5236, 0]
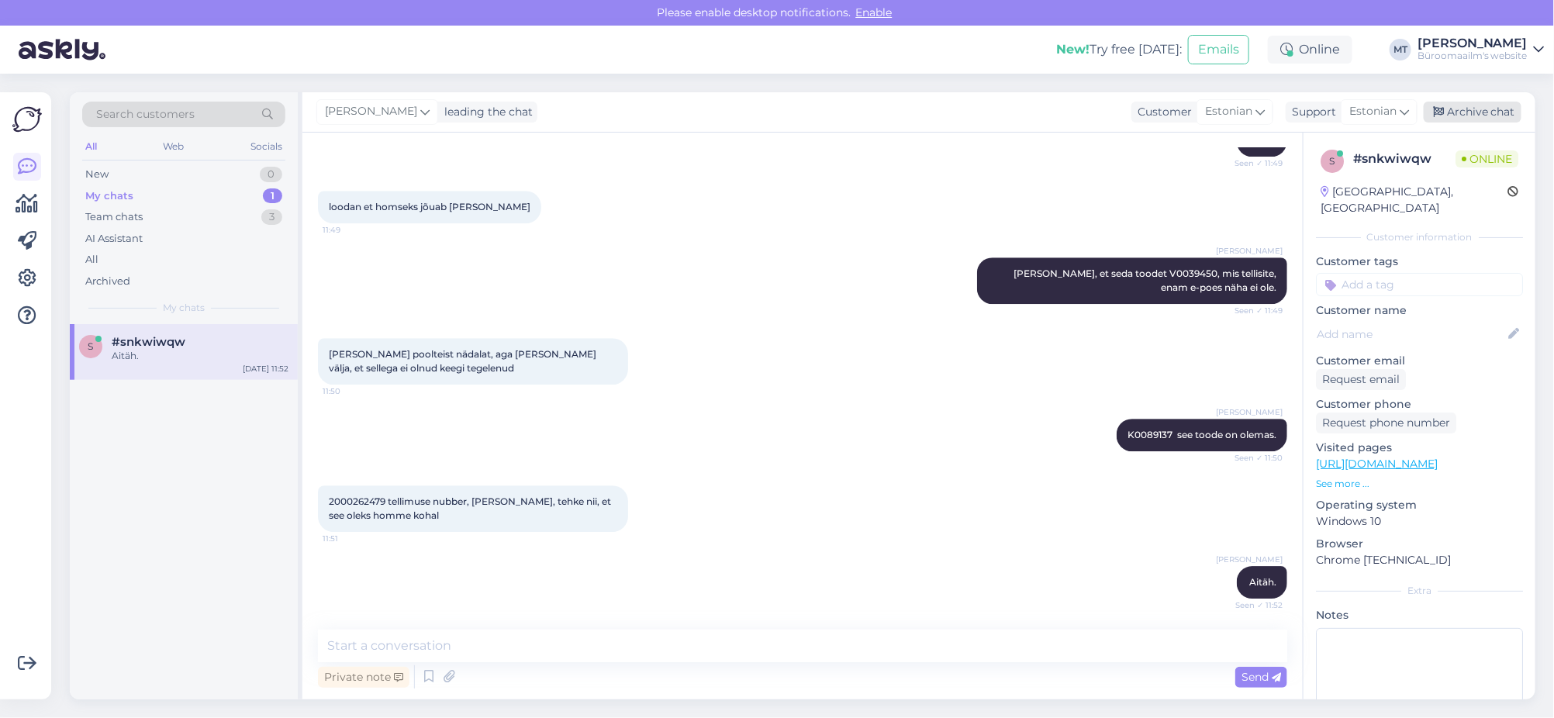
click at [1475, 105] on div "Archive chat" at bounding box center [1473, 112] width 98 height 21
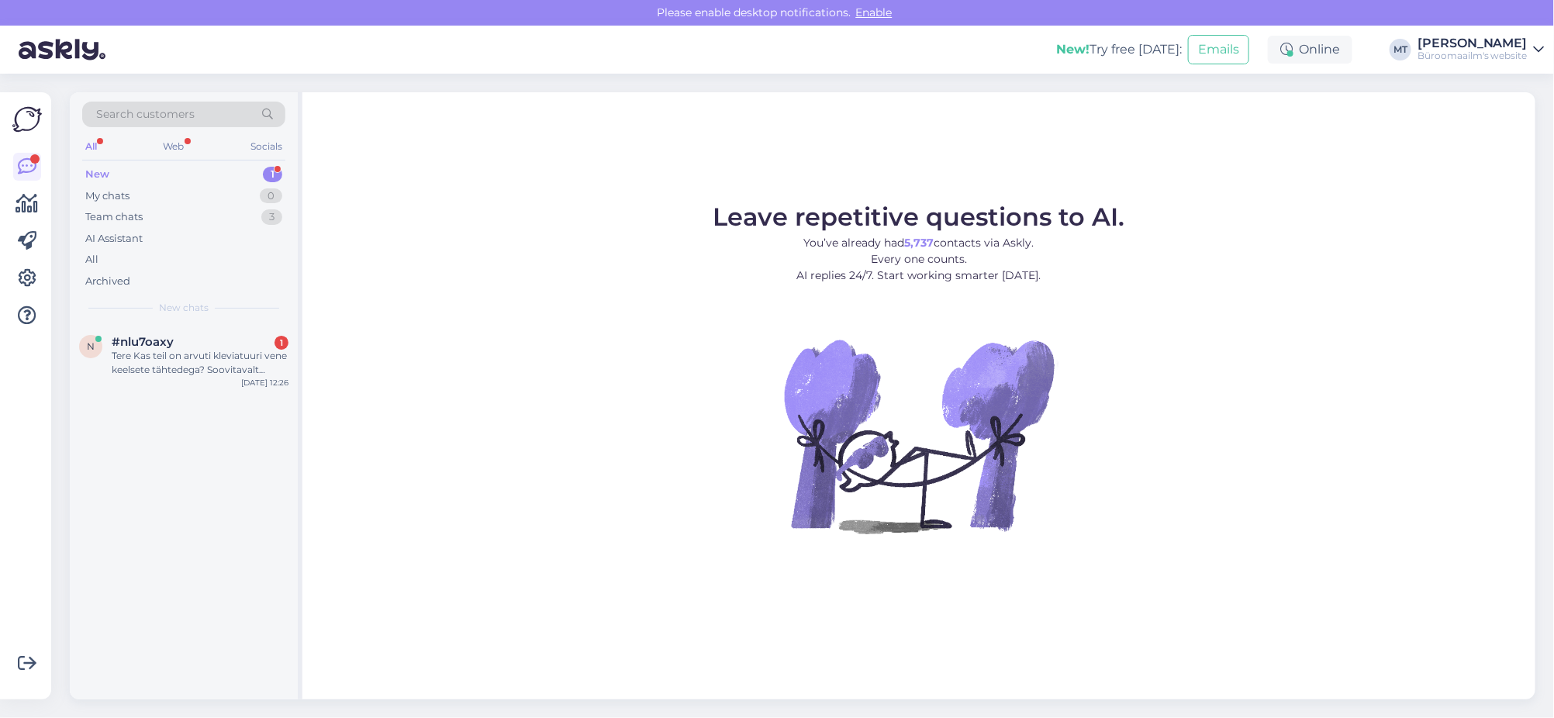
click at [91, 171] on div "New" at bounding box center [97, 175] width 24 height 16
click at [179, 356] on div "Tere Kas teil on arvuti kleviatuuri vene keelsete tähtedega? Soovitavalt juhtme…" at bounding box center [200, 363] width 177 height 28
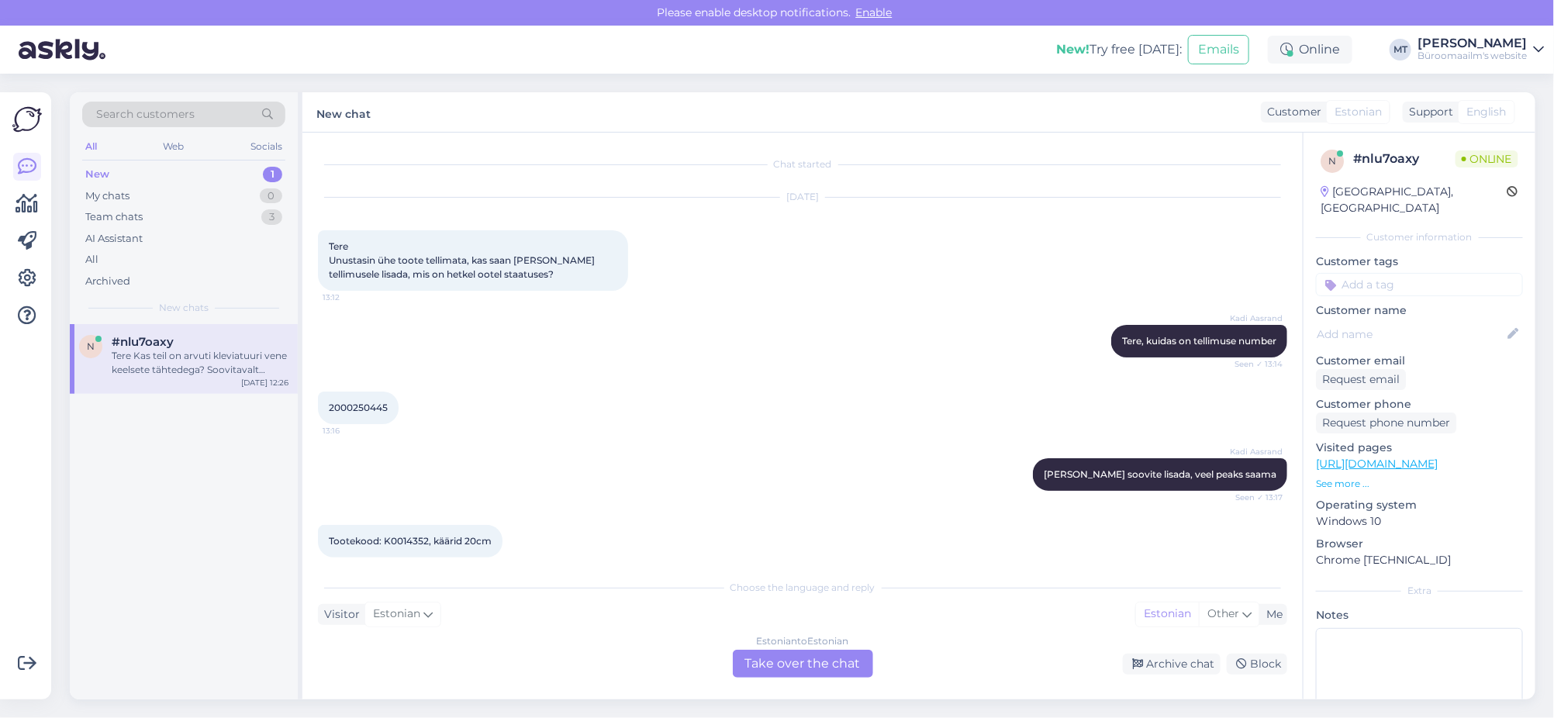
scroll to position [704, 0]
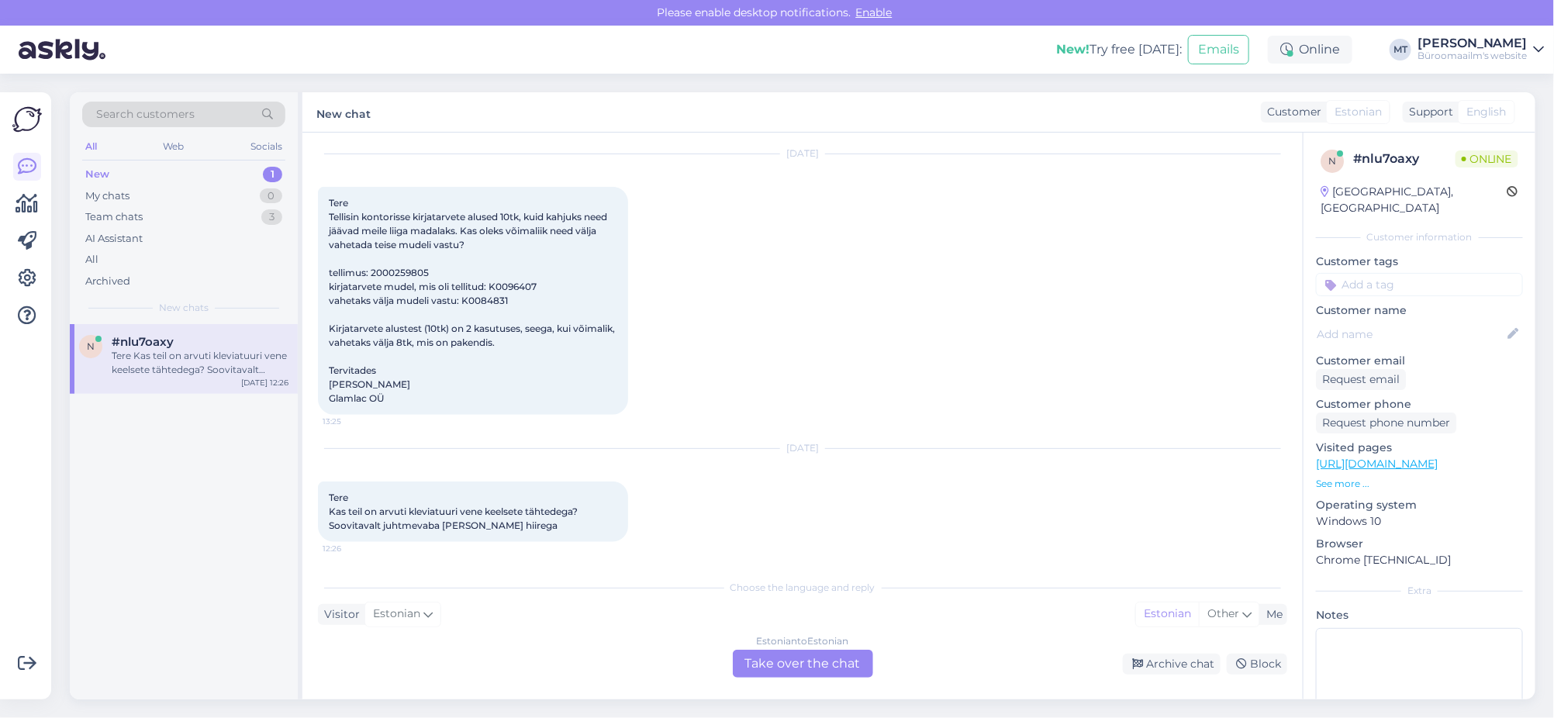
click at [400, 271] on span "Tere Tellisin kontorisse kirjatarvete alused 10tk, kuid kahjuks need jäävad mei…" at bounding box center [473, 300] width 288 height 207
copy span "2000259805"
click at [813, 658] on div "Estonian to Estonian Take over the chat" at bounding box center [803, 664] width 140 height 28
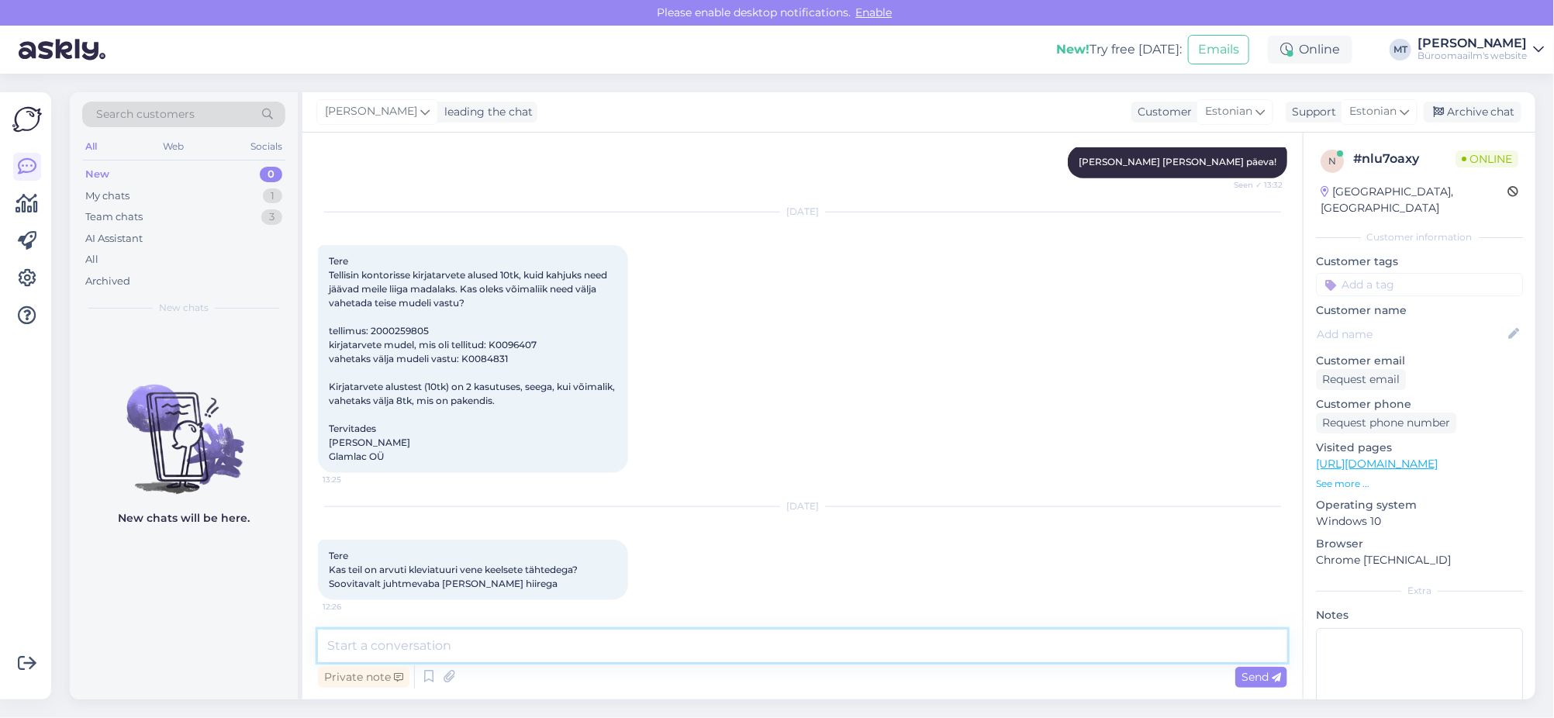
click at [426, 646] on textarea at bounding box center [802, 646] width 969 height 33
paste textarea "[URL][DOMAIN_NAME]"
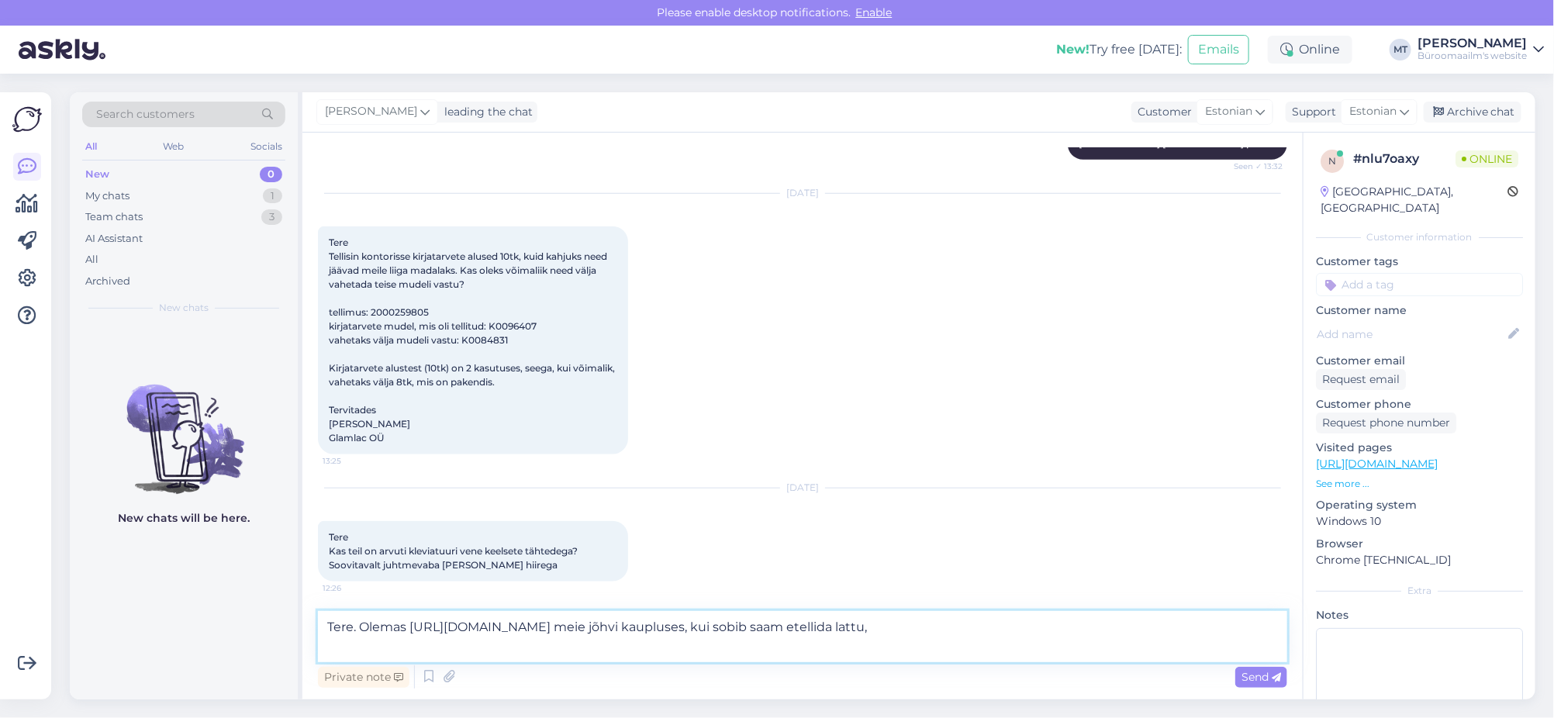
paste textarea "[URL][DOMAIN_NAME]"
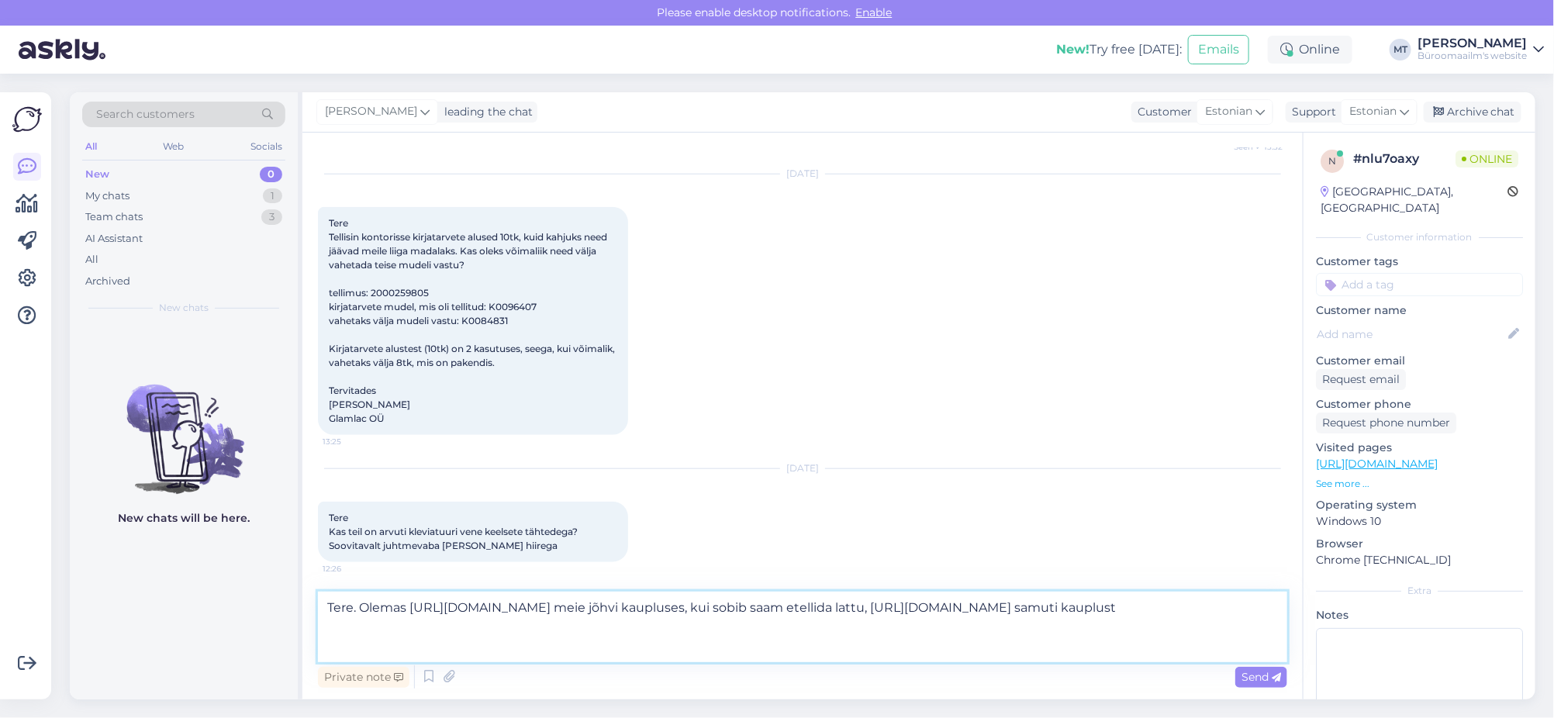
scroll to position [703, 0]
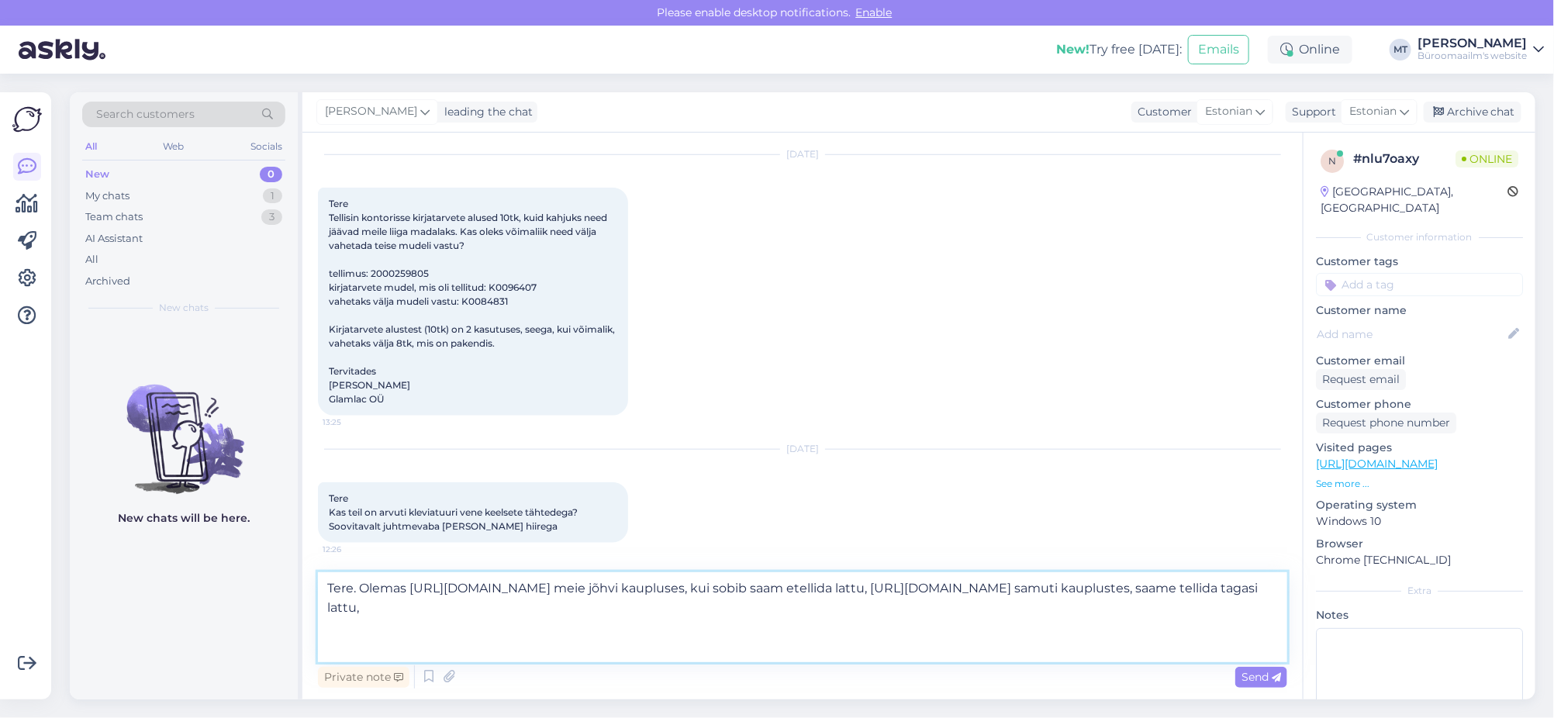
type textarea "Tere. Olemas https://www.byroomaailm.ee/catalog/product/view/id/187571/s/klavia…"
drag, startPoint x: 1145, startPoint y: 622, endPoint x: 1089, endPoint y: 628, distance: 56.9
click at [1089, 628] on textarea "Tere. Olemas https://www.byroomaailm.ee/catalog/product/view/id/187571/s/klavia…" at bounding box center [802, 617] width 969 height 90
click at [1270, 678] on span "Send" at bounding box center [1261, 677] width 40 height 14
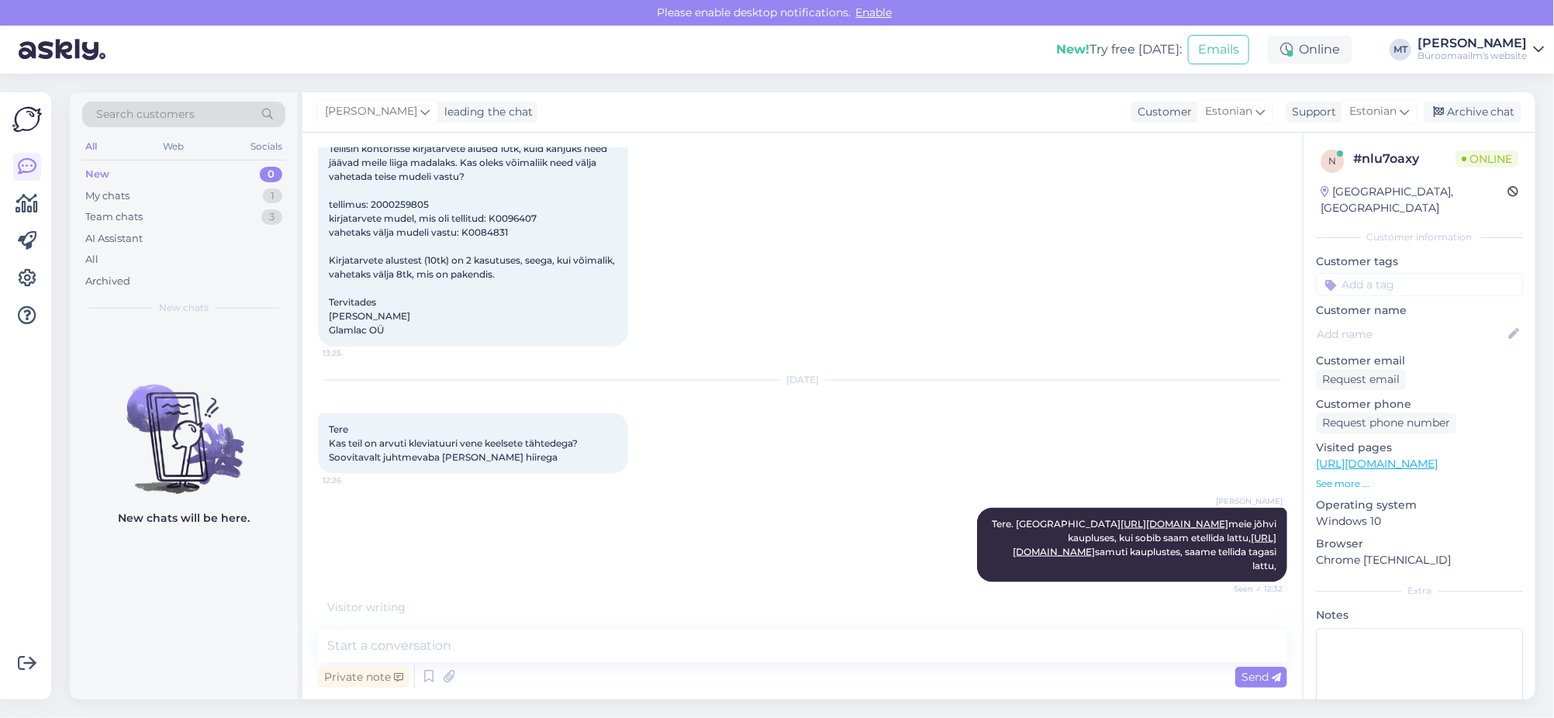
scroll to position [839, 0]
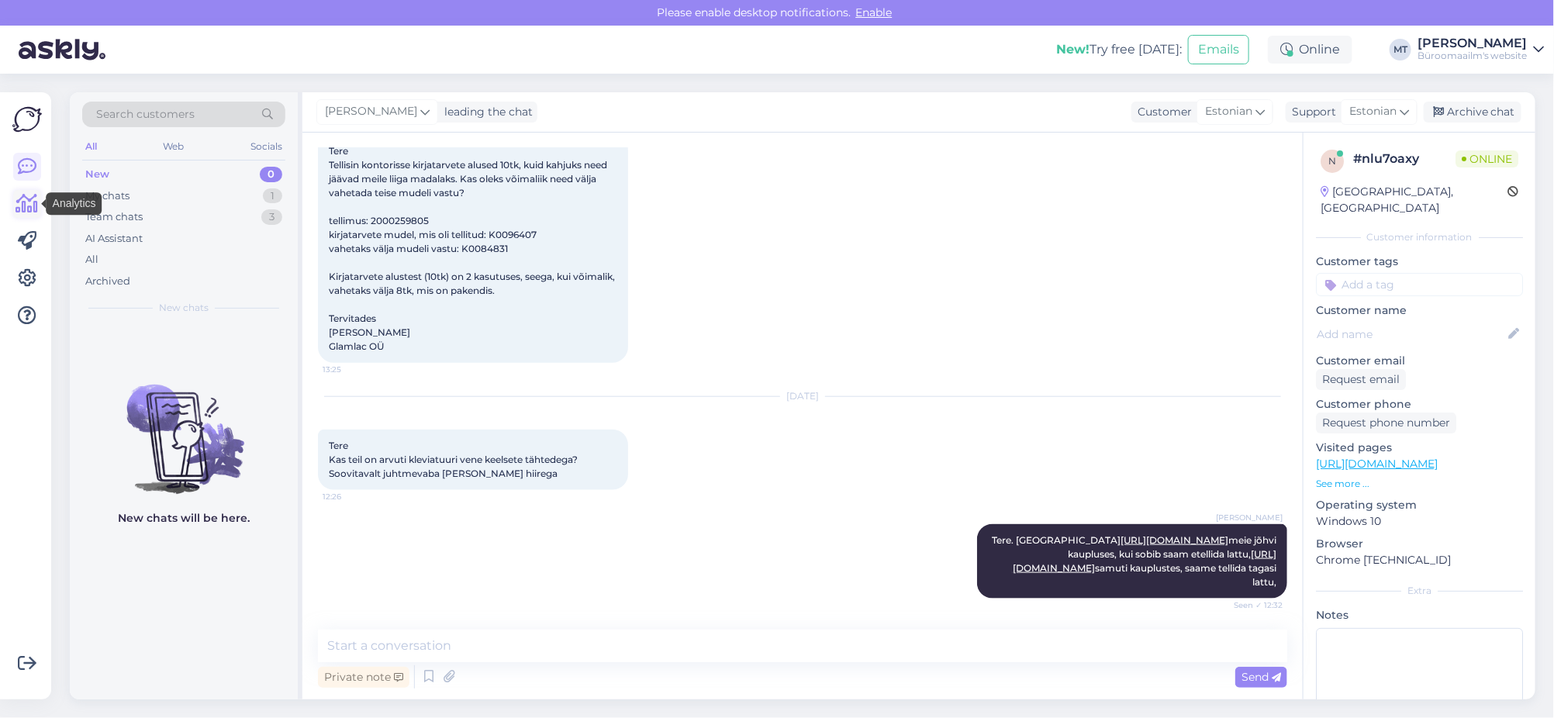
click at [26, 205] on icon at bounding box center [27, 204] width 22 height 19
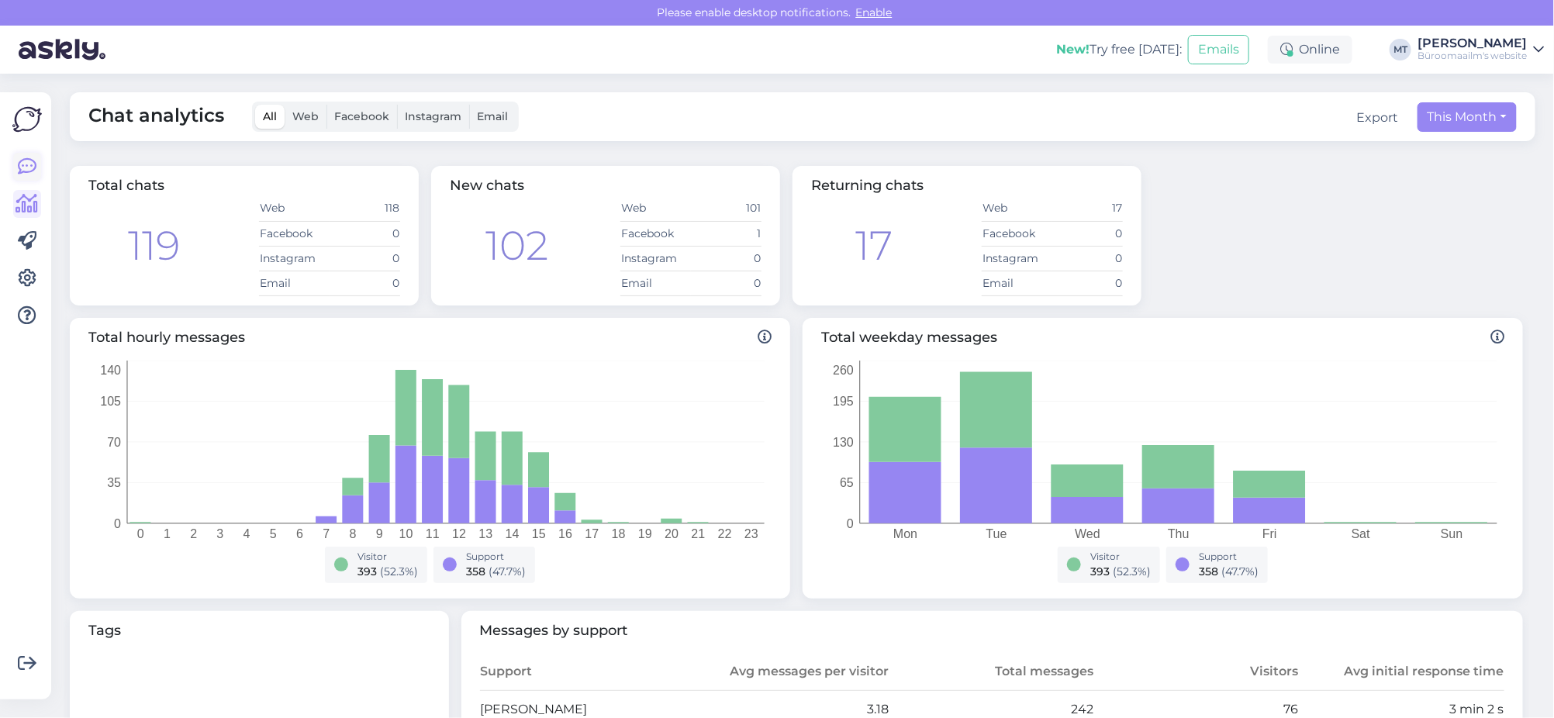
click at [25, 159] on icon at bounding box center [27, 166] width 19 height 19
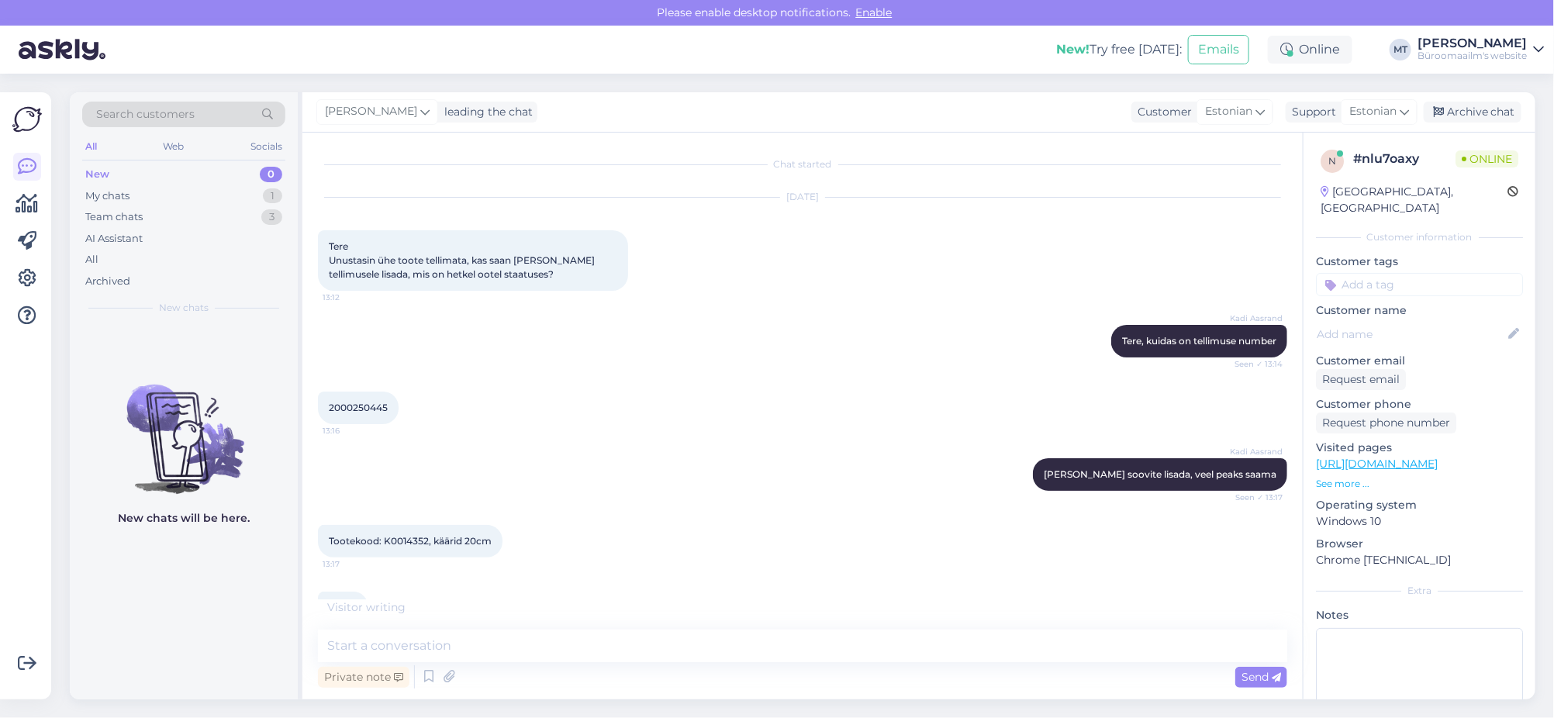
scroll to position [839, 0]
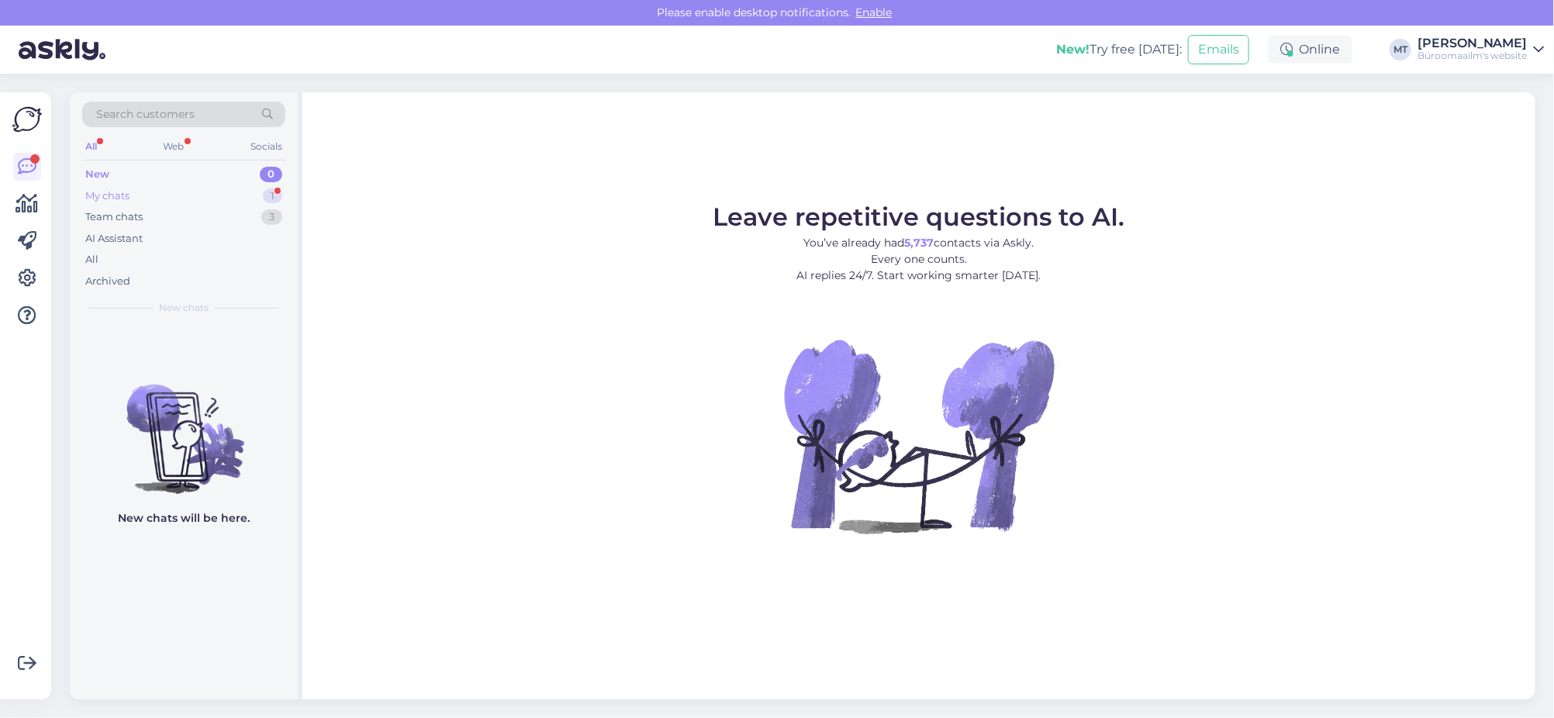
click at [117, 191] on div "My chats" at bounding box center [107, 196] width 44 height 16
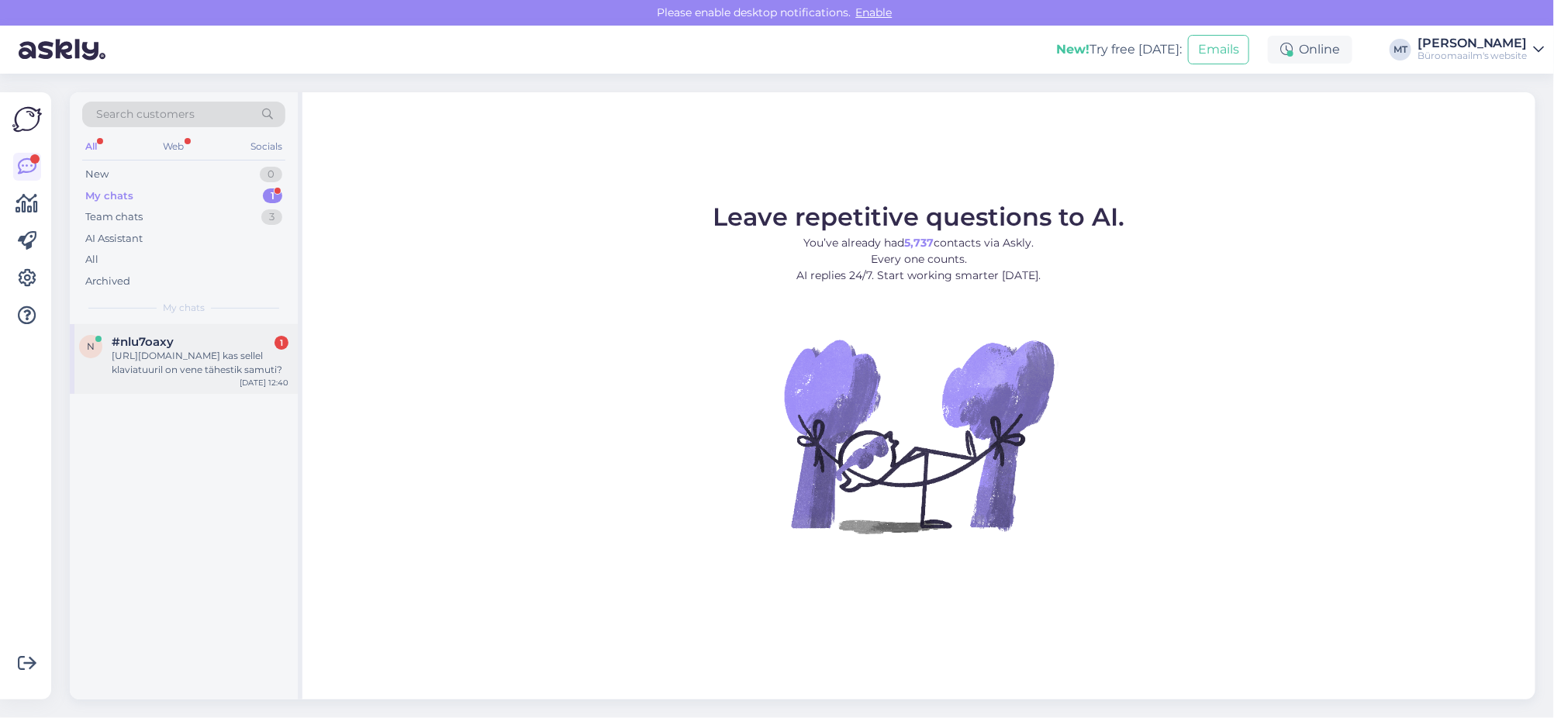
click at [145, 372] on div "[URL][DOMAIN_NAME] kas sellel klaviatuuril on vene tähestik samuti?" at bounding box center [200, 363] width 177 height 28
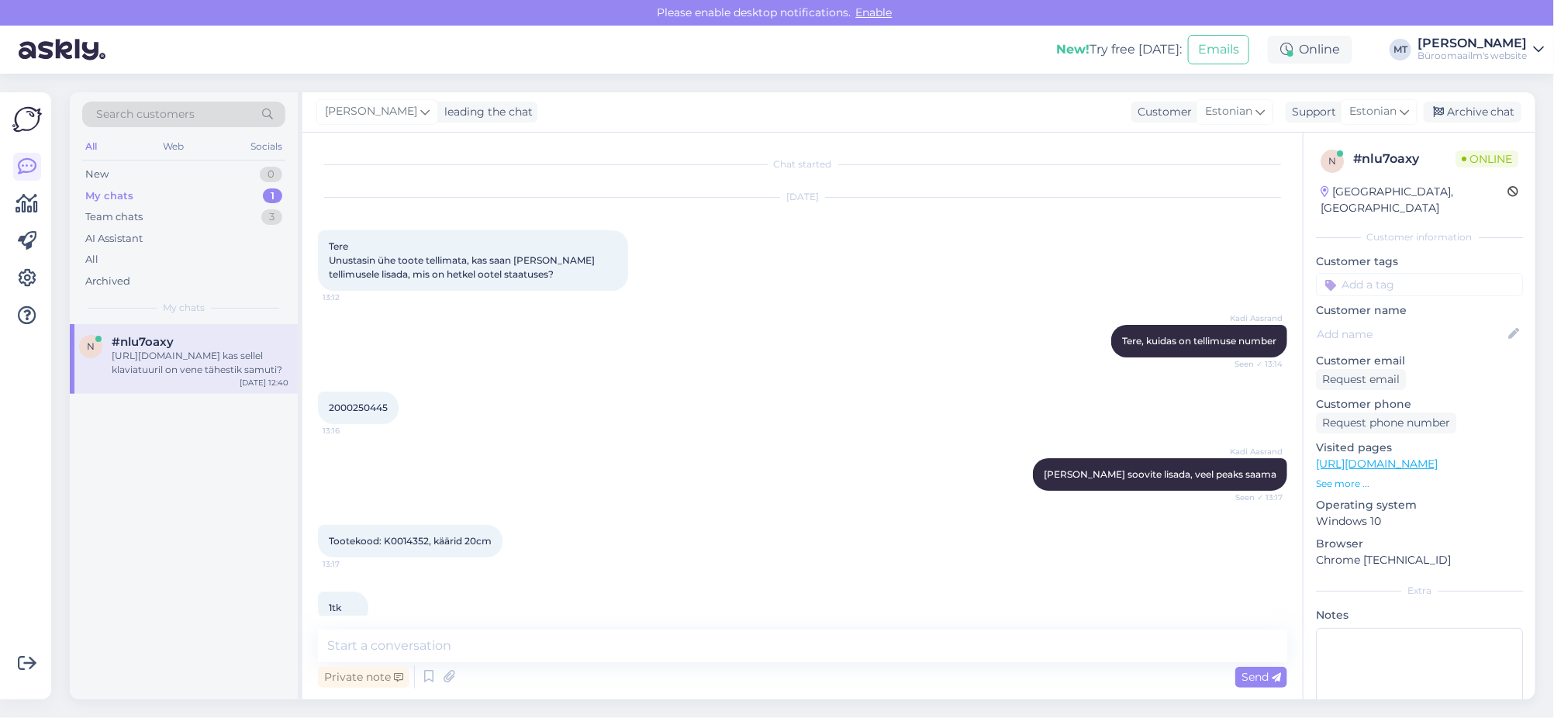
scroll to position [975, 0]
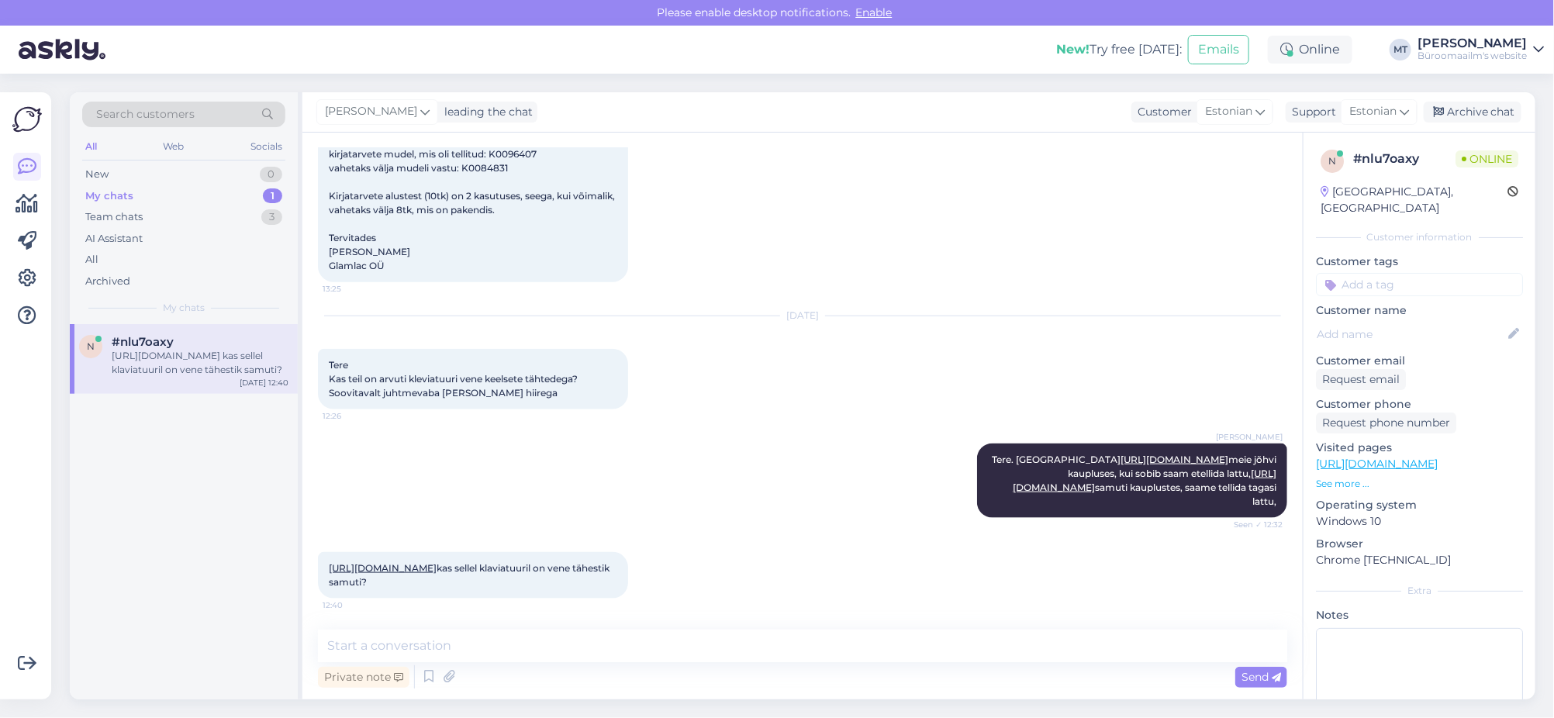
click at [370, 562] on link "[URL][DOMAIN_NAME]" at bounding box center [383, 568] width 108 height 12
click at [468, 645] on textarea at bounding box center [802, 646] width 969 height 33
type textarea "Jah on [PERSON_NAME] asetusega klaviatuur"
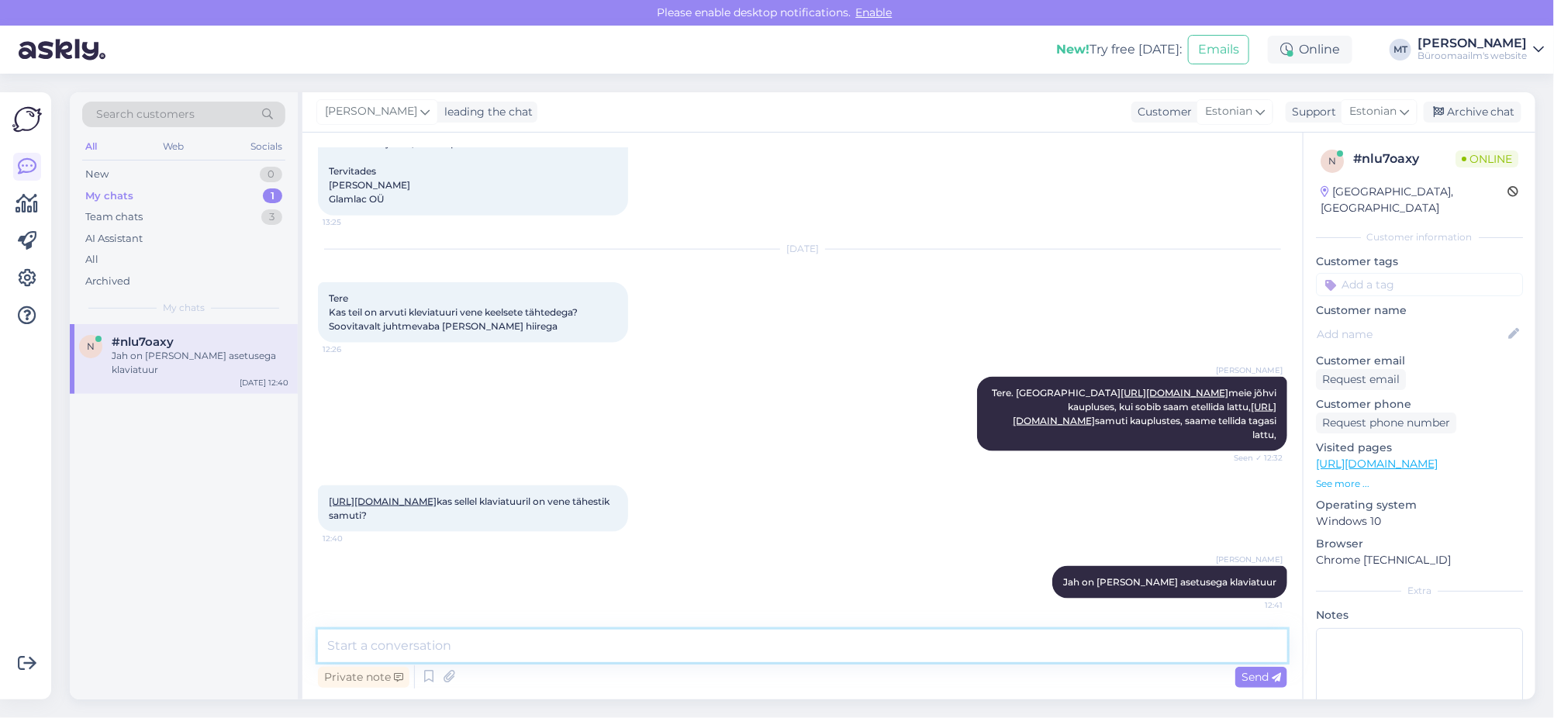
scroll to position [1042, 0]
click at [509, 636] on textarea at bounding box center [802, 646] width 969 height 33
type textarea "a"
type textarea "o"
click at [344, 647] on textarea "pen täpsemalt uurima, selle tootenimetuses on et on veel inglise asetus" at bounding box center [802, 646] width 969 height 33
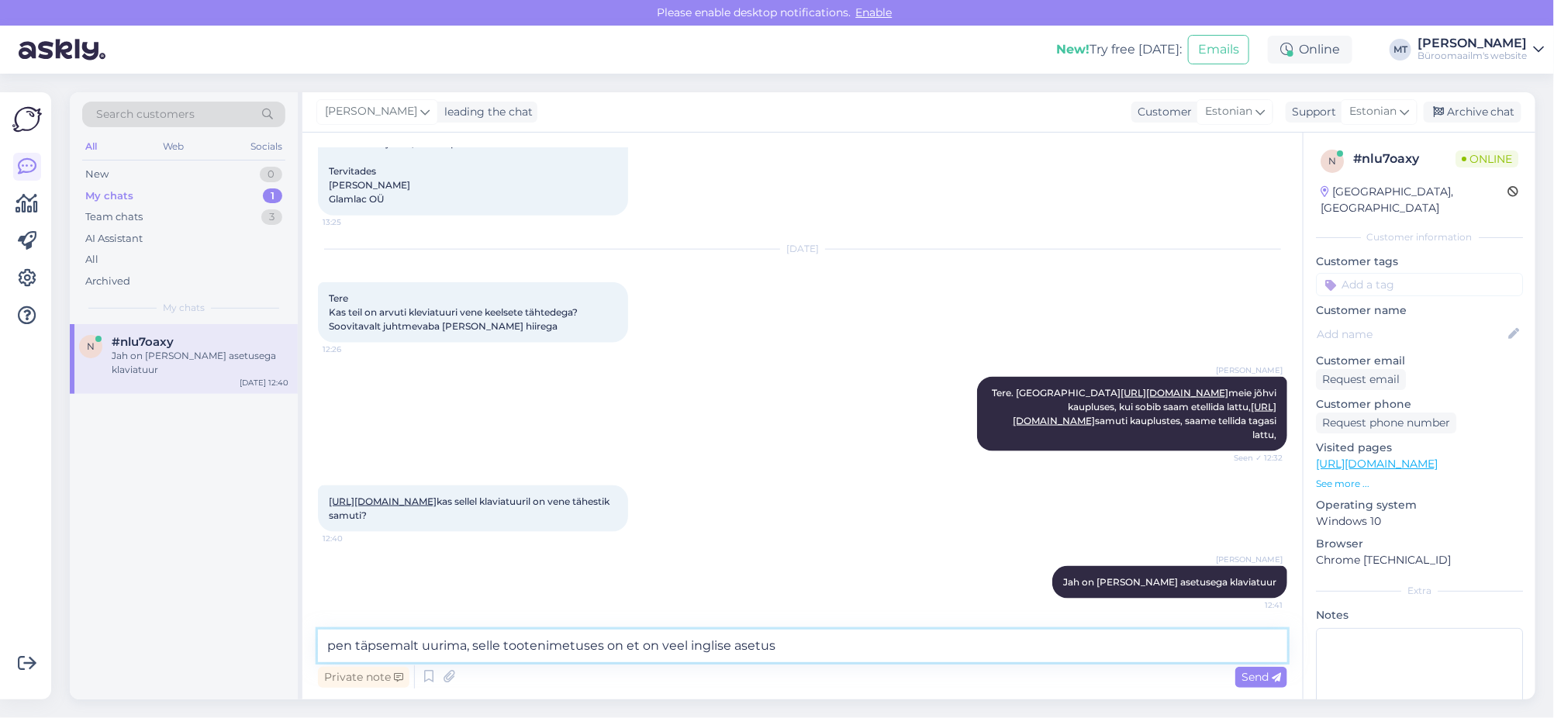
type textarea "pean täpsemalt uurima, selle tootenimetuses on et on veel inglise asetus"
click at [870, 658] on textarea "pean täpsemalt uurima, selle tootenimetuses on et on veel inglise asetus" at bounding box center [802, 646] width 969 height 33
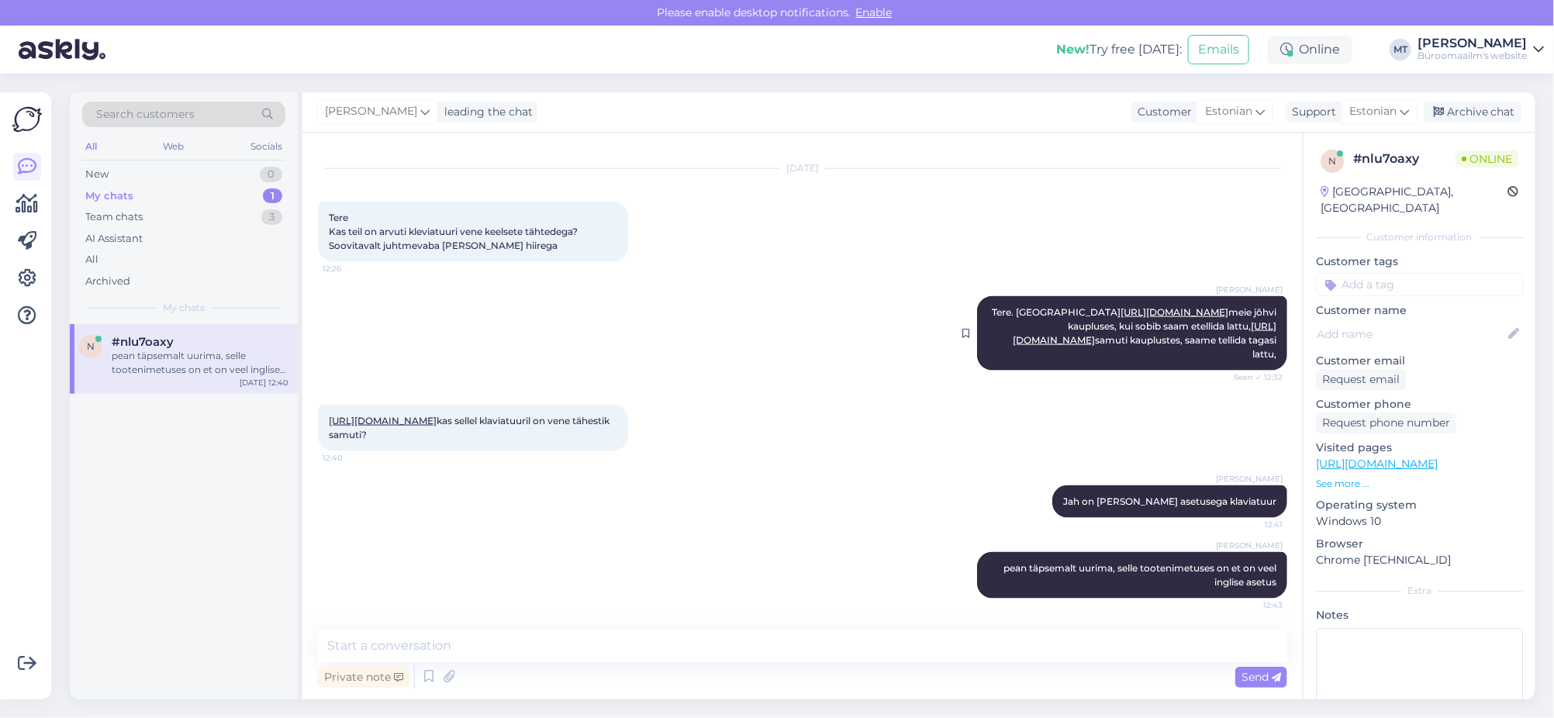
click at [1226, 306] on link "https://www.byroomaailm.ee/catalog/product/view/id/187571/s/klaviatuur-hiir-del…" at bounding box center [1174, 312] width 108 height 12
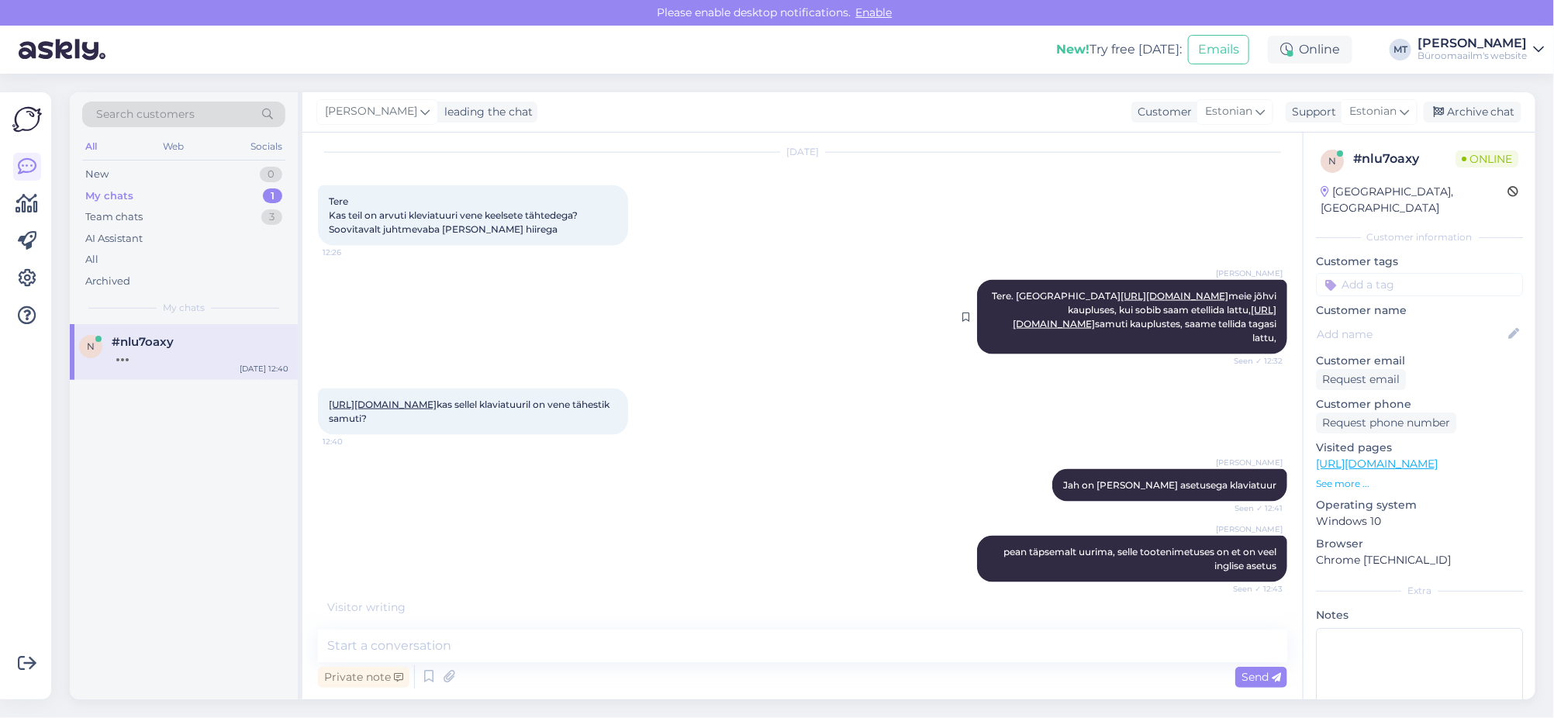
click at [1165, 304] on link "https://www.byroomaailm.ee/arvutustehnika/hiired-ja-klaviatuurid/komplektid-kla…" at bounding box center [1145, 317] width 264 height 26
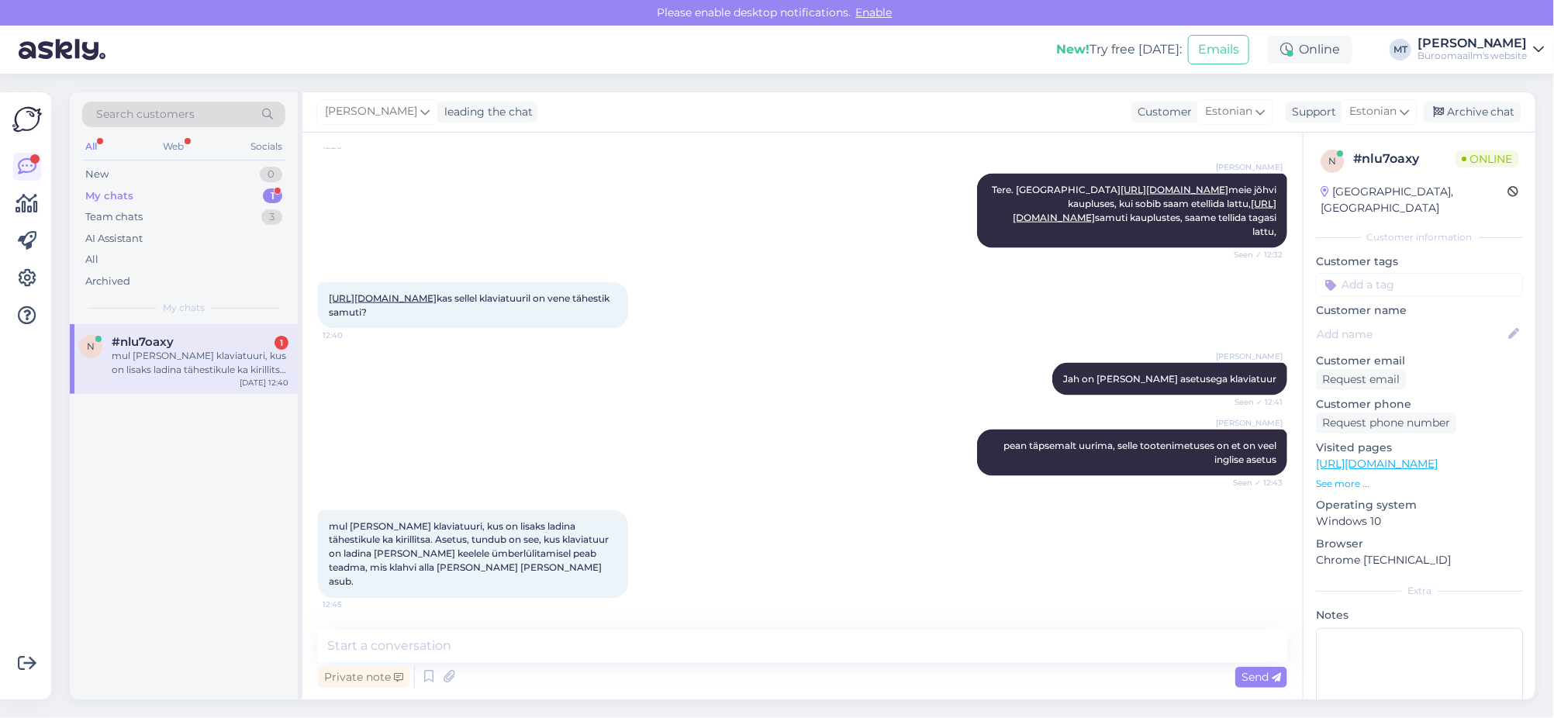
scroll to position [1231, 0]
click at [457, 656] on textarea at bounding box center [802, 646] width 969 height 33
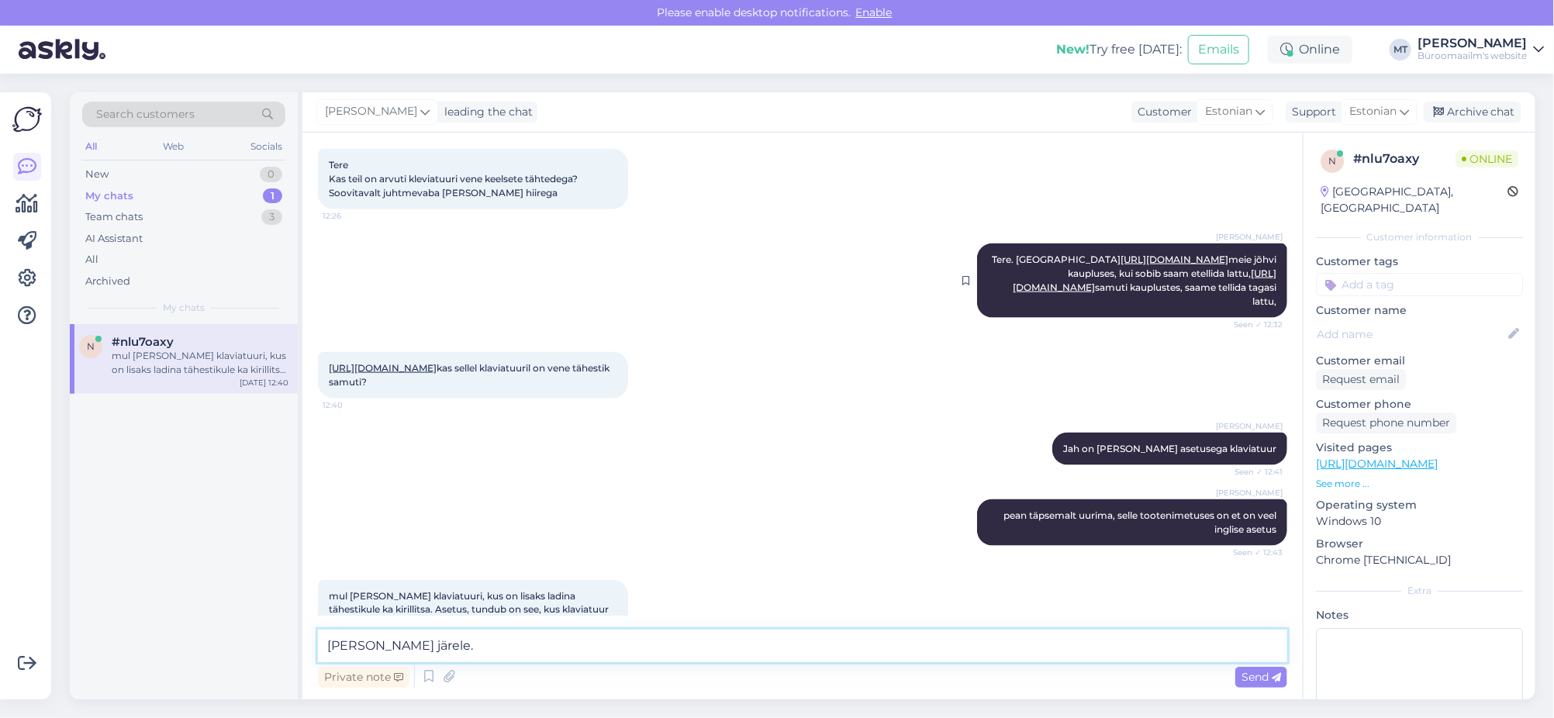
type textarea "Uurin kohe järele."
click at [1120, 265] on link "https://www.byroomaailm.ee/catalog/product/view/id/187571/s/klaviatuur-hiir-del…" at bounding box center [1174, 260] width 108 height 12
click at [1053, 293] on link "https://www.byroomaailm.ee/arvutustehnika/hiired-ja-klaviatuurid/komplektid-kla…" at bounding box center [1145, 281] width 264 height 26
drag, startPoint x: 324, startPoint y: 444, endPoint x: 414, endPoint y: 499, distance: 105.5
click at [414, 399] on div "https://www.byroomaailm.ee/catalog/product/view/id/187571/s/klaviatuur-hiir-del…" at bounding box center [473, 375] width 310 height 47
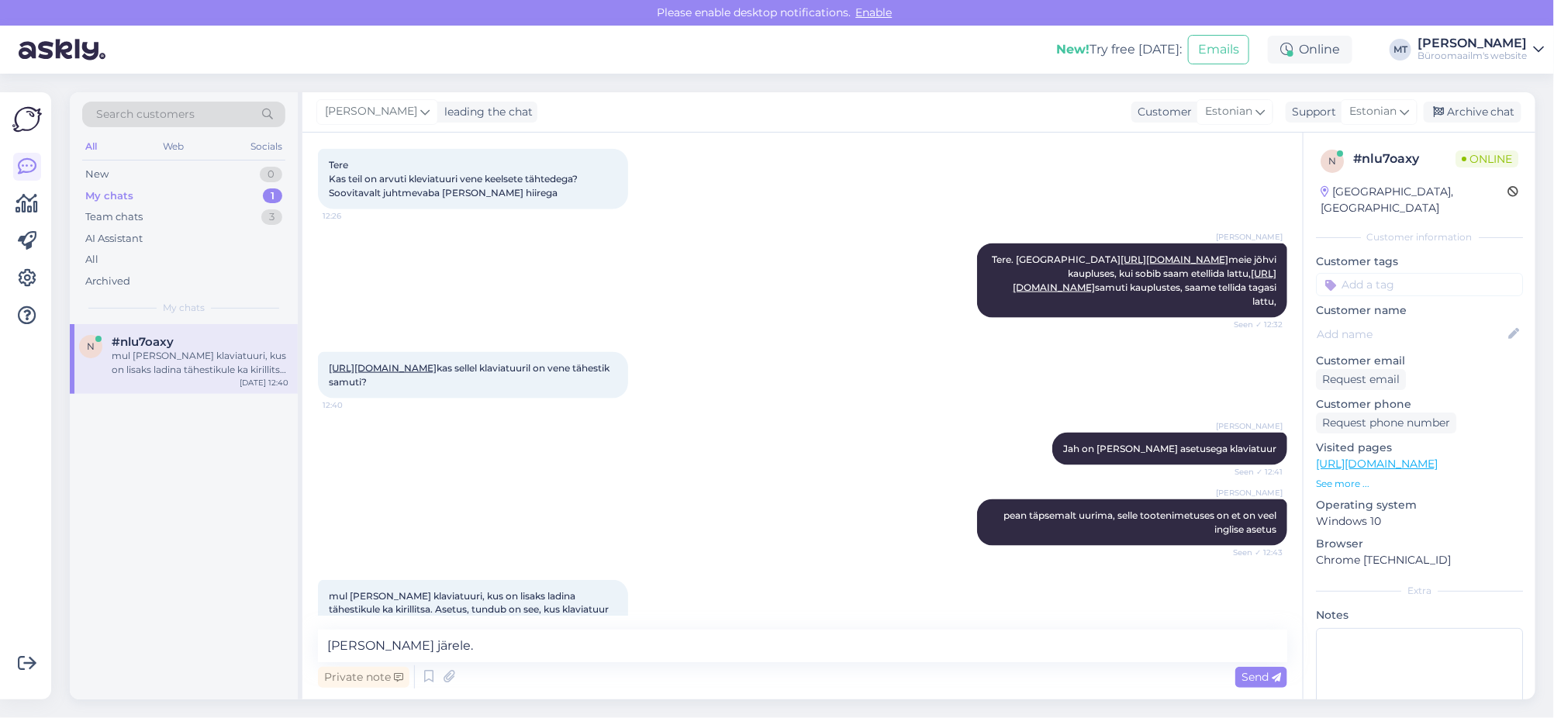
copy link "https://www.byroomaailm.ee/catalog/product/view/id/187571/s/klaviatuur-hiir-del…"
click at [143, 192] on div "My chats 1" at bounding box center [183, 196] width 203 height 22
click at [122, 347] on span "#nlu7oaxy" at bounding box center [143, 342] width 62 height 14
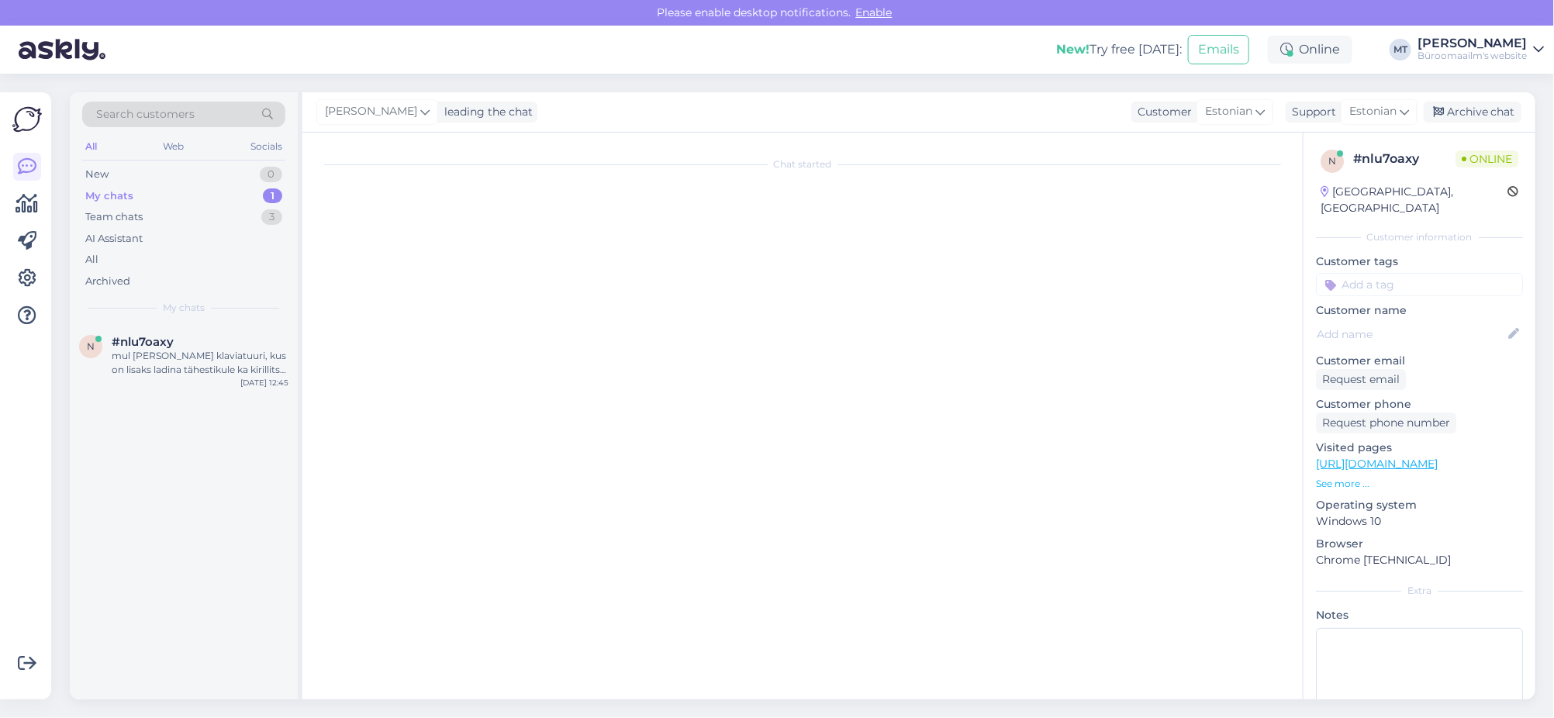
scroll to position [1231, 0]
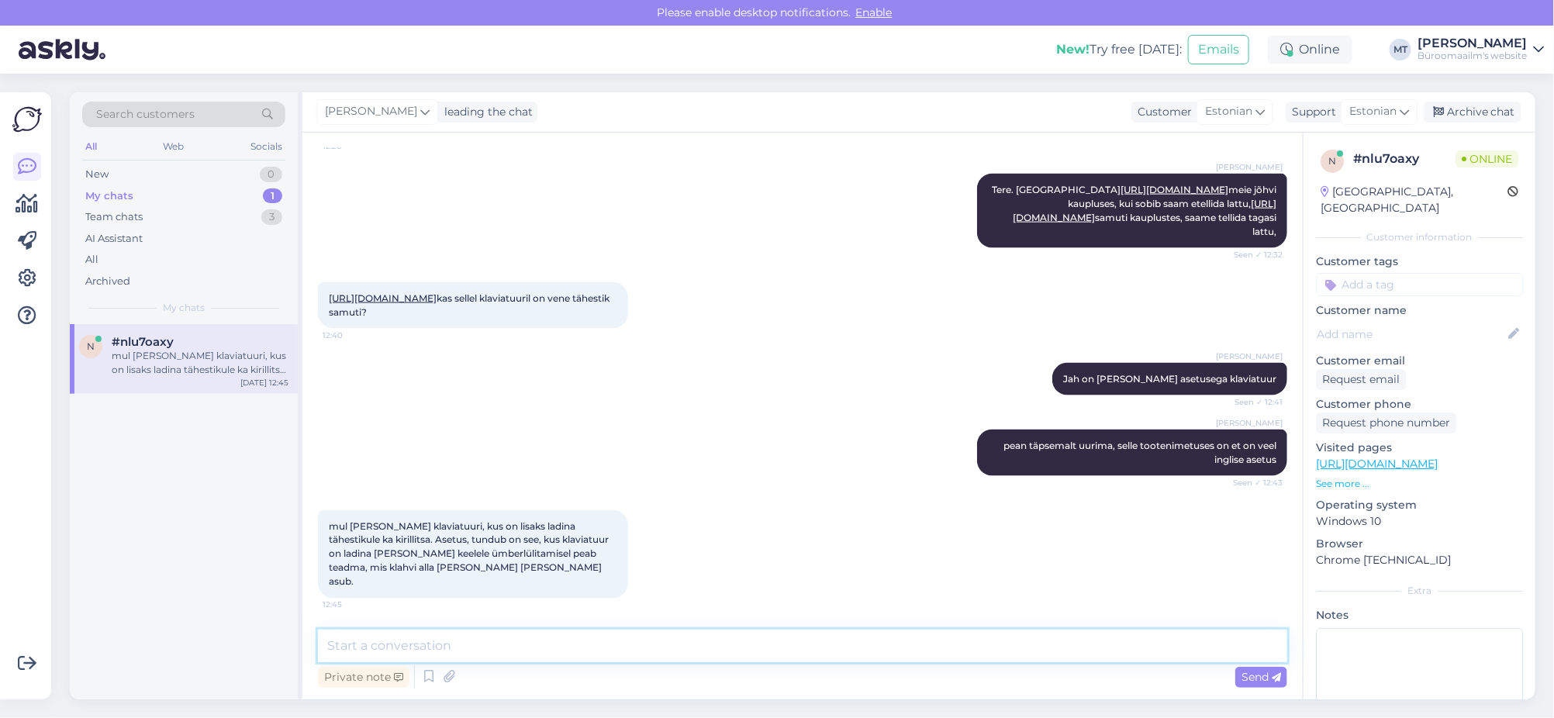
click at [514, 660] on textarea at bounding box center [802, 646] width 969 height 33
paste textarea "https://www.byroomaailm.ee/catalog/product/view/id/187571/s/klaviatuur-hiir-del…"
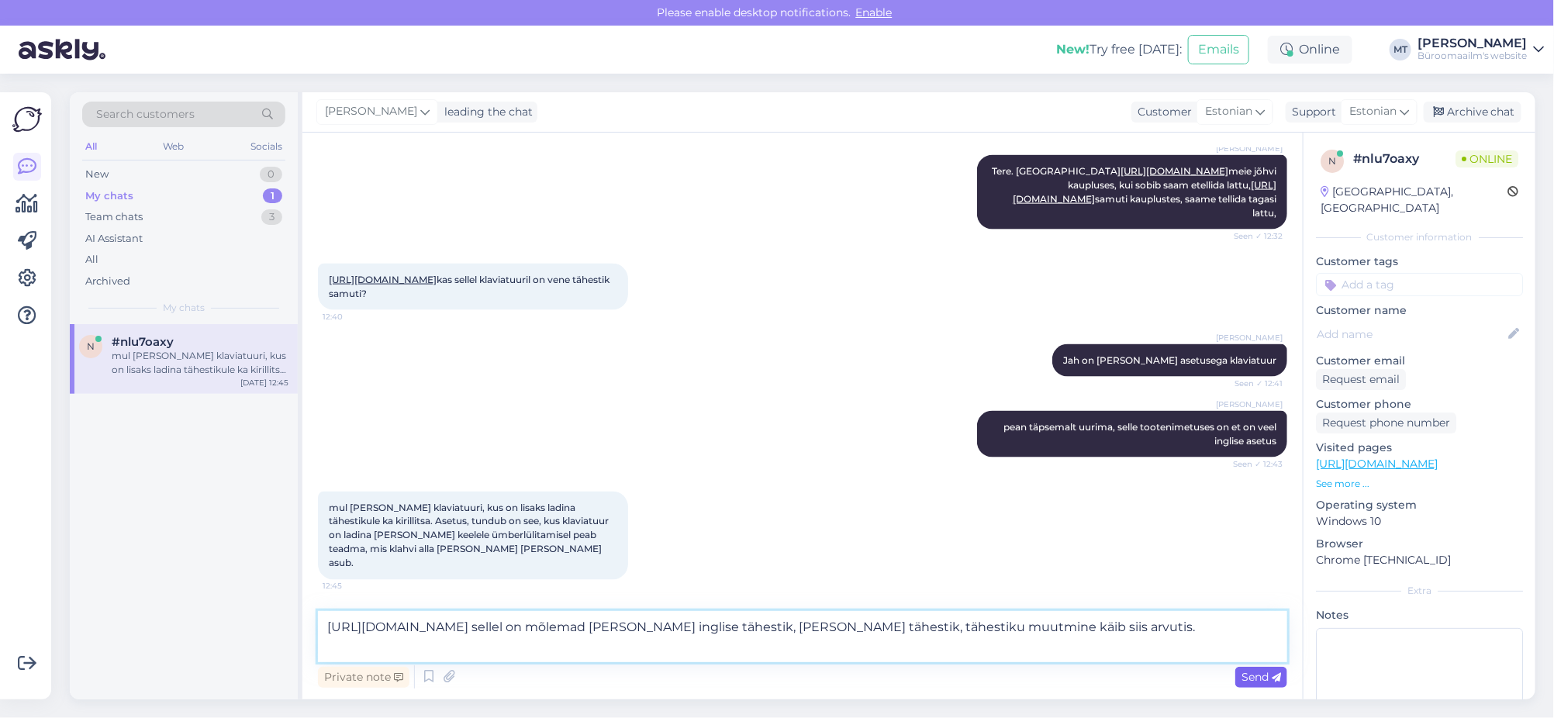
type textarea "https://www.byroomaailm.ee/catalog/product/view/id/187571/s/klaviatuur-hiir-del…"
click at [1248, 677] on span "Send" at bounding box center [1261, 677] width 40 height 14
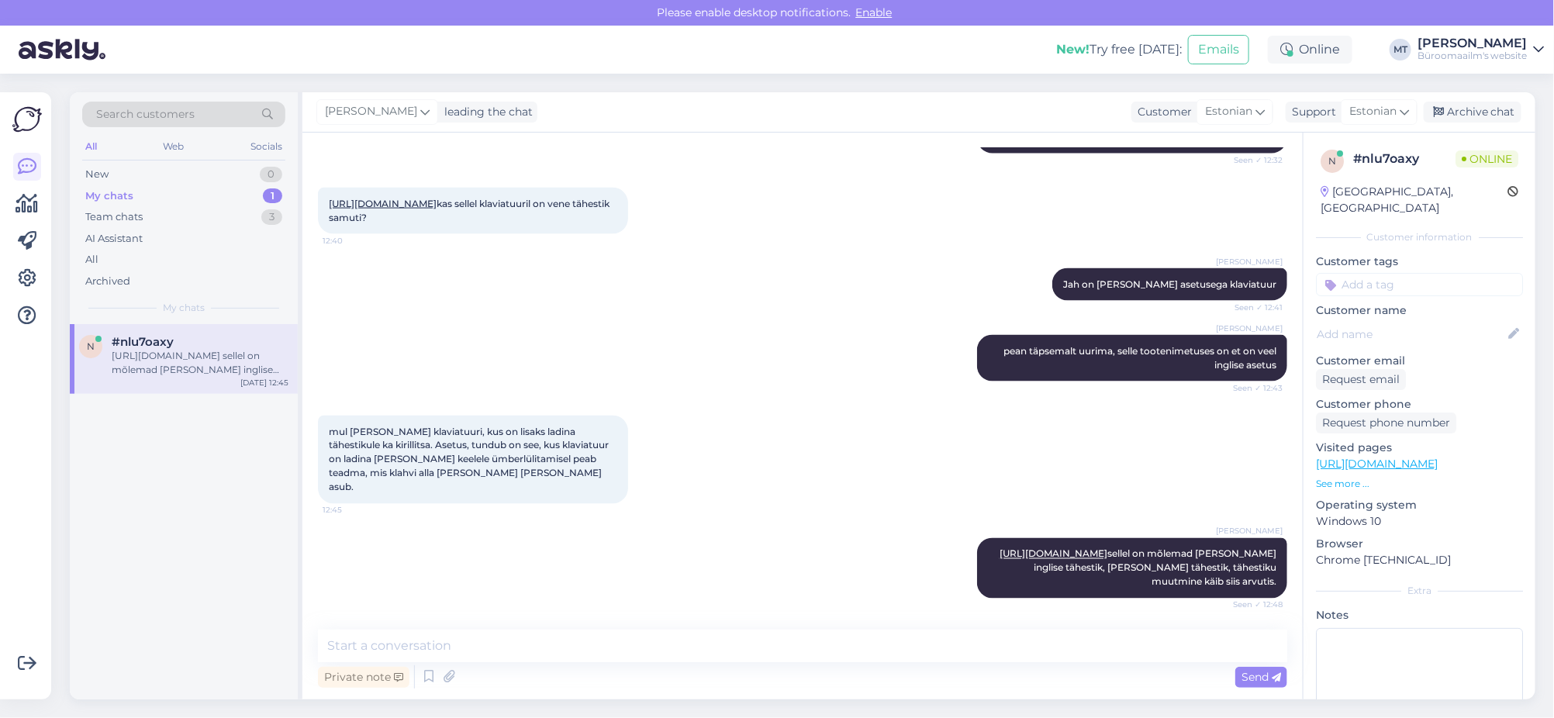
scroll to position [1159, 0]
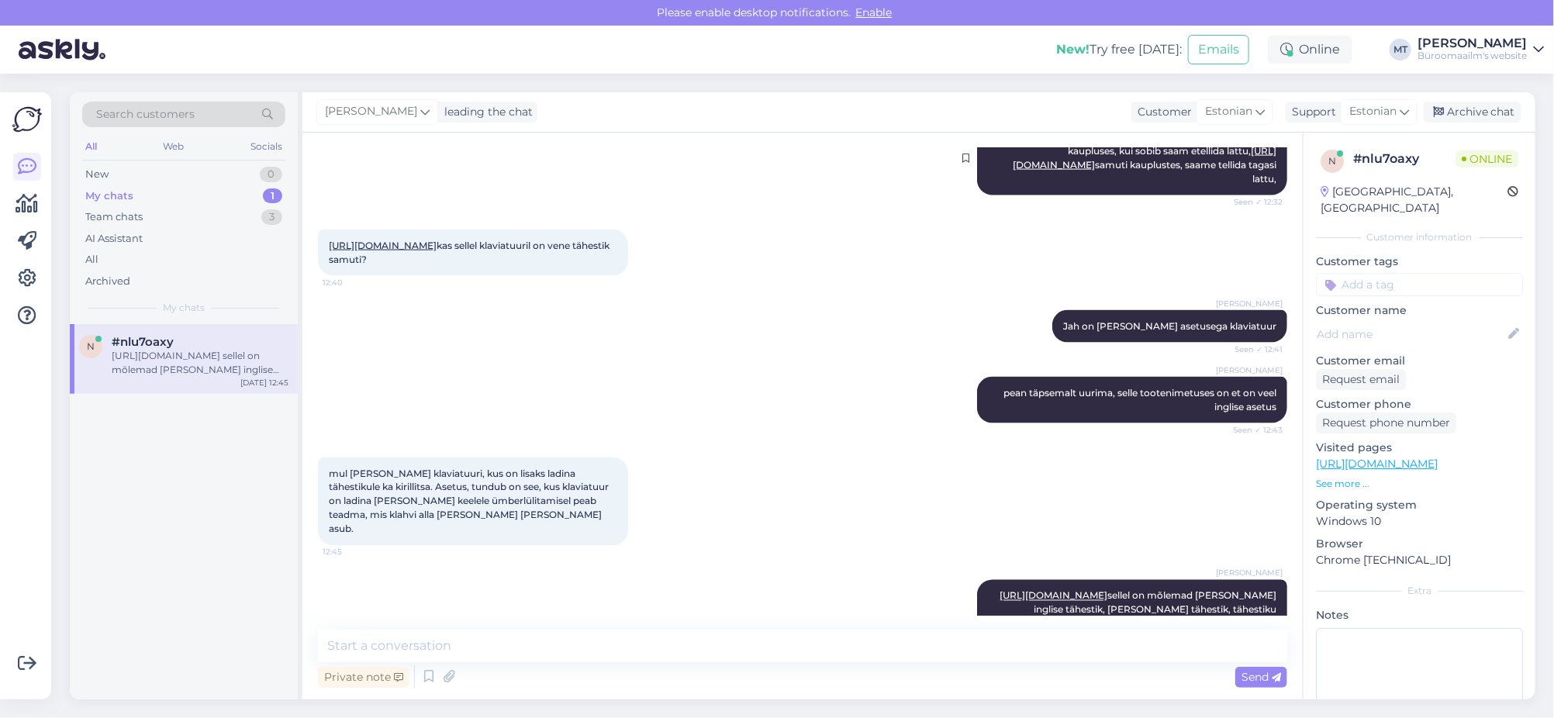
click at [1056, 171] on link "https://www.byroomaailm.ee/arvutustehnika/hiired-ja-klaviatuurid/komplektid-kla…" at bounding box center [1145, 158] width 264 height 26
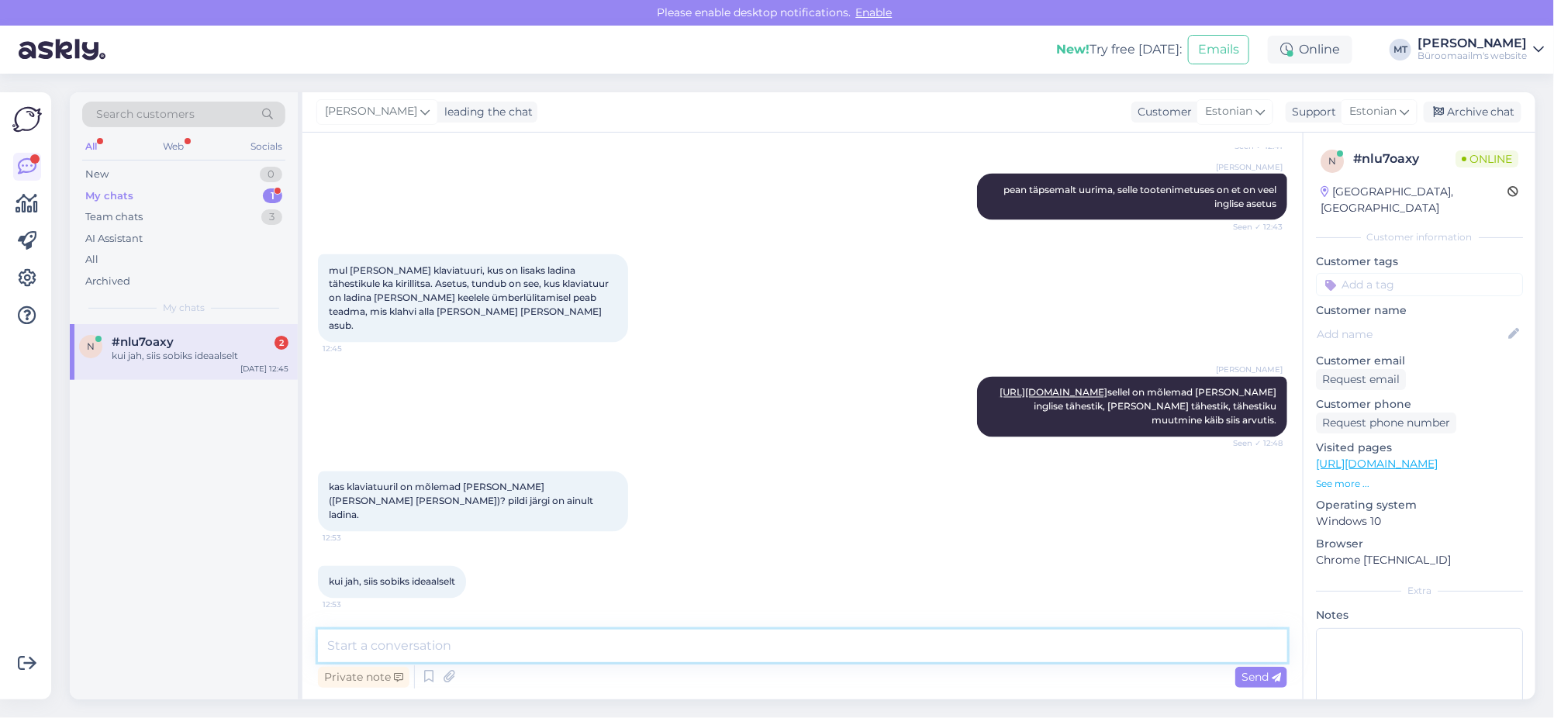
click at [440, 640] on textarea at bounding box center [802, 646] width 969 height 33
click at [563, 642] on textarea "jah, on mõlemad ladina ja vene tähed, pildid kahjuks ei vasta sellele, milline …" at bounding box center [802, 646] width 969 height 33
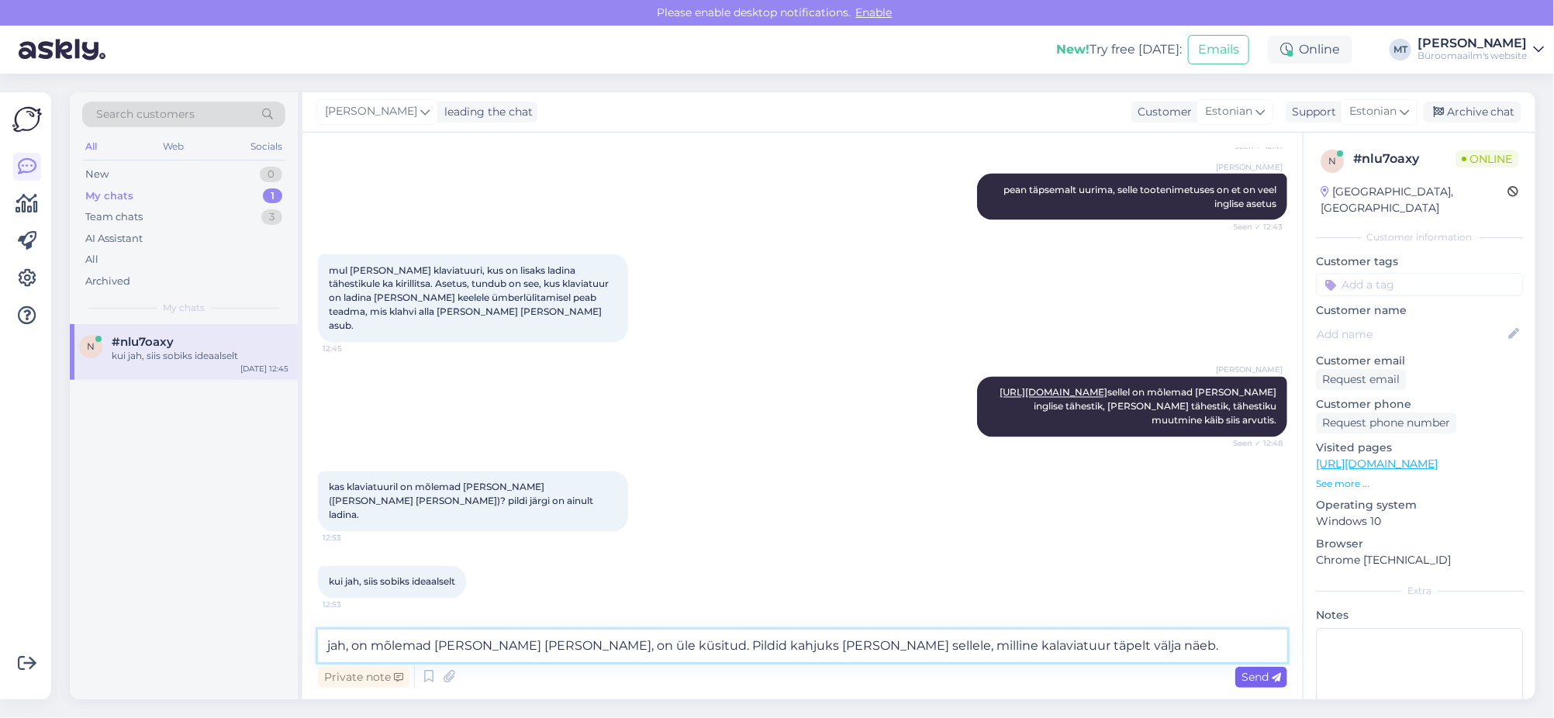
type textarea "jah, on mõlemad ladina ja vene tähed, on üle küsitud. Pildid kahjuks ei vasta s…"
click at [1259, 677] on span "Send" at bounding box center [1261, 677] width 40 height 14
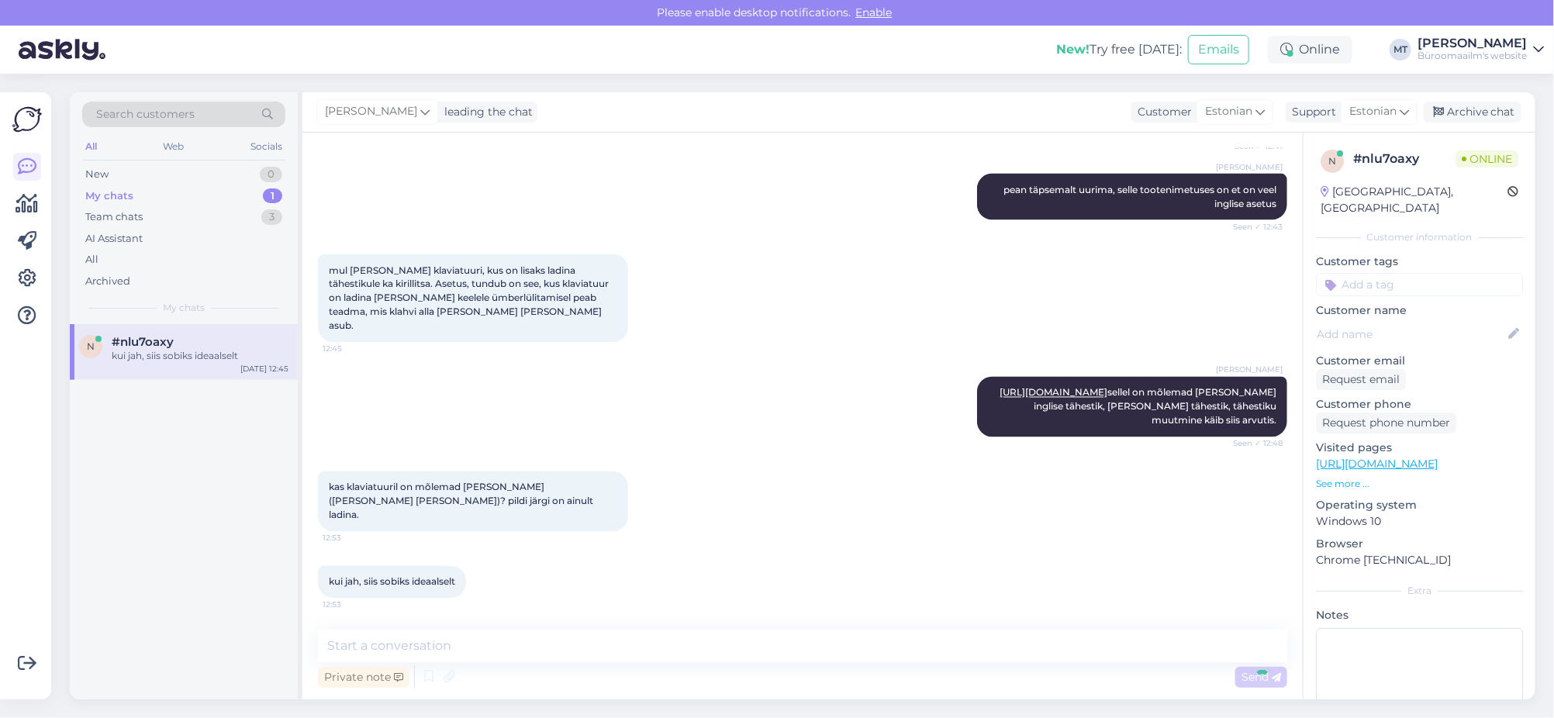
scroll to position [1582, 0]
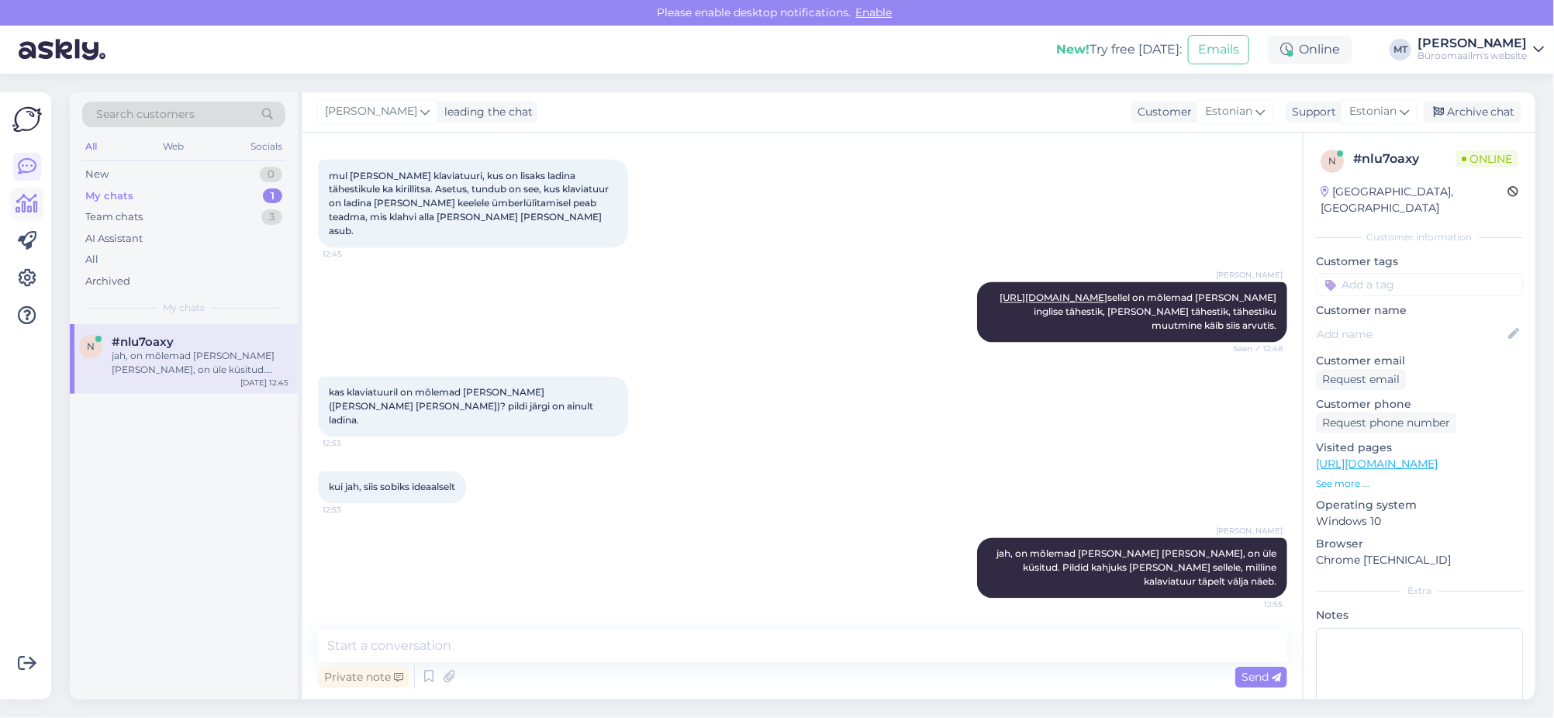
click at [27, 211] on icon at bounding box center [27, 204] width 22 height 19
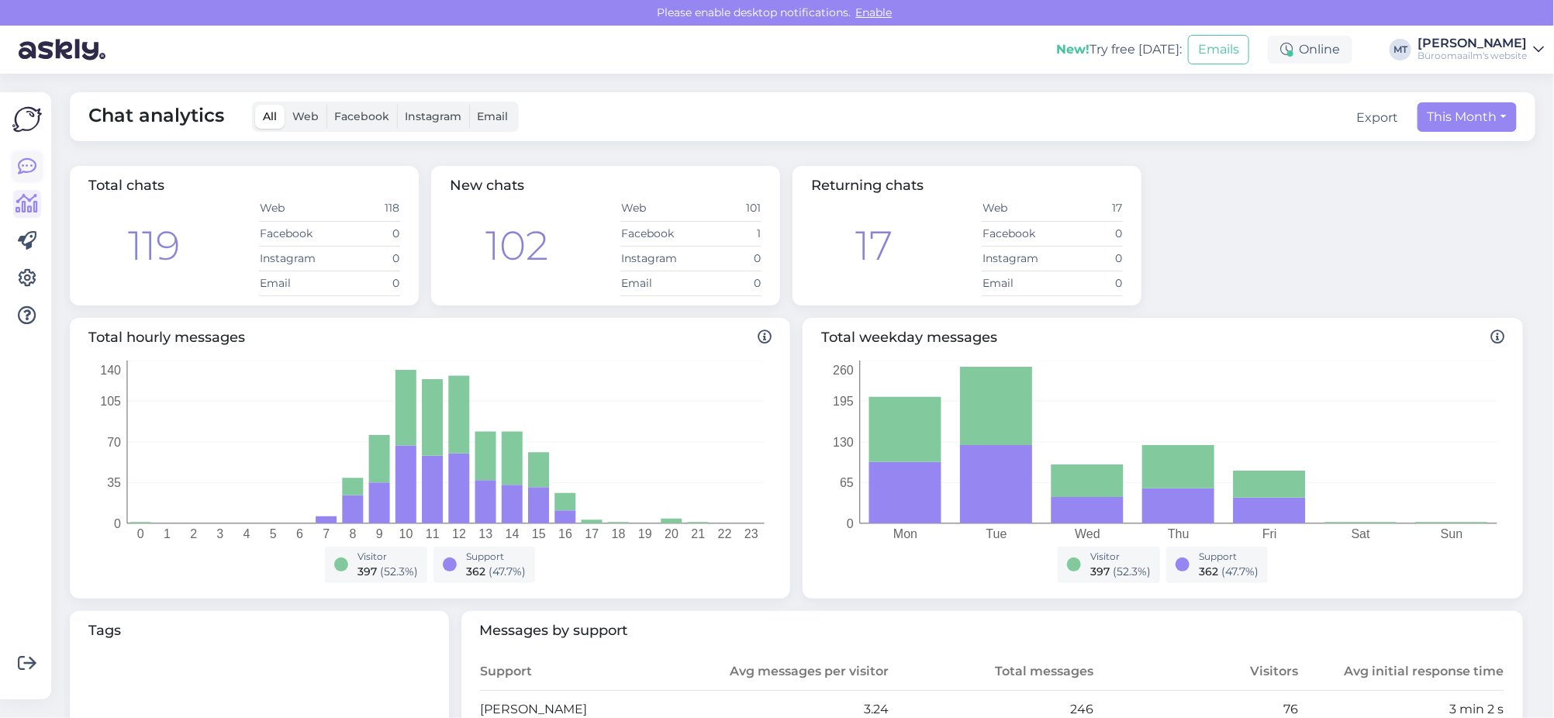
click at [30, 160] on icon at bounding box center [27, 166] width 19 height 19
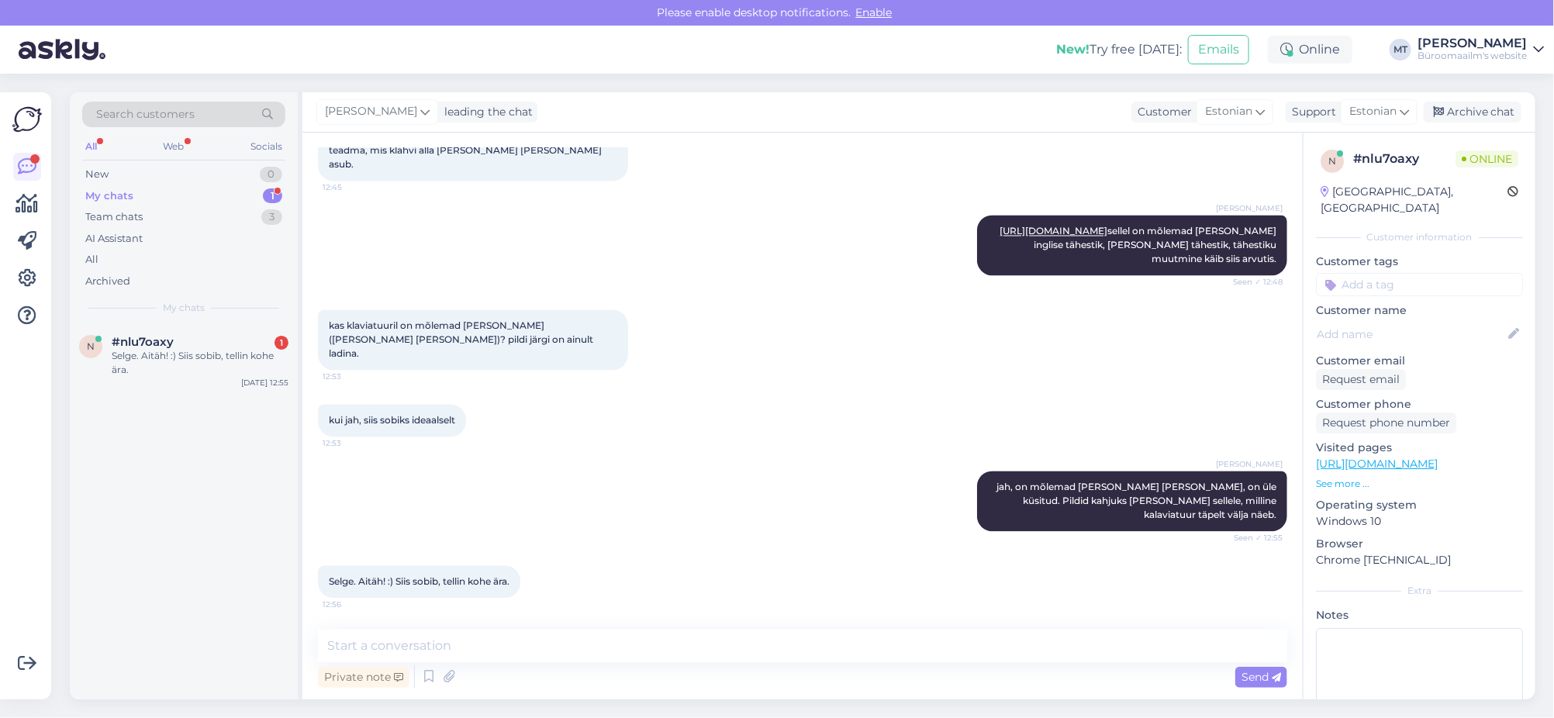
scroll to position [1648, 0]
click at [411, 630] on textarea at bounding box center [802, 646] width 969 height 33
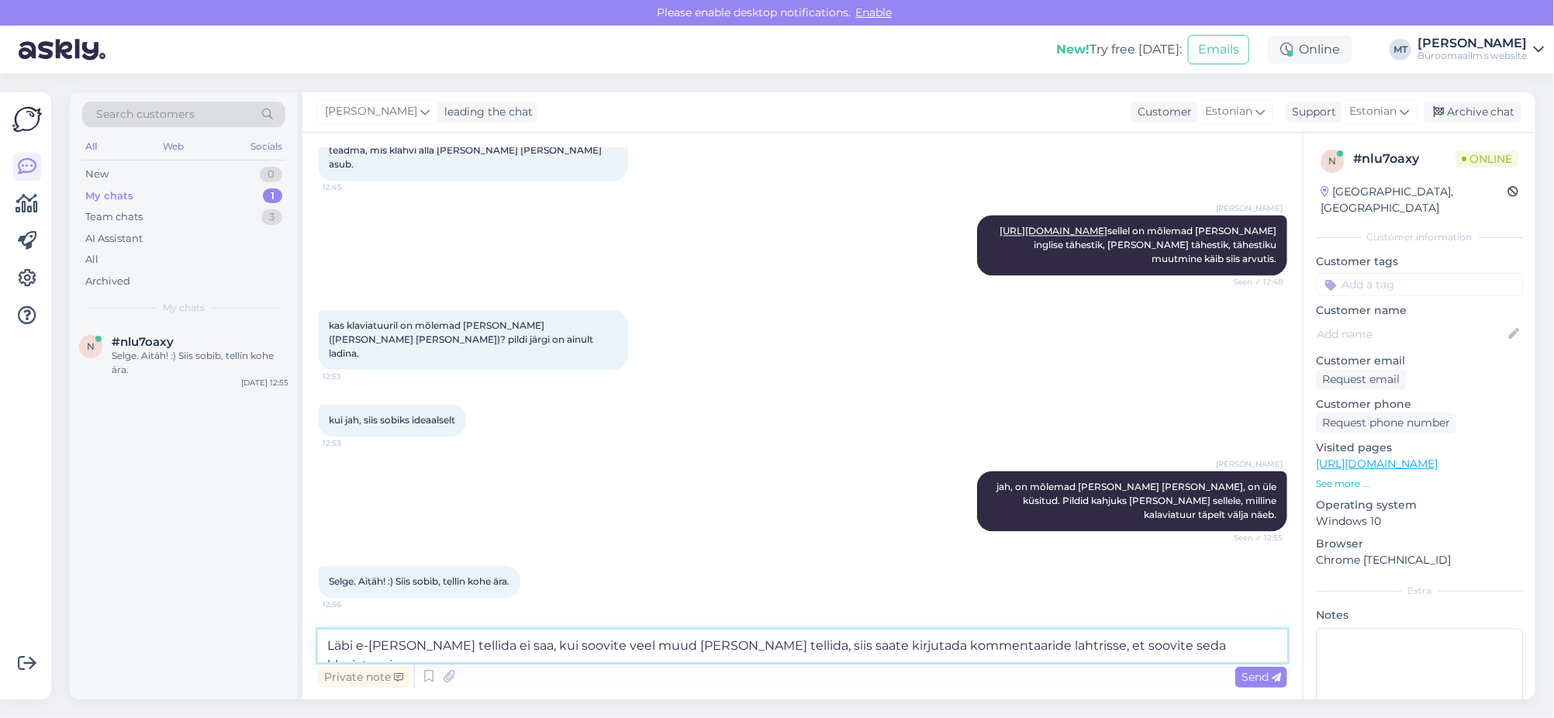
type textarea "Läbi e-poe tellida ei saa, kui soovite veel muud kaupa tellida, siis saate kirj…"
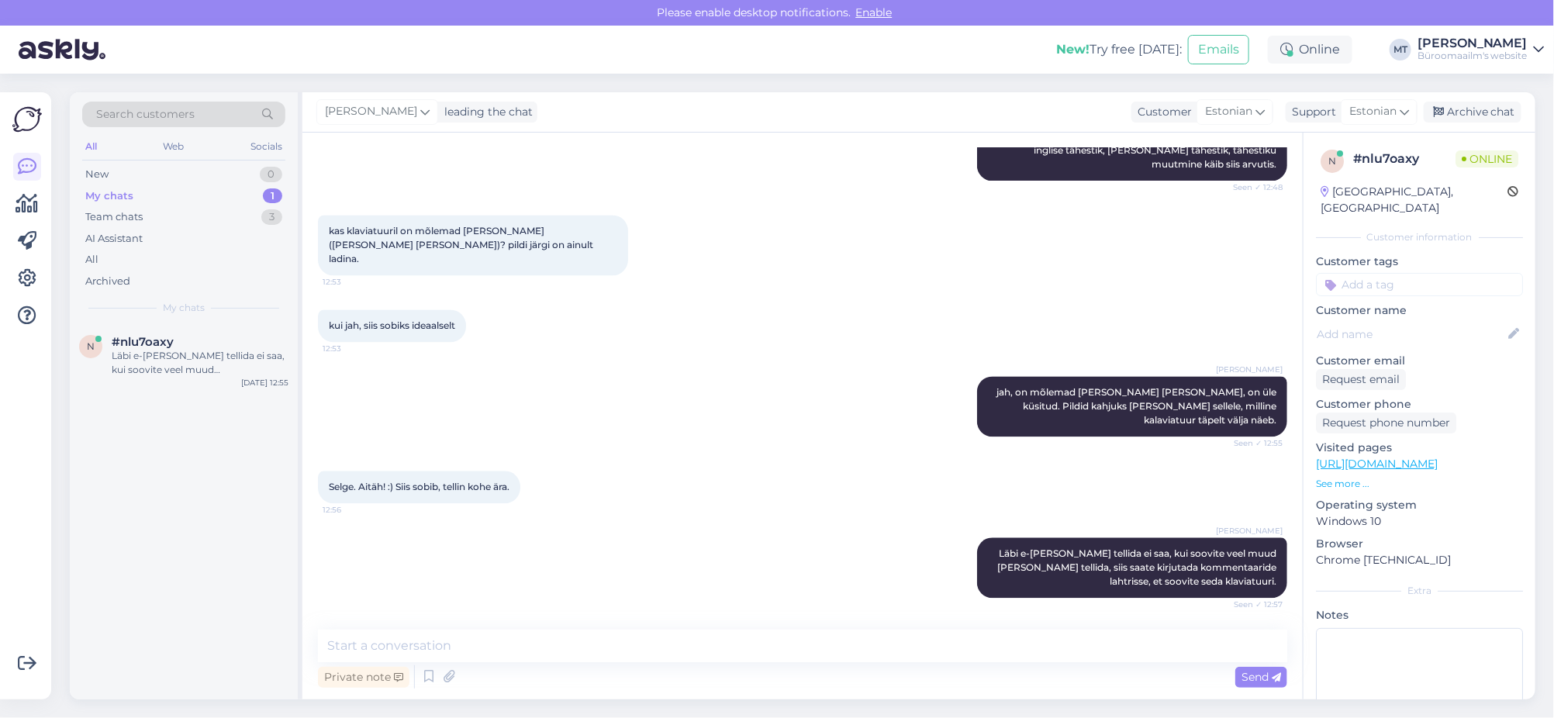
scroll to position [1809, 0]
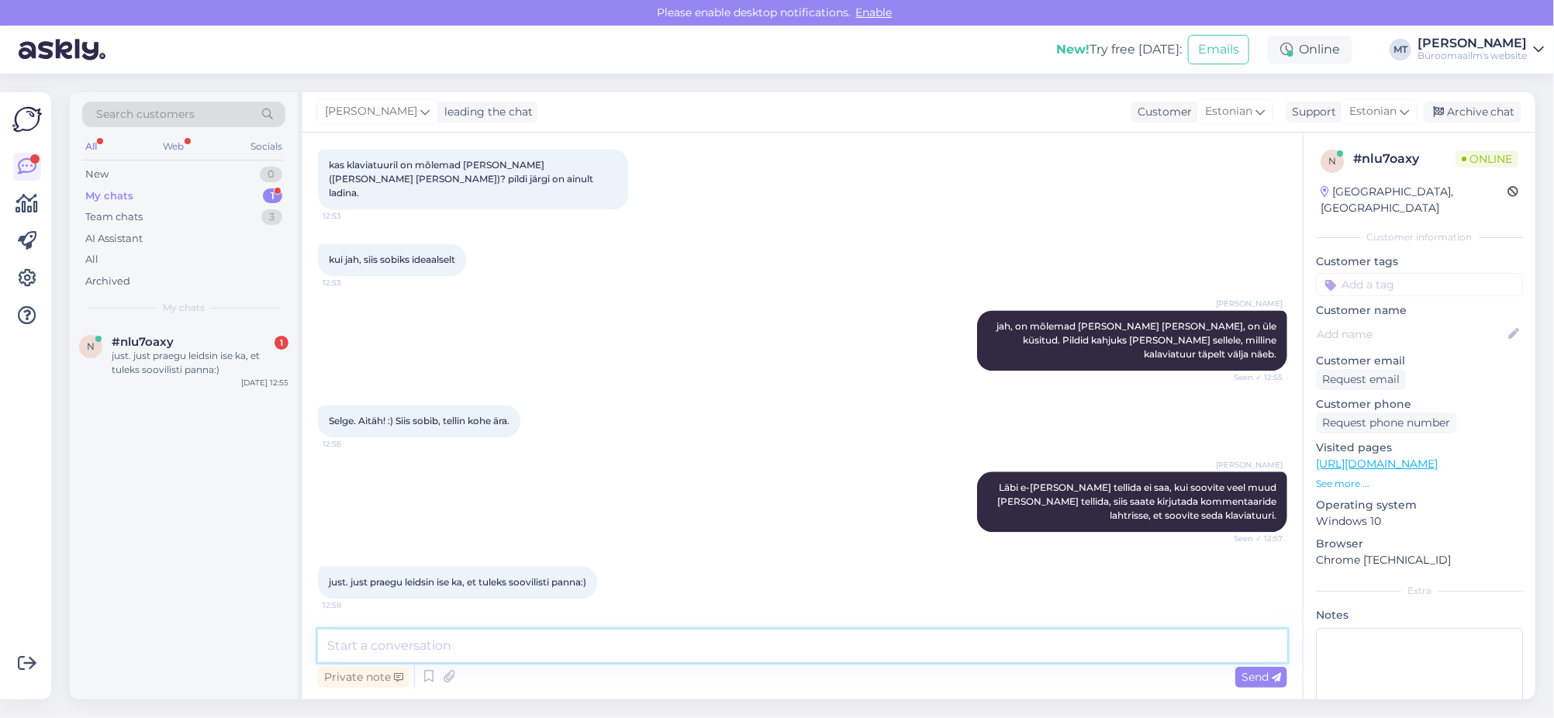
click at [395, 643] on textarea at bounding box center [802, 646] width 969 height 33
click at [485, 646] on textarea "Soovilist ei aita, seda näet eainult teie :)" at bounding box center [802, 646] width 969 height 33
click at [494, 645] on textarea "Soovilist ei aita, seda näeteainult teie :)" at bounding box center [802, 646] width 969 height 33
click at [591, 636] on textarea "Soovilist ei aita, seda näete ainult teie :)" at bounding box center [802, 646] width 969 height 33
type textarea "Soovilist ei aita, seda näete ainult teie :) meie ei näe"
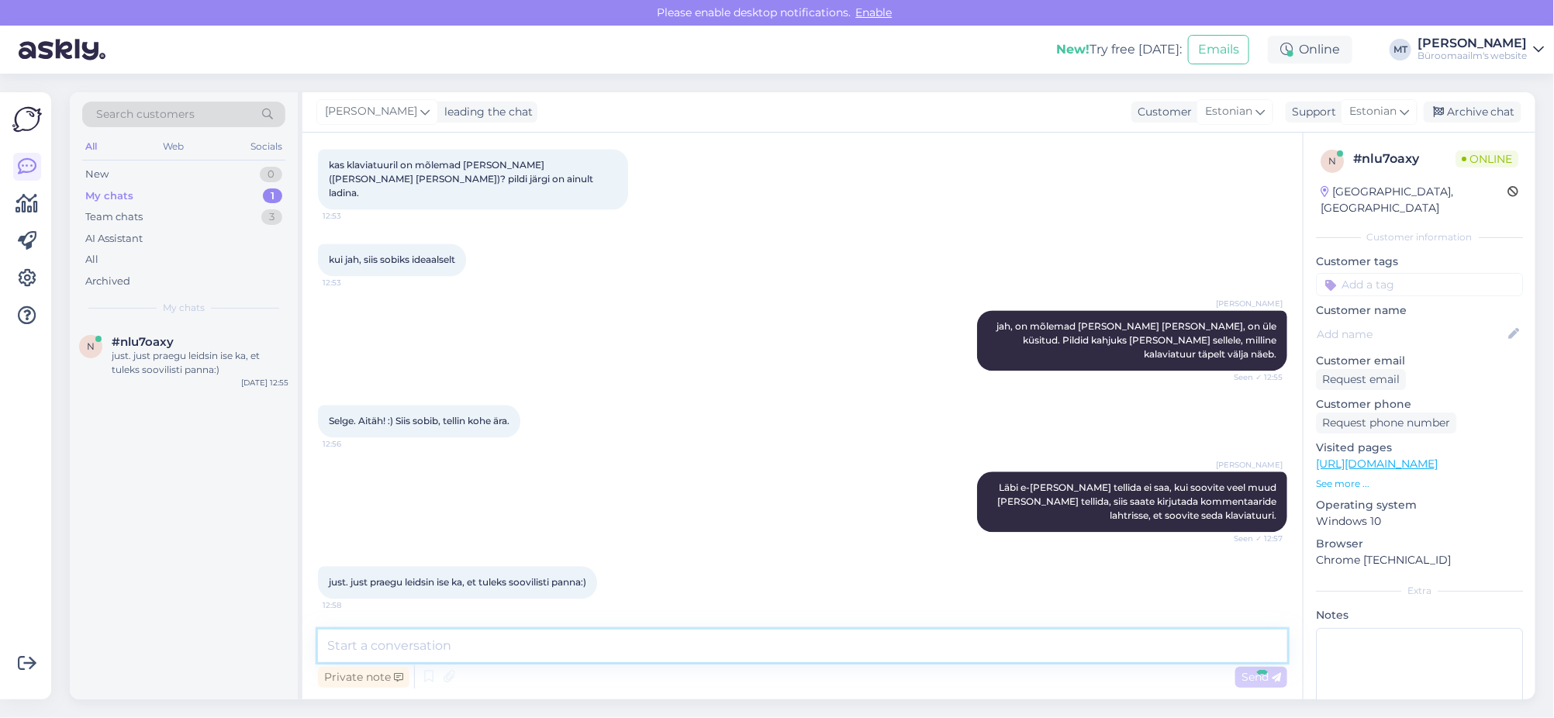
scroll to position [1876, 0]
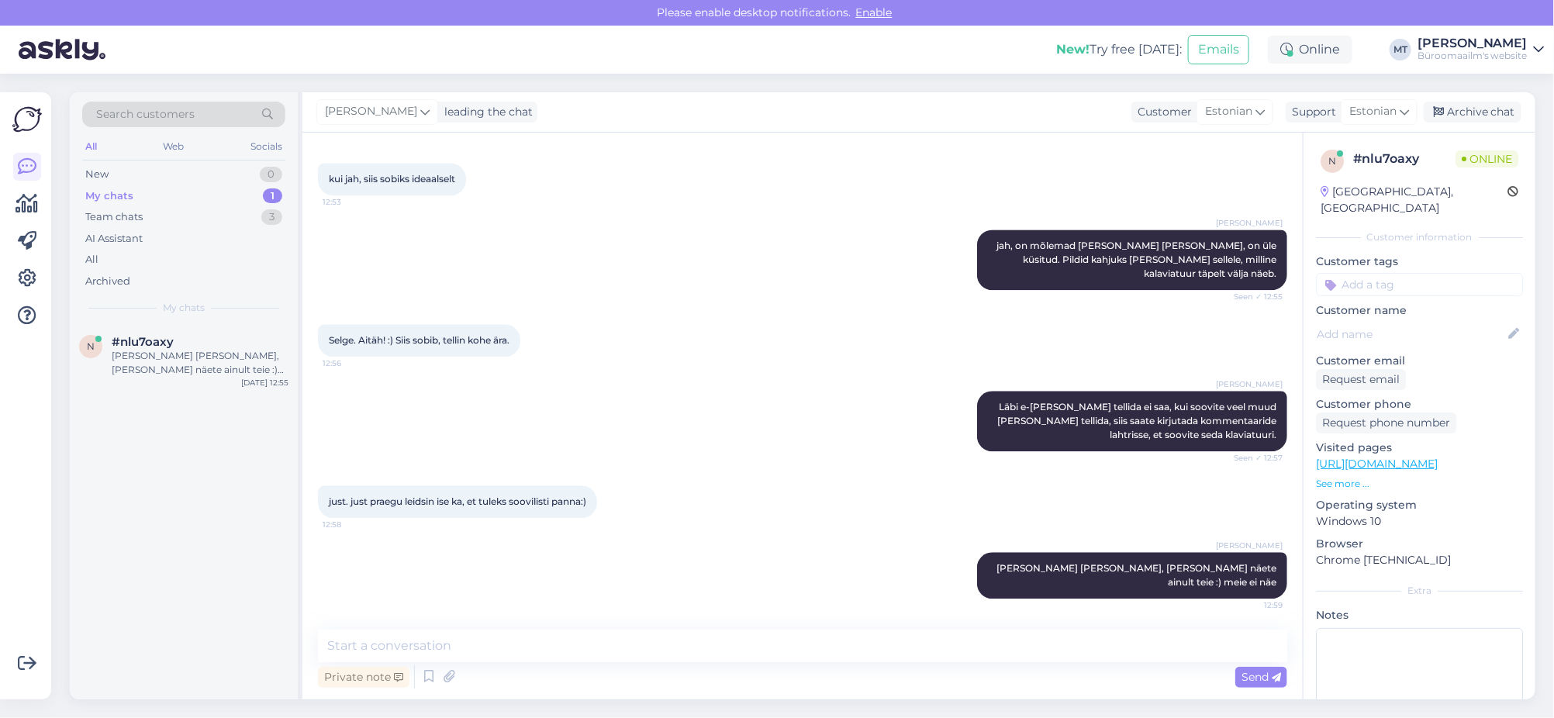
click at [10, 202] on div "Get more Your checklist to get more value from Askly. Close Connect FB and IG m…" at bounding box center [25, 395] width 51 height 607
click at [25, 214] on link at bounding box center [27, 204] width 28 height 28
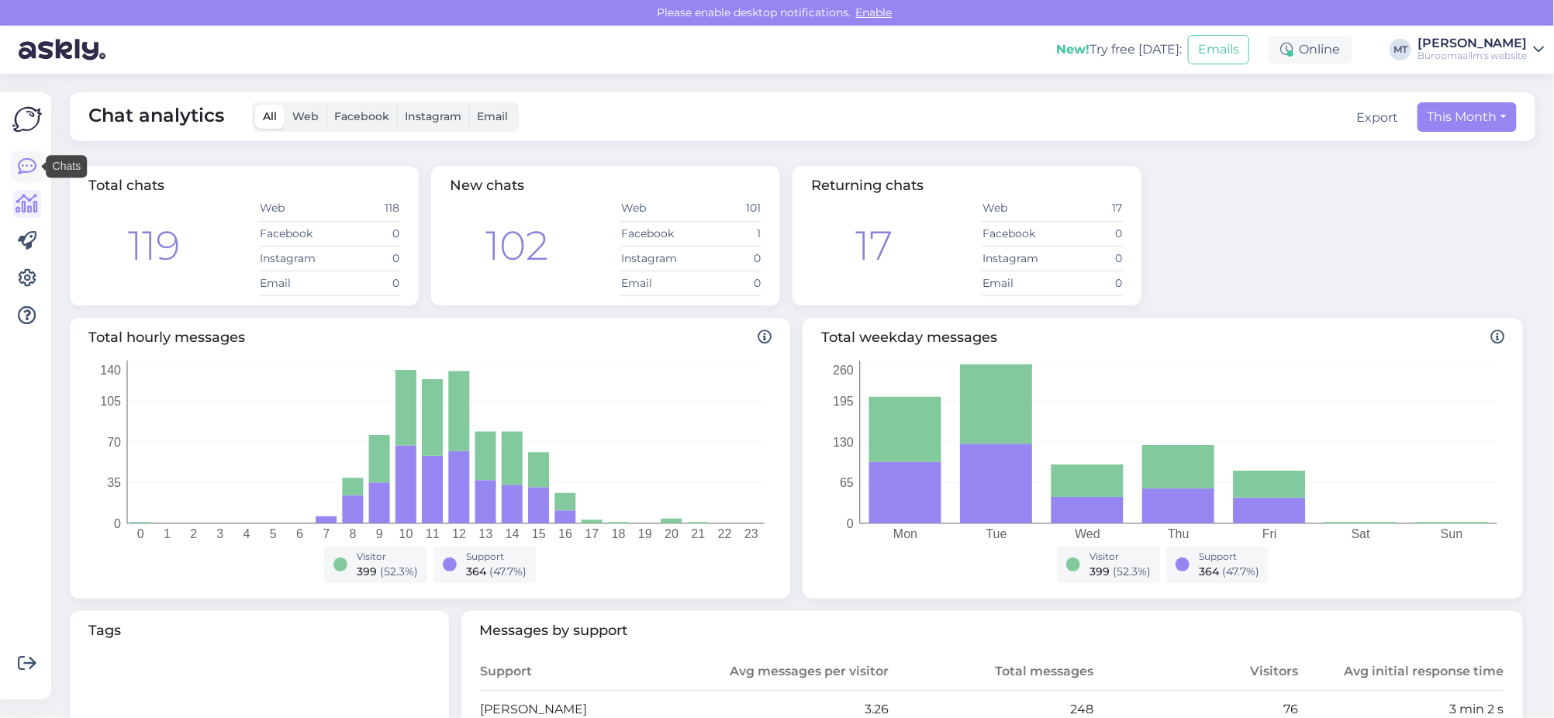
click at [30, 157] on icon at bounding box center [27, 166] width 19 height 19
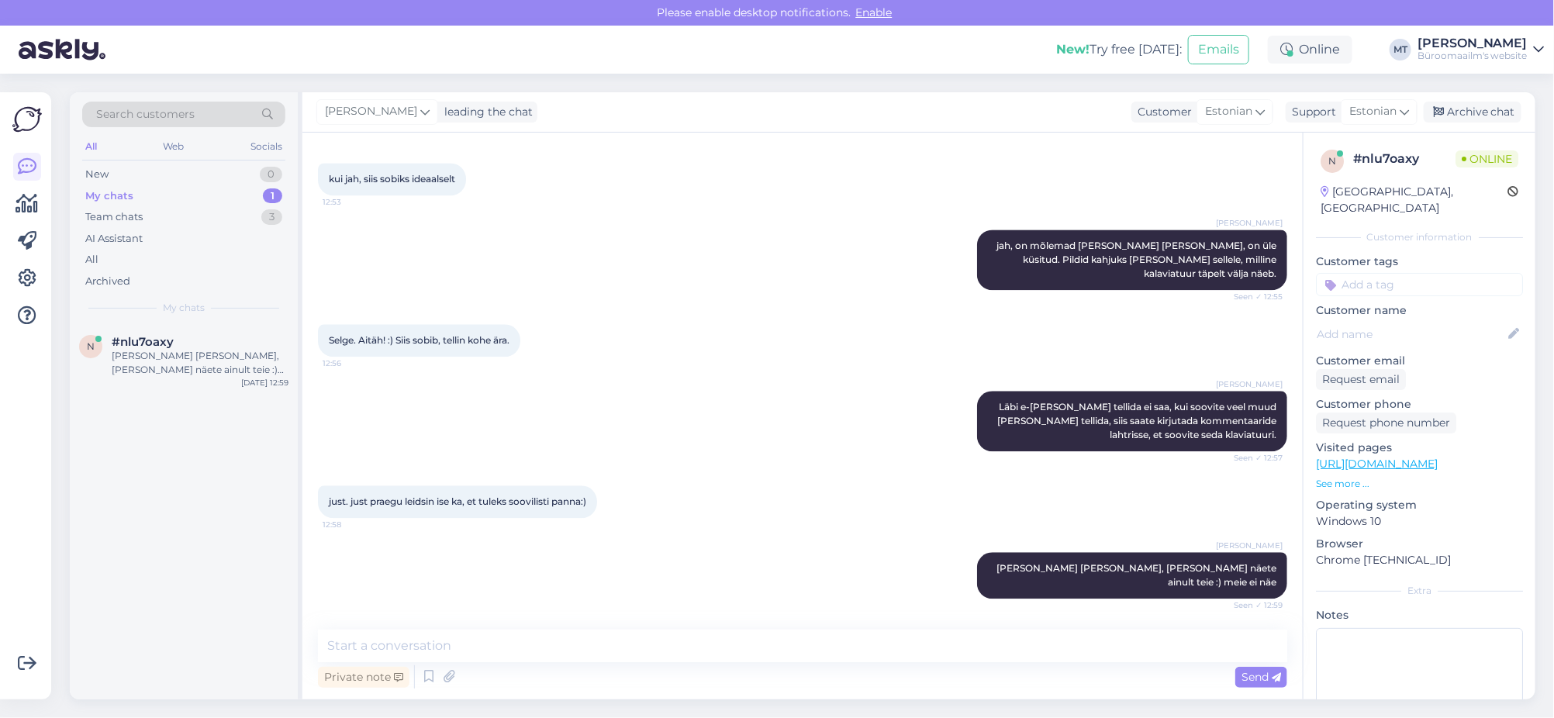
scroll to position [1876, 0]
click at [98, 194] on div "My chats" at bounding box center [109, 196] width 48 height 16
click at [143, 349] on div "Soovilist ei aita, seda näete ainult teie :) meie ei näe" at bounding box center [200, 363] width 177 height 28
click at [128, 212] on div "Team chats" at bounding box center [113, 217] width 57 height 16
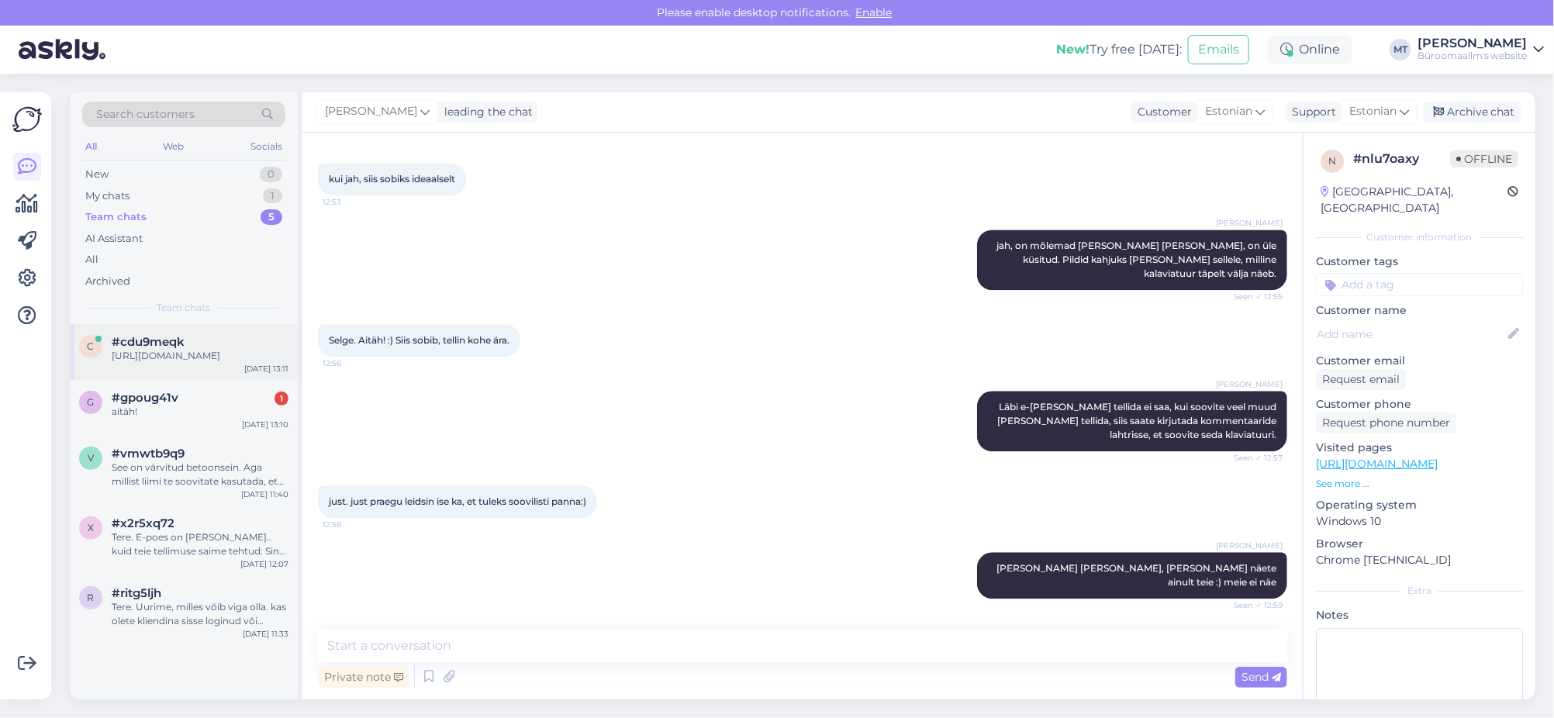
click at [138, 357] on div "https://www.byroomaailm.ee/catalogsearch/result/?q=iphone+14+%C3%BCmbris" at bounding box center [200, 356] width 177 height 14
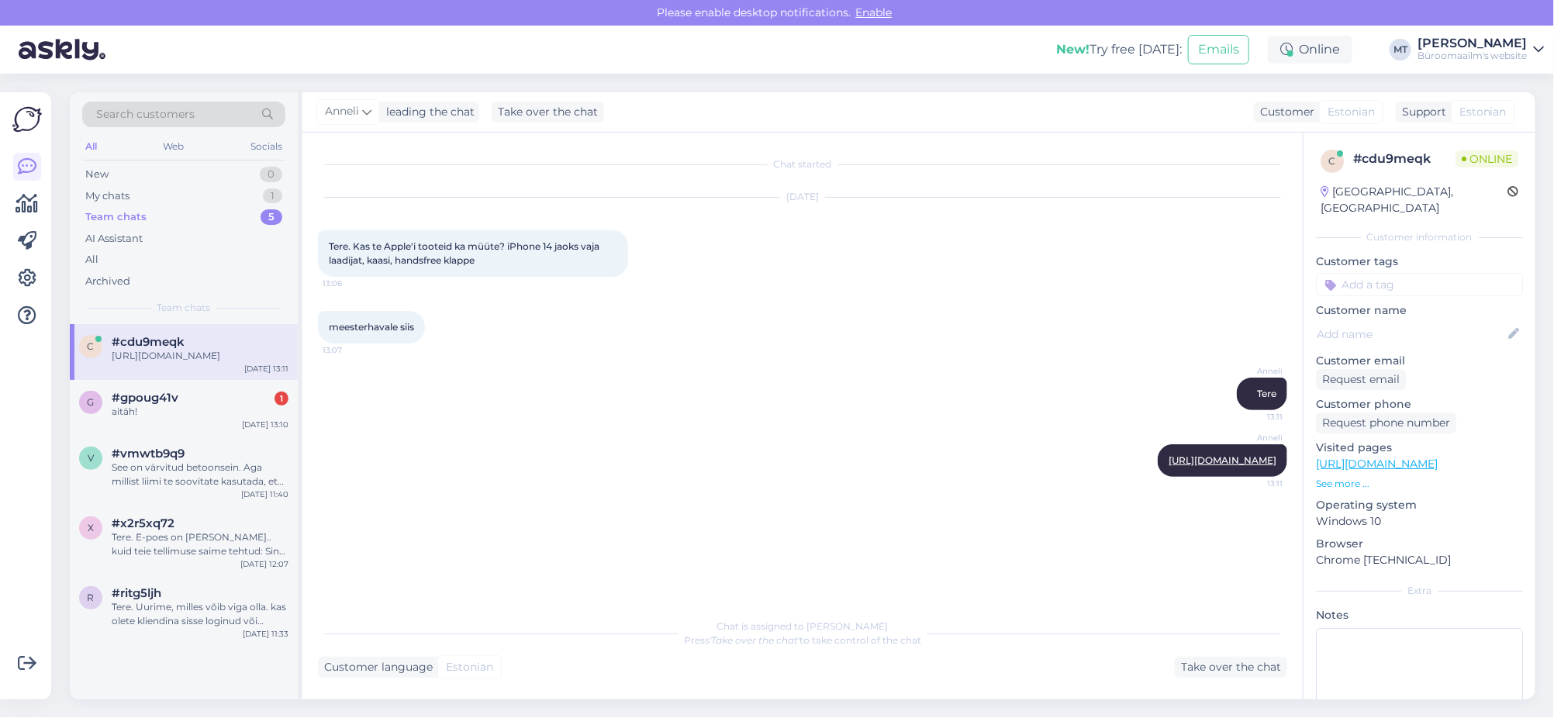
scroll to position [0, 0]
click at [22, 165] on icon at bounding box center [27, 166] width 19 height 19
click at [23, 202] on icon at bounding box center [27, 204] width 22 height 19
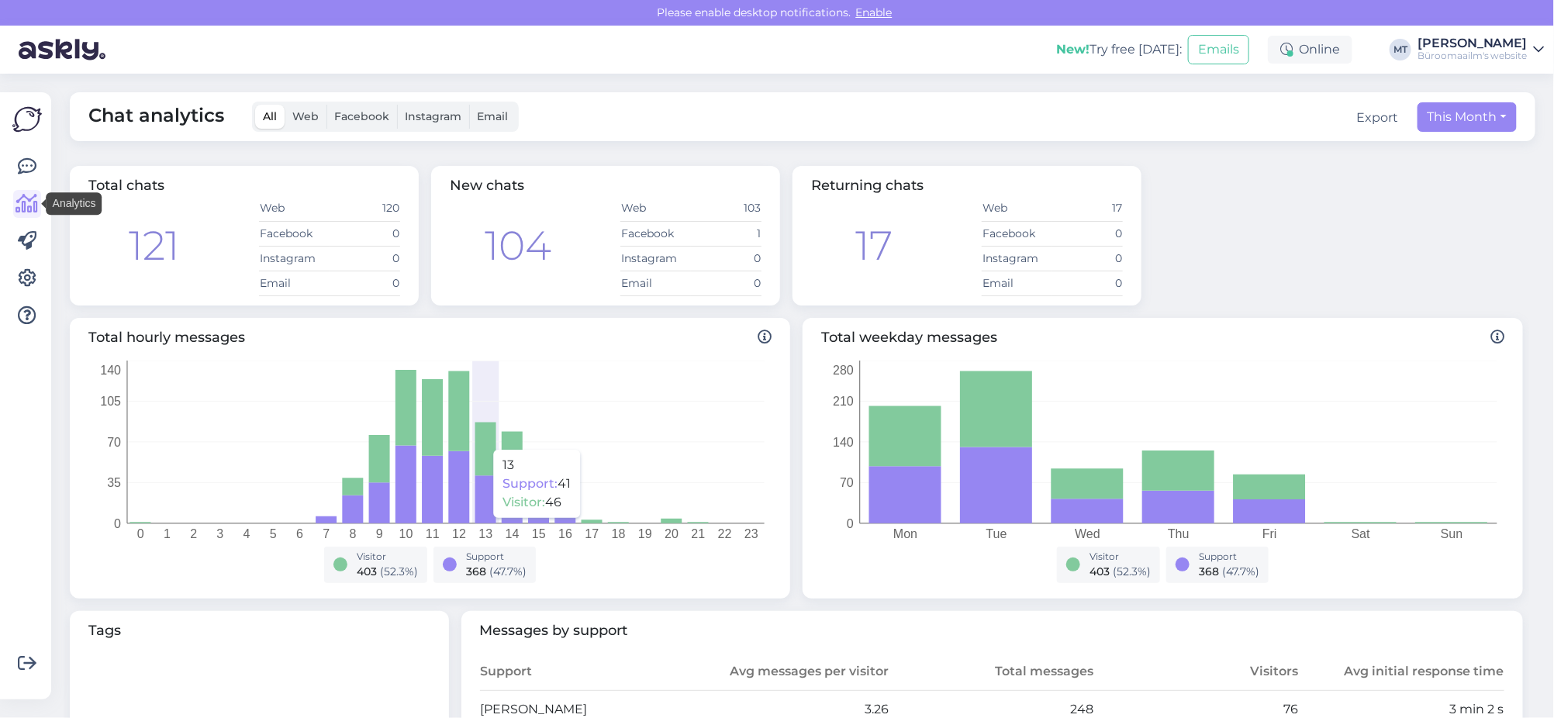
scroll to position [387, 0]
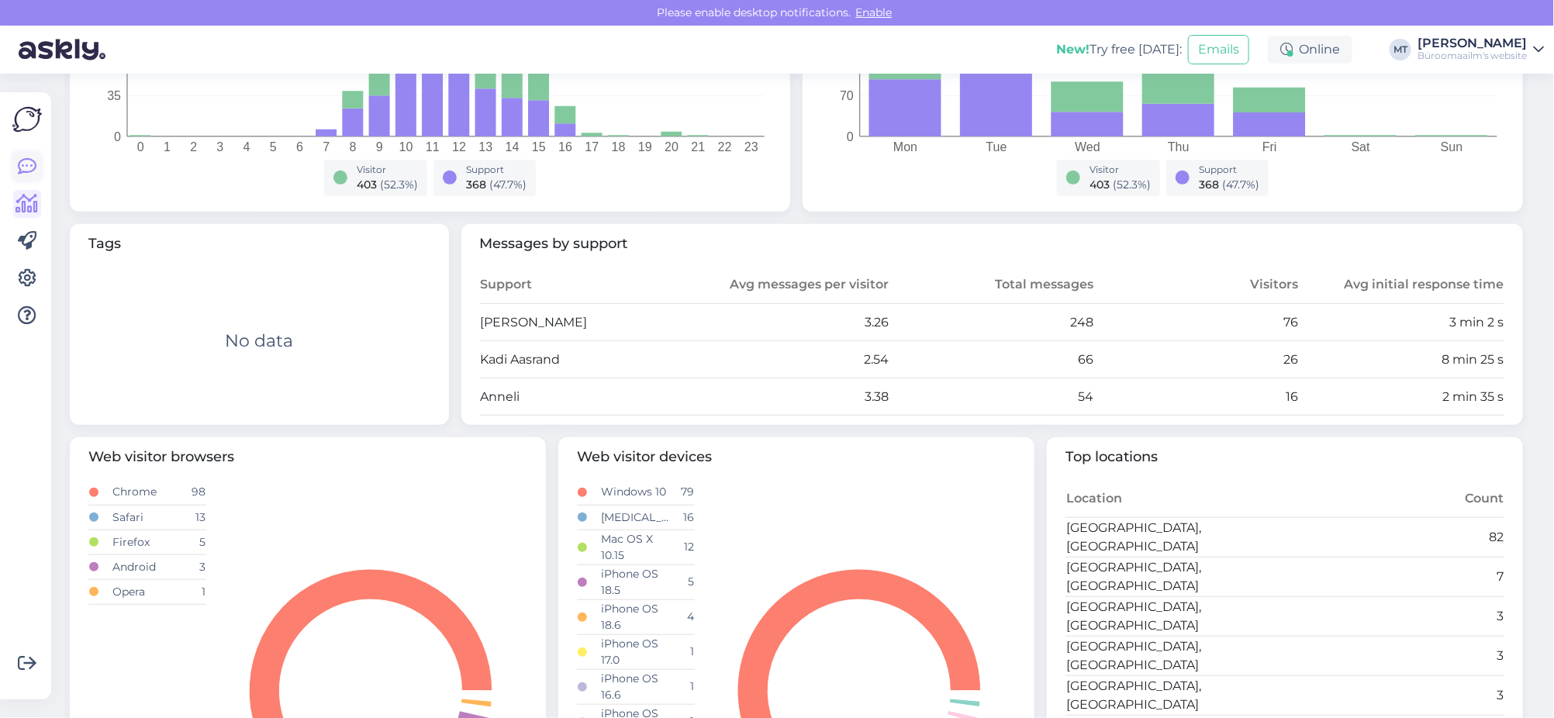
click at [21, 168] on icon at bounding box center [27, 166] width 19 height 19
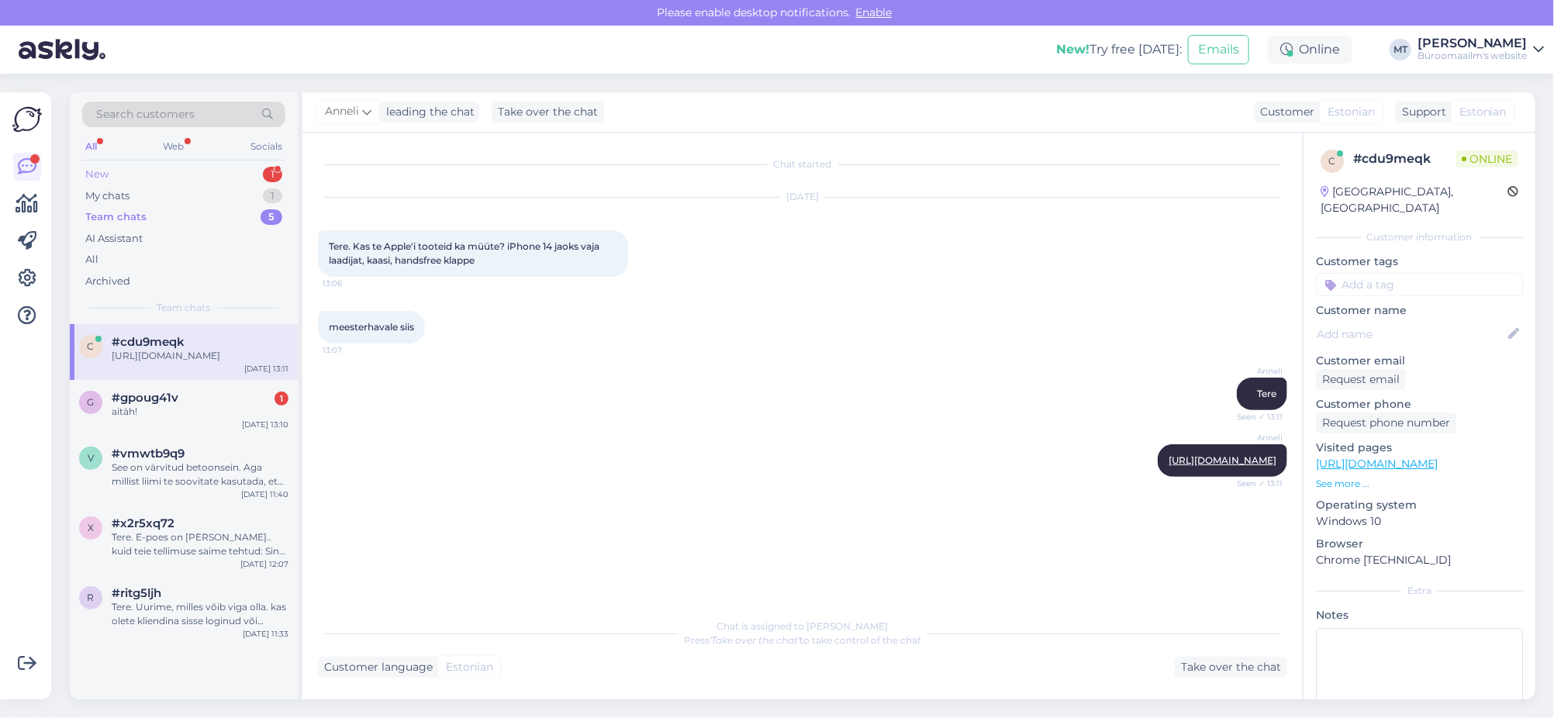
click at [101, 169] on div "New" at bounding box center [96, 175] width 23 height 16
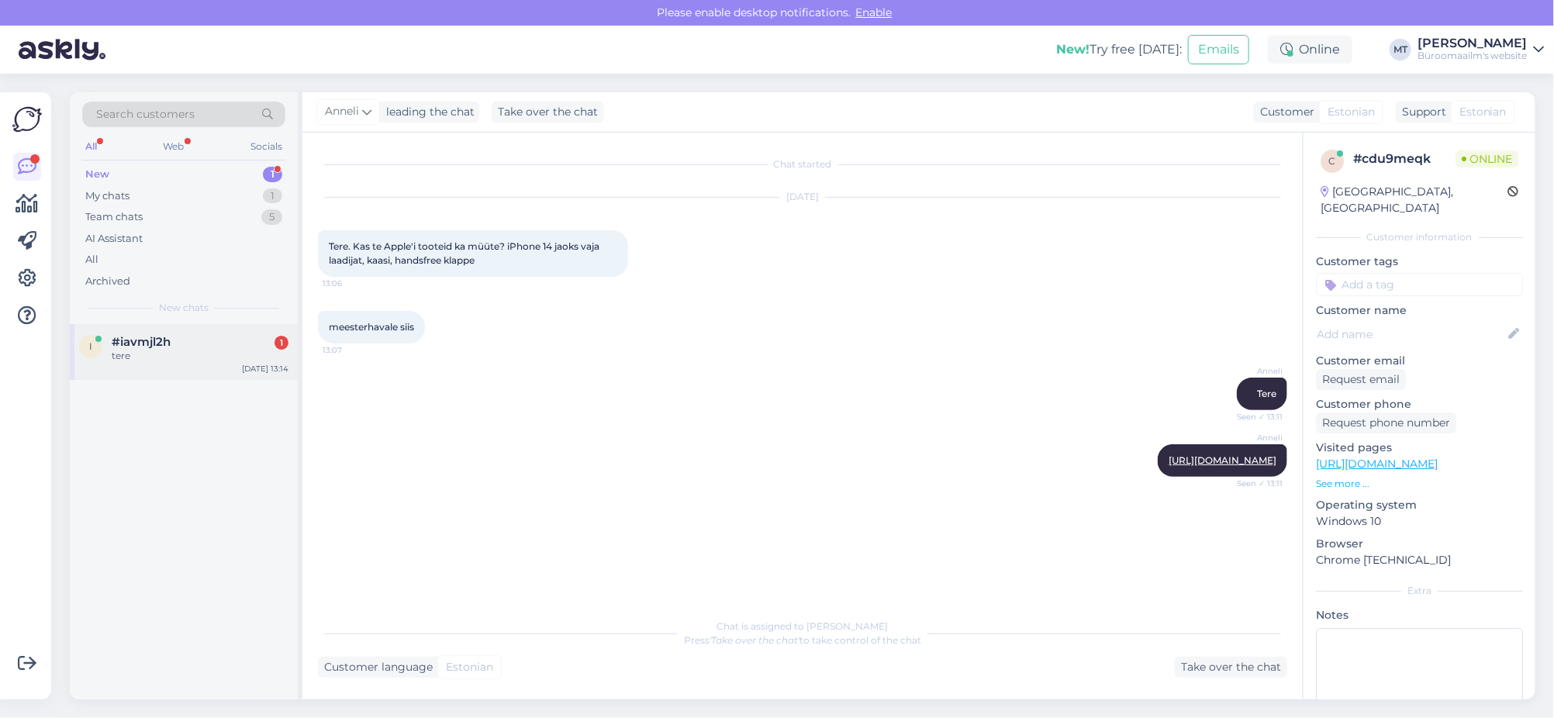
click at [142, 342] on span "#iavmjl2h" at bounding box center [141, 342] width 59 height 14
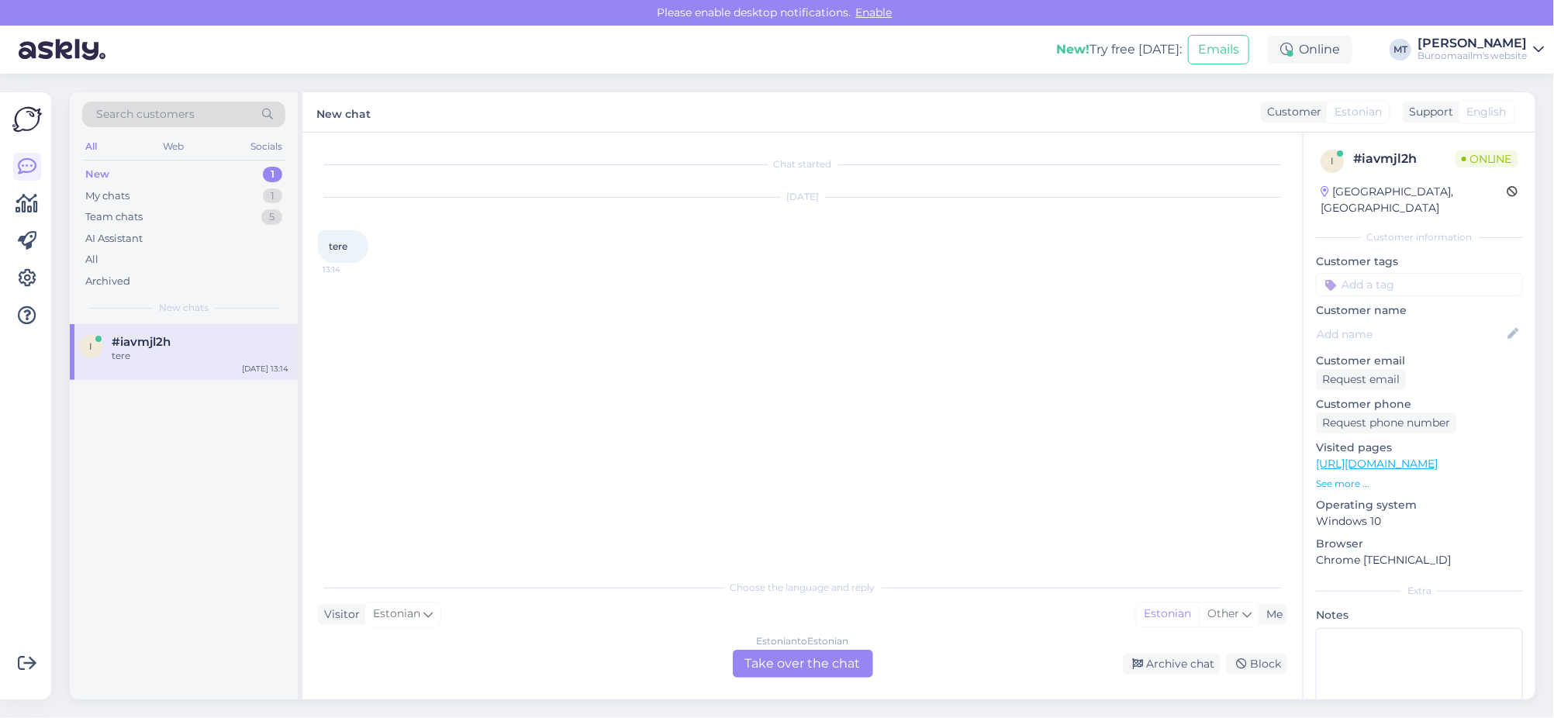
click at [795, 660] on div "Estonian to Estonian Take over the chat" at bounding box center [803, 664] width 140 height 28
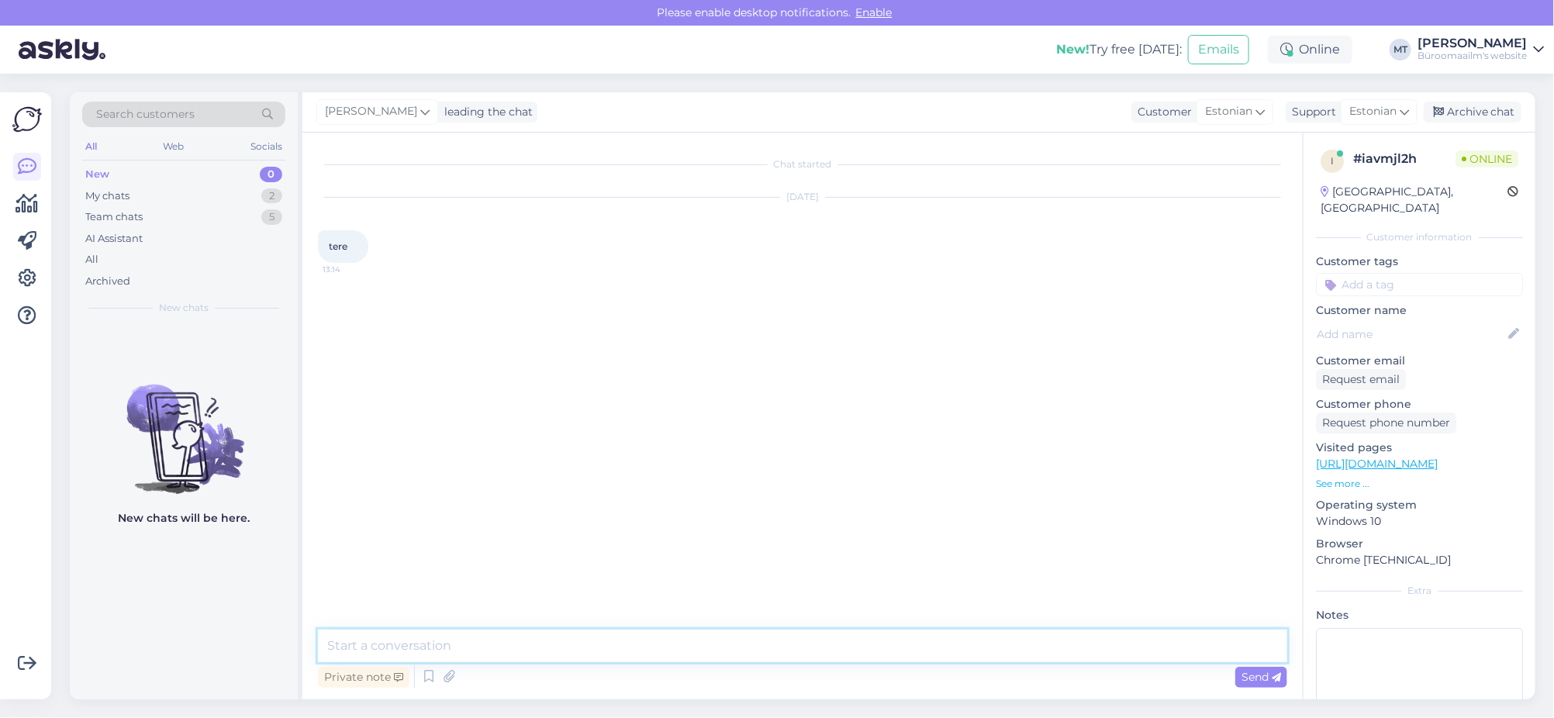
click at [499, 630] on textarea at bounding box center [802, 646] width 969 height 33
type textarea "t"
type textarea "Tere."
click at [116, 189] on div "My chats" at bounding box center [107, 196] width 44 height 16
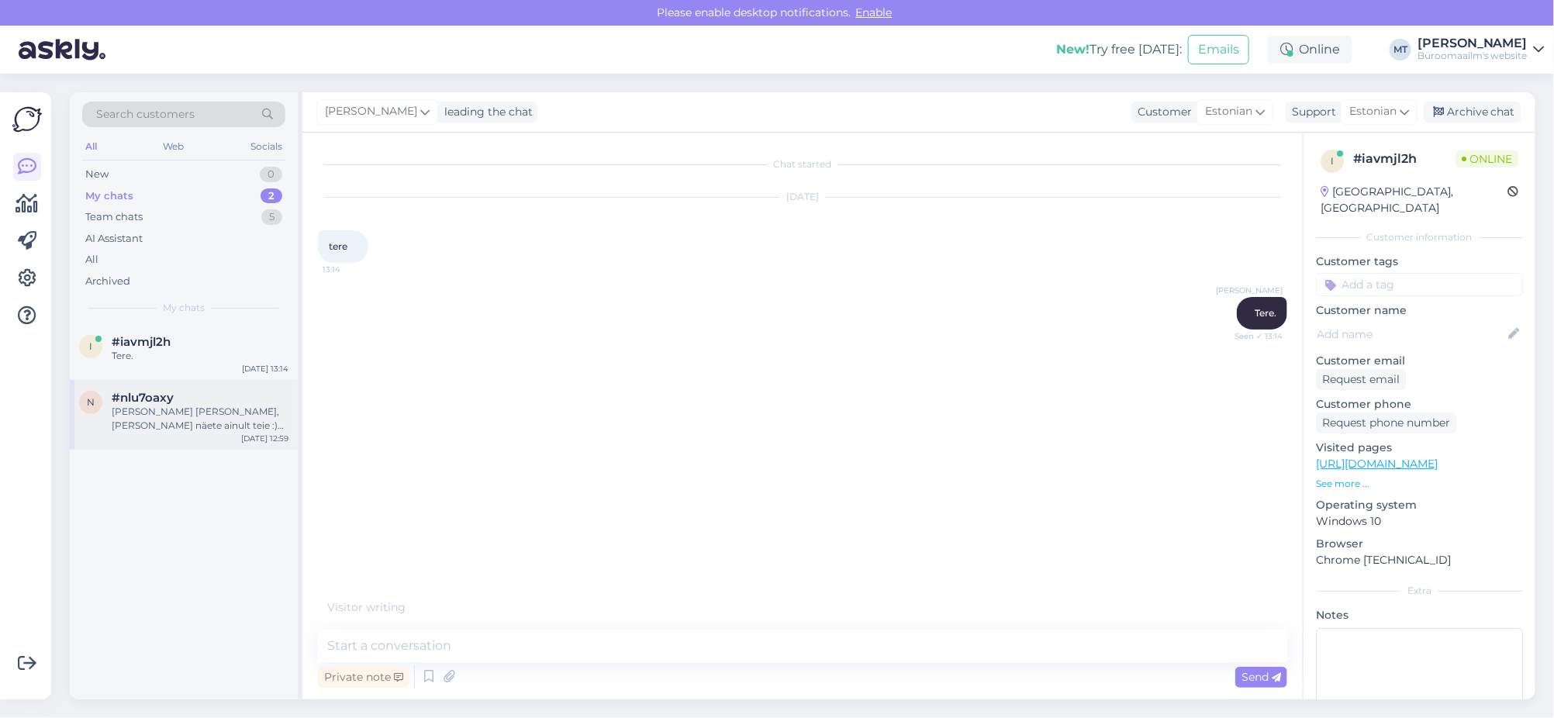
click at [129, 417] on div "Soovilist ei aita, seda näete ainult teie :) meie ei näe" at bounding box center [200, 419] width 177 height 28
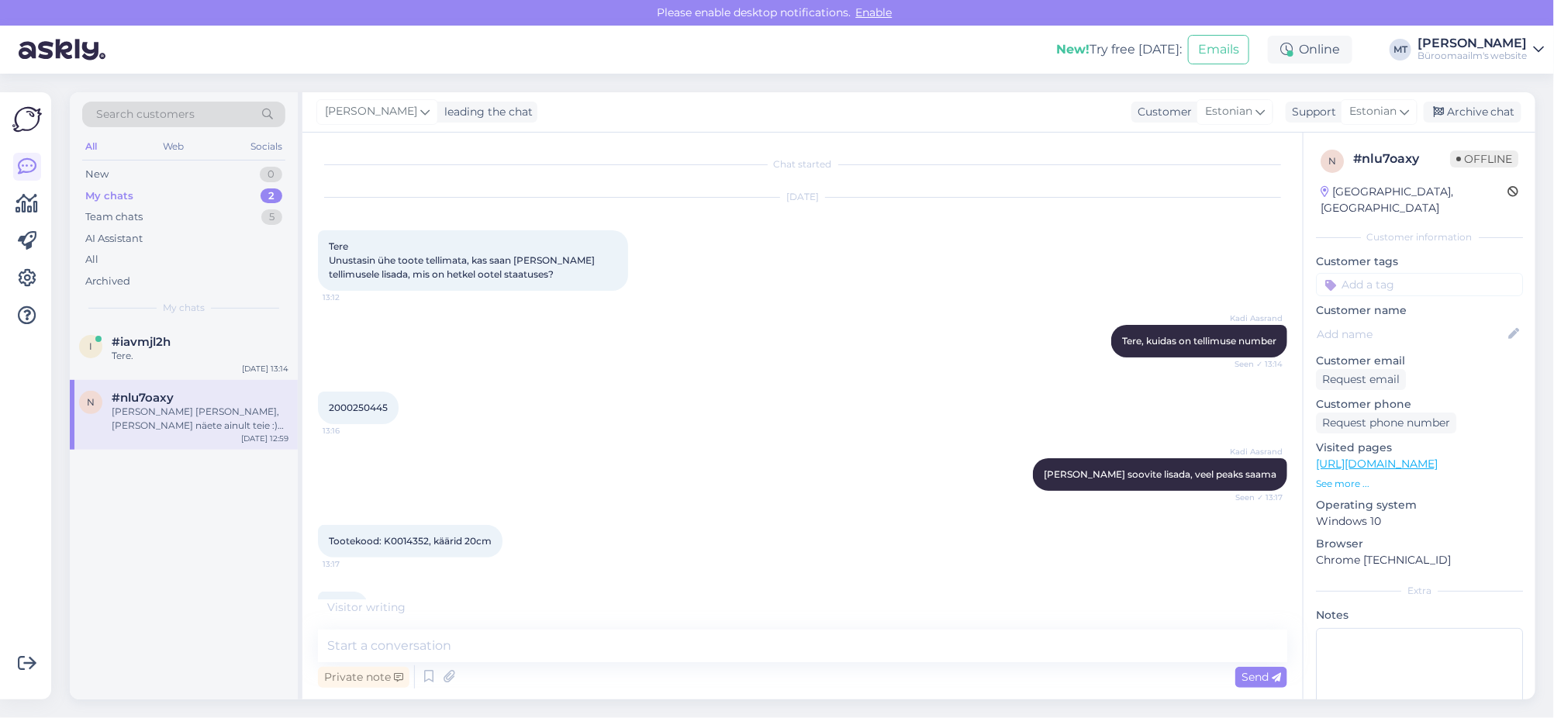
scroll to position [1893, 0]
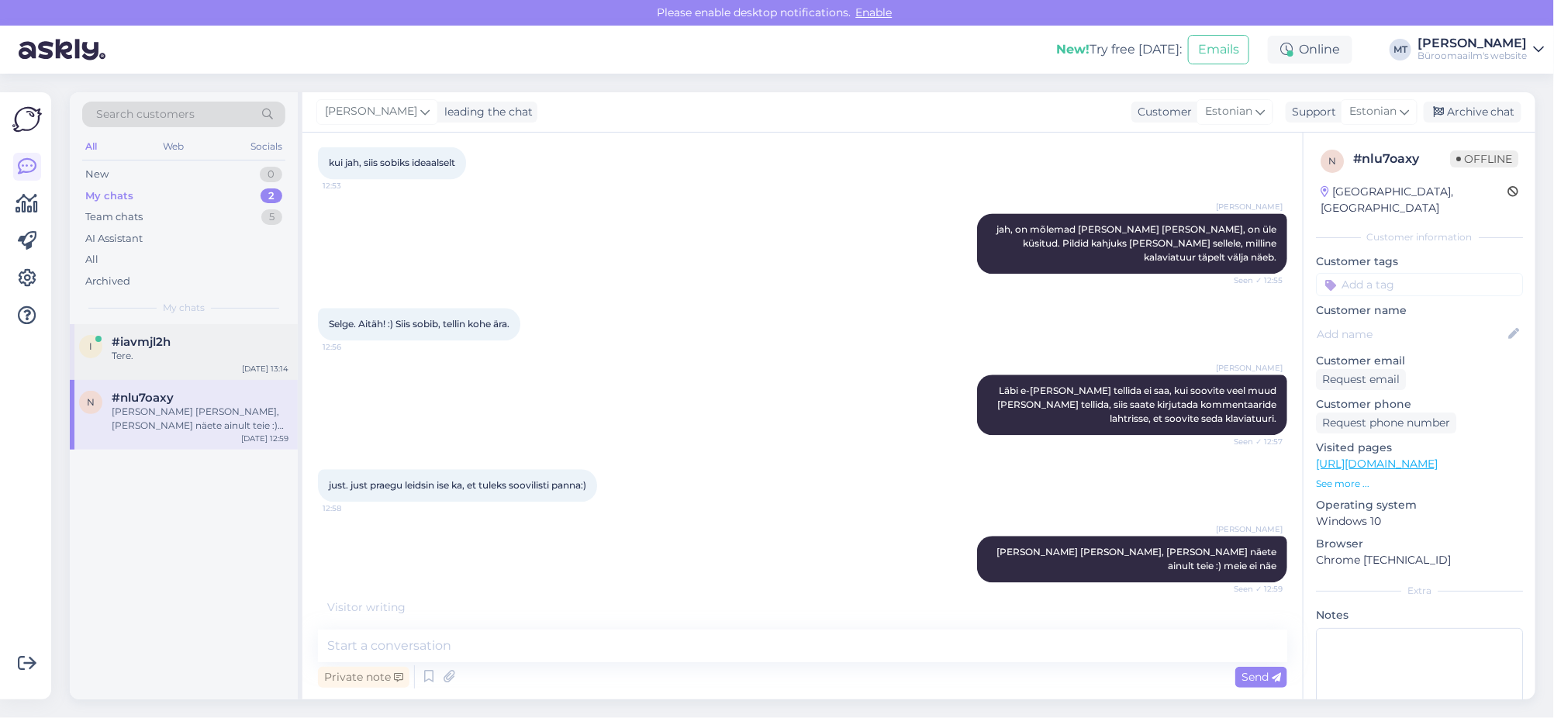
click at [118, 345] on span "#iavmjl2h" at bounding box center [141, 342] width 59 height 14
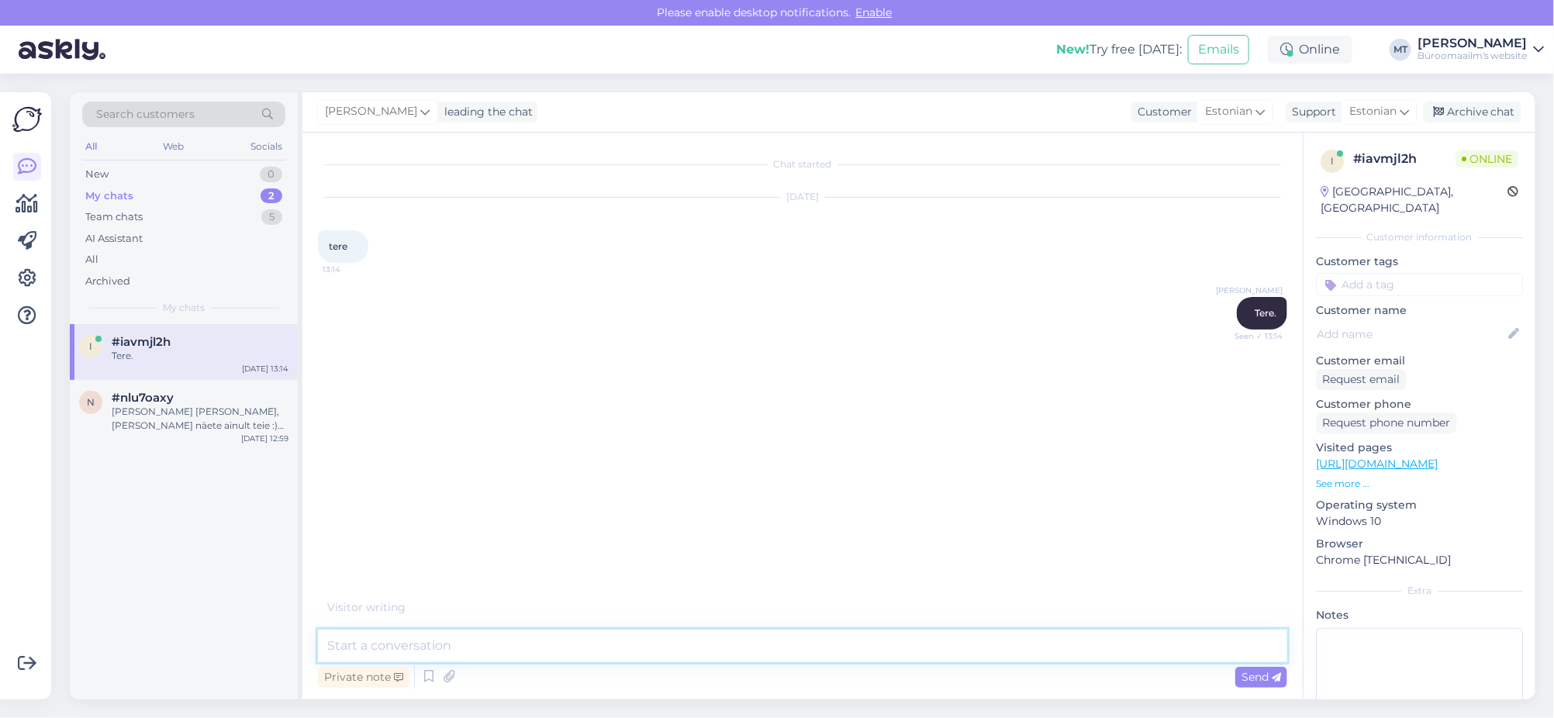
click at [503, 638] on textarea at bounding box center [802, 646] width 969 height 33
click at [415, 677] on div "Private note Send" at bounding box center [802, 676] width 969 height 29
click at [417, 654] on textarea at bounding box center [802, 646] width 969 height 33
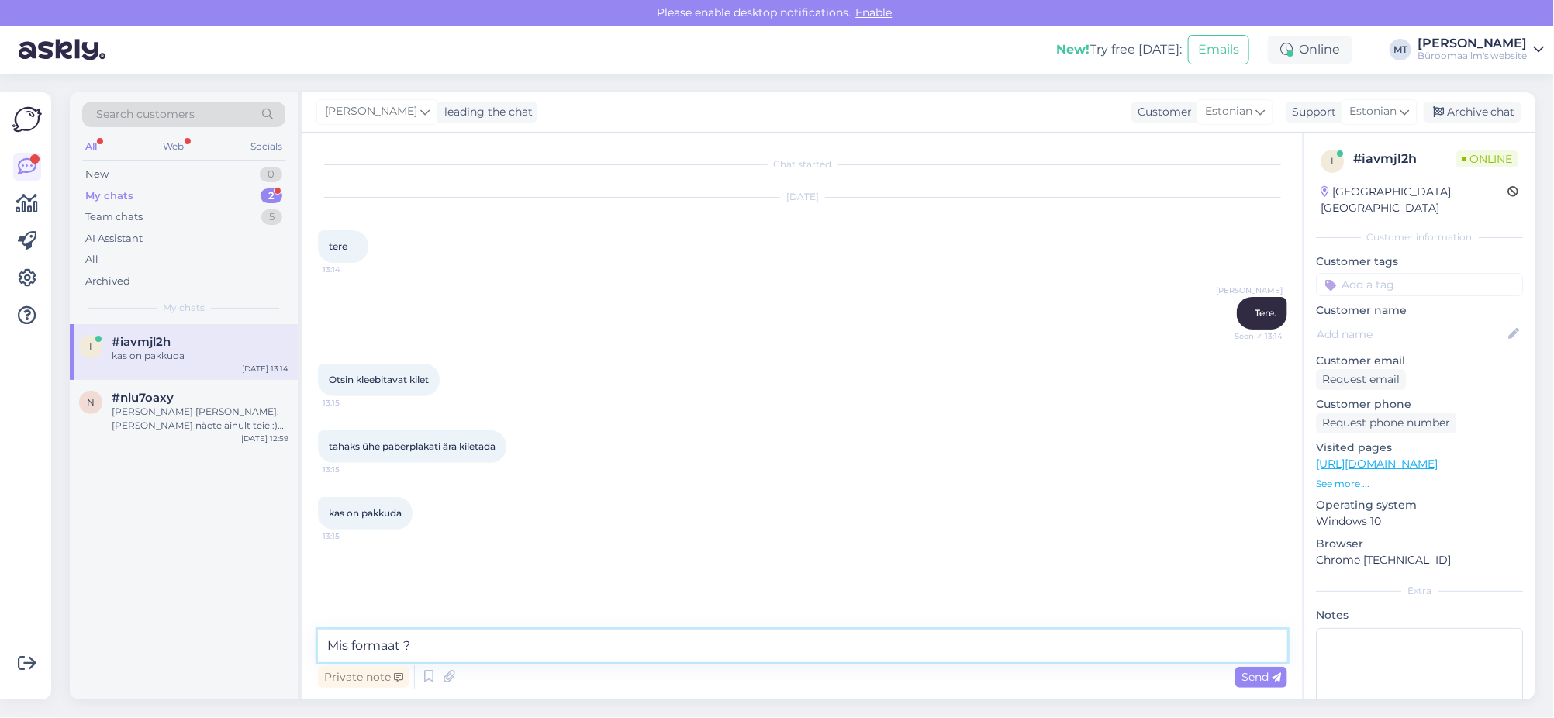
drag, startPoint x: 498, startPoint y: 647, endPoint x: 243, endPoint y: 652, distance: 255.2
click at [243, 652] on div "Search customers All Web Socials New 0 My chats 2 Team chats 5 AI Assistant All…" at bounding box center [802, 395] width 1465 height 607
paste textarea "https://www.byroomaailm.ee/catalogsearch/result/?q=raamatu+kleepkile"
type textarea "Kas see toode võiks sobida, on rullis https://www.byroomaailm.ee/catalogsearch/…"
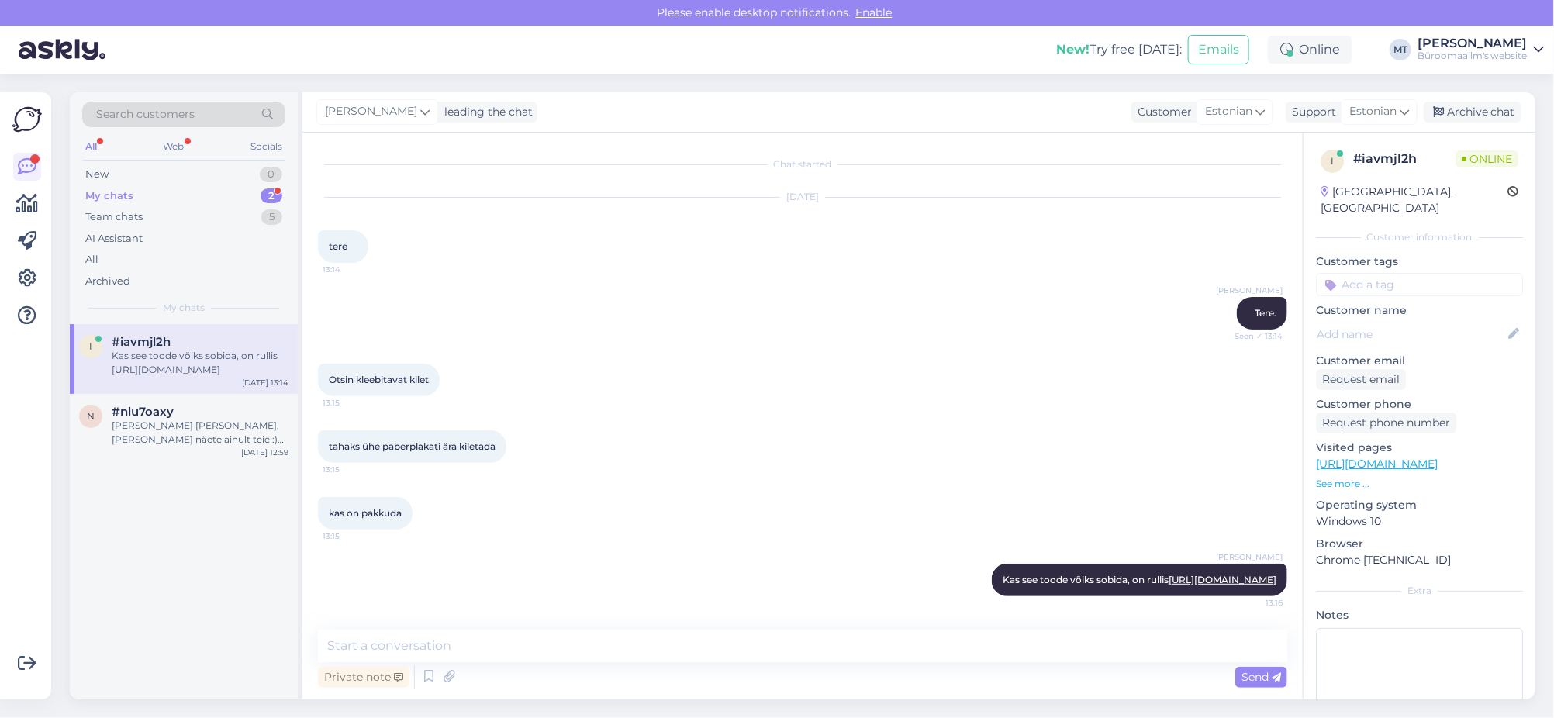
click at [105, 196] on div "My chats" at bounding box center [109, 196] width 48 height 16
click at [139, 339] on span "#iavmjl2h" at bounding box center [141, 342] width 59 height 14
click at [144, 430] on div "Soovilist ei aita, seda näete ainult teie :) meie ei näe" at bounding box center [200, 433] width 177 height 28
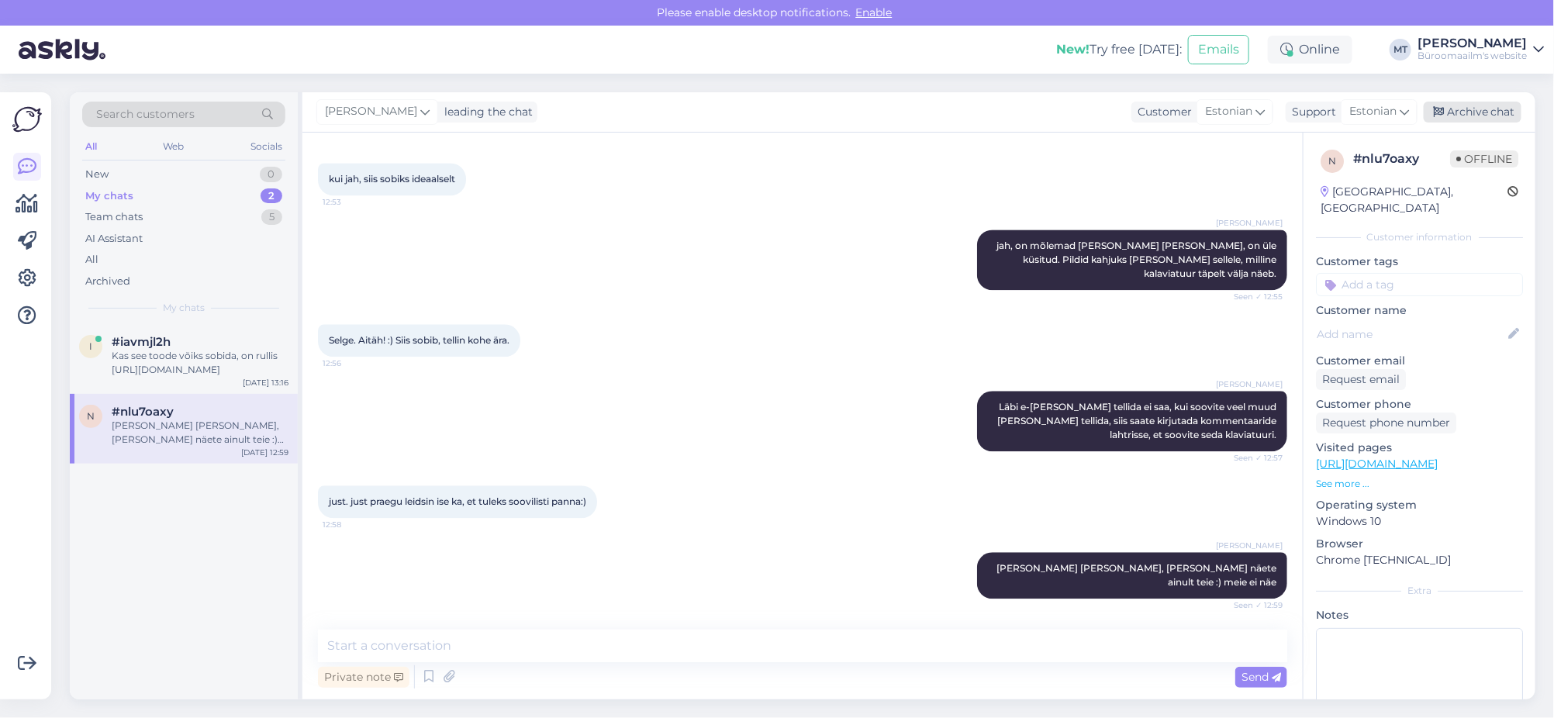
click at [1493, 104] on div "Archive chat" at bounding box center [1473, 112] width 98 height 21
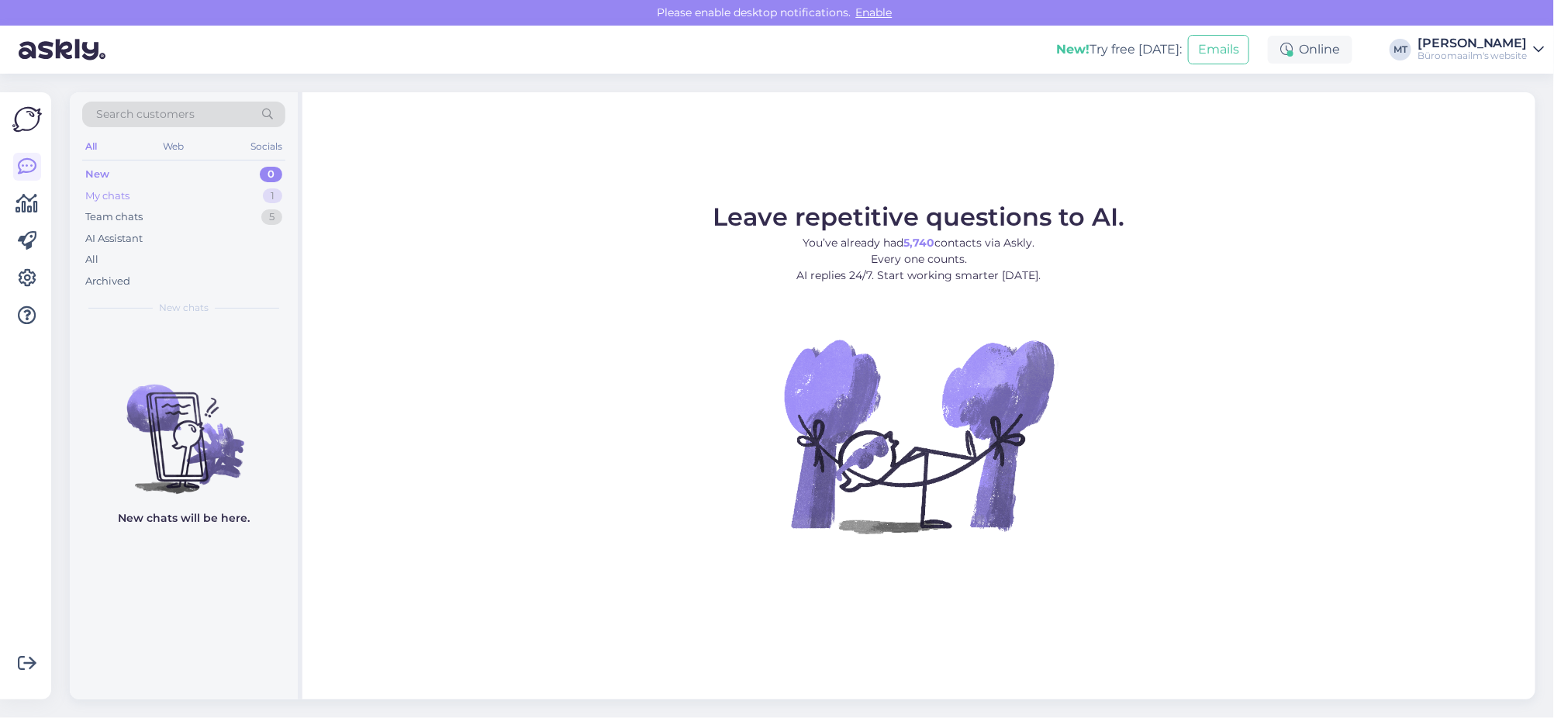
click at [91, 198] on div "My chats" at bounding box center [107, 196] width 44 height 16
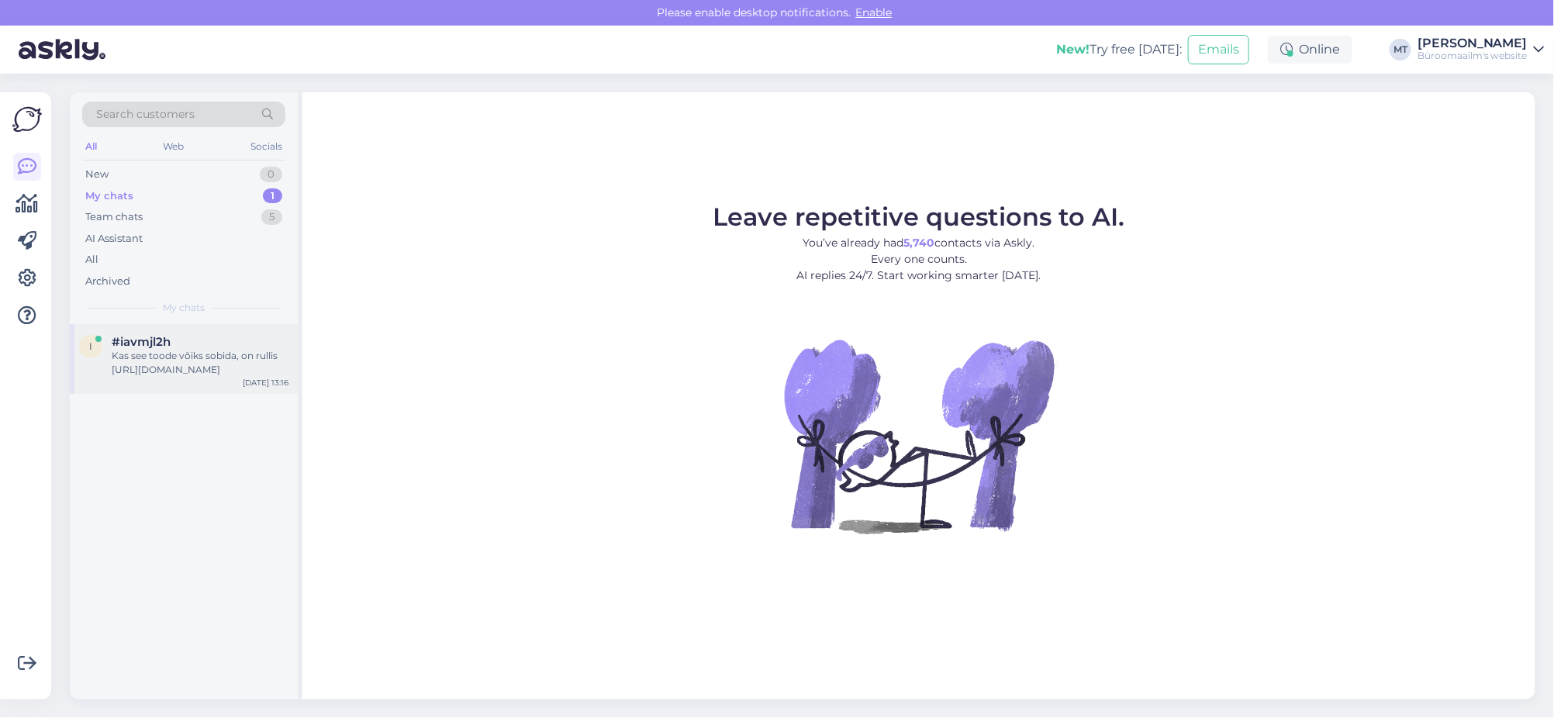
click at [166, 371] on div "Kas see toode võiks sobida, on rullis https://www.byroomaailm.ee/catalogsearch/…" at bounding box center [200, 363] width 177 height 28
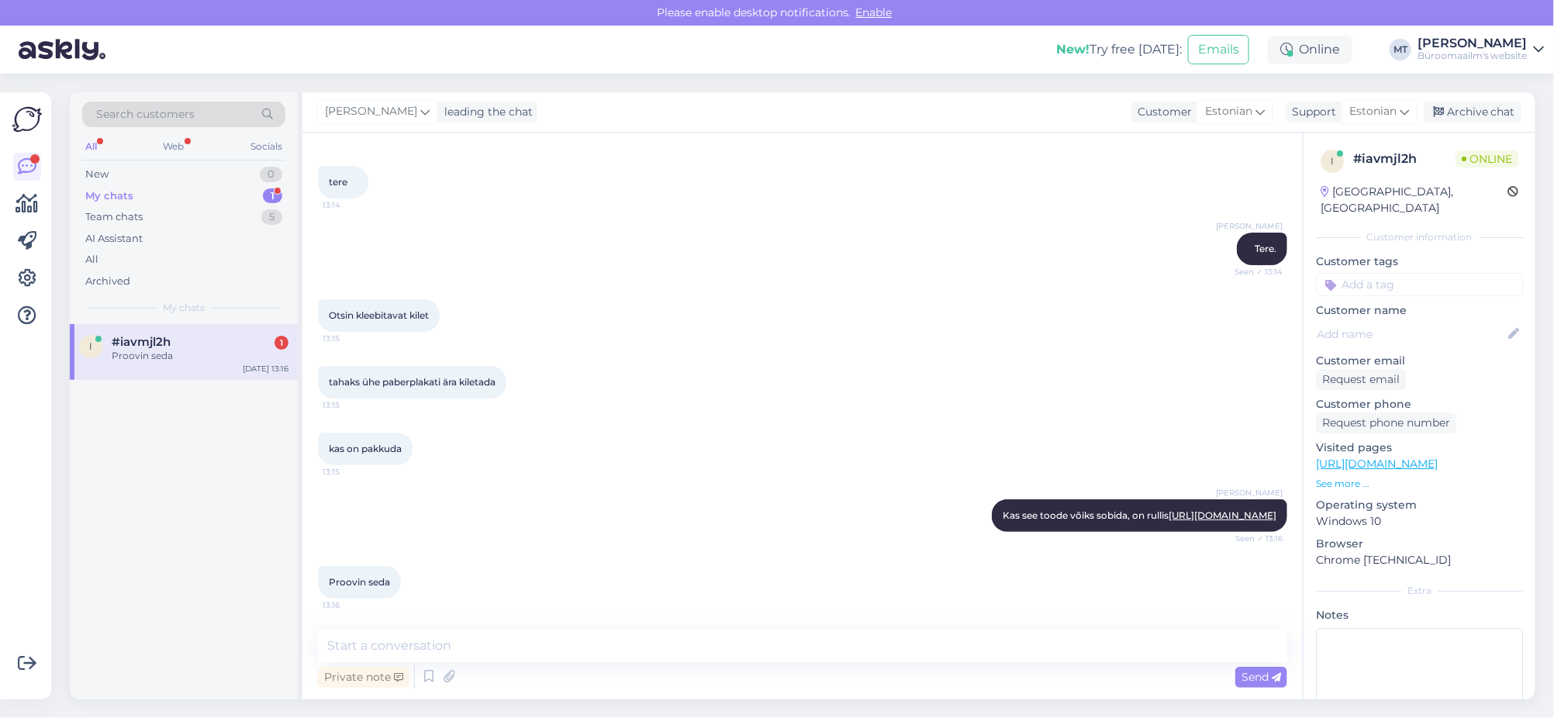
scroll to position [157, 0]
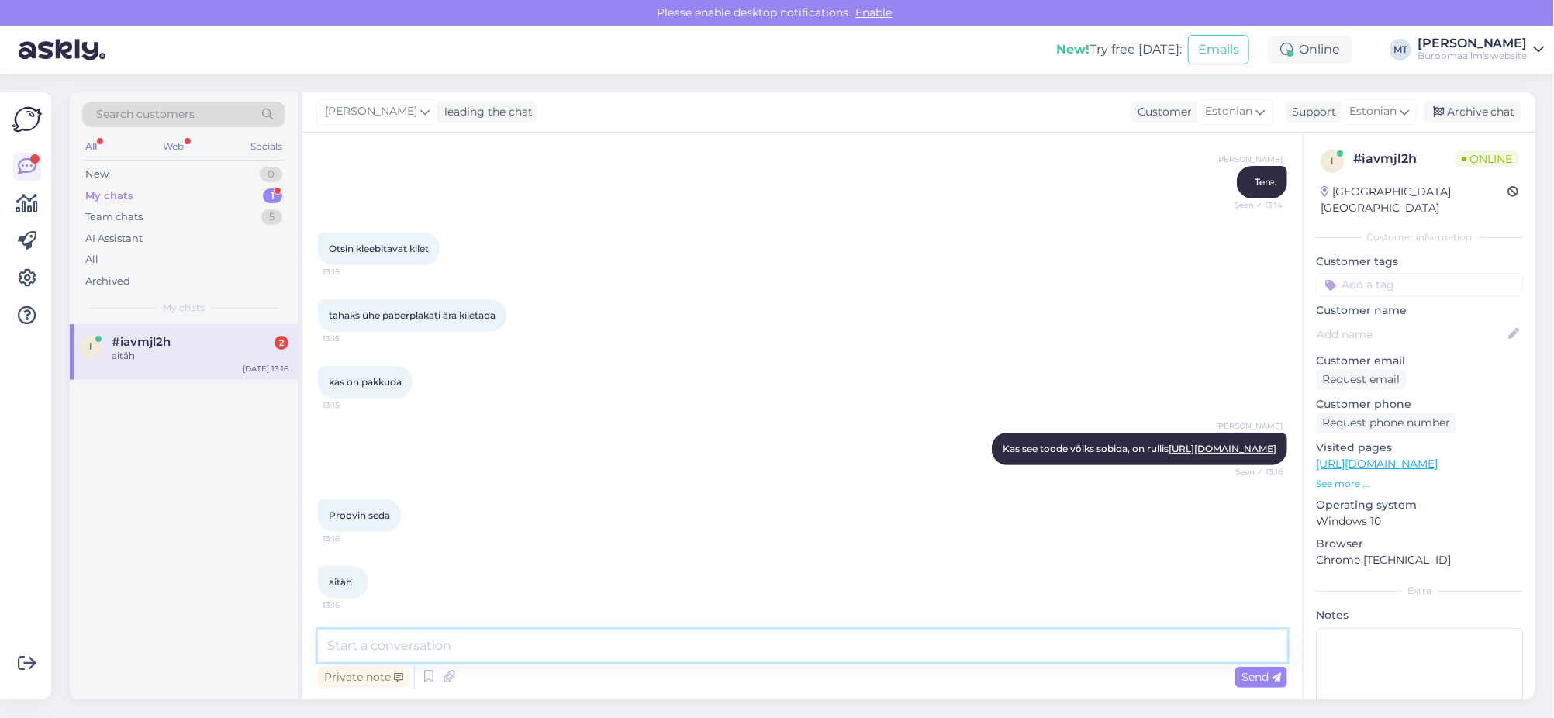
click at [401, 651] on textarea at bounding box center [802, 646] width 969 height 33
type textarea "Aitäh."
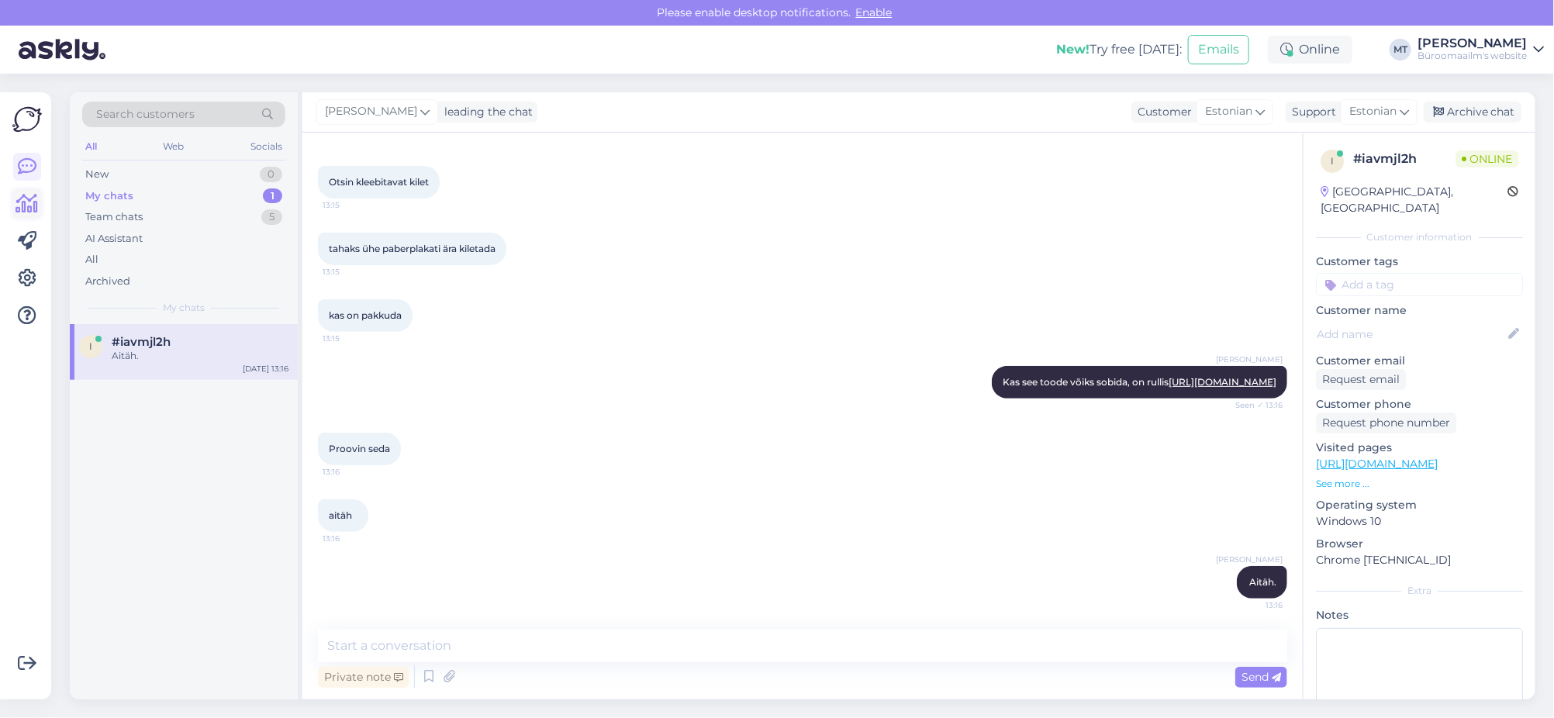
click at [23, 199] on icon at bounding box center [27, 204] width 22 height 19
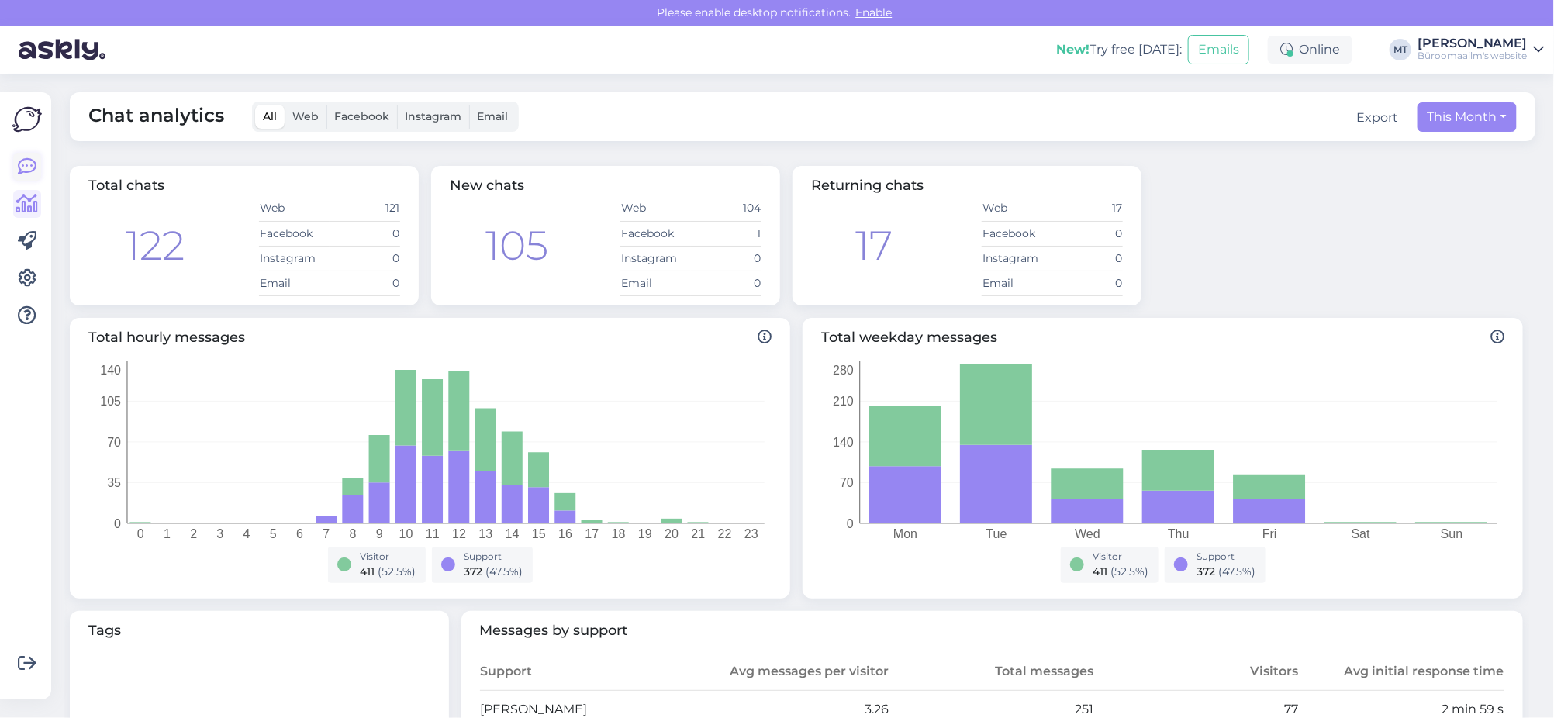
click at [24, 162] on icon at bounding box center [27, 166] width 19 height 19
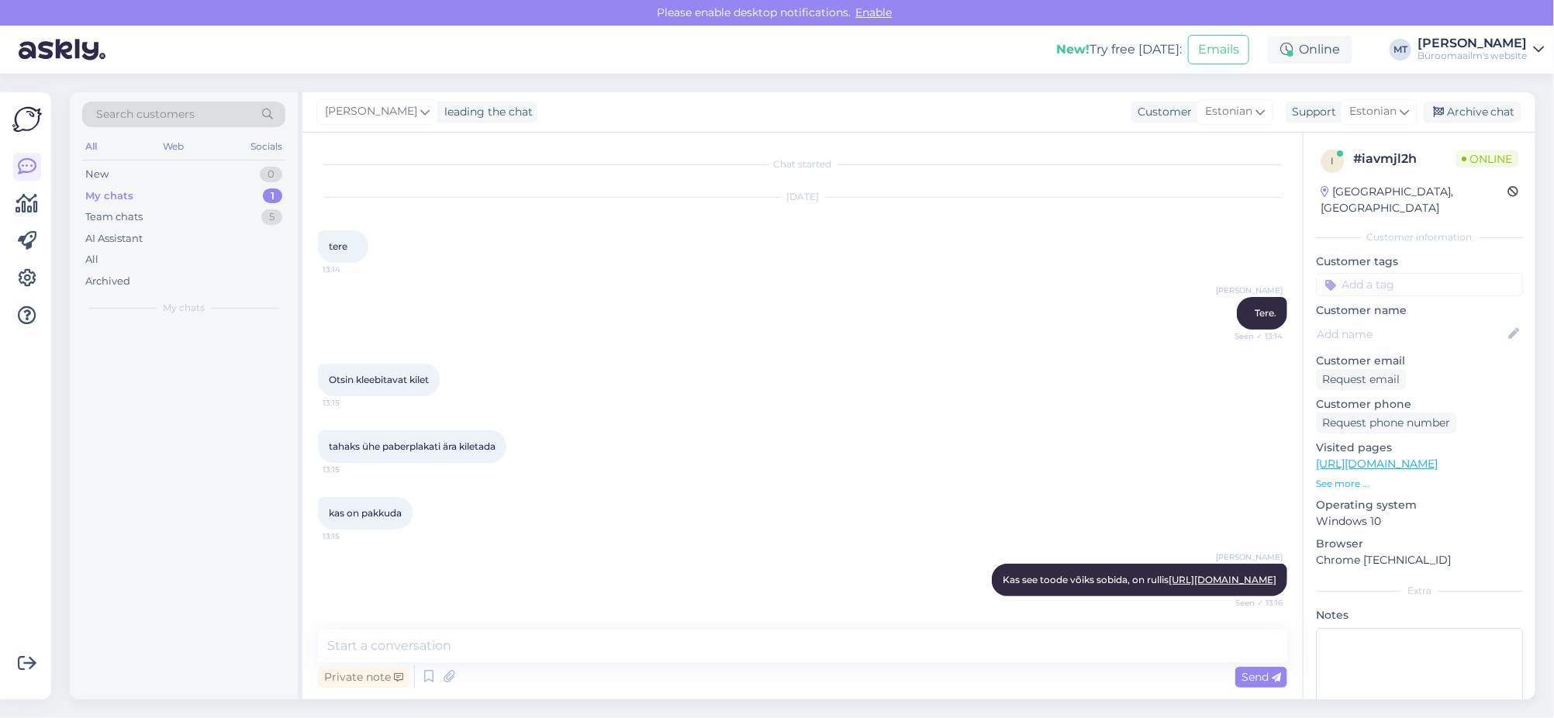
scroll to position [225, 0]
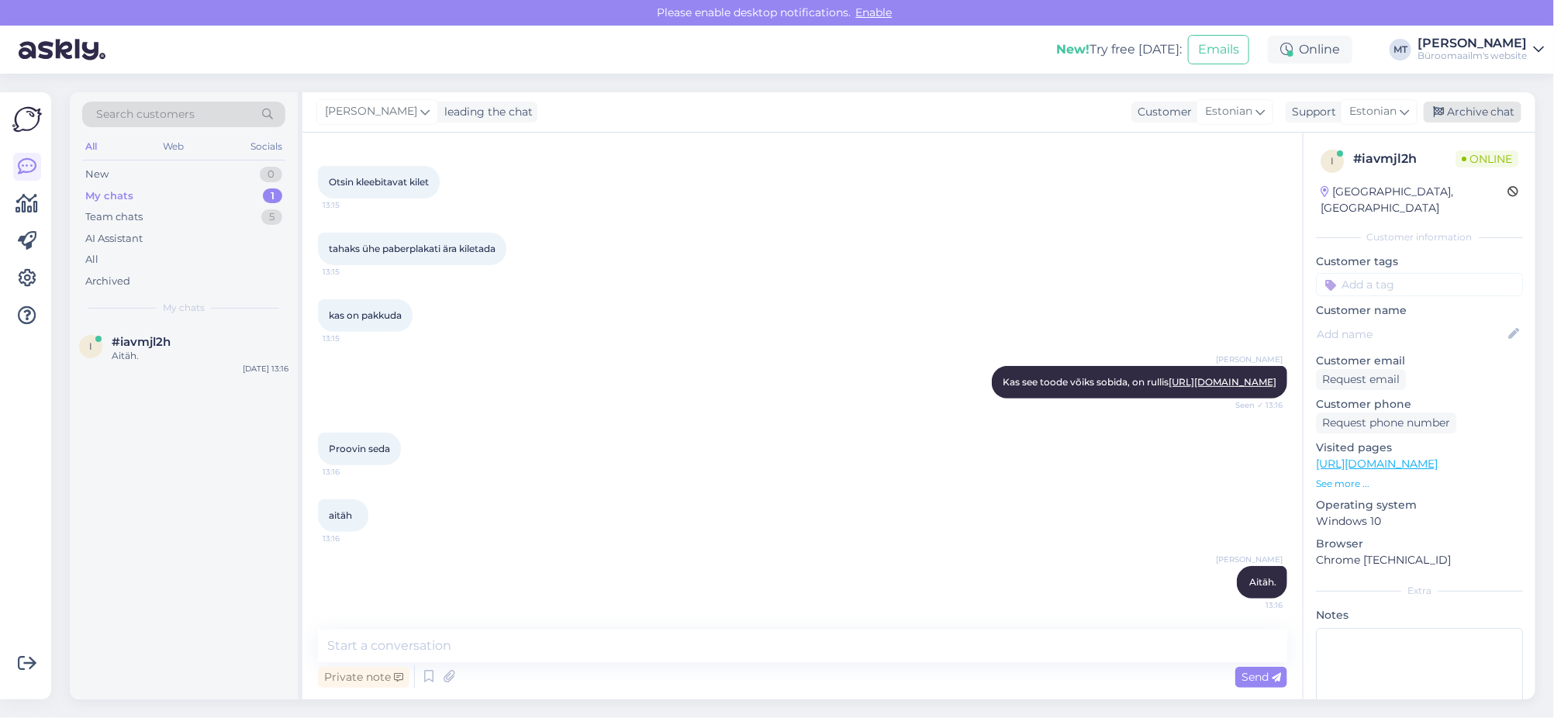
click at [1501, 113] on div "Archive chat" at bounding box center [1473, 112] width 98 height 21
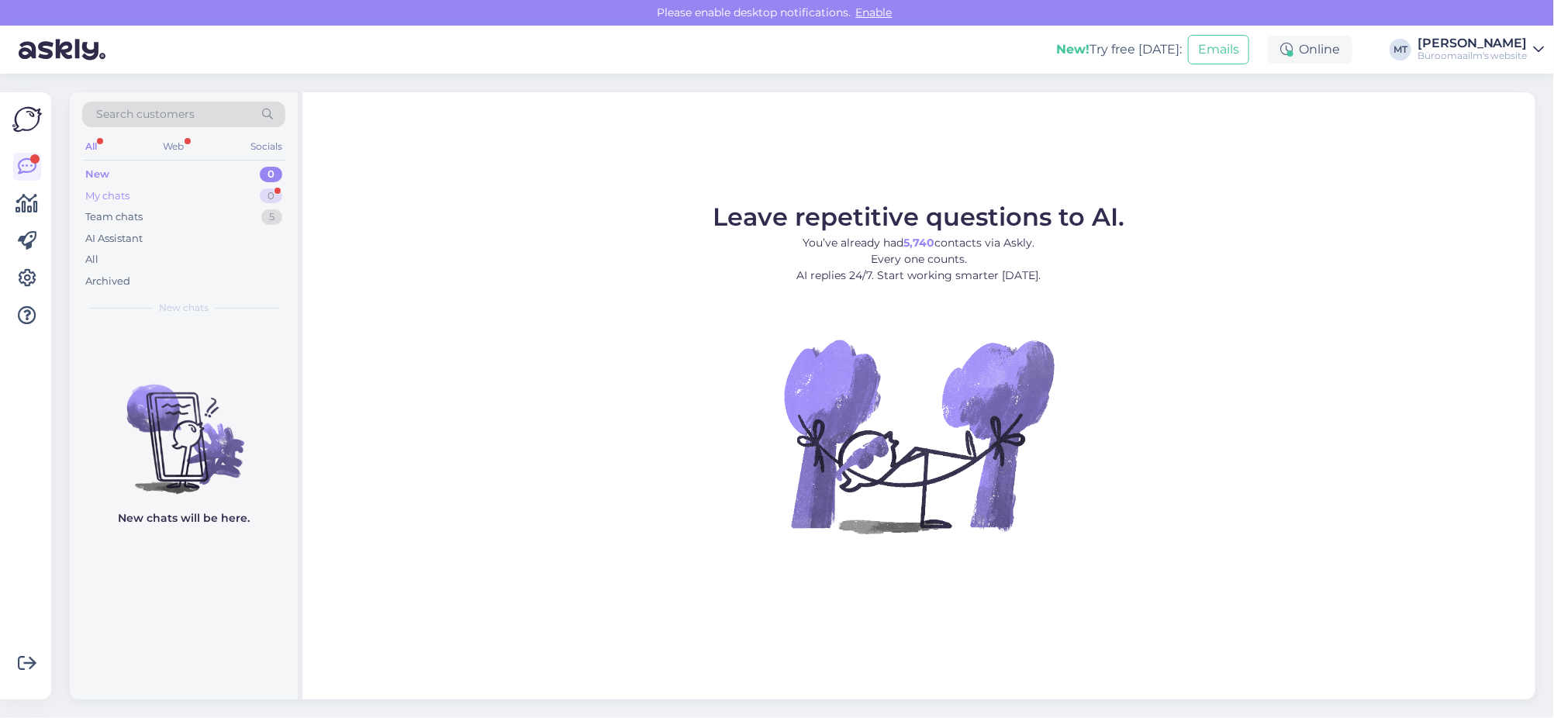
click at [109, 200] on div "My chats" at bounding box center [107, 196] width 44 height 16
click at [115, 223] on div "Team chats" at bounding box center [113, 217] width 57 height 16
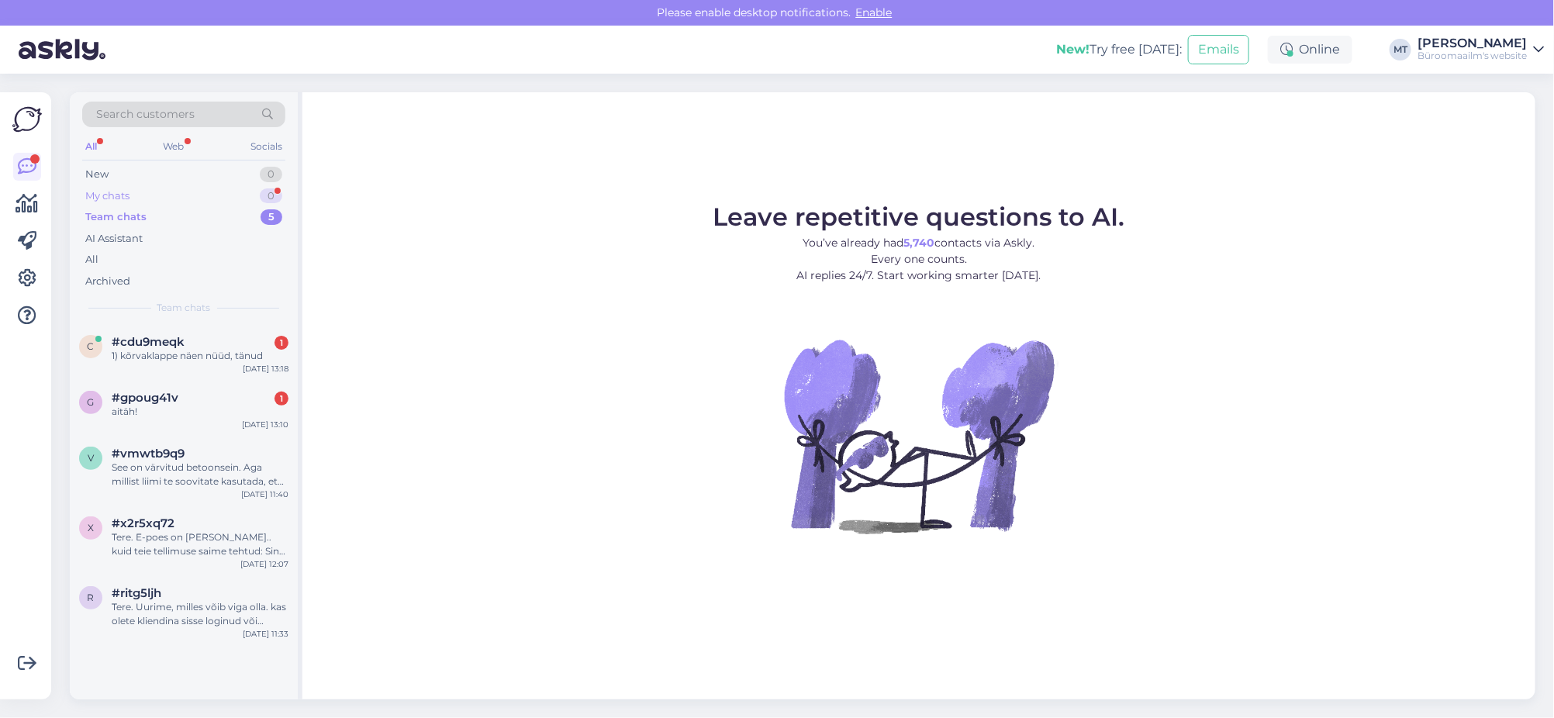
click at [104, 192] on div "My chats" at bounding box center [107, 196] width 44 height 16
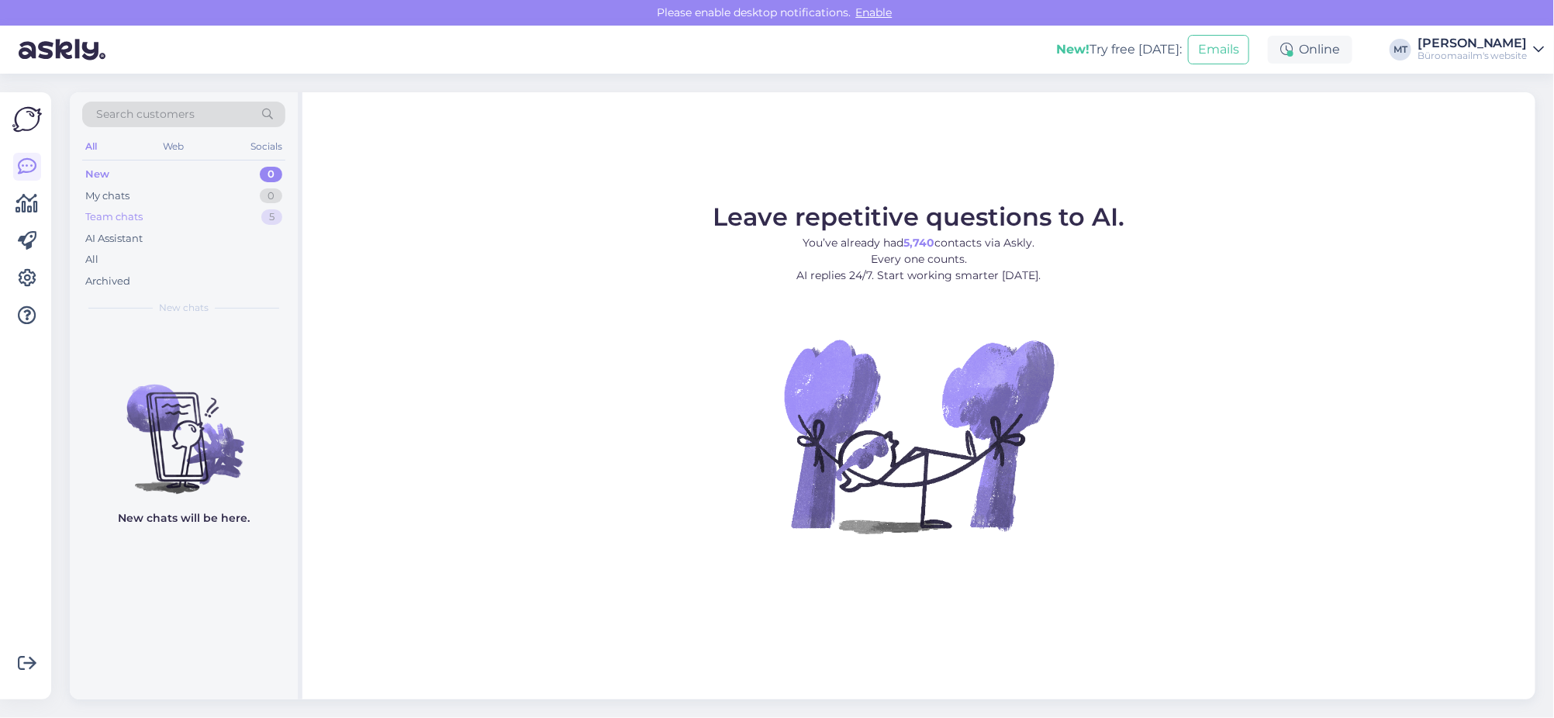
click at [114, 215] on div "Team chats" at bounding box center [113, 217] width 57 height 16
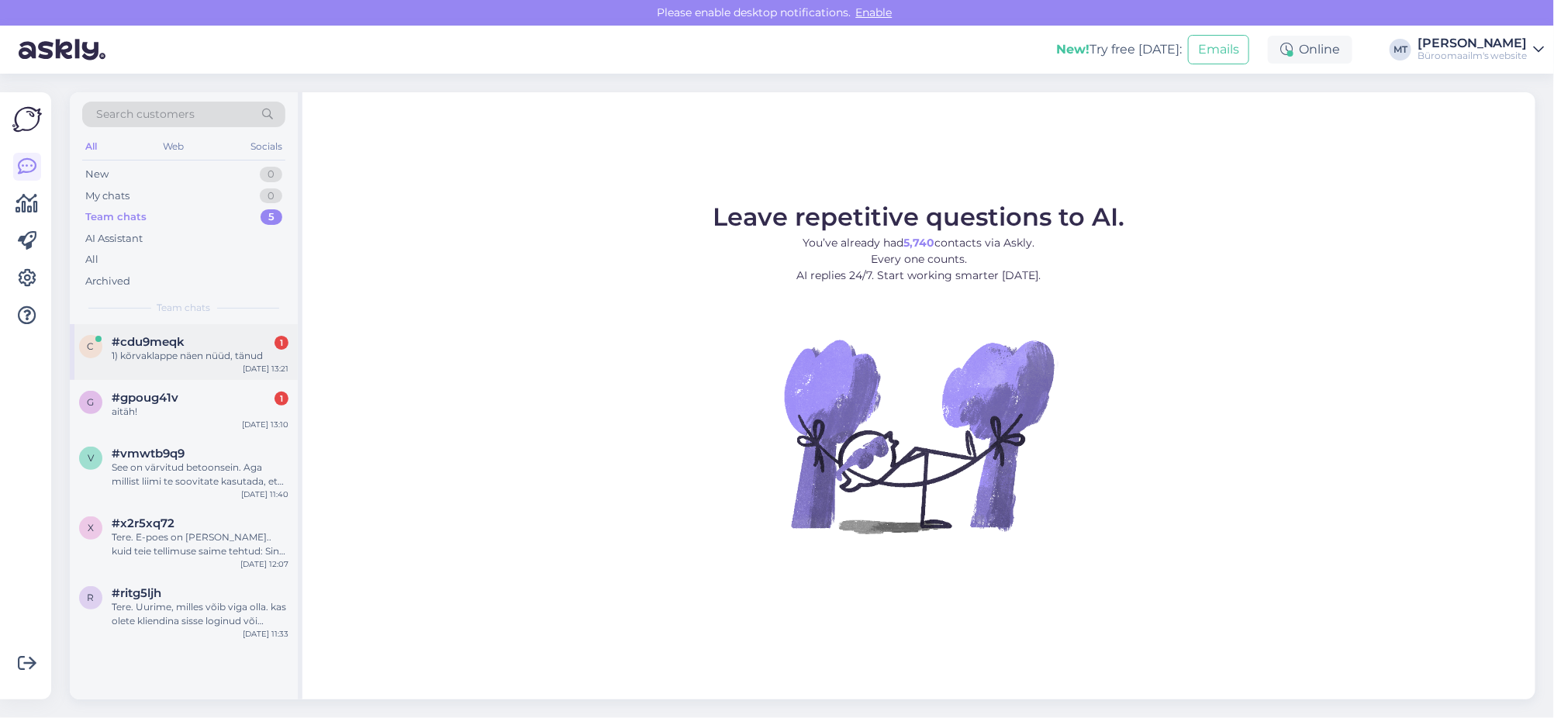
click at [138, 351] on div "1) kõrvaklappe näen nüüd, tänud" at bounding box center [200, 356] width 177 height 14
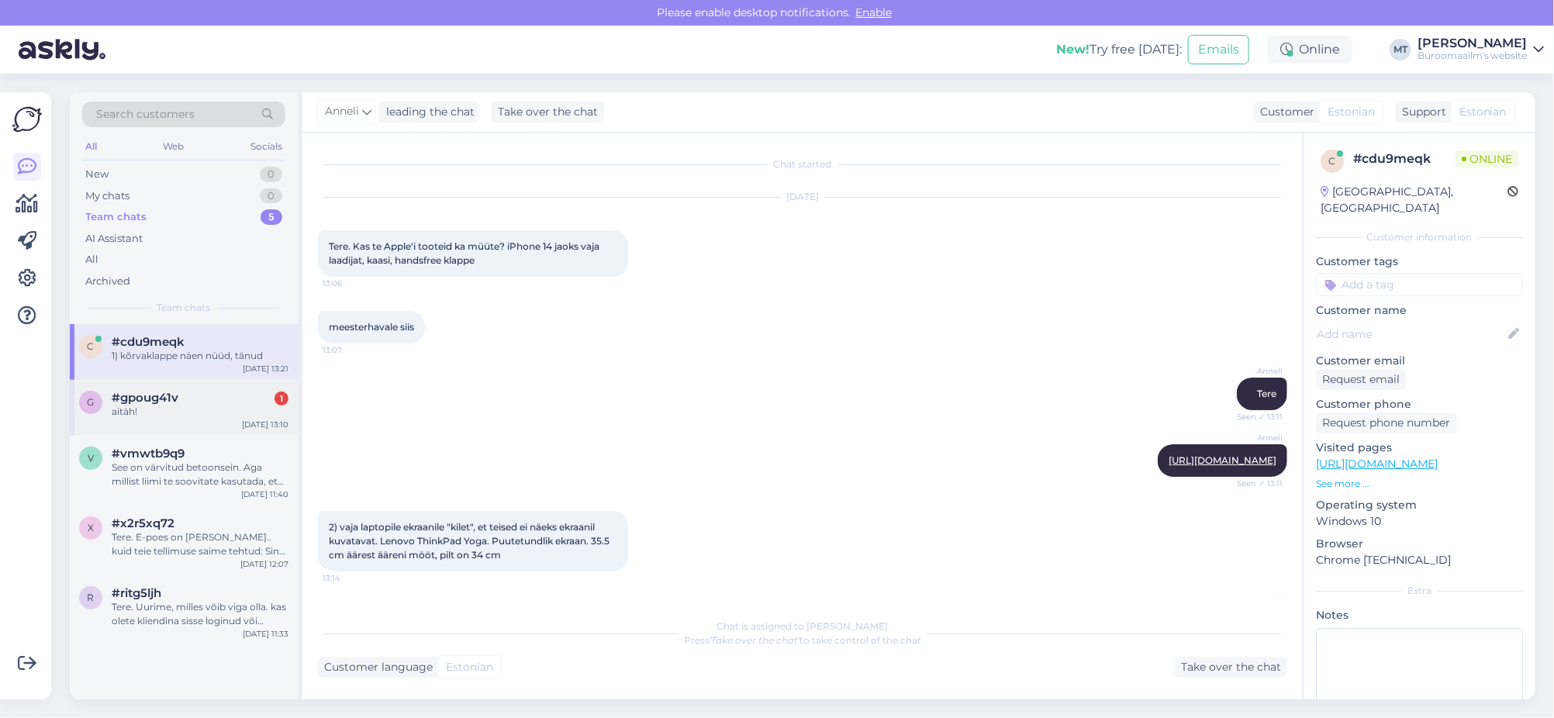
click at [126, 406] on div "aitäh!" at bounding box center [200, 412] width 177 height 14
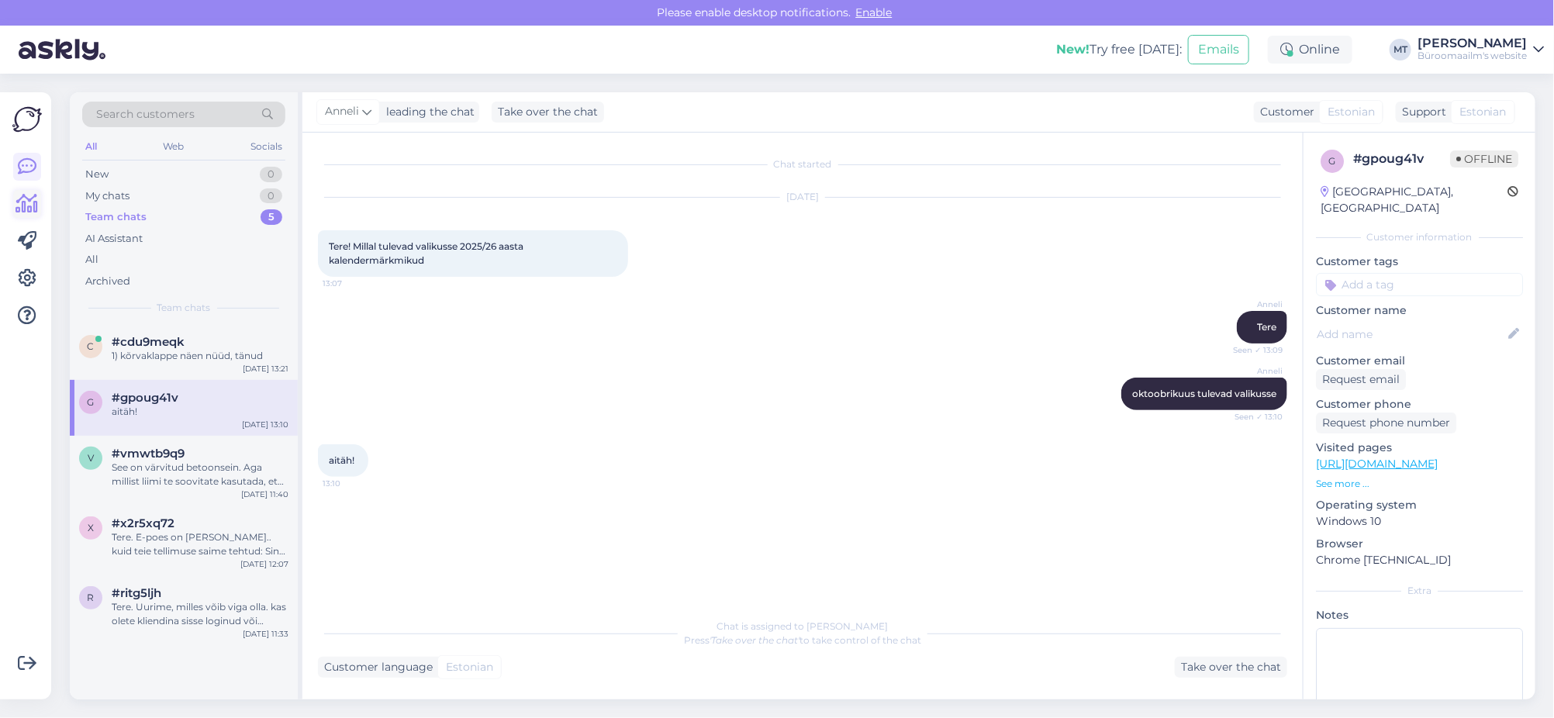
click at [26, 213] on icon at bounding box center [27, 204] width 22 height 19
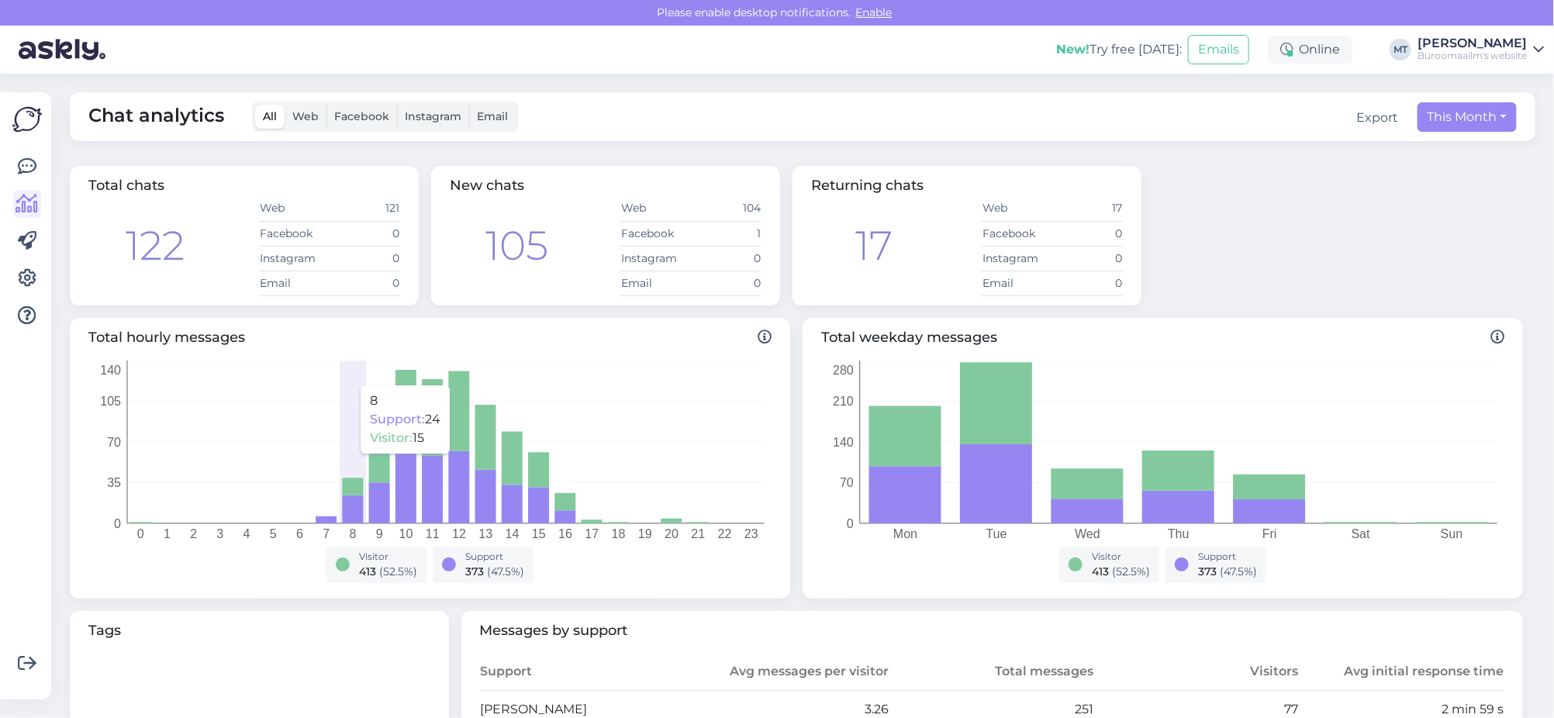
scroll to position [290, 0]
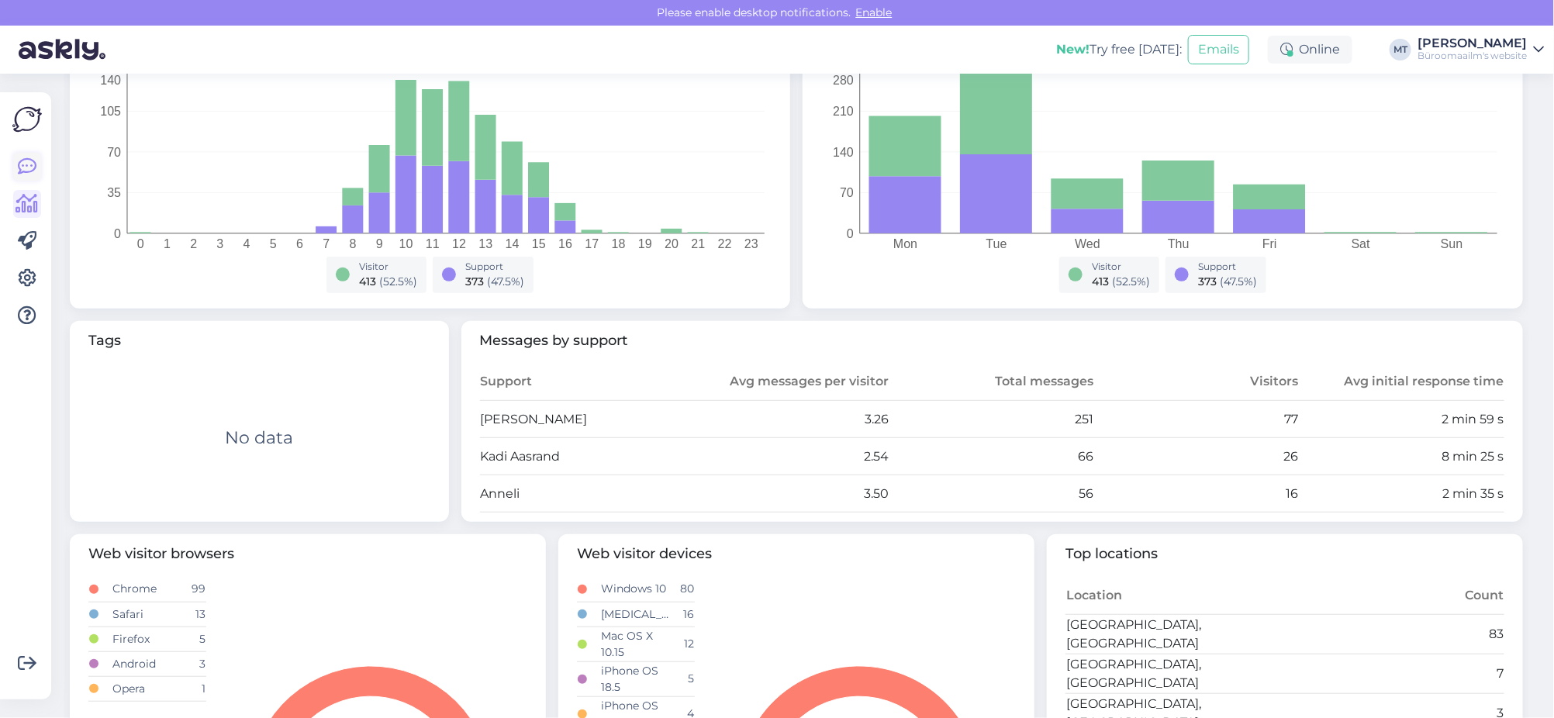
click at [24, 167] on icon at bounding box center [27, 166] width 19 height 19
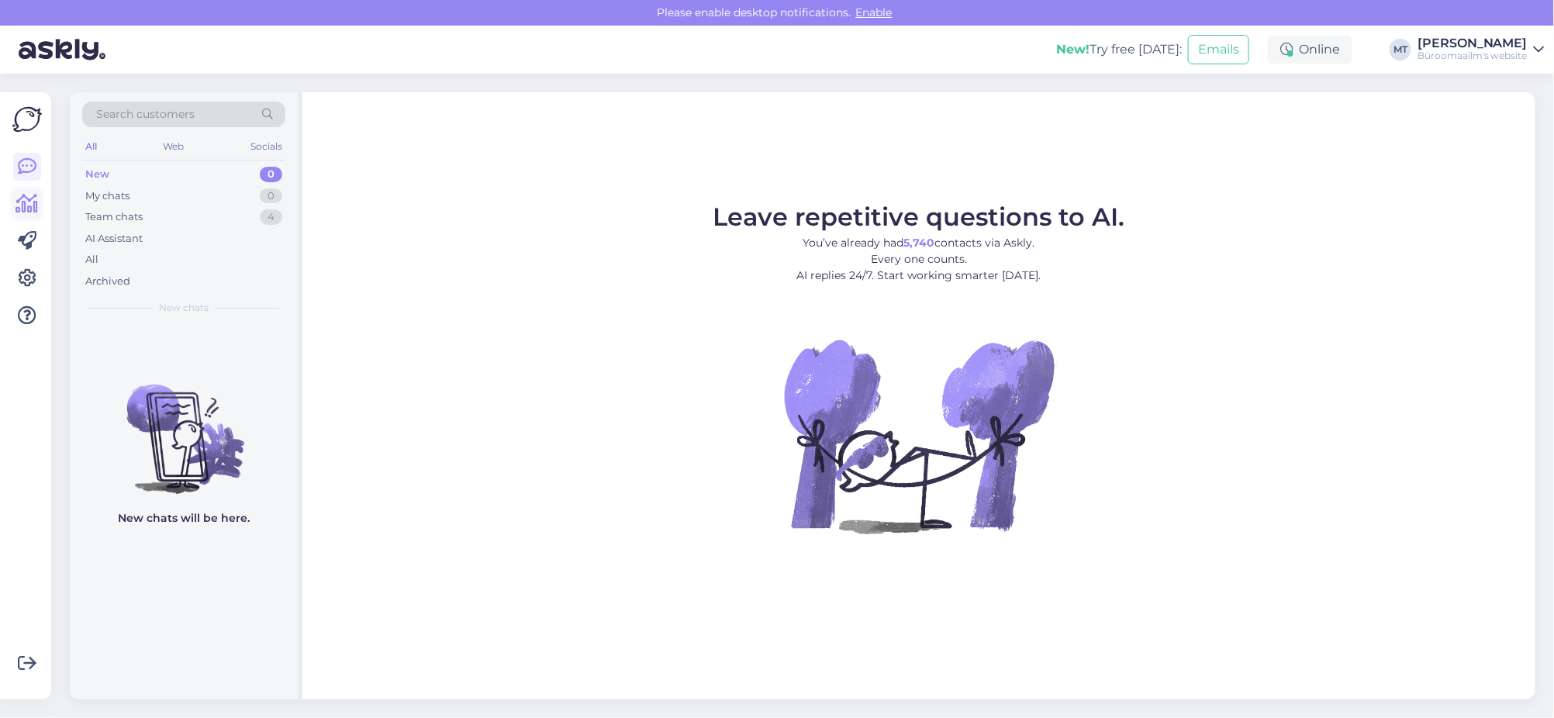
click at [27, 205] on icon at bounding box center [27, 204] width 22 height 19
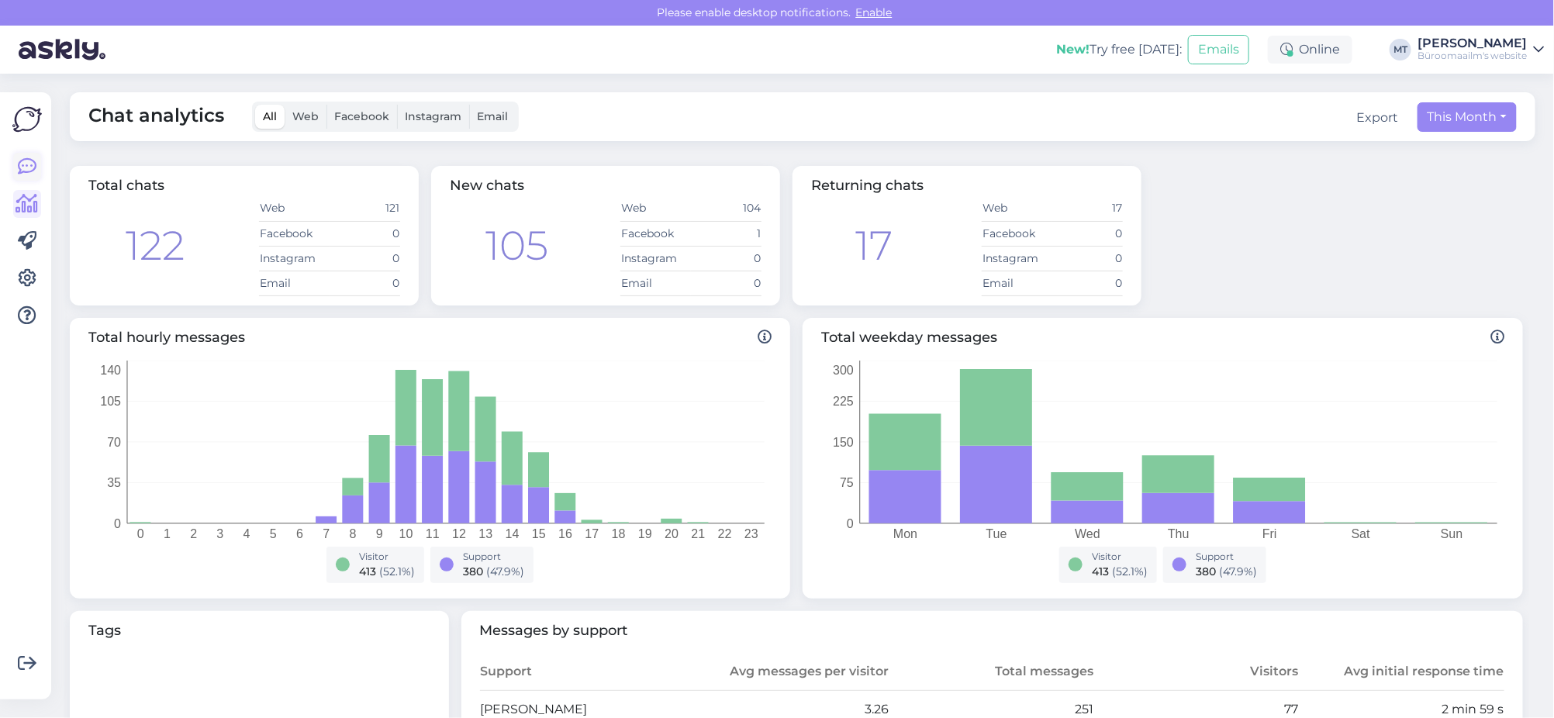
click at [30, 161] on icon at bounding box center [27, 166] width 19 height 19
